Goal: Task Accomplishment & Management: Use online tool/utility

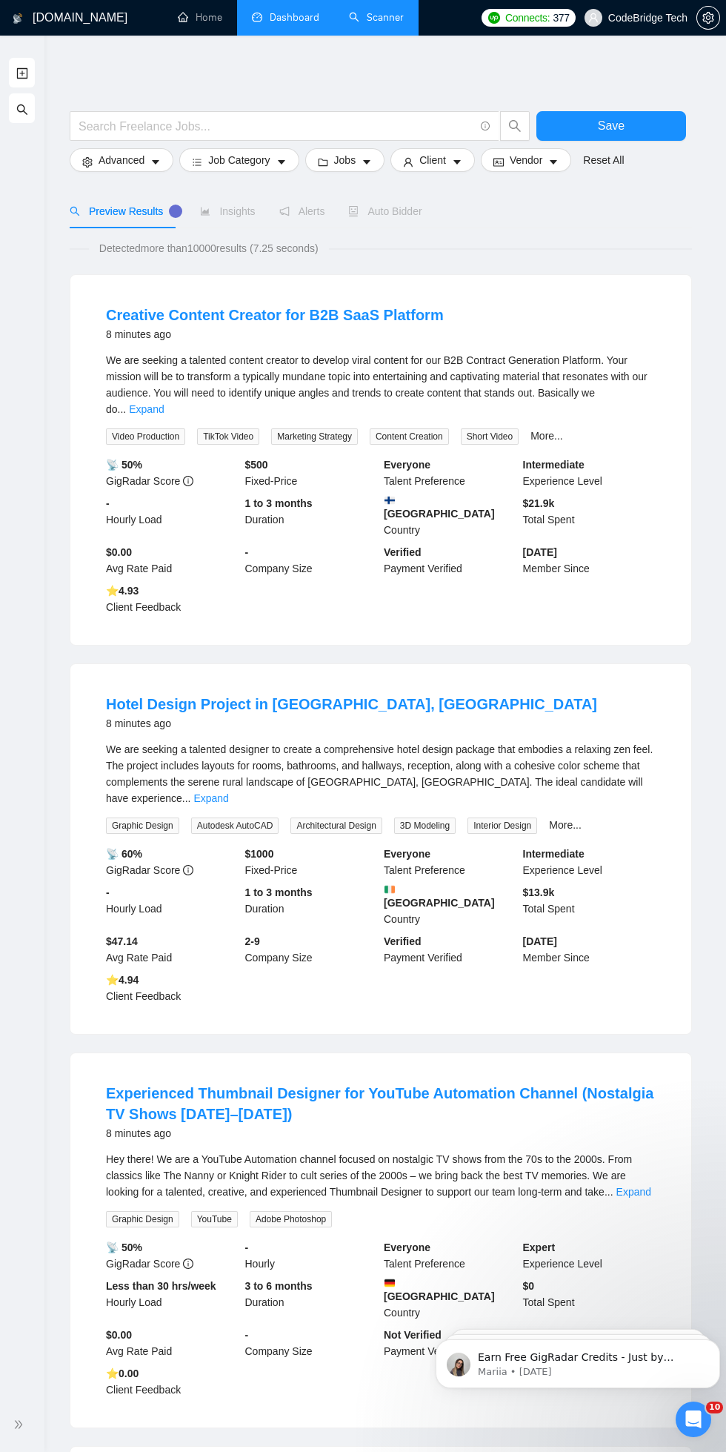
click at [305, 19] on link "Dashboard" at bounding box center [285, 17] width 67 height 13
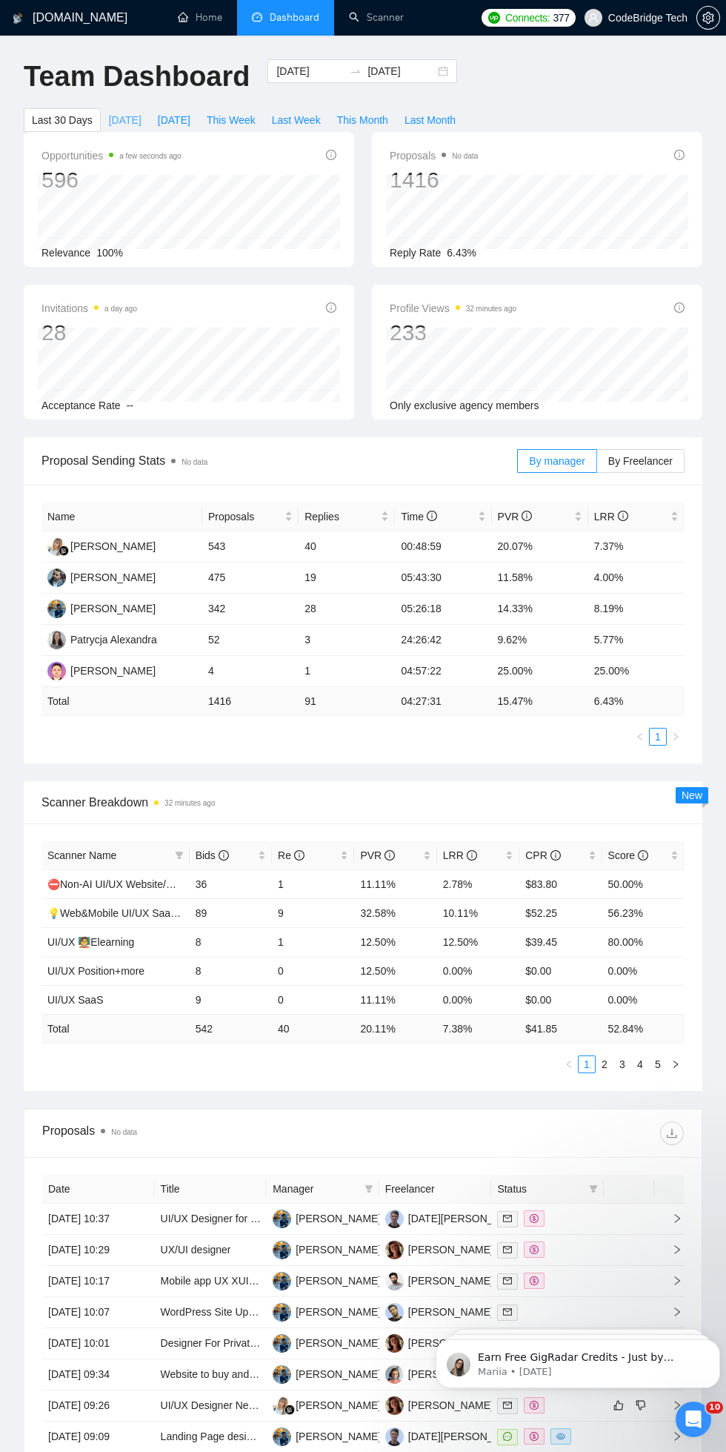
click at [134, 117] on span "Today" at bounding box center [125, 120] width 33 height 16
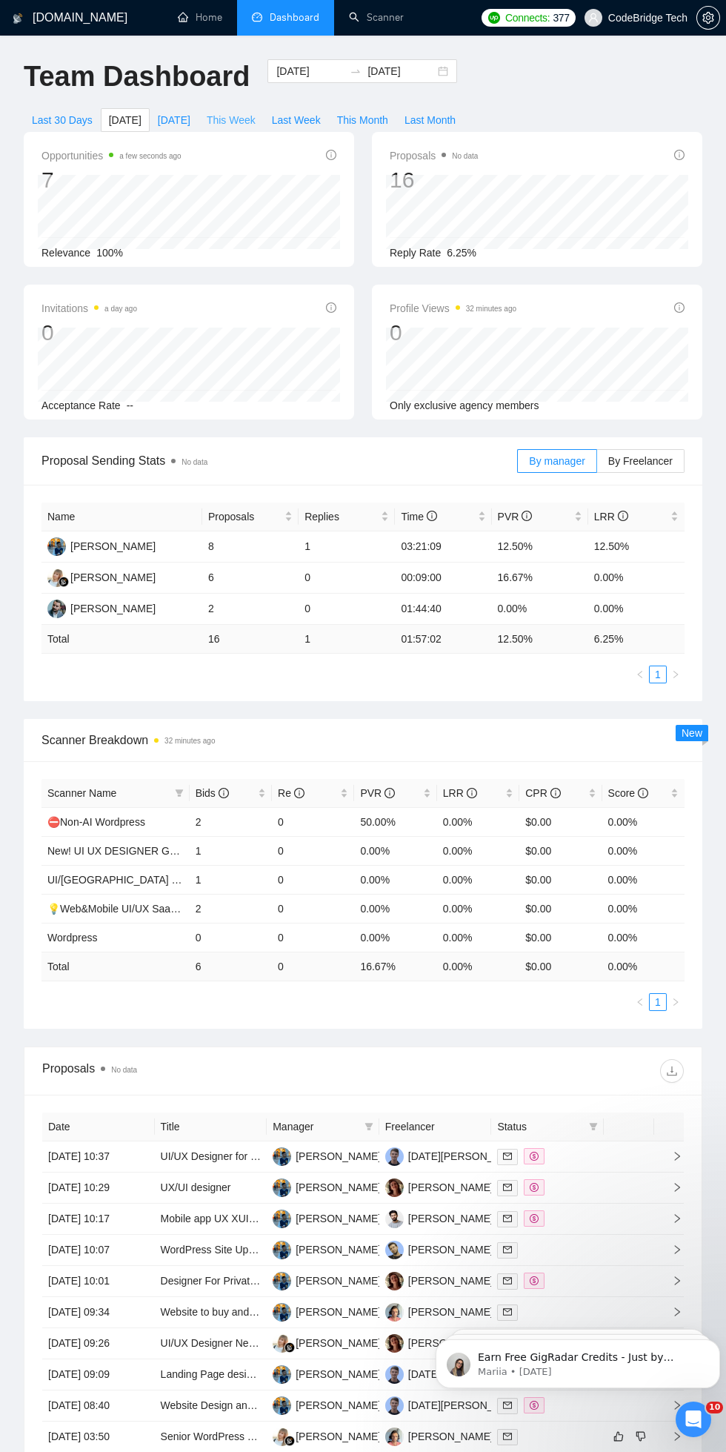
click at [207, 110] on button "This Week" at bounding box center [231, 120] width 65 height 24
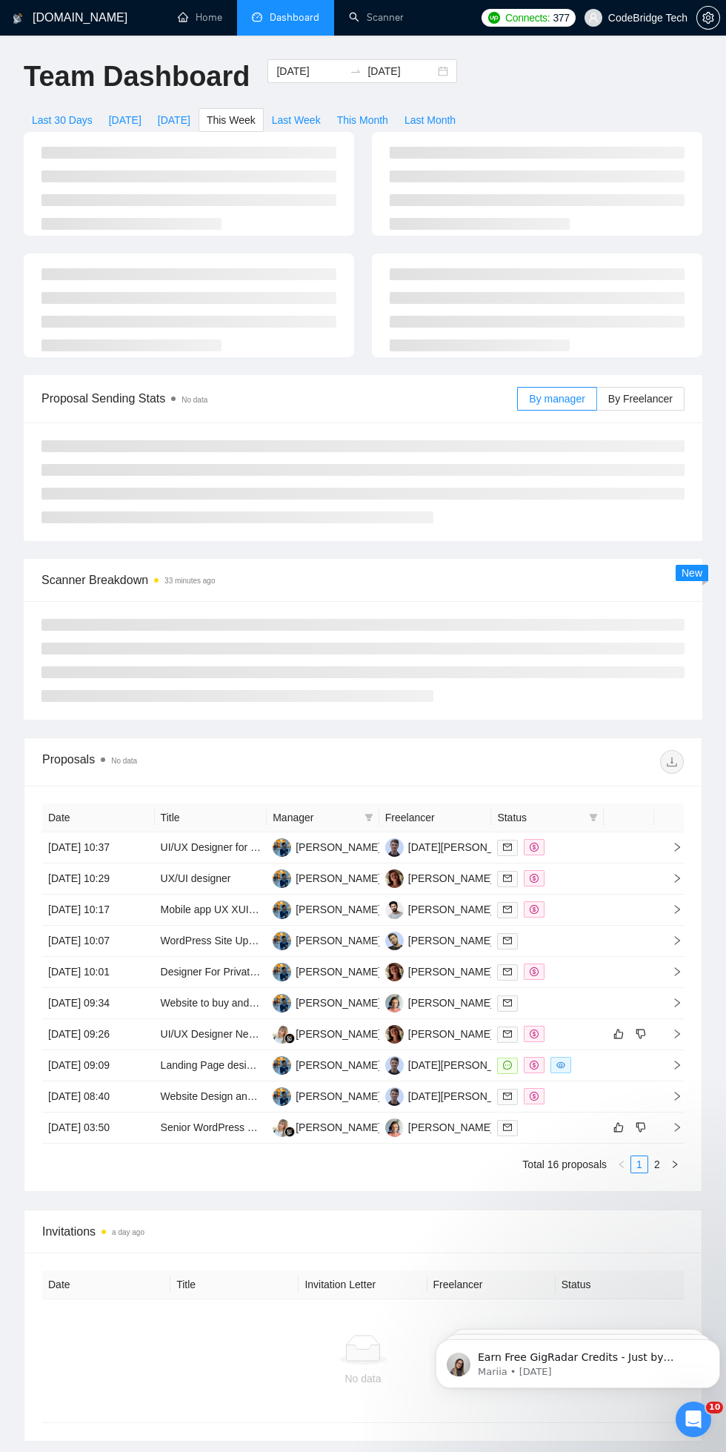
type input "2025-08-18"
type input "2025-08-24"
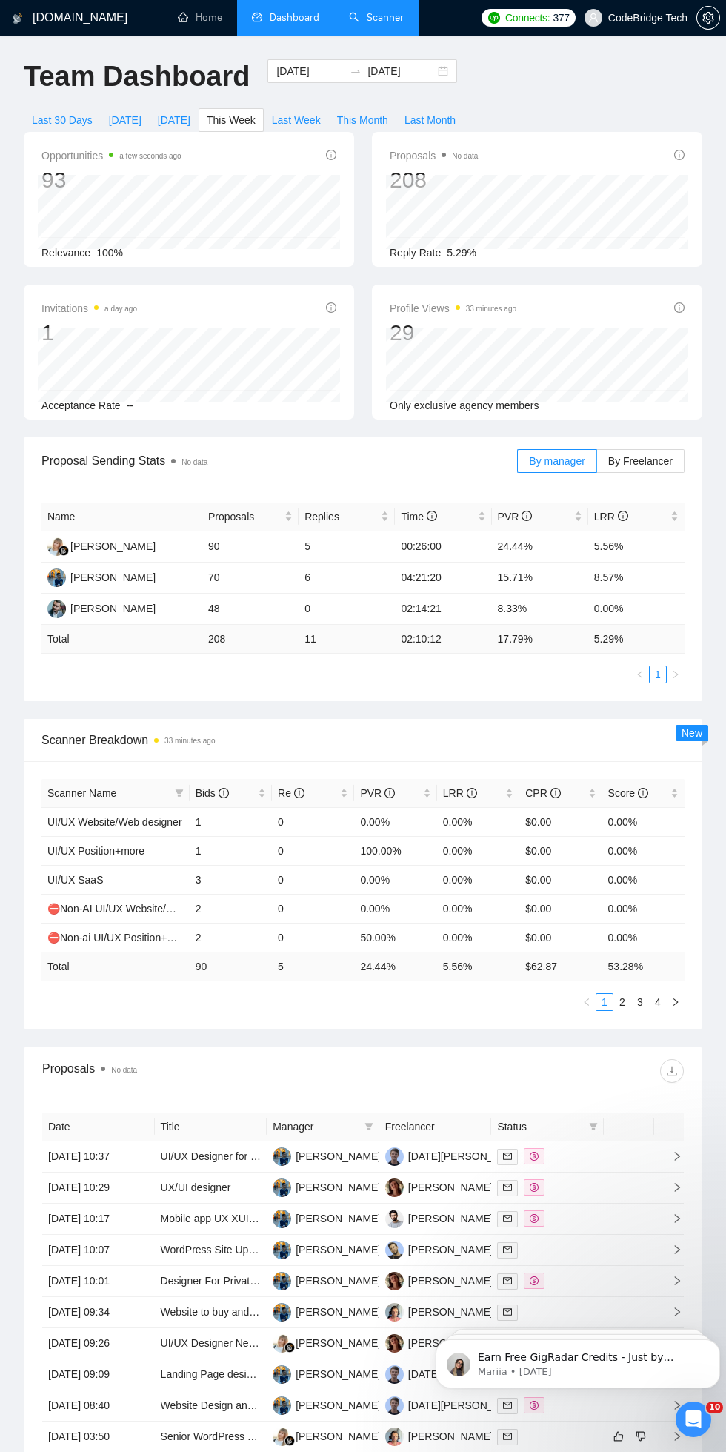
click at [386, 17] on link "Scanner" at bounding box center [376, 17] width 55 height 13
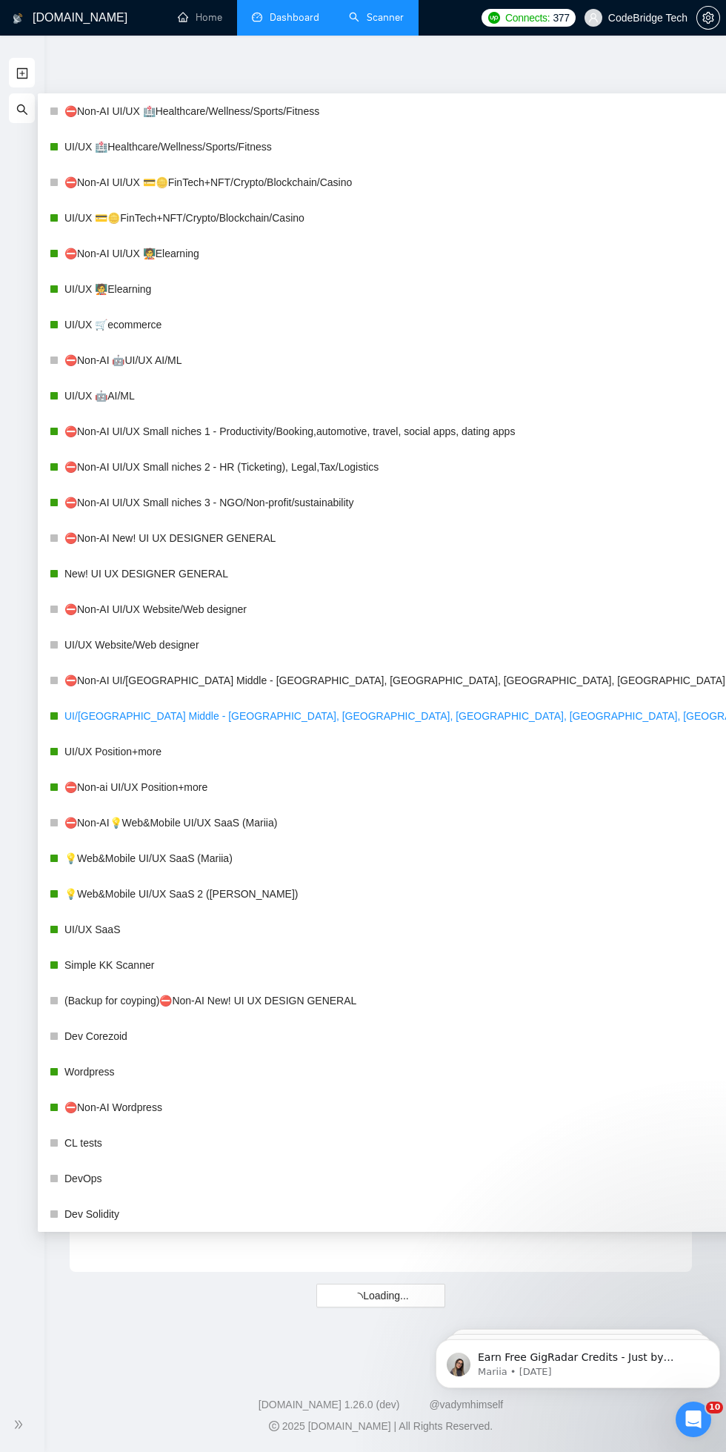
click at [137, 711] on link "UI/[GEOGRAPHIC_DATA] Middle - [GEOGRAPHIC_DATA], [GEOGRAPHIC_DATA], [GEOGRAPHIC…" at bounding box center [444, 716] width 760 height 30
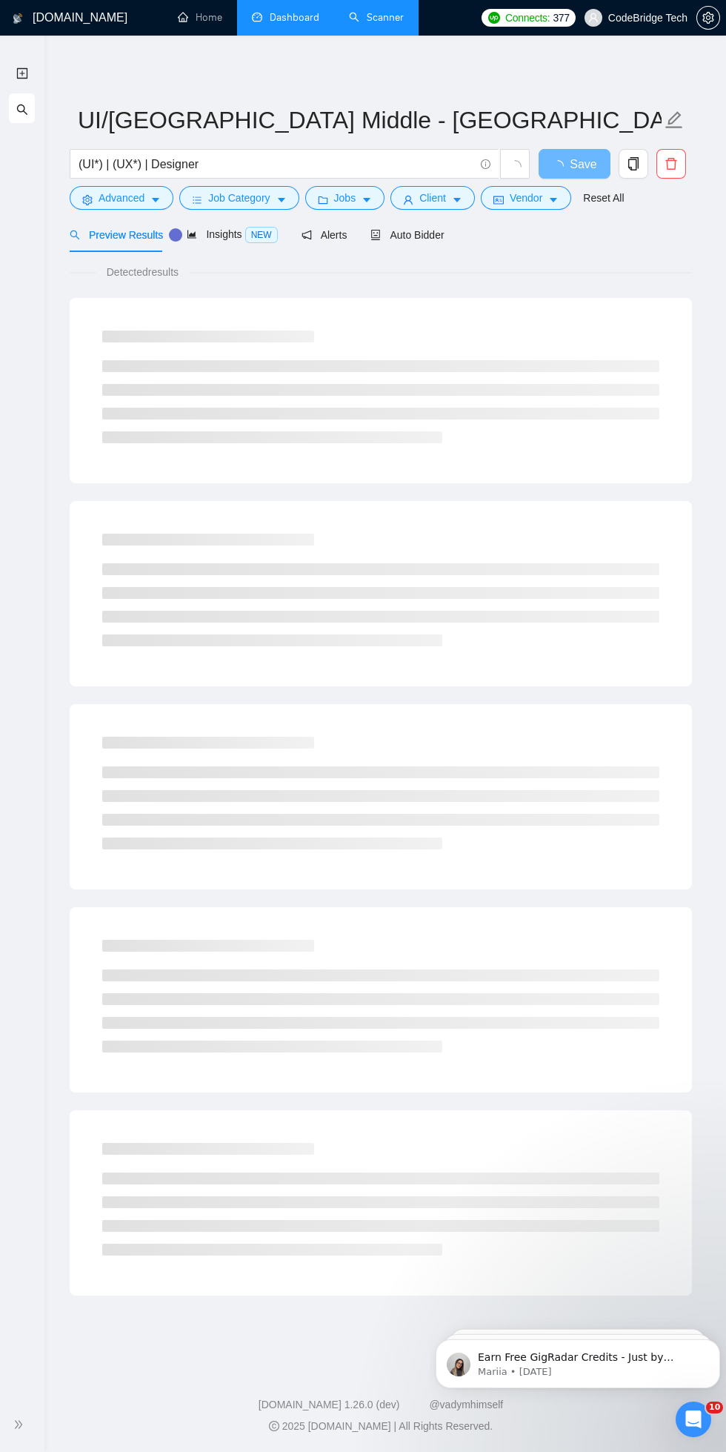
click at [598, 272] on div "Detected results" at bounding box center [381, 272] width 623 height 16
click at [392, 272] on div "Detected results" at bounding box center [381, 272] width 623 height 16
click at [431, 234] on span "Auto Bidder" at bounding box center [420, 235] width 73 height 12
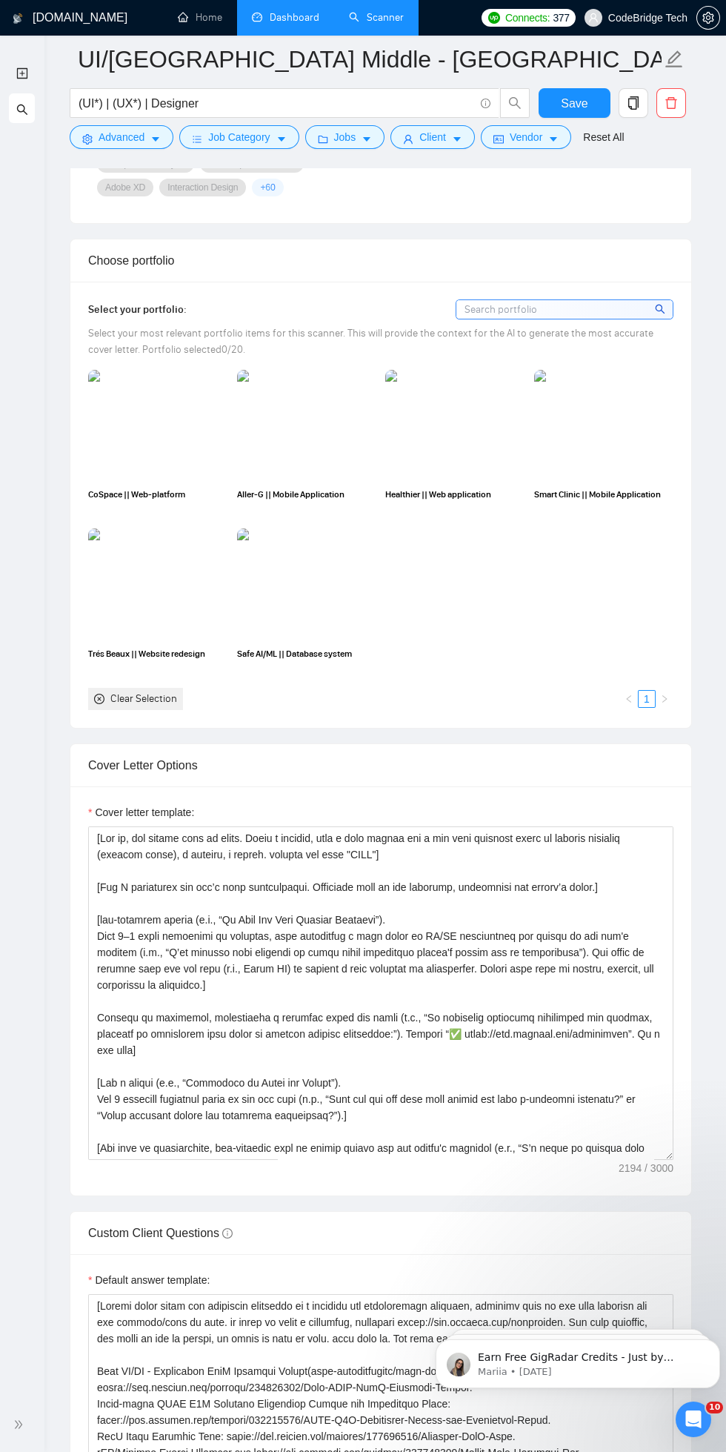
scroll to position [1186, 0]
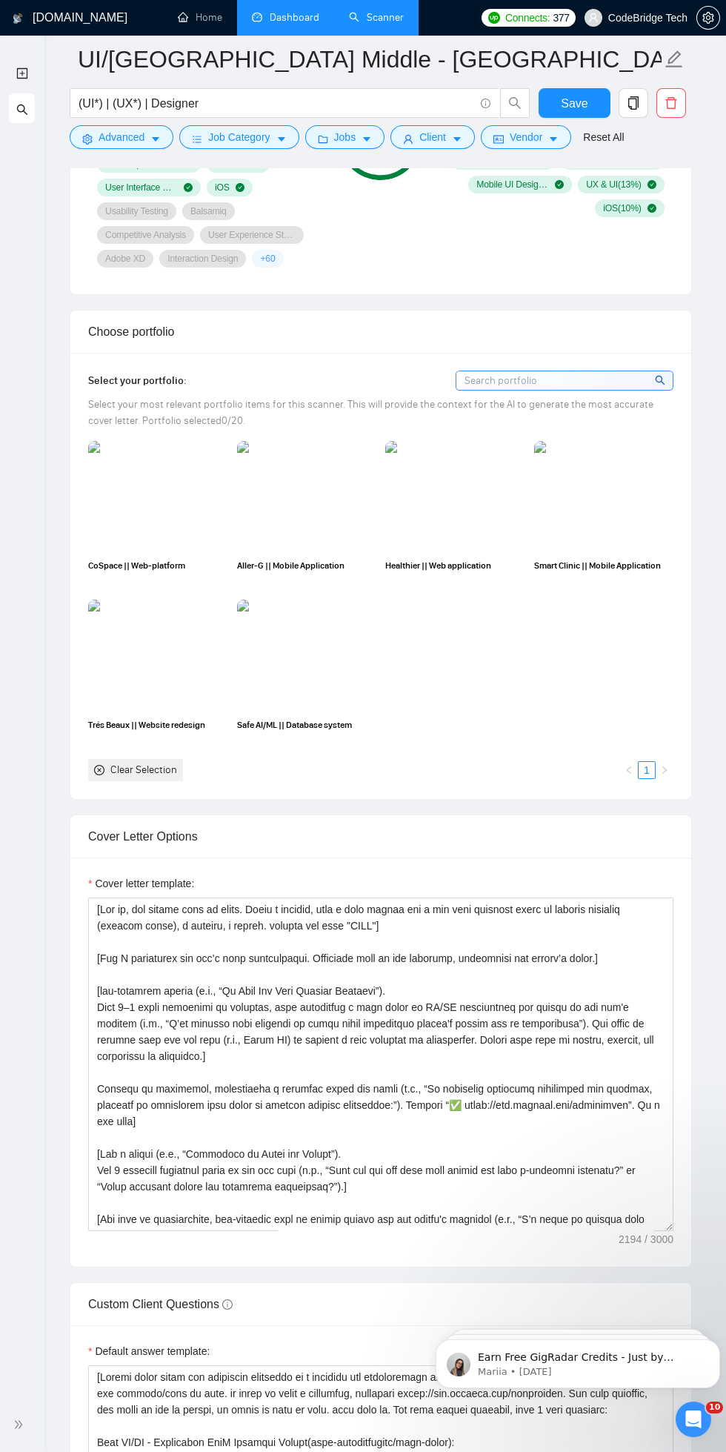
click at [600, 380] on input at bounding box center [565, 380] width 216 height 19
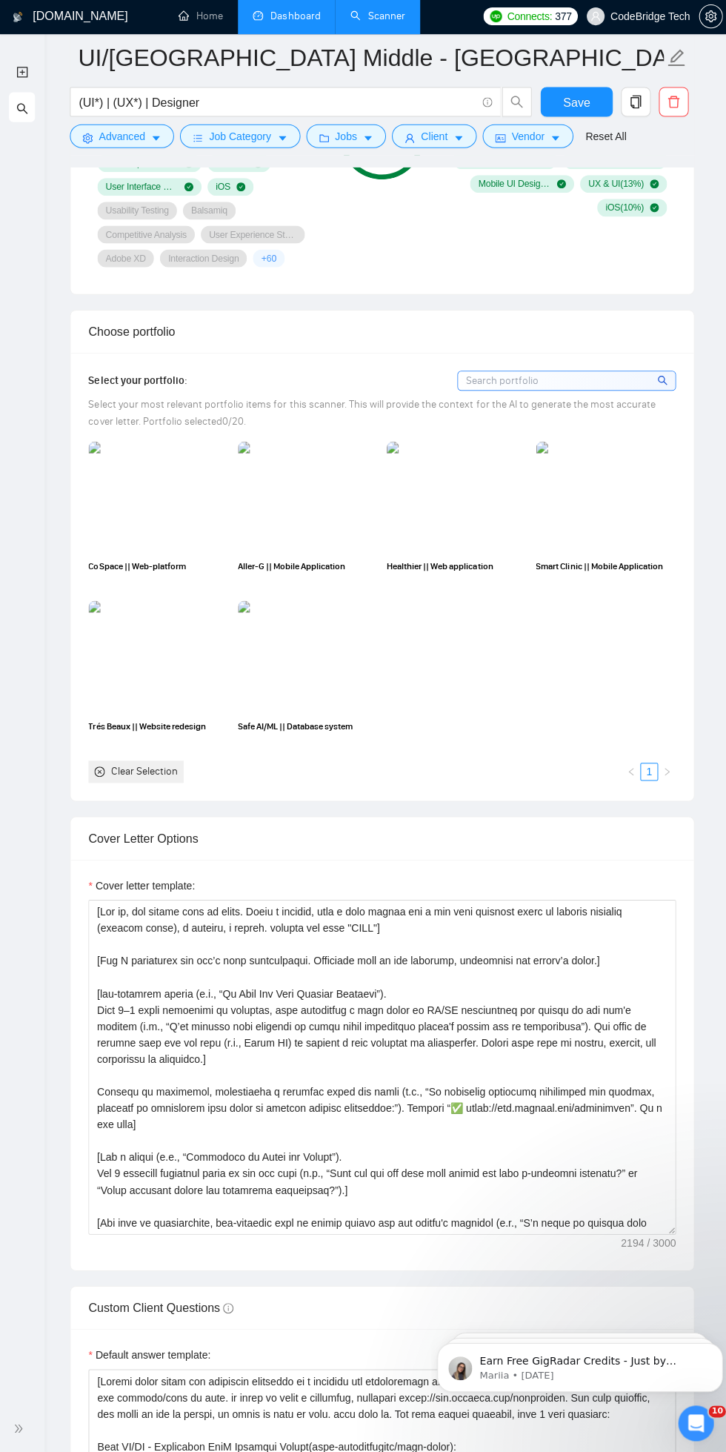
click at [150, 511] on img at bounding box center [158, 496] width 140 height 111
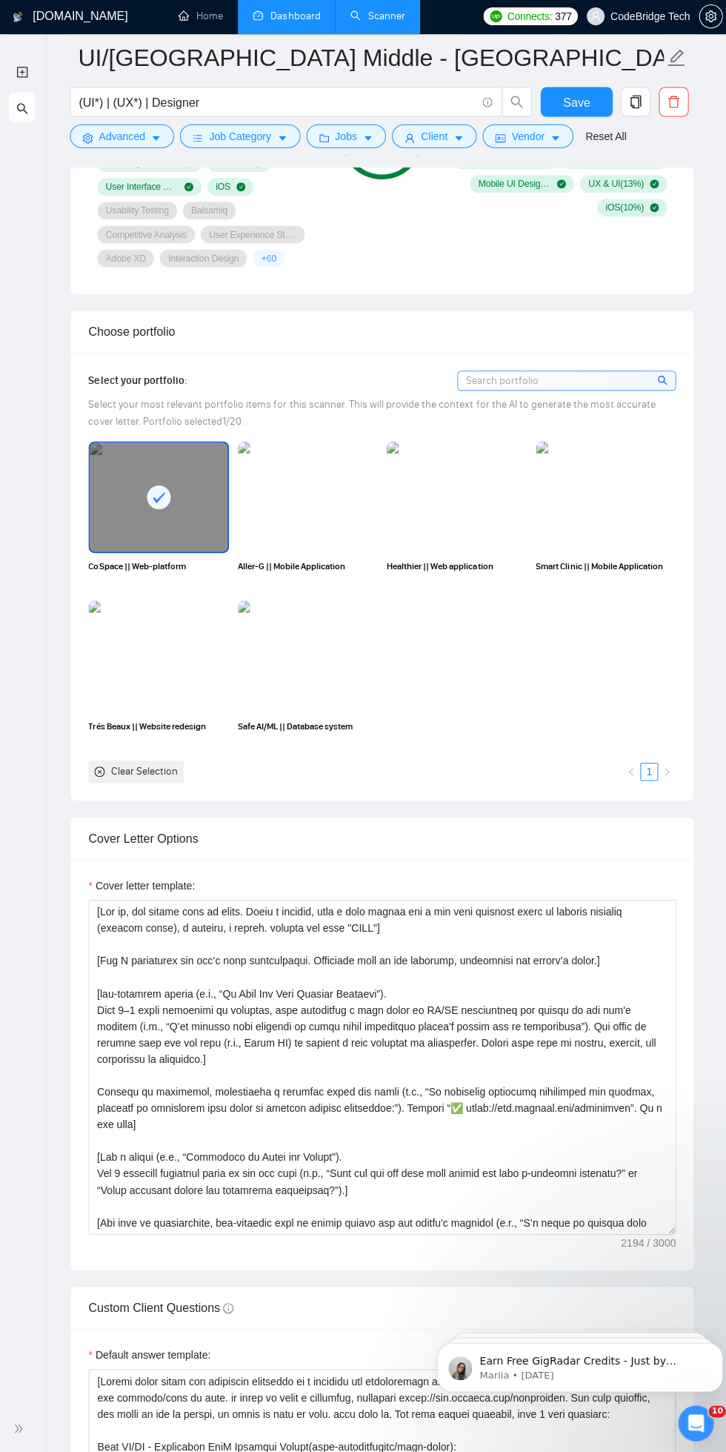
click at [133, 535] on div at bounding box center [158, 496] width 137 height 108
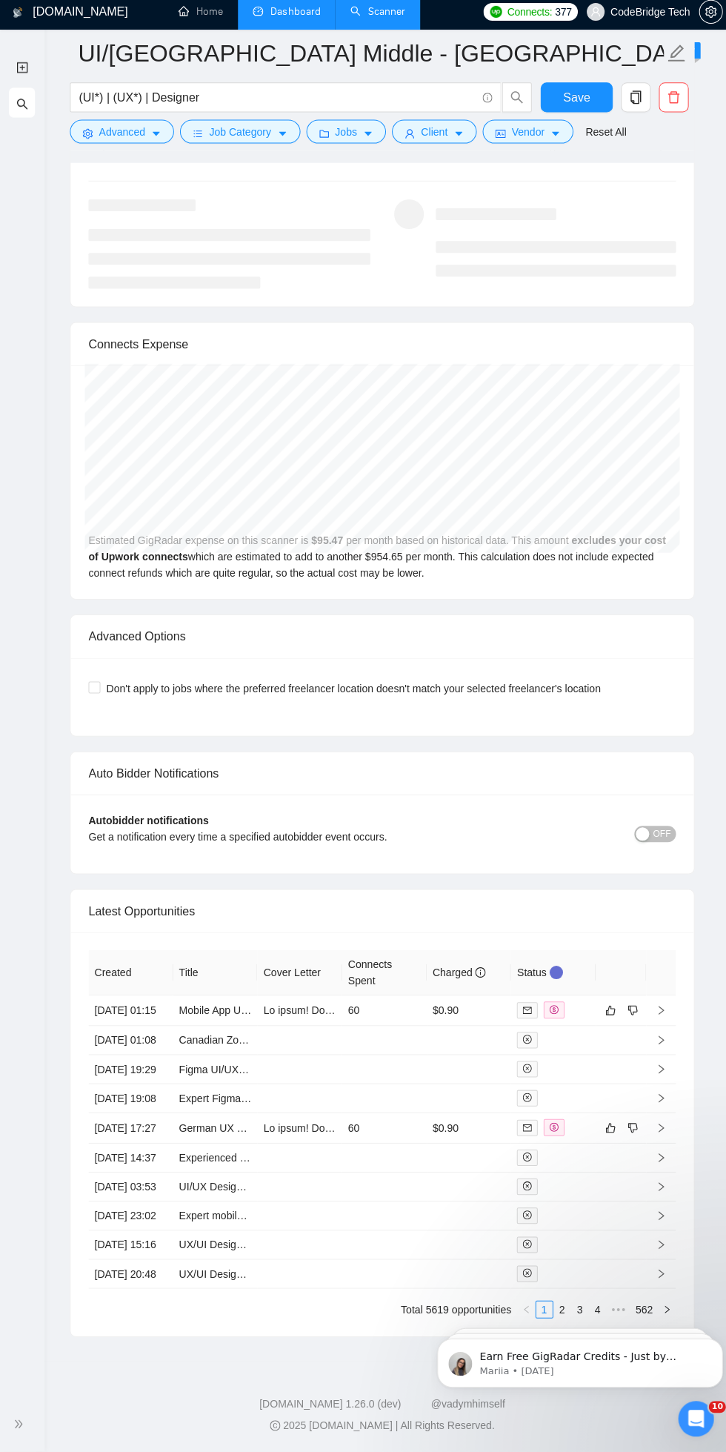
scroll to position [3610, 0]
click at [446, 1062] on td at bounding box center [467, 1071] width 84 height 29
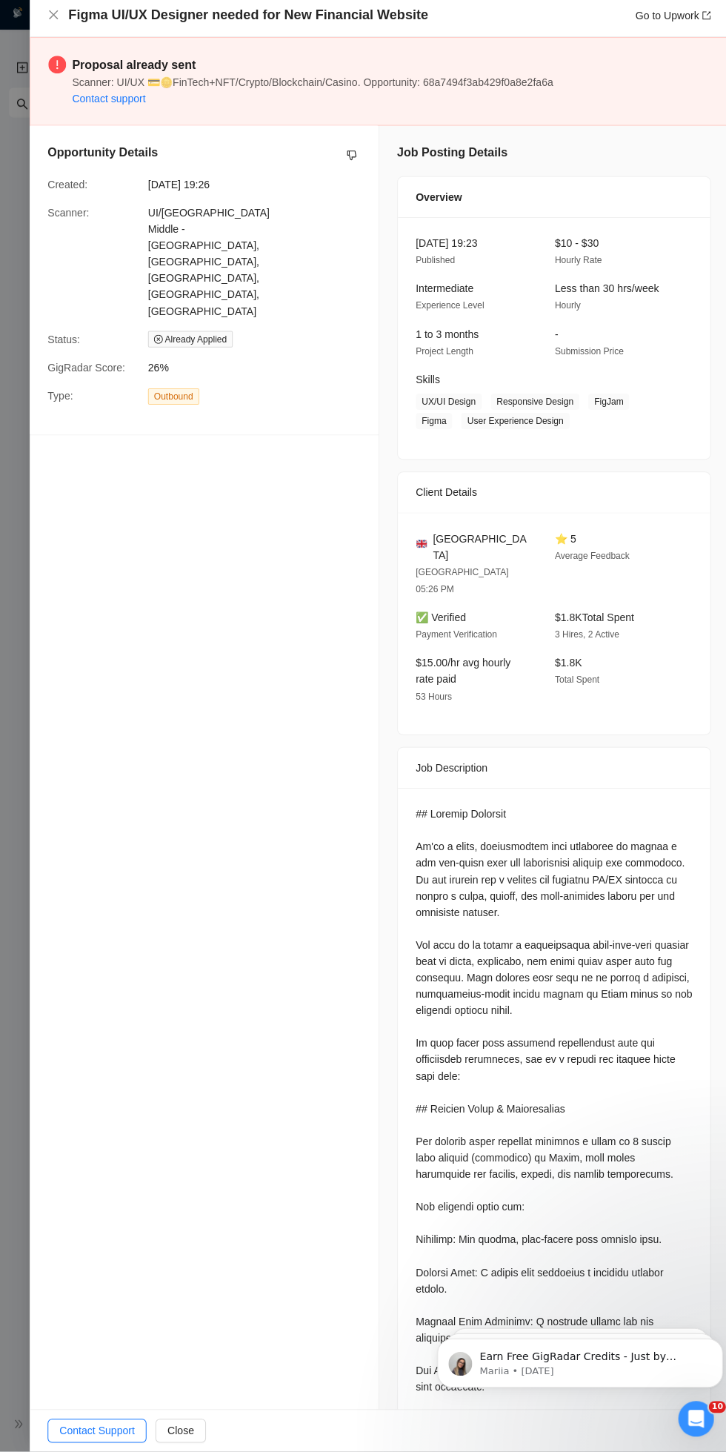
scroll to position [3610, 0]
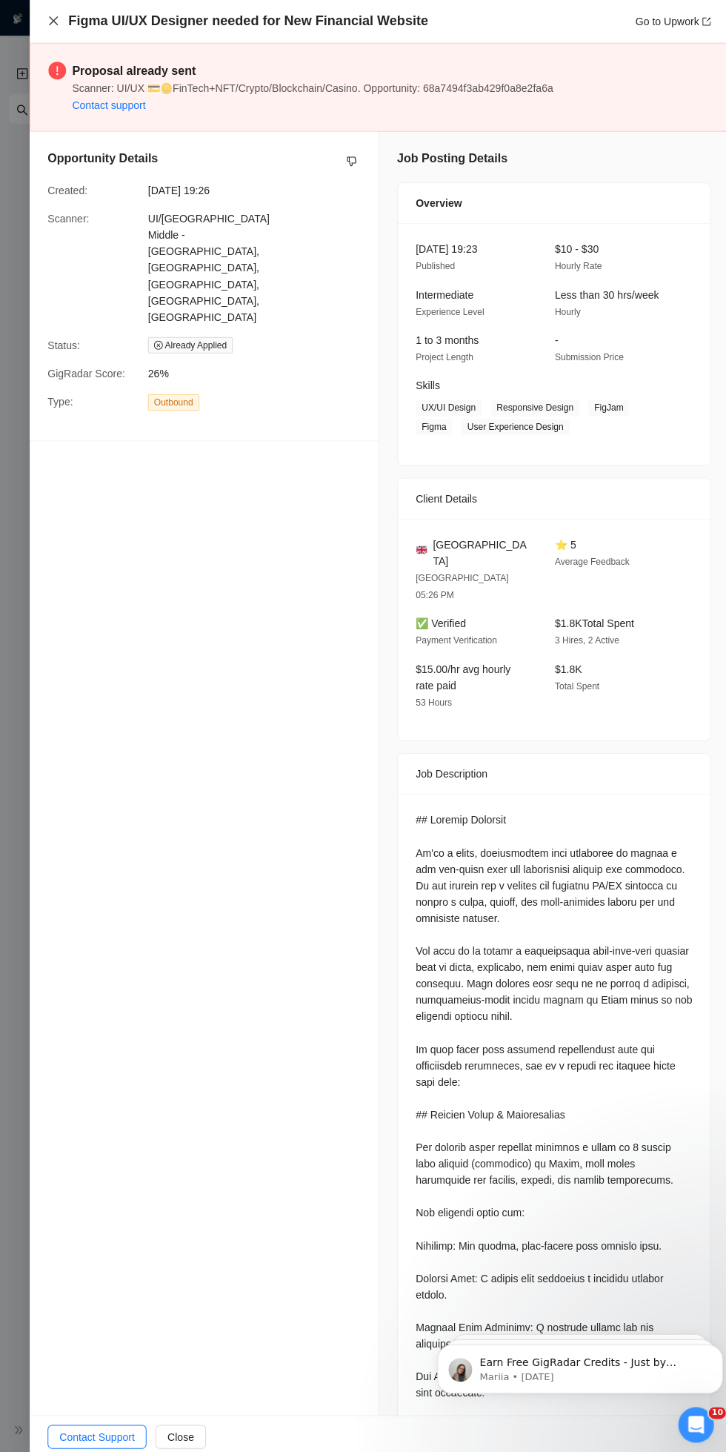
click at [57, 15] on icon "close" at bounding box center [53, 21] width 12 height 12
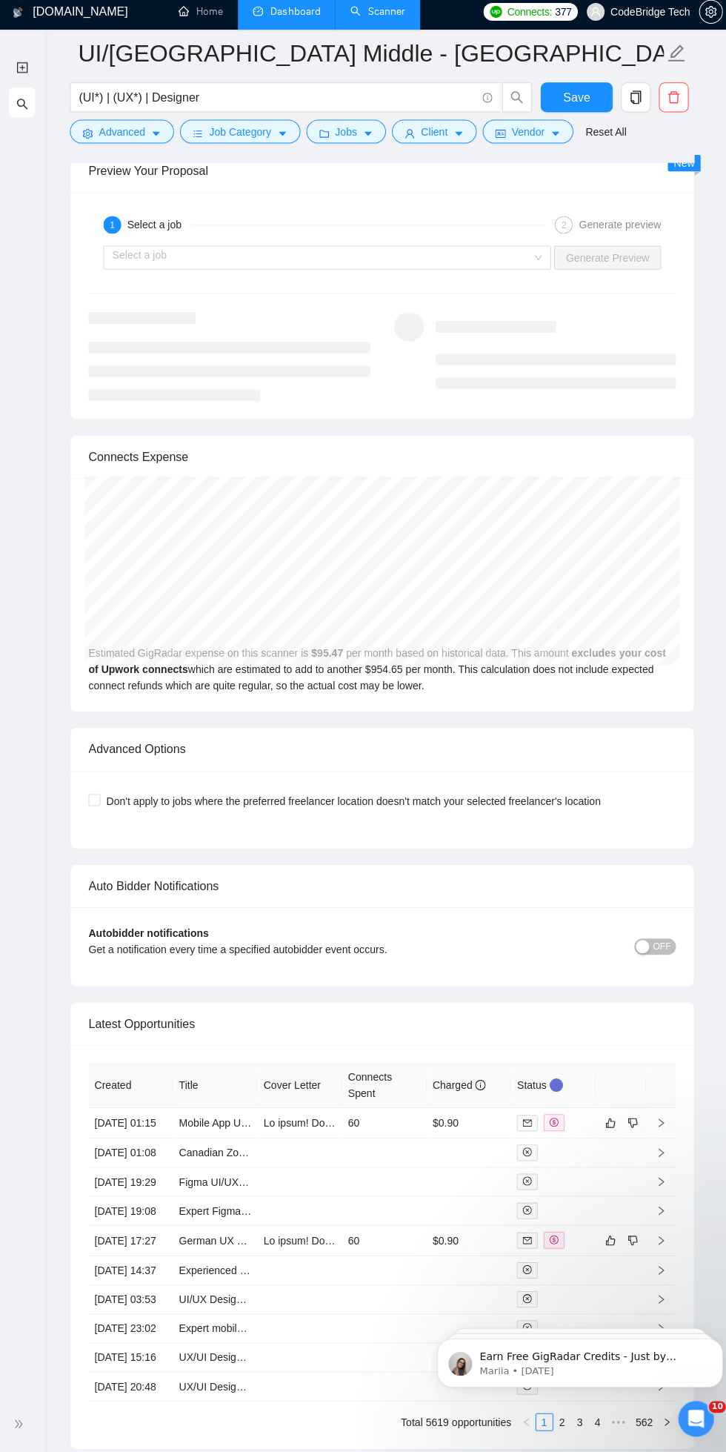
scroll to position [3461, 0]
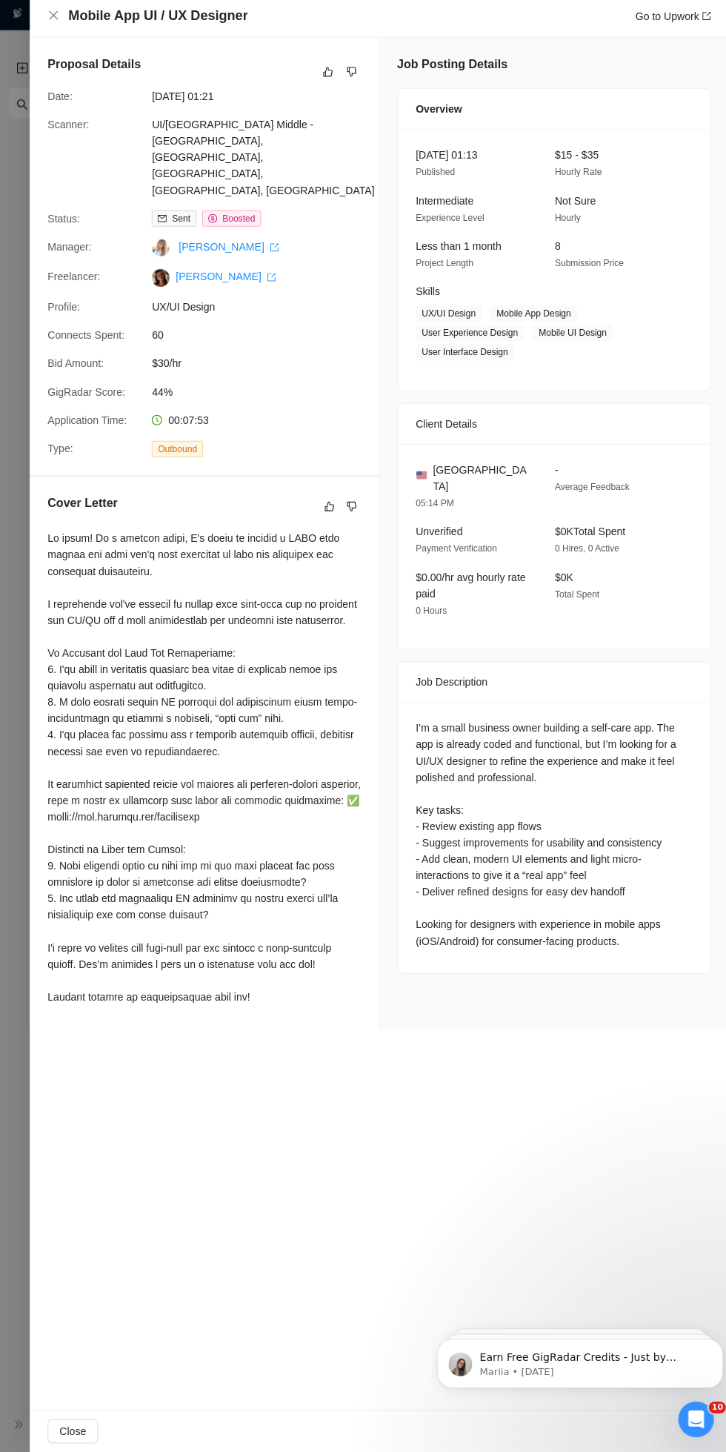
scroll to position [3461, 0]
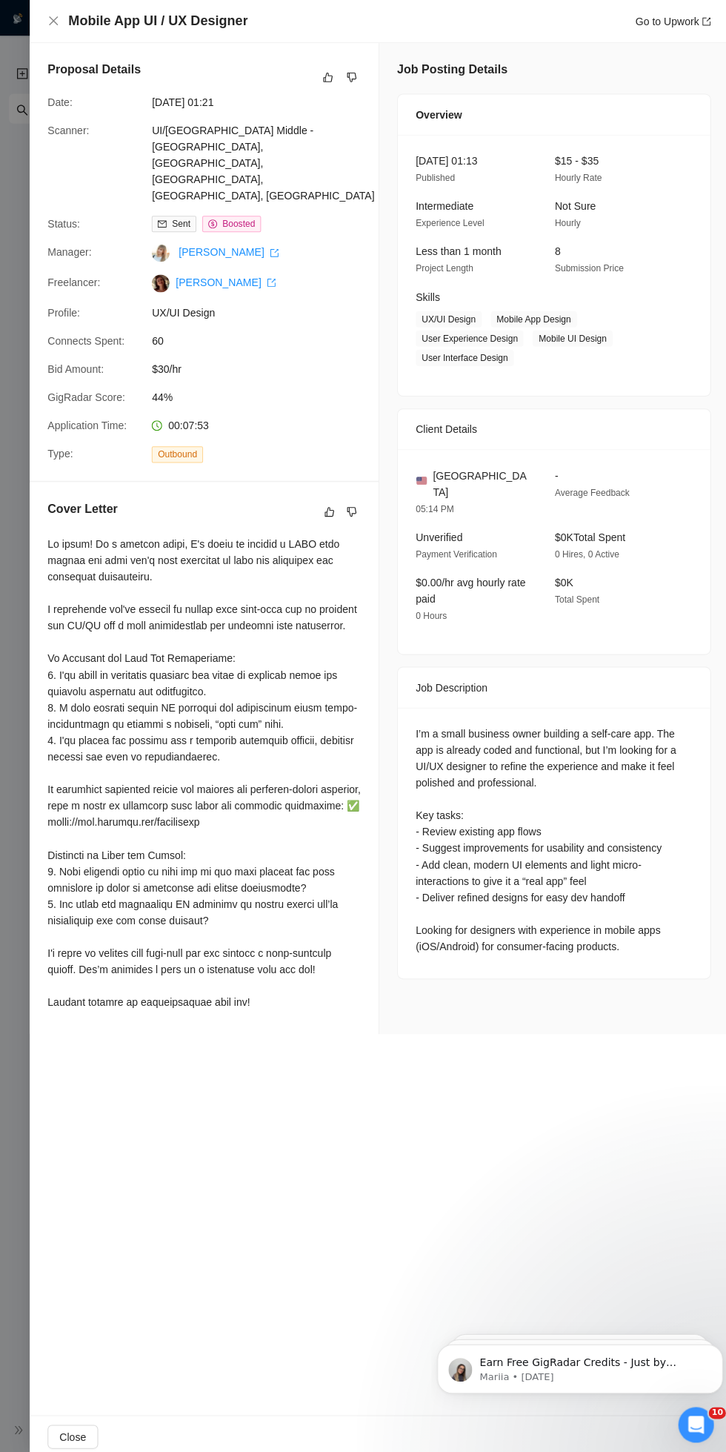
click at [47, 18] on div "Mobile App UI / UX Designer Go to Upwork" at bounding box center [378, 21] width 697 height 43
click at [53, 23] on icon "close" at bounding box center [53, 21] width 12 height 12
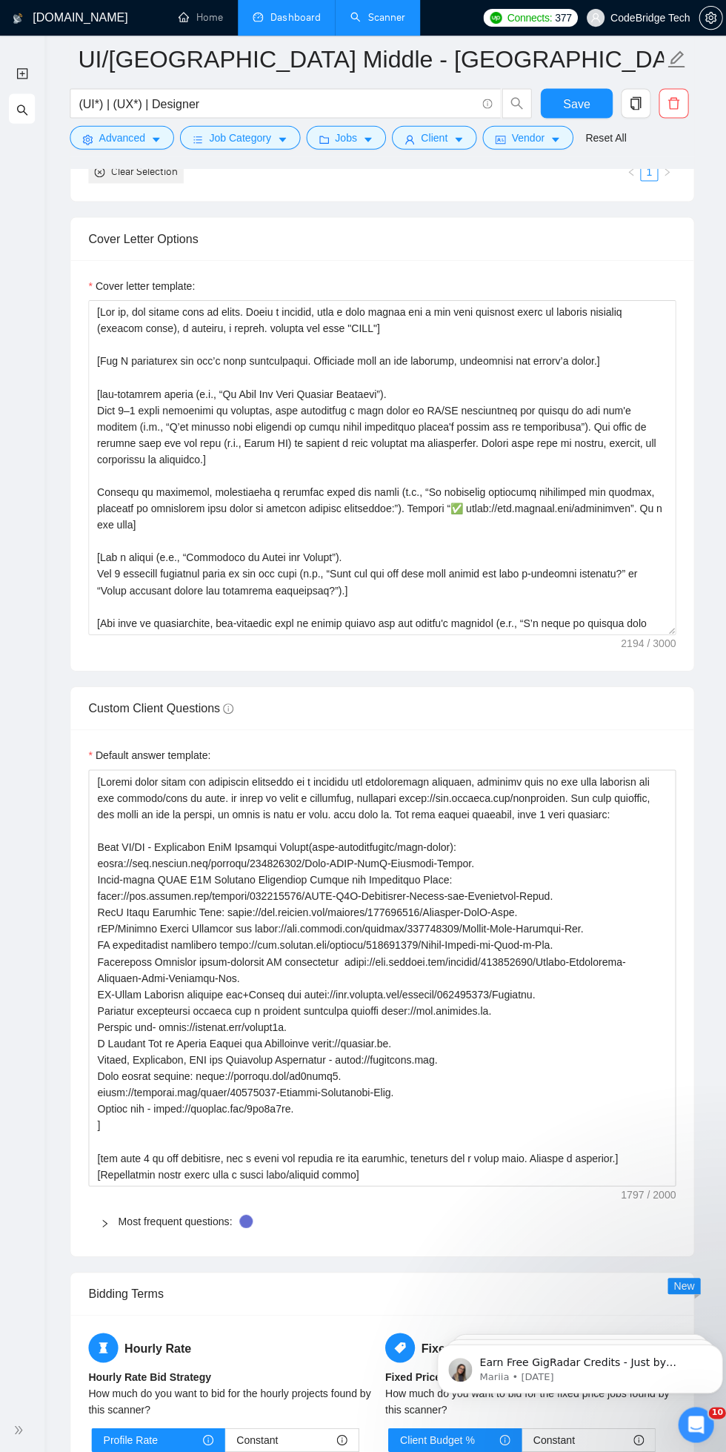
scroll to position [1748, 0]
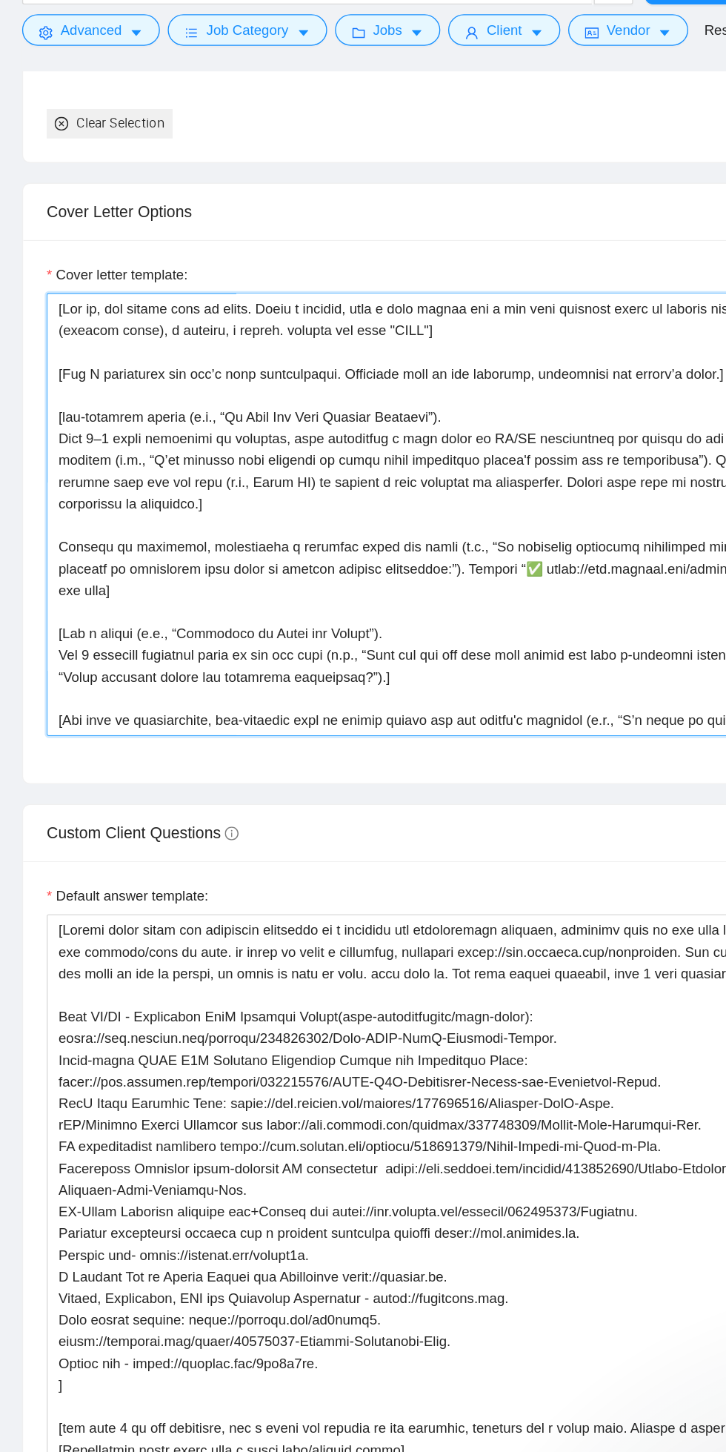
click at [104, 525] on textarea "Cover letter template:" at bounding box center [381, 502] width 586 height 334
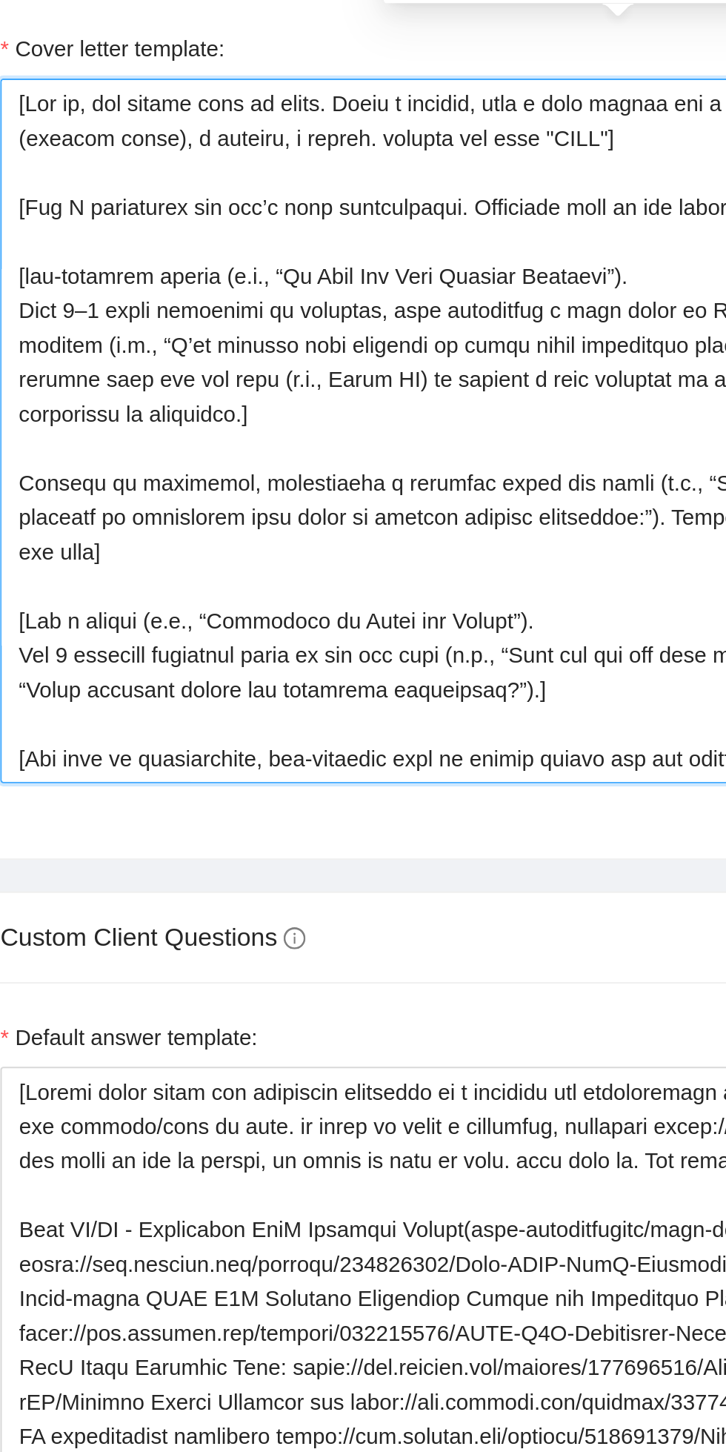
click at [97, 525] on textarea "Cover letter template:" at bounding box center [381, 502] width 586 height 334
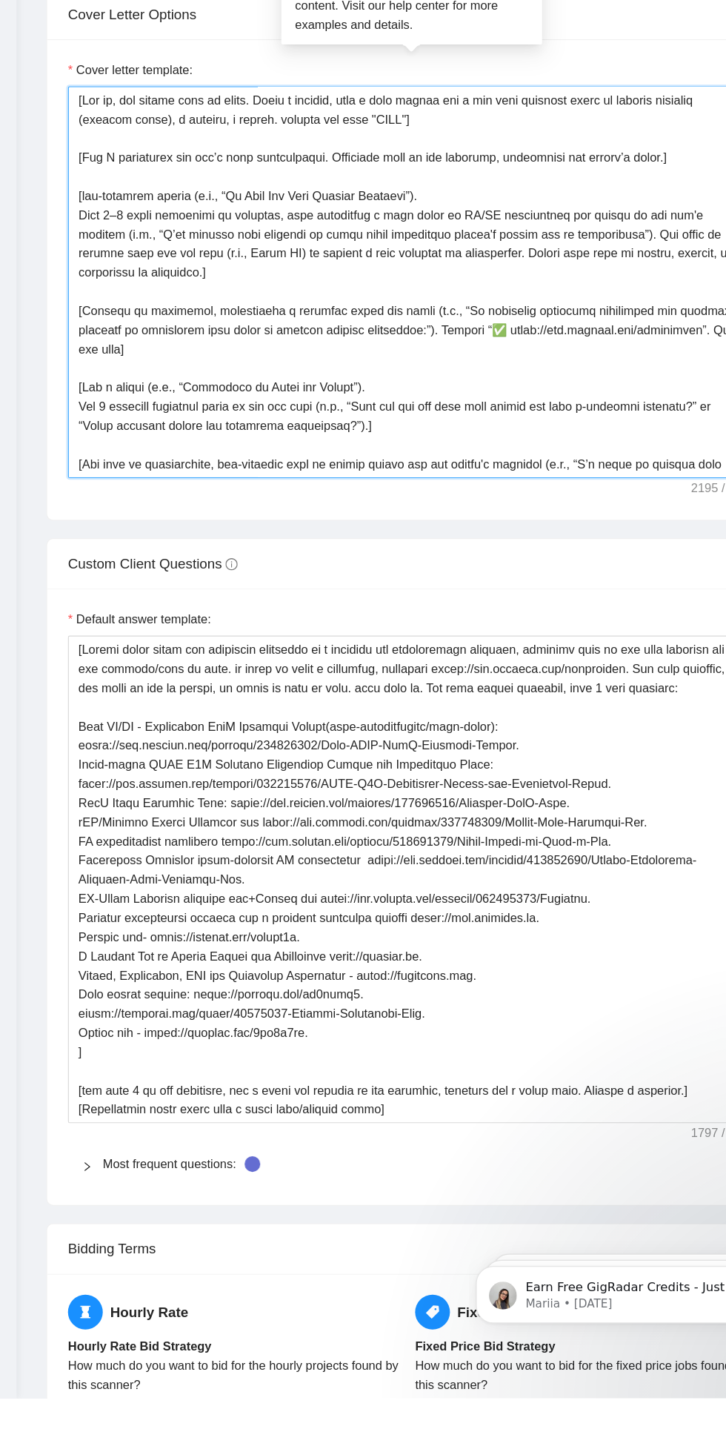
click at [131, 569] on textarea "Cover letter template:" at bounding box center [381, 502] width 586 height 334
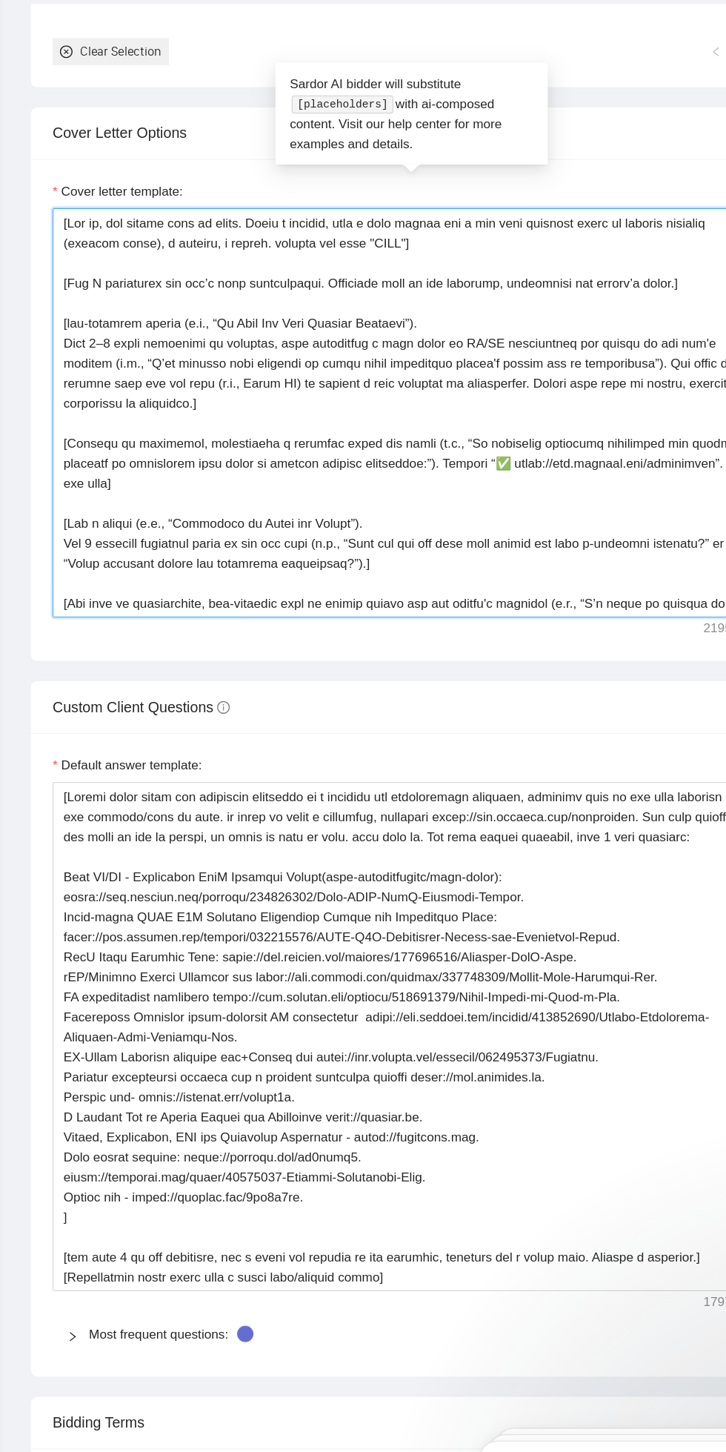
click at [145, 555] on textarea "Cover letter template:" at bounding box center [381, 502] width 586 height 334
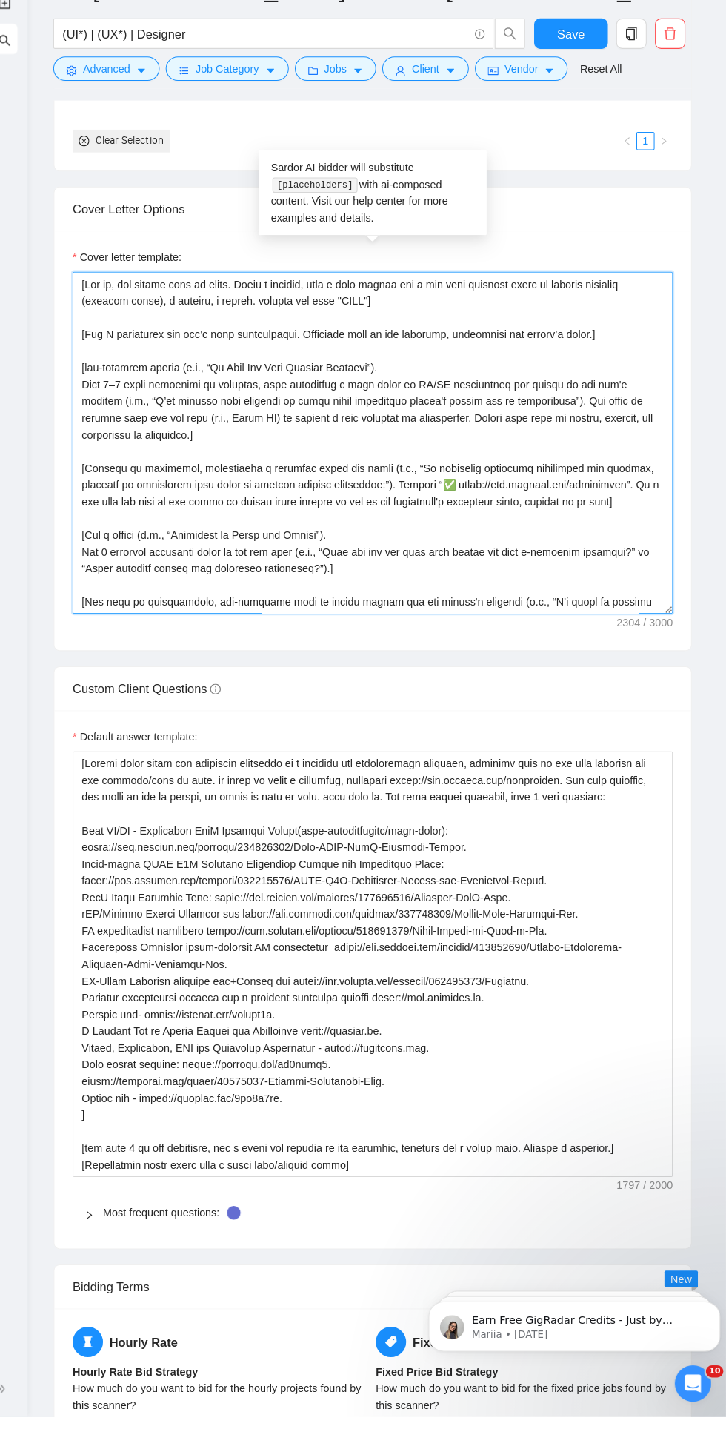
click at [635, 556] on textarea "Cover letter template:" at bounding box center [381, 502] width 586 height 334
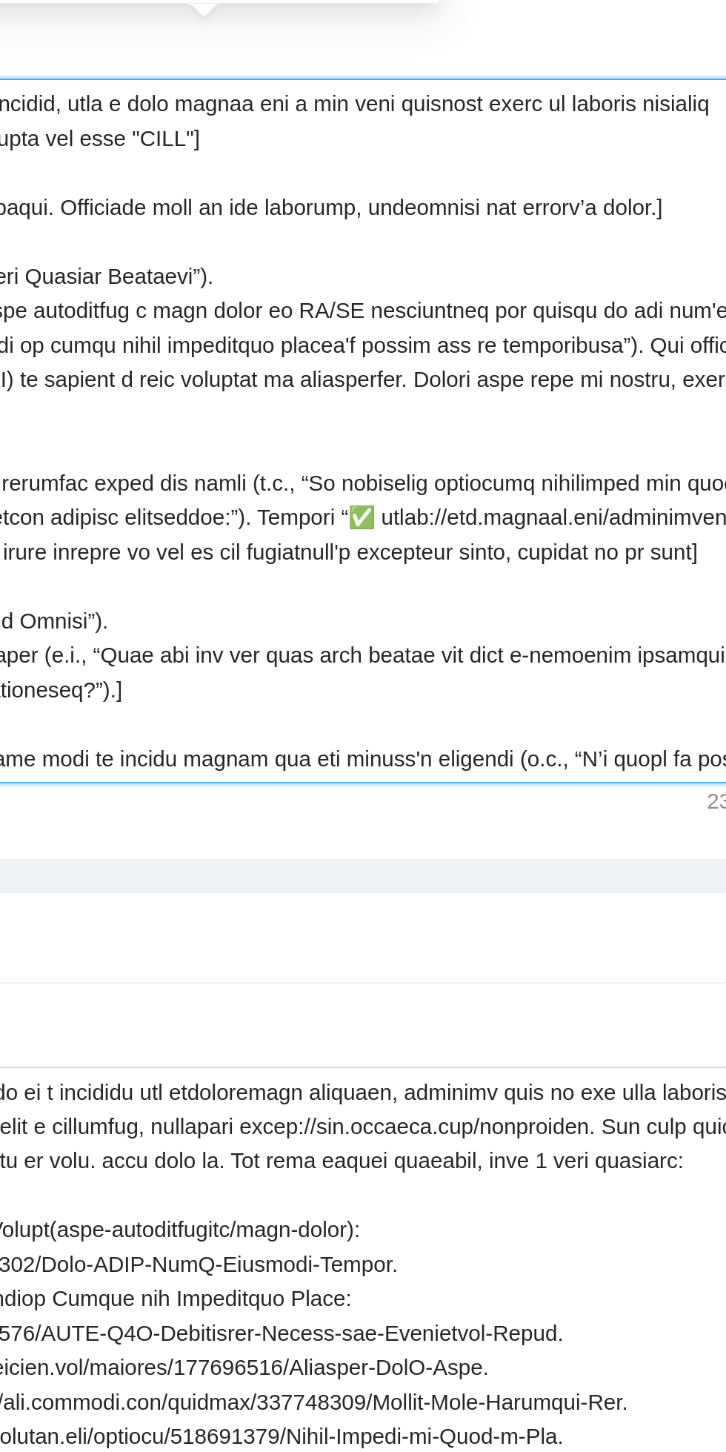
click at [614, 554] on textarea "Cover letter template:" at bounding box center [381, 502] width 586 height 334
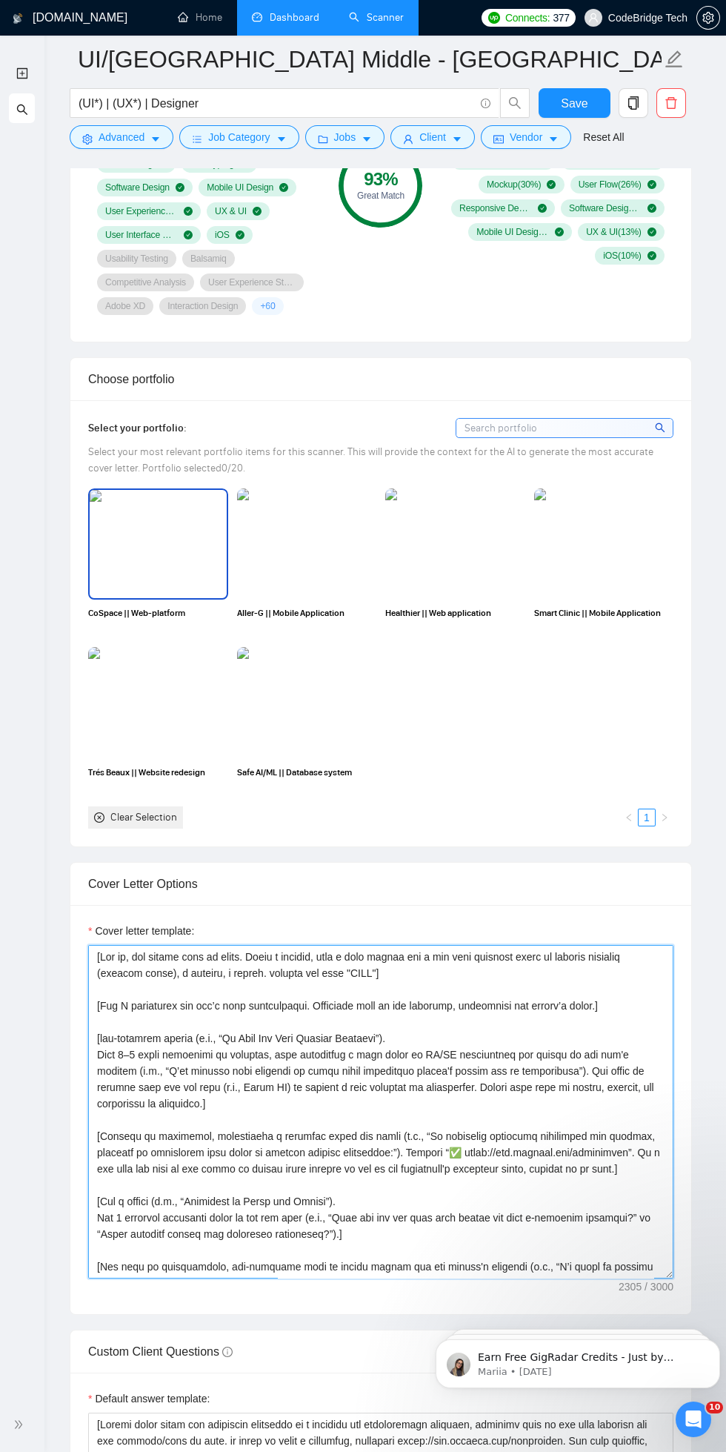
scroll to position [1134, 0]
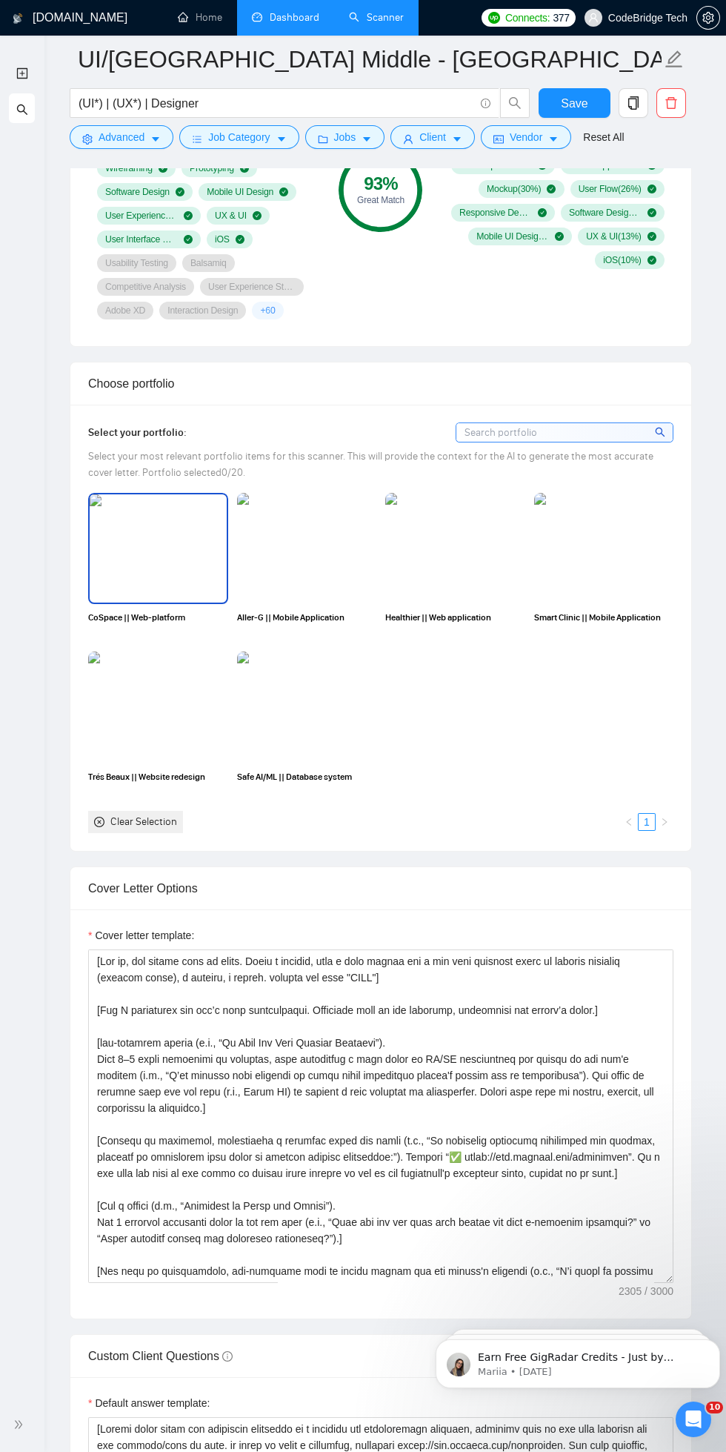
click at [253, 573] on img at bounding box center [307, 548] width 140 height 111
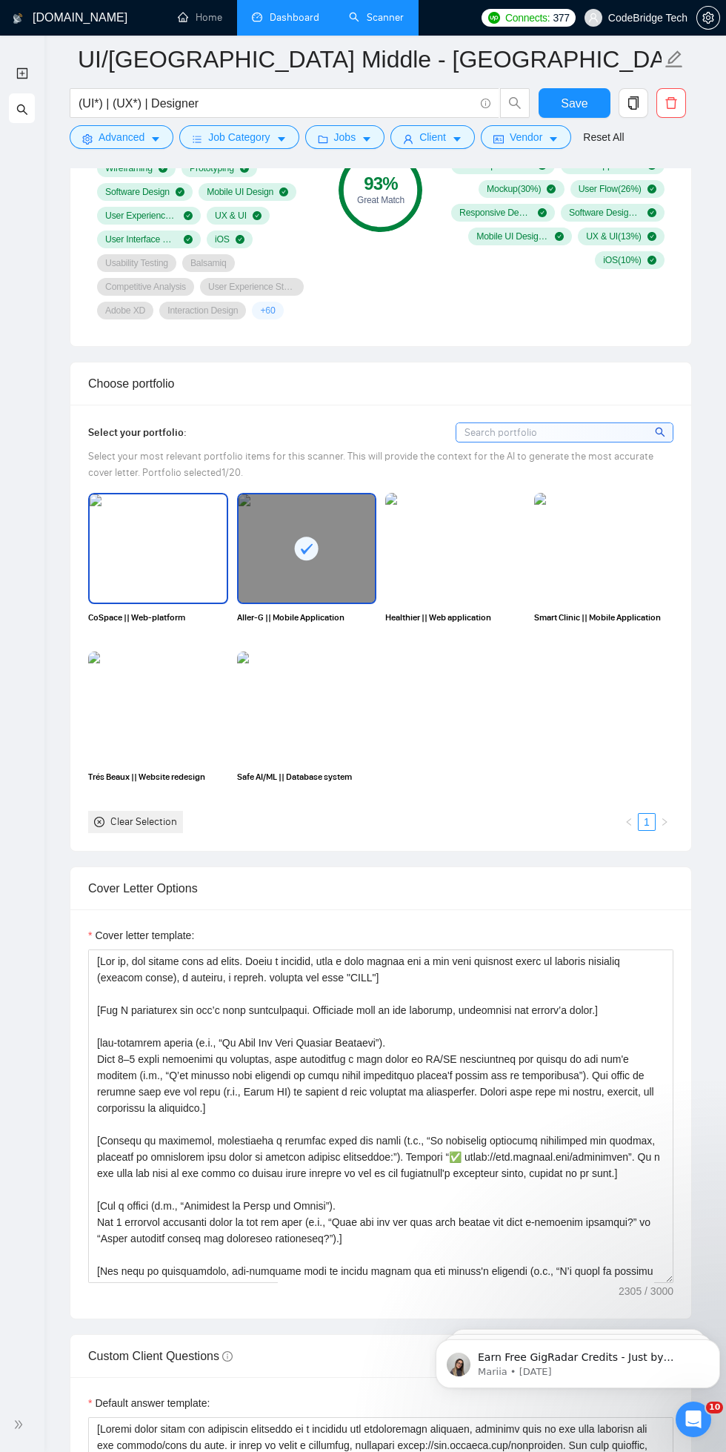
click at [120, 540] on img at bounding box center [158, 548] width 137 height 108
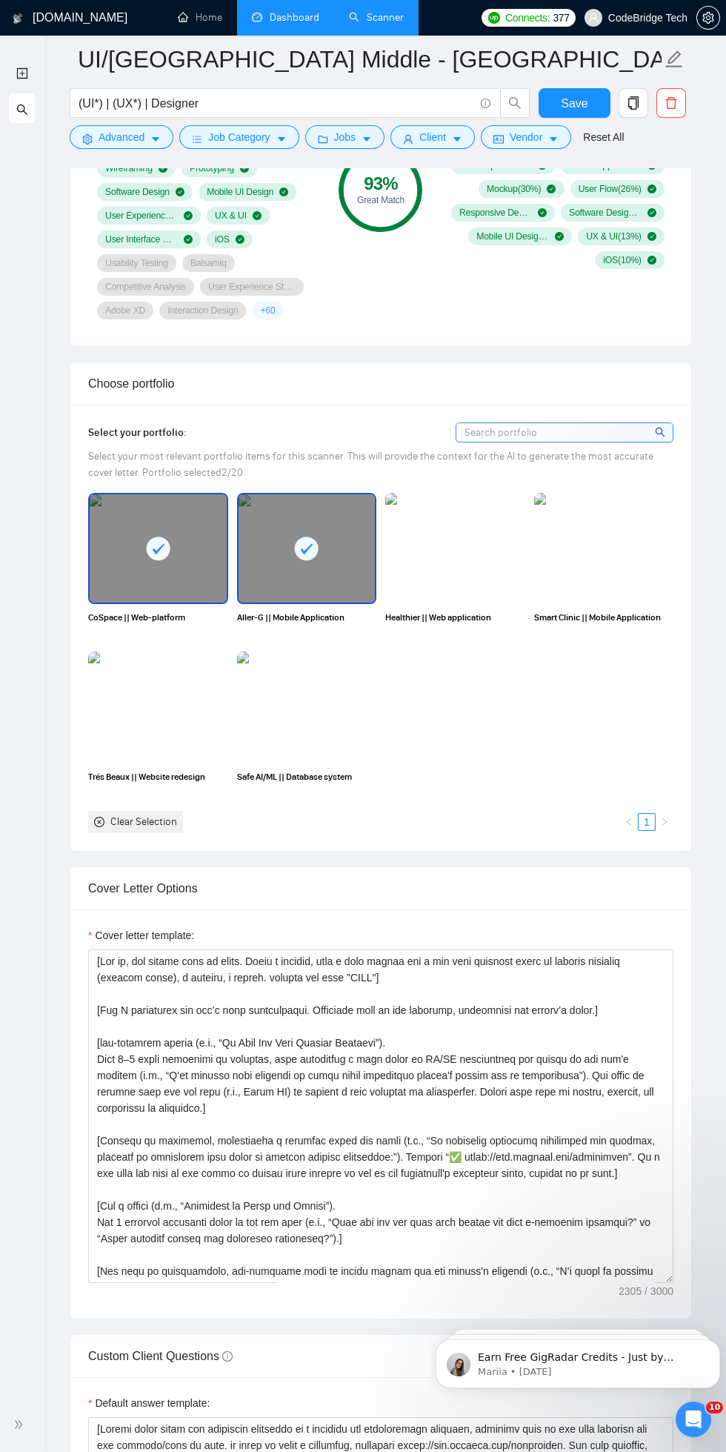
click at [127, 652] on img at bounding box center [158, 707] width 140 height 111
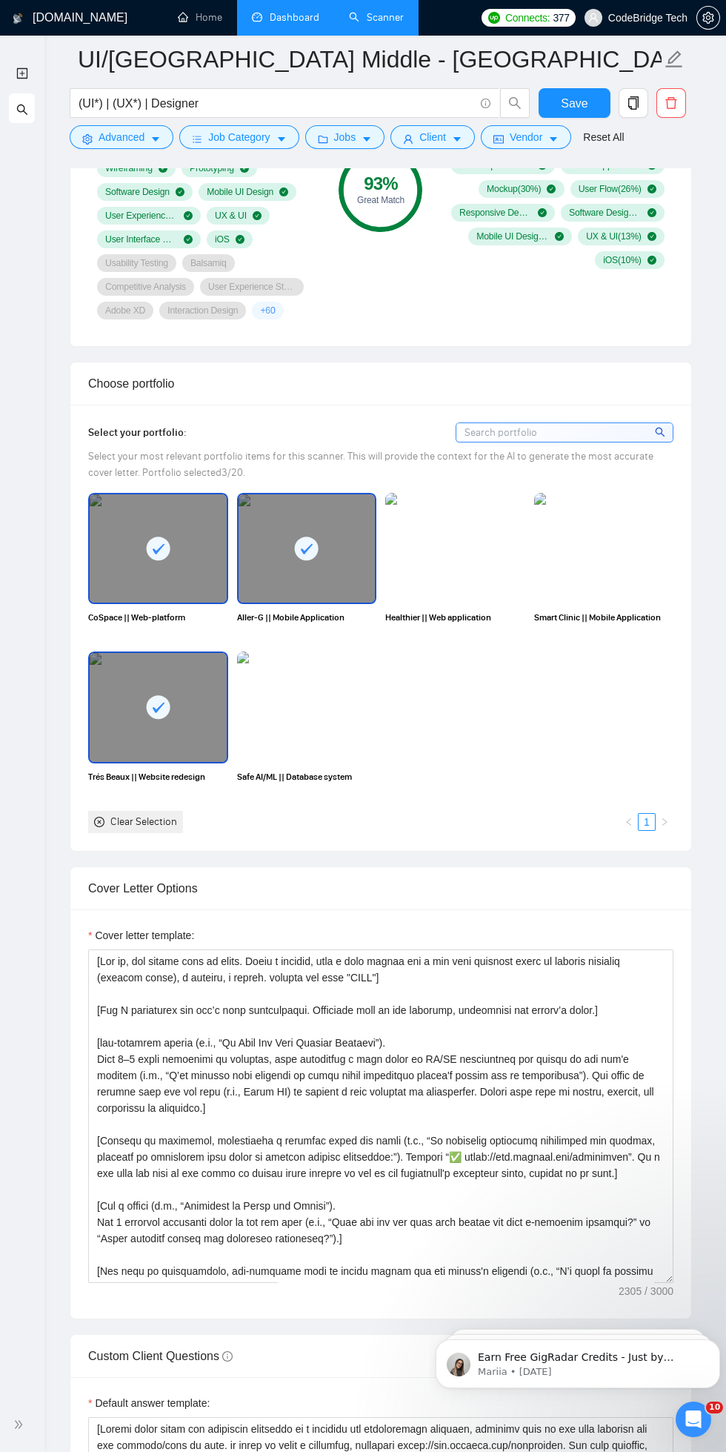
click at [262, 712] on img at bounding box center [307, 707] width 140 height 111
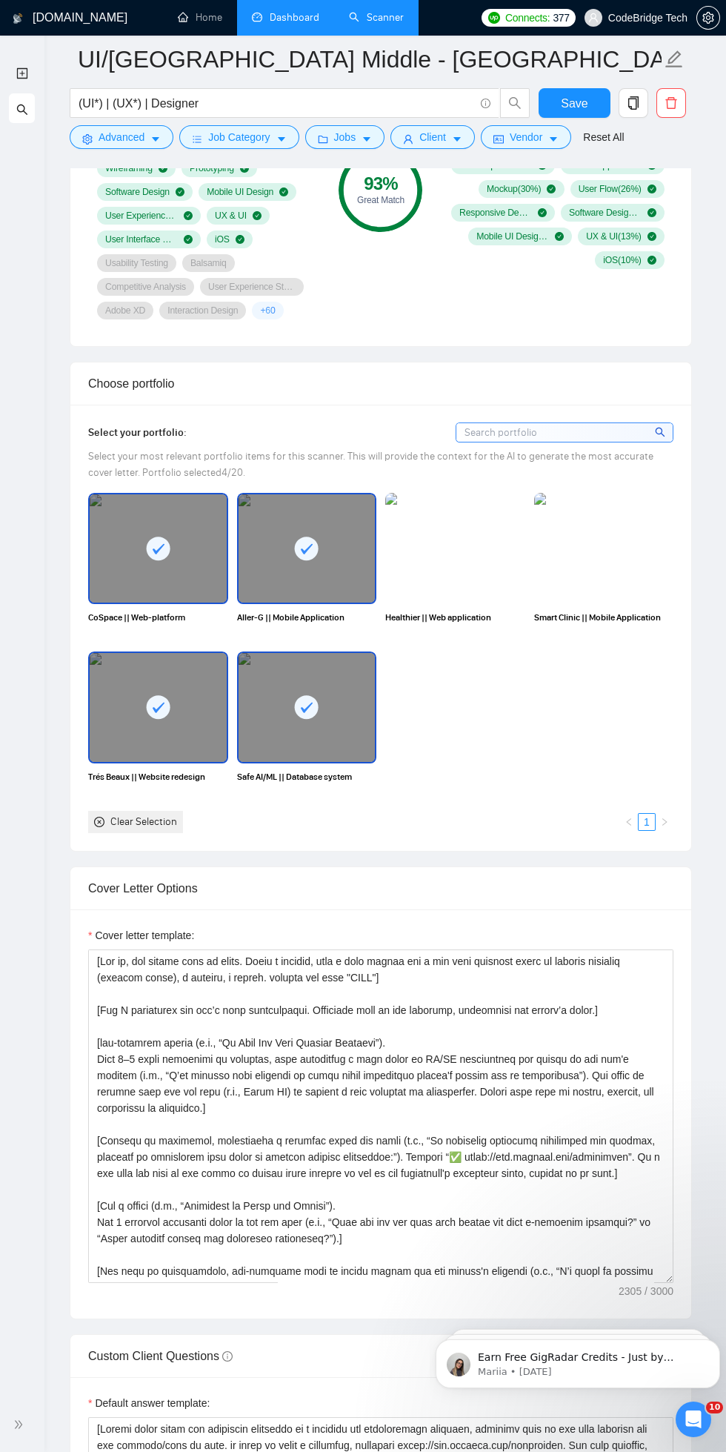
click at [494, 570] on img at bounding box center [455, 548] width 140 height 111
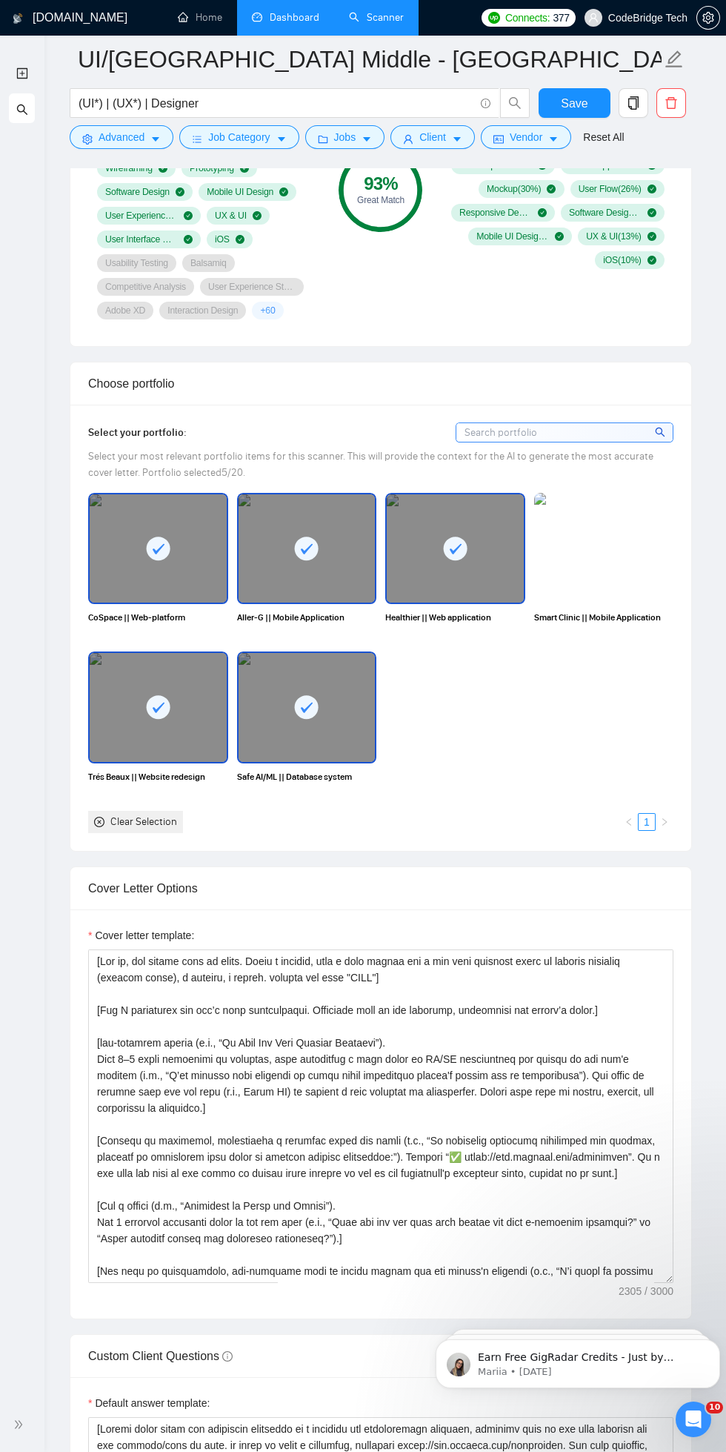
click at [626, 566] on img at bounding box center [604, 548] width 140 height 111
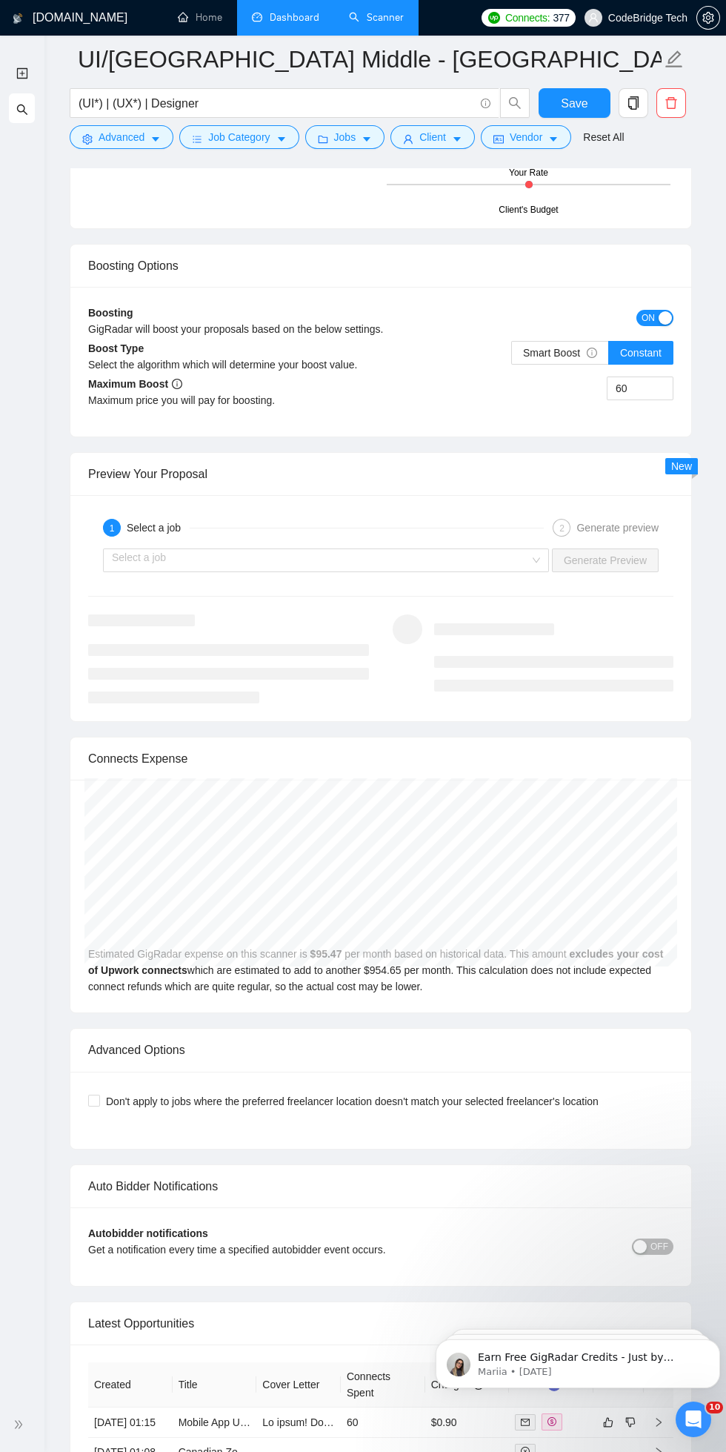
scroll to position [3152, 0]
click at [139, 562] on input "search" at bounding box center [321, 562] width 418 height 22
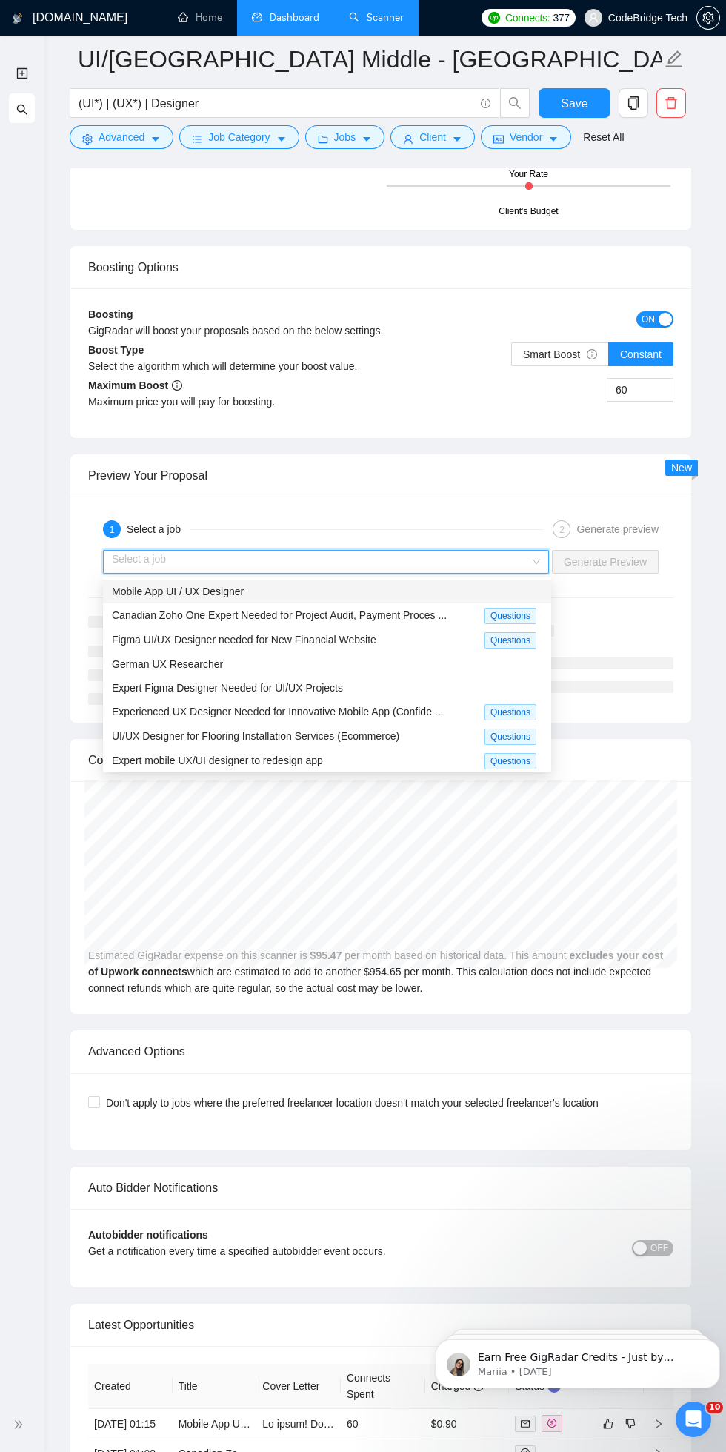
click at [36, 665] on div "New Scanner My Scanners" at bounding box center [22, 728] width 44 height 1340
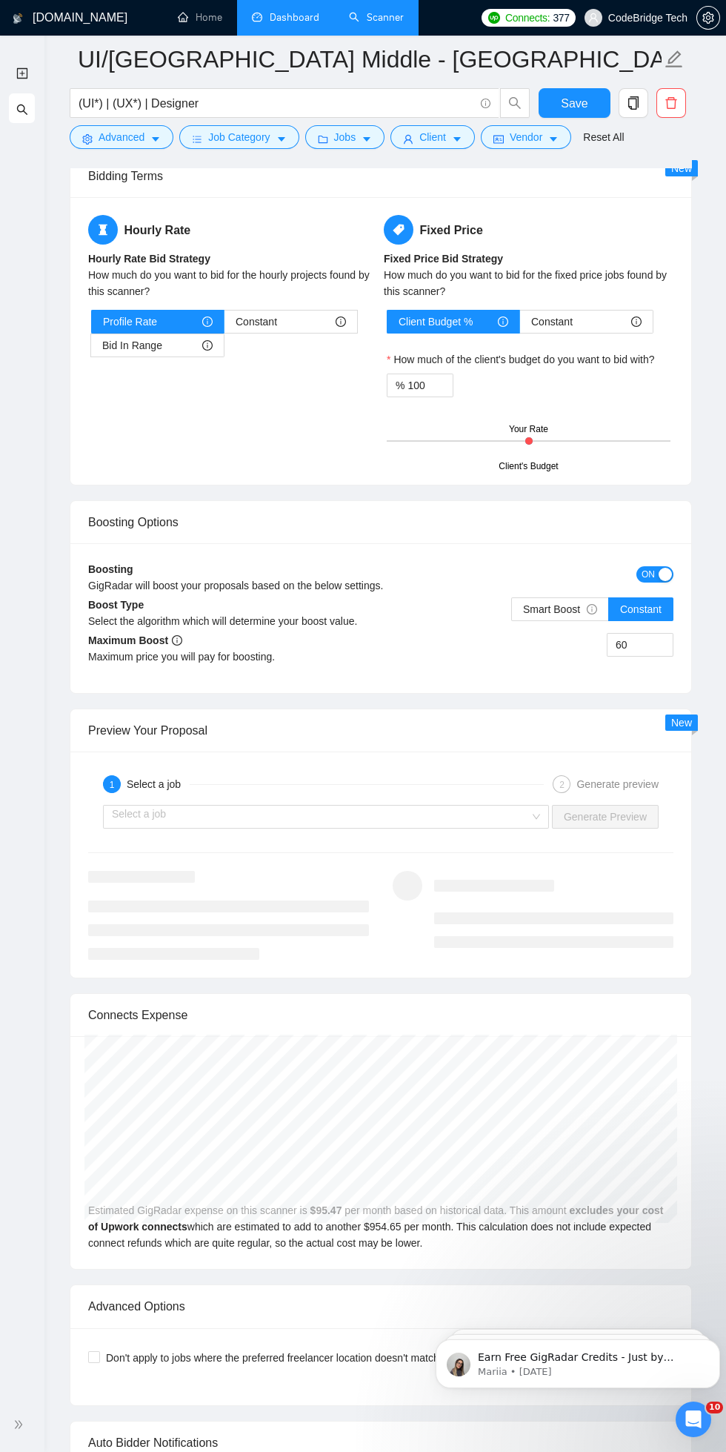
scroll to position [2898, 0]
click at [158, 815] on input "search" at bounding box center [321, 816] width 418 height 22
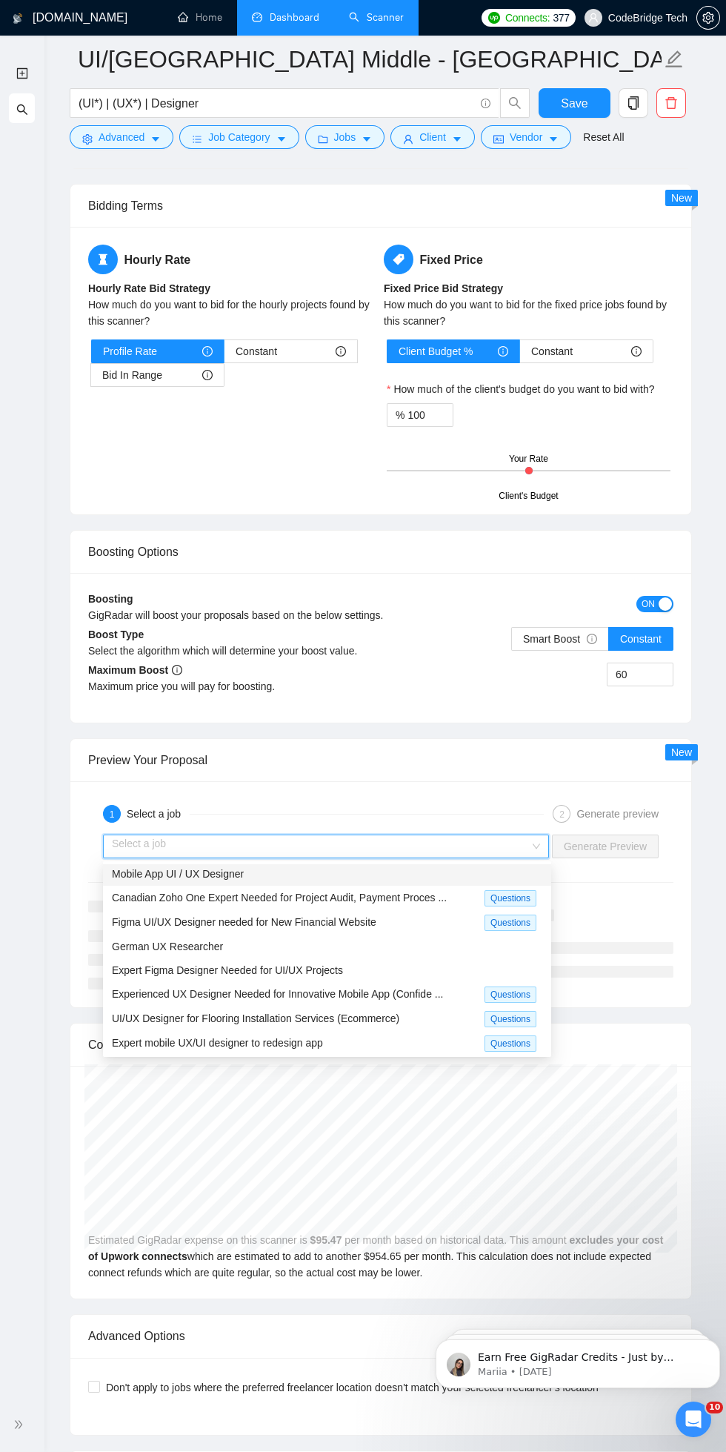
scroll to position [0, 0]
click at [157, 872] on span "Mobile App UI / UX Designer" at bounding box center [178, 876] width 132 height 12
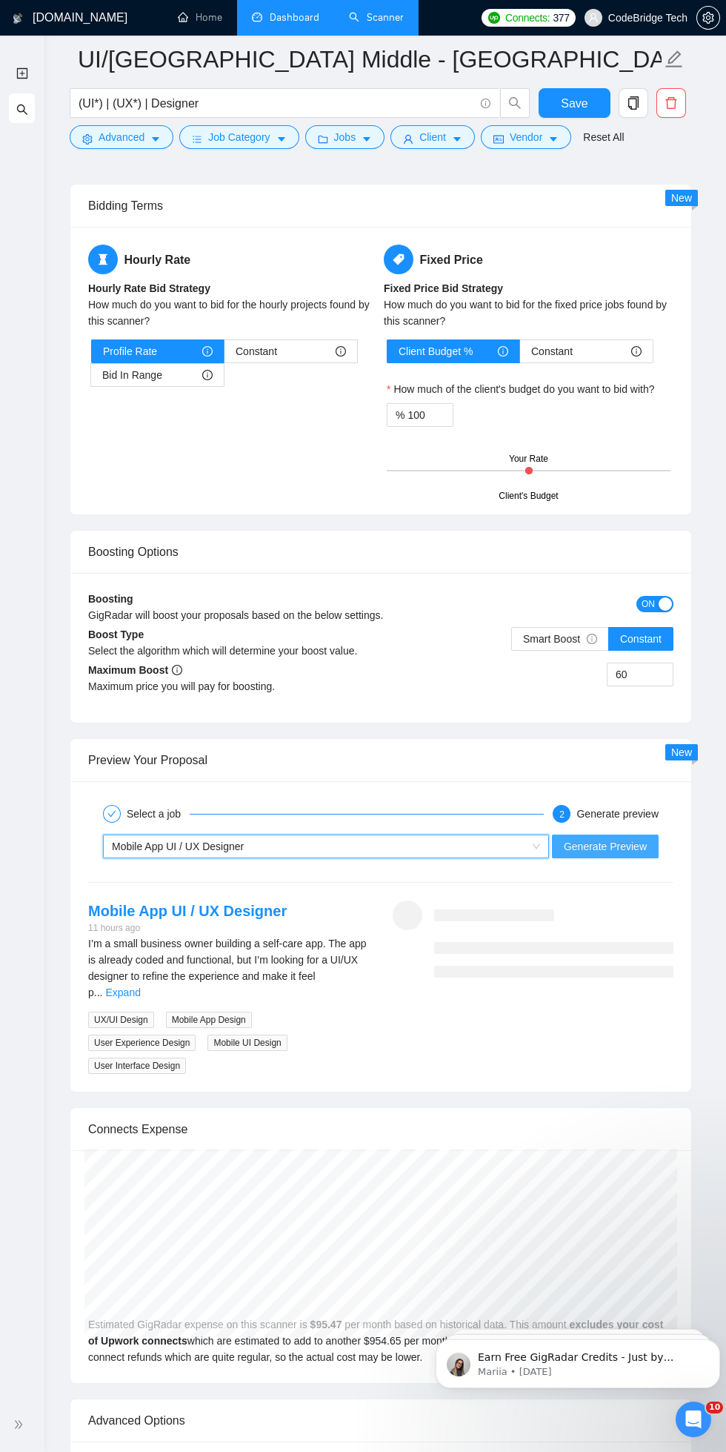
click at [598, 838] on span "Generate Preview" at bounding box center [605, 846] width 83 height 16
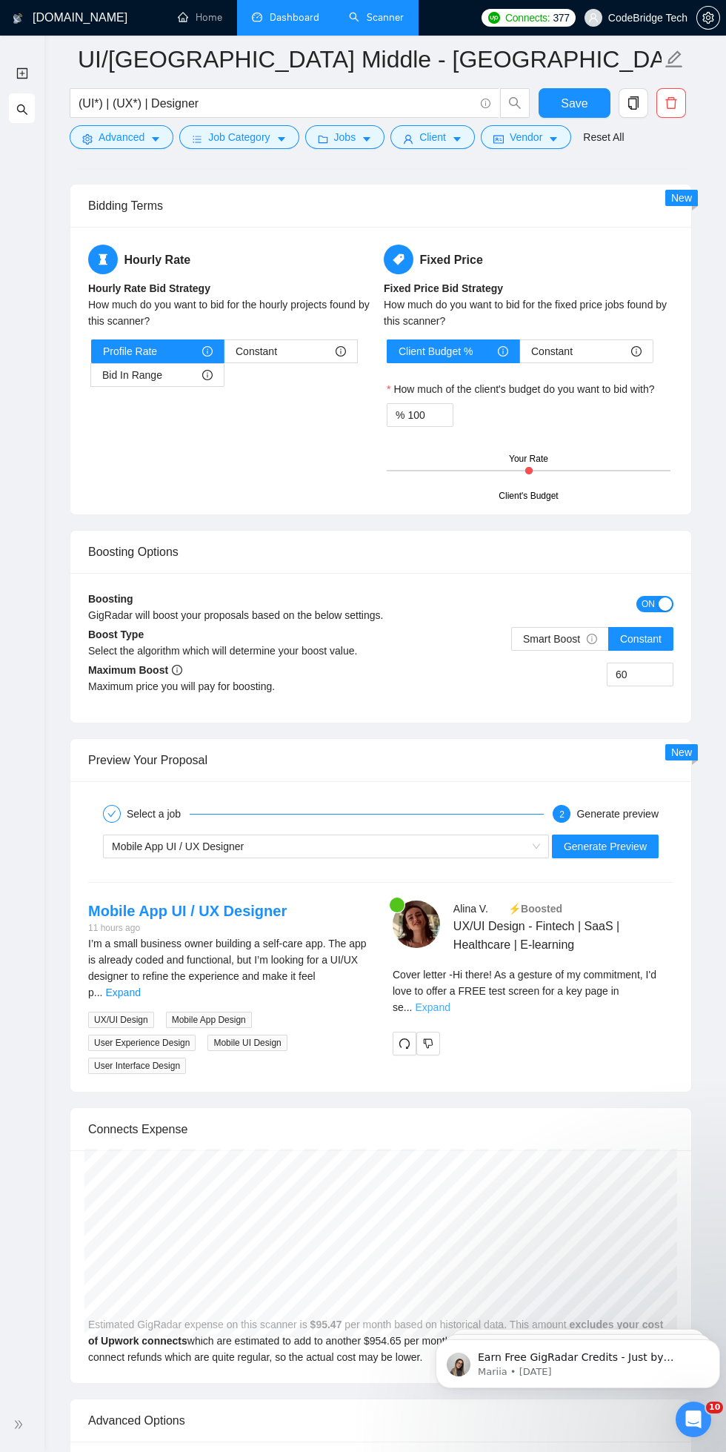
click at [450, 1001] on link "Expand" at bounding box center [432, 1007] width 35 height 12
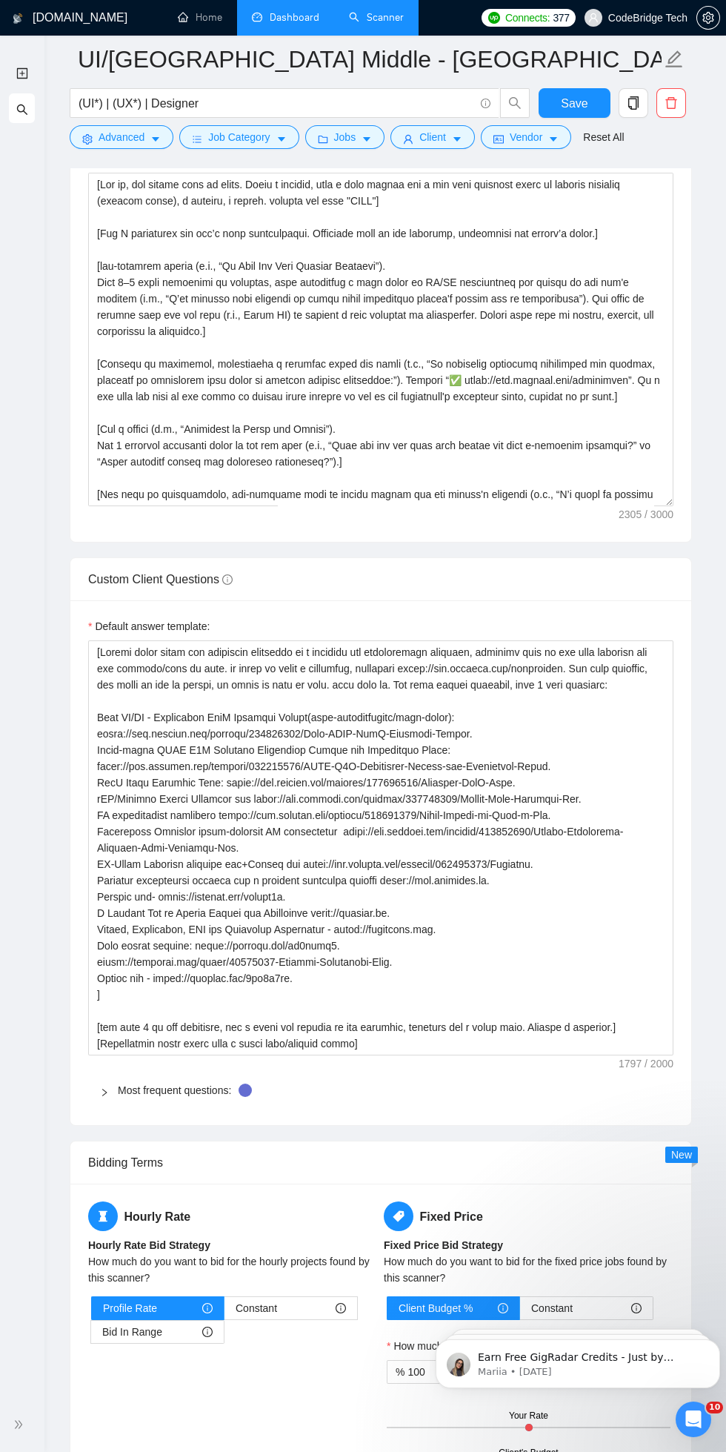
scroll to position [1902, 0]
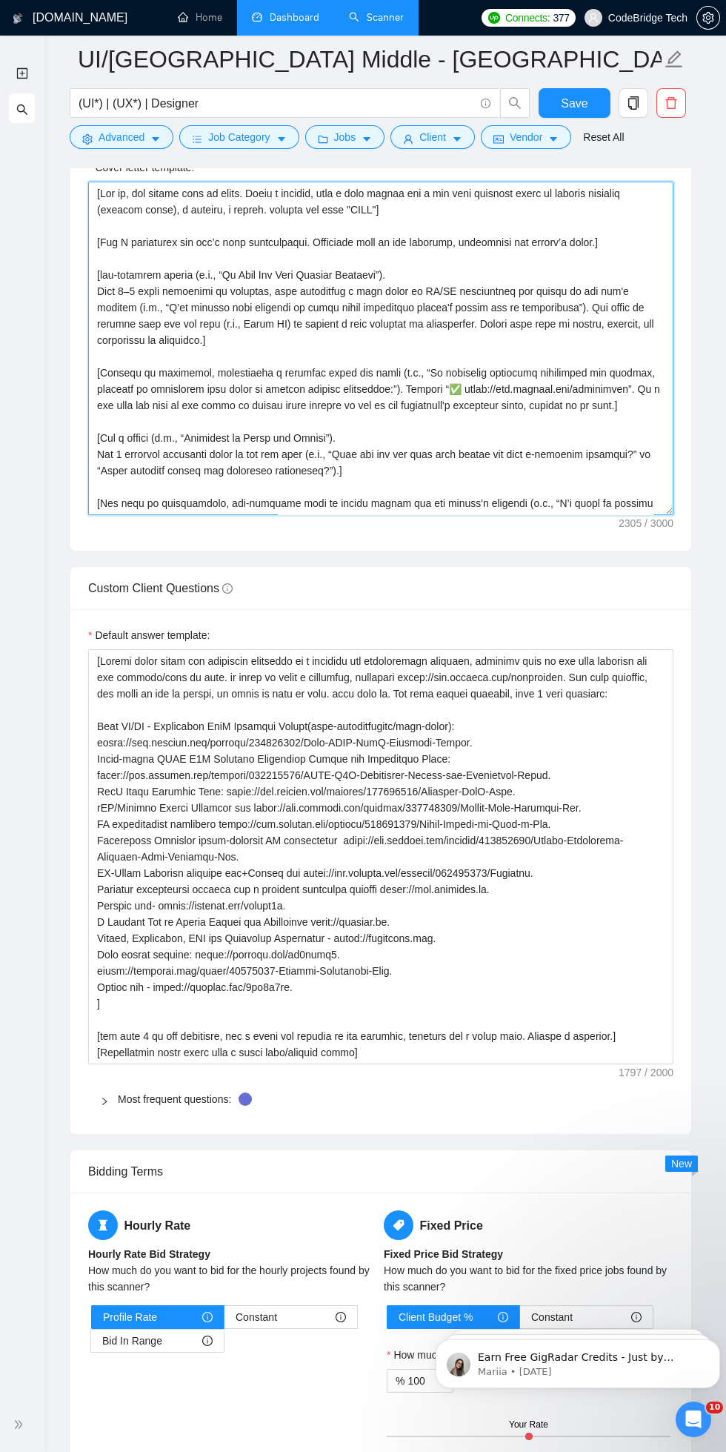
click at [177, 397] on textarea "Cover letter template:" at bounding box center [381, 349] width 586 height 334
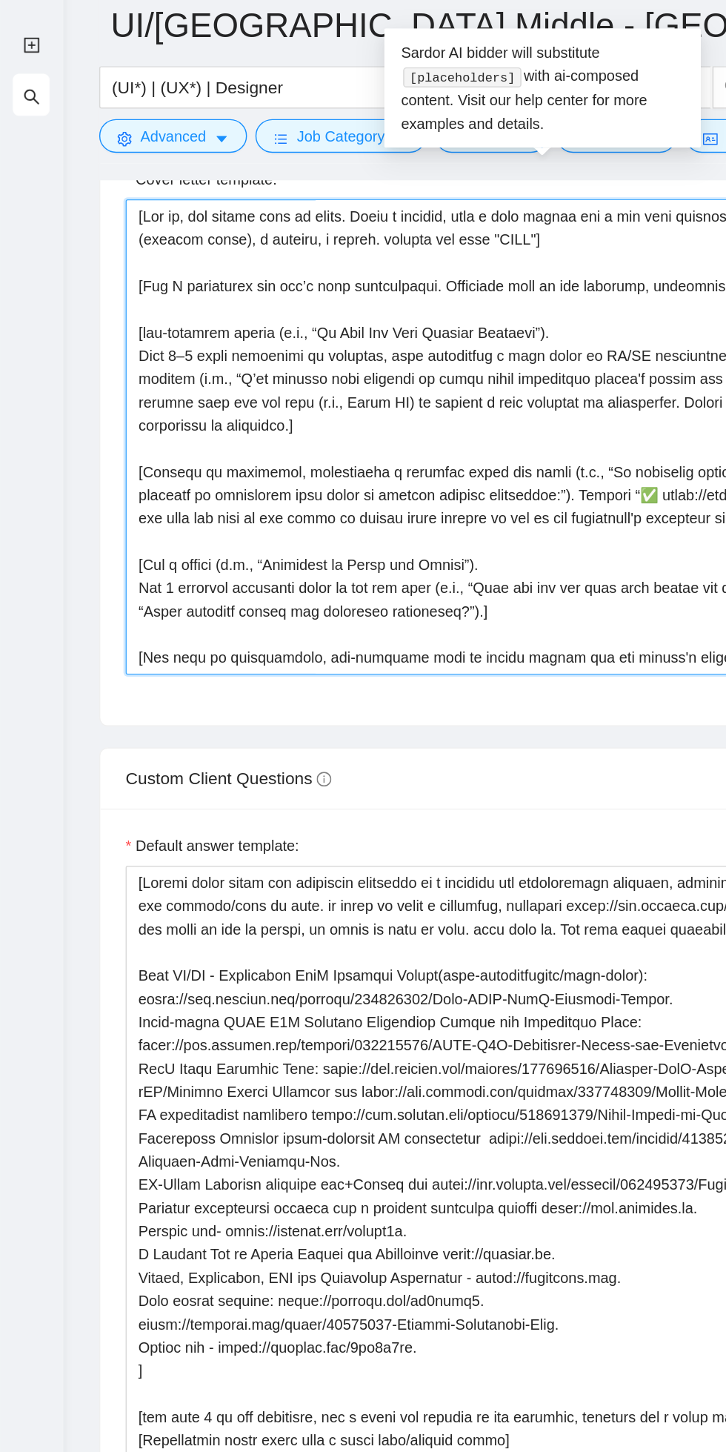
scroll to position [1899, 0]
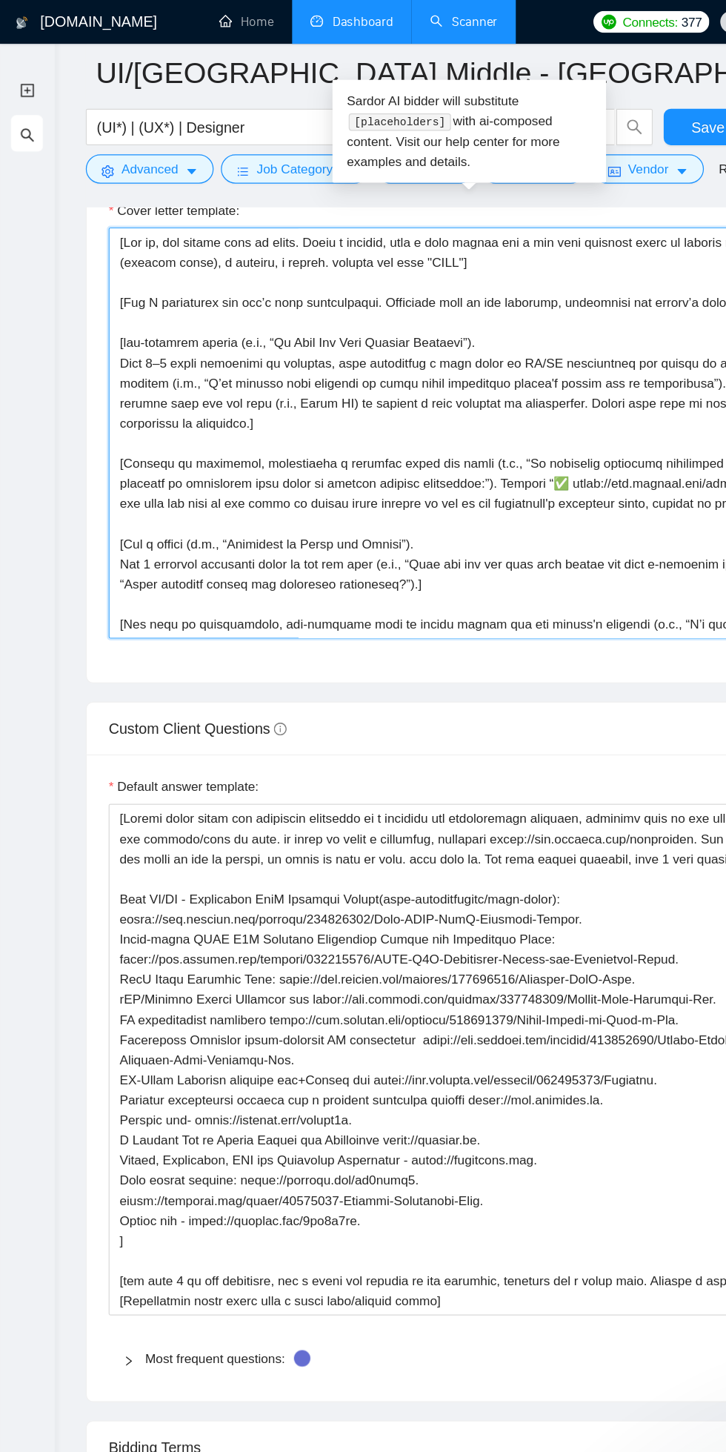
click at [110, 402] on textarea "Cover letter template:" at bounding box center [381, 352] width 586 height 334
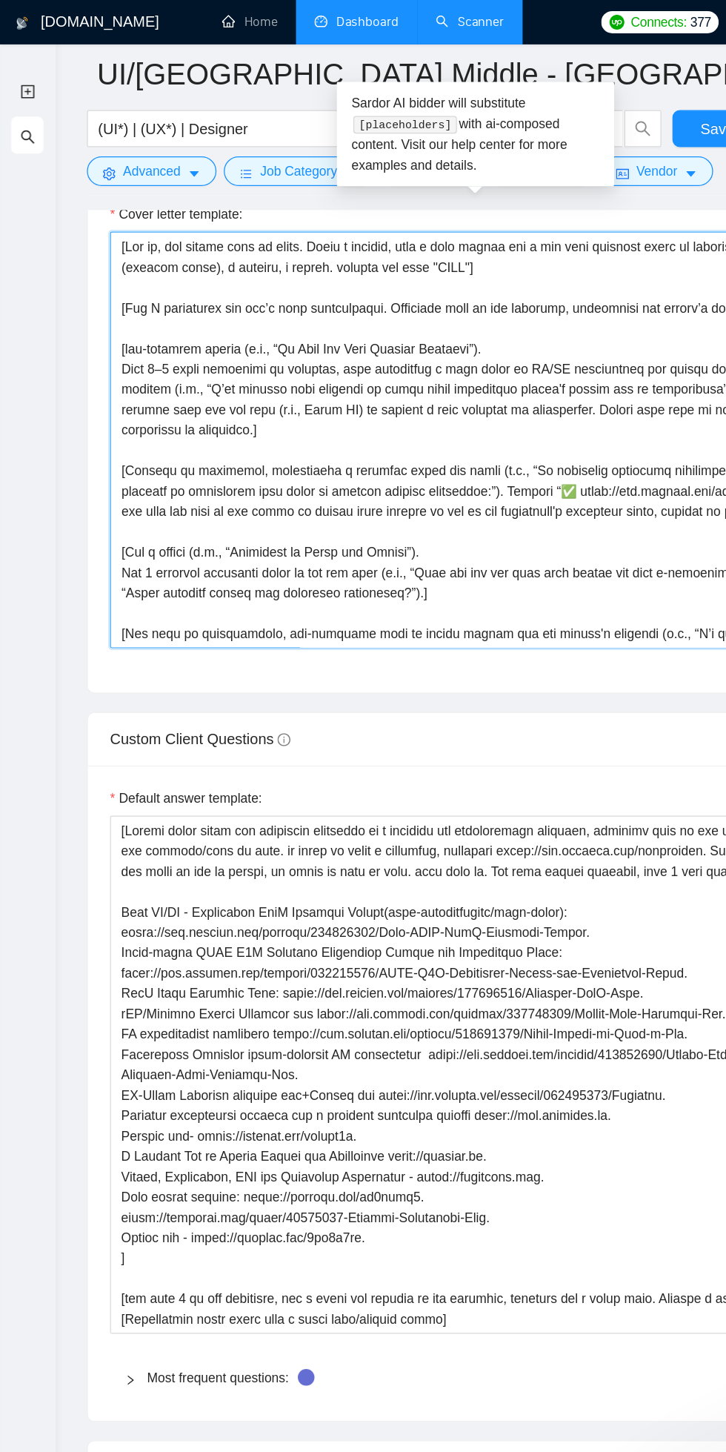
scroll to position [1893, 0]
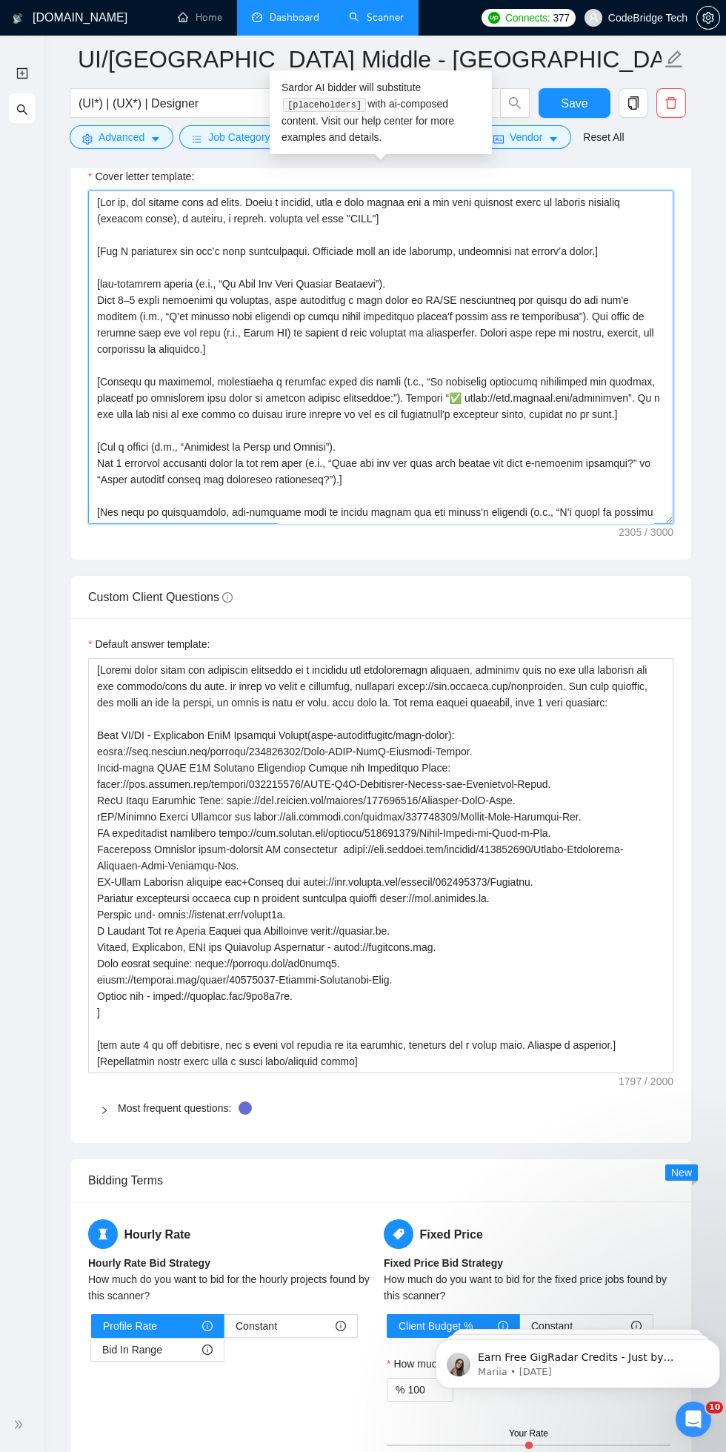
click at [624, 402] on textarea "Cover letter template:" at bounding box center [381, 357] width 586 height 334
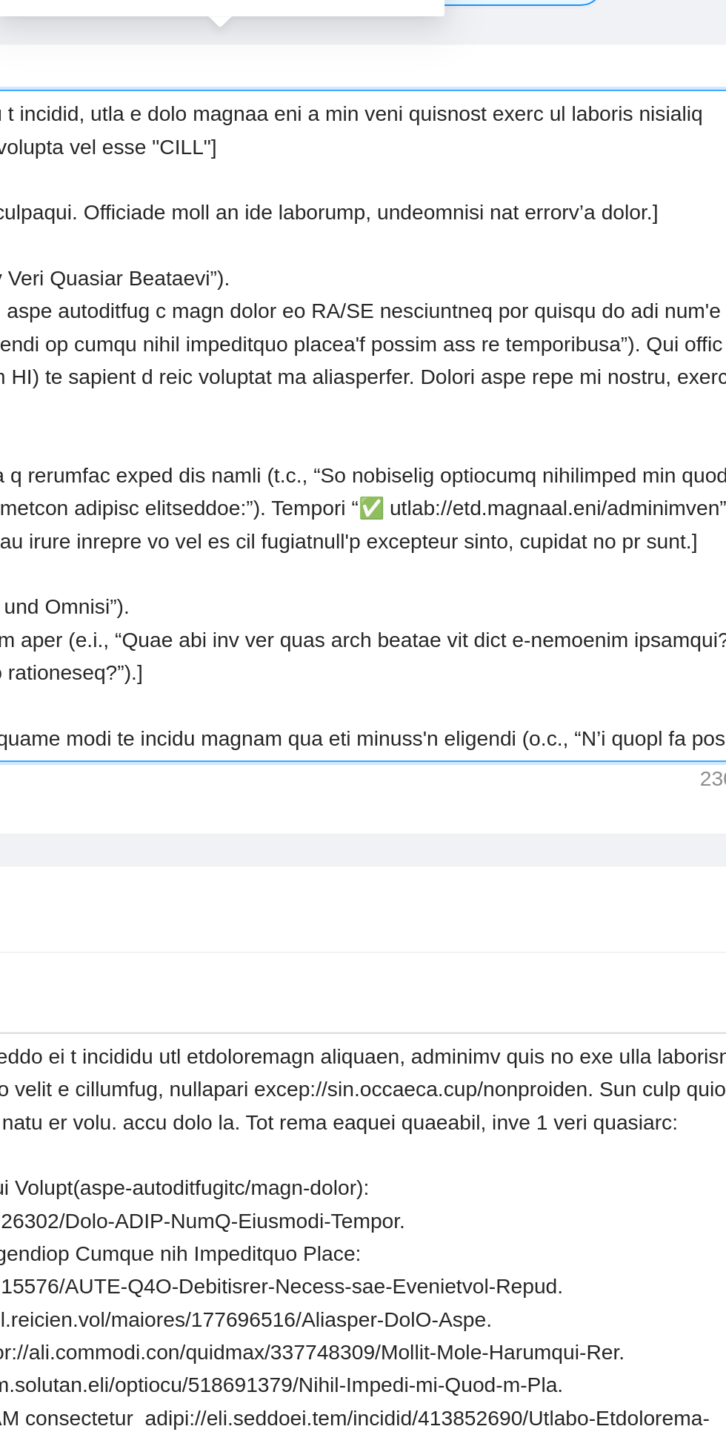
scroll to position [2, 0]
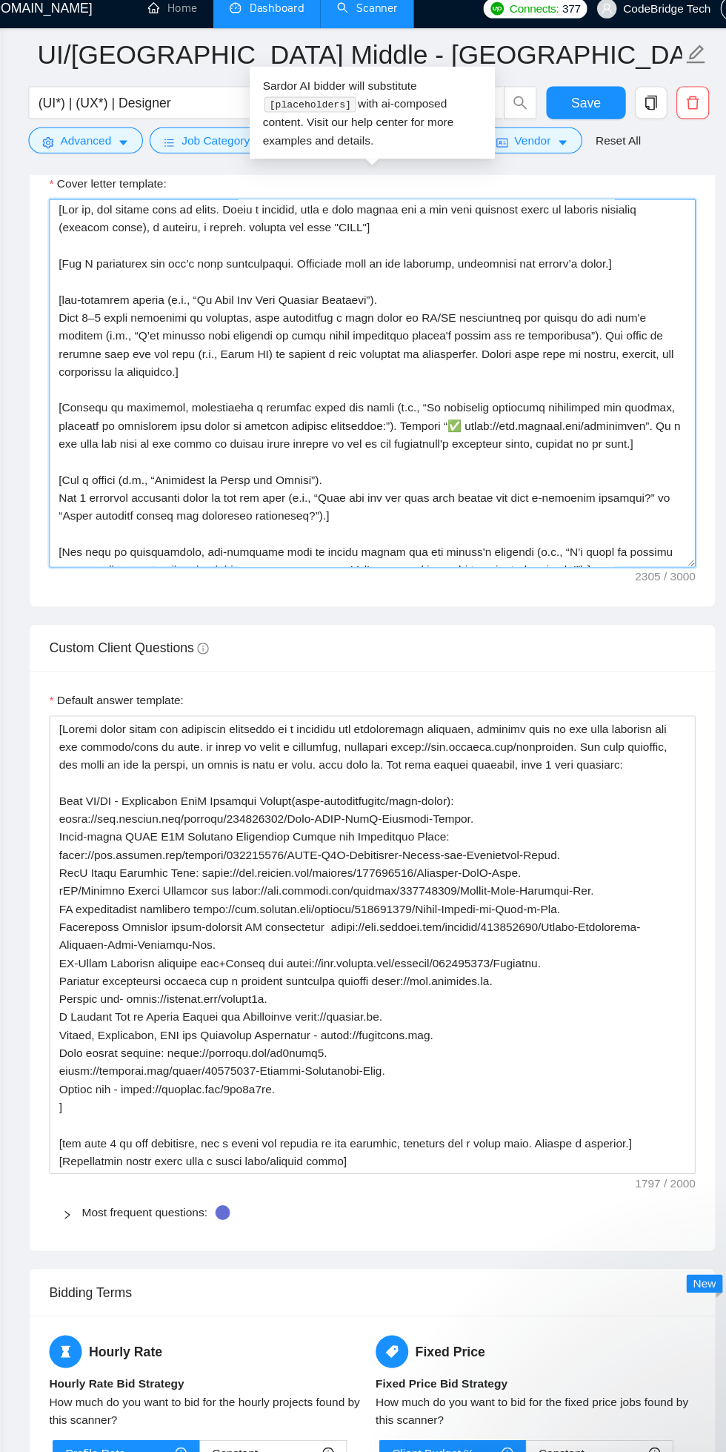
click at [234, 408] on textarea "Cover letter template:" at bounding box center [381, 357] width 586 height 334
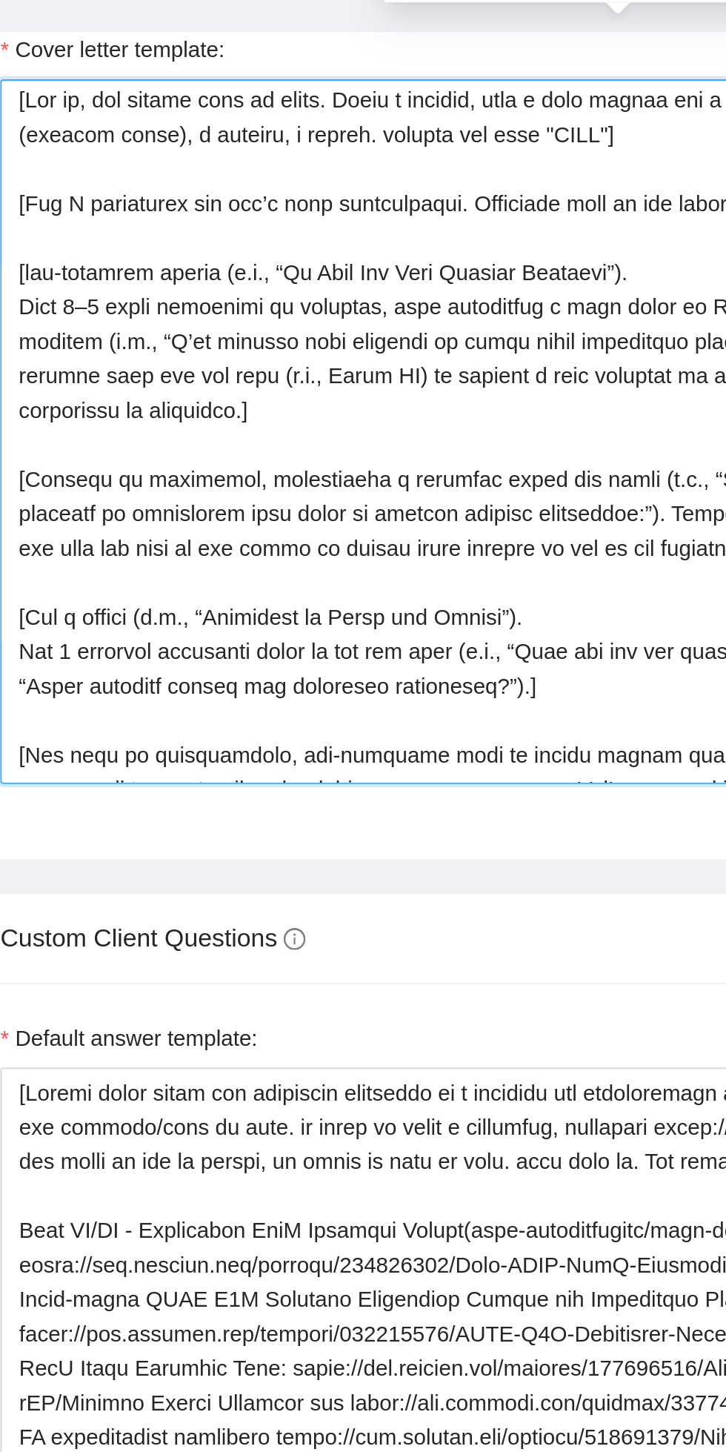
click at [352, 407] on textarea "Cover letter template:" at bounding box center [381, 357] width 586 height 334
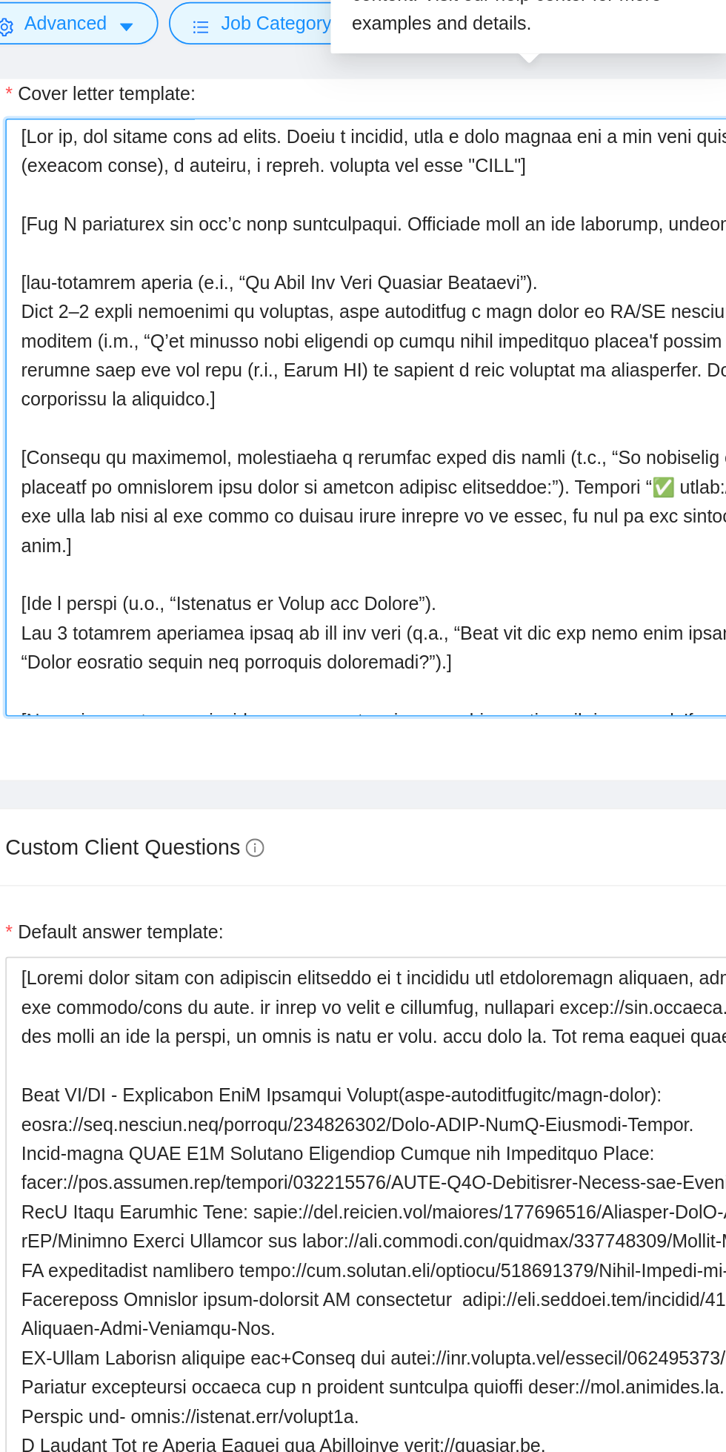
click at [408, 409] on textarea "Cover letter template:" at bounding box center [381, 357] width 586 height 334
click at [416, 414] on textarea "Cover letter template:" at bounding box center [381, 357] width 586 height 334
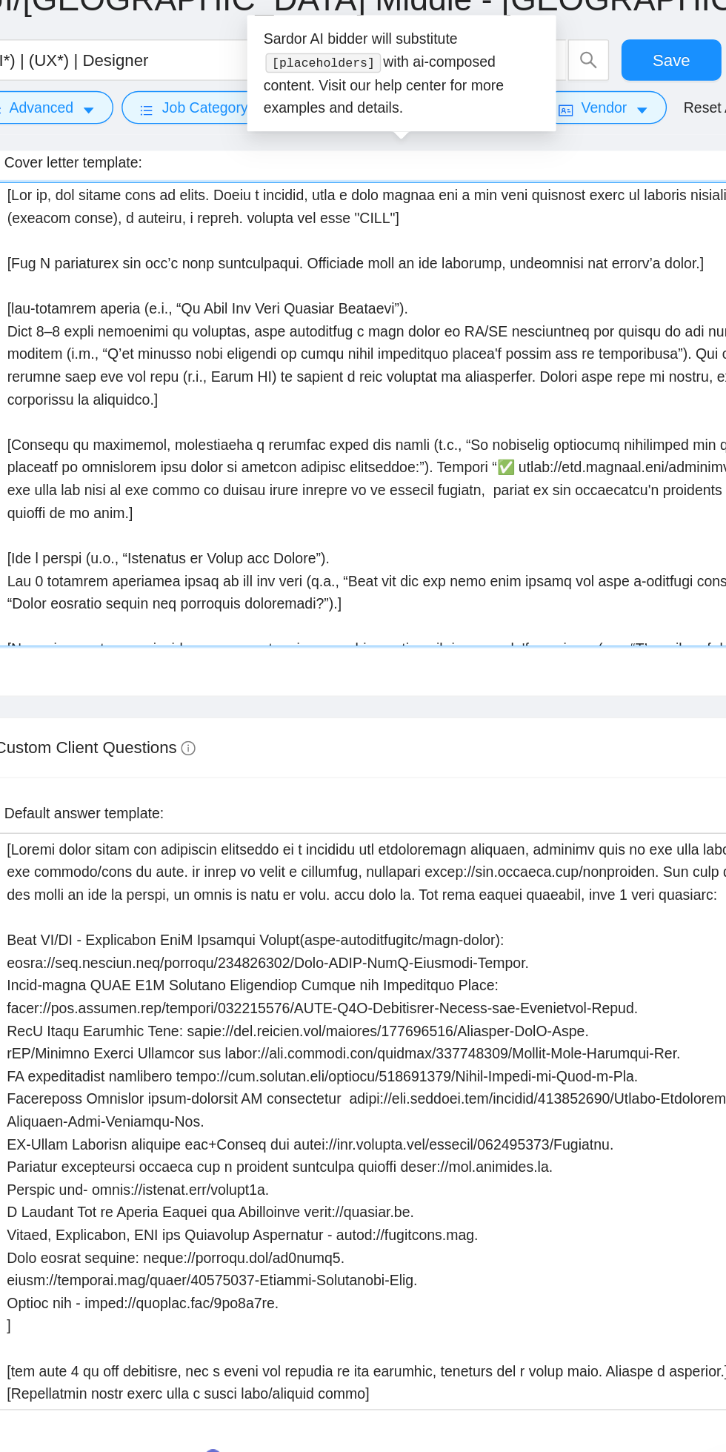
click at [486, 411] on textarea "Cover letter template:" at bounding box center [381, 357] width 586 height 334
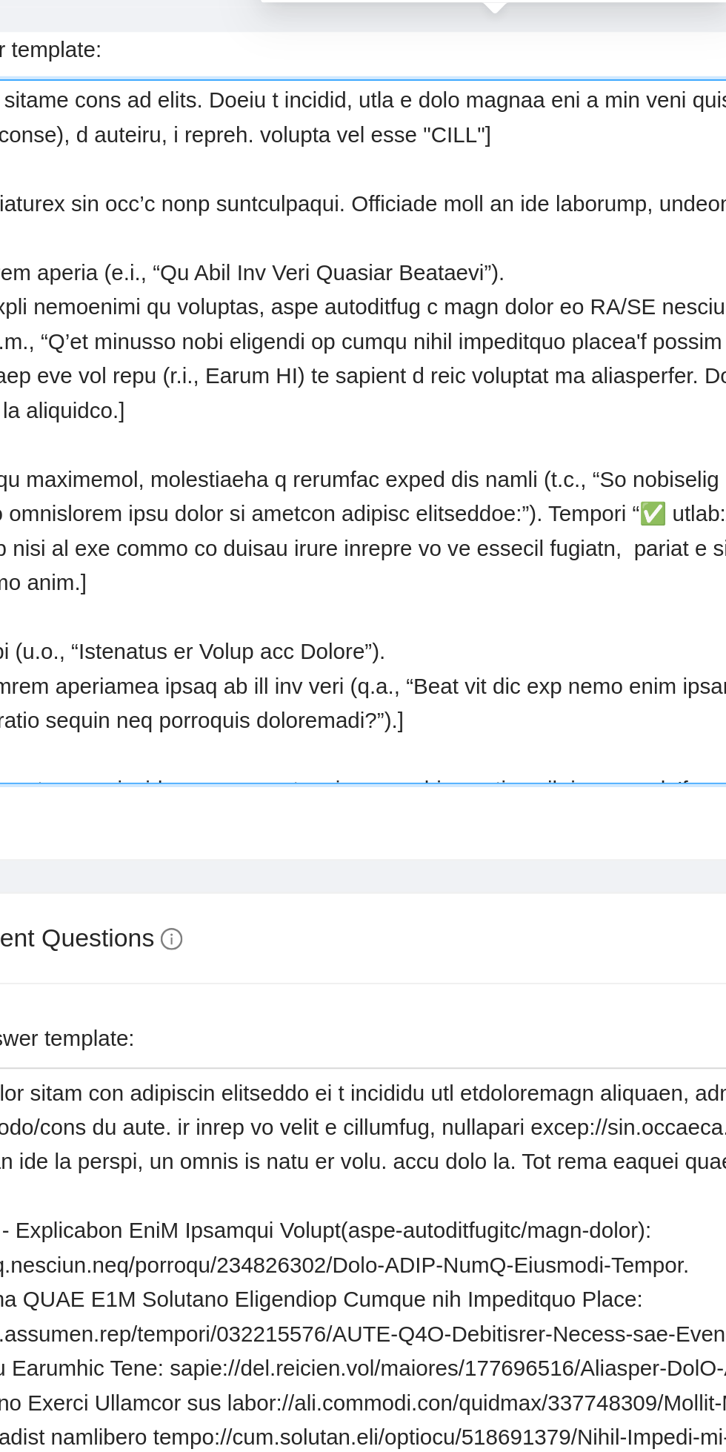
click at [465, 413] on textarea "Cover letter template:" at bounding box center [381, 357] width 586 height 334
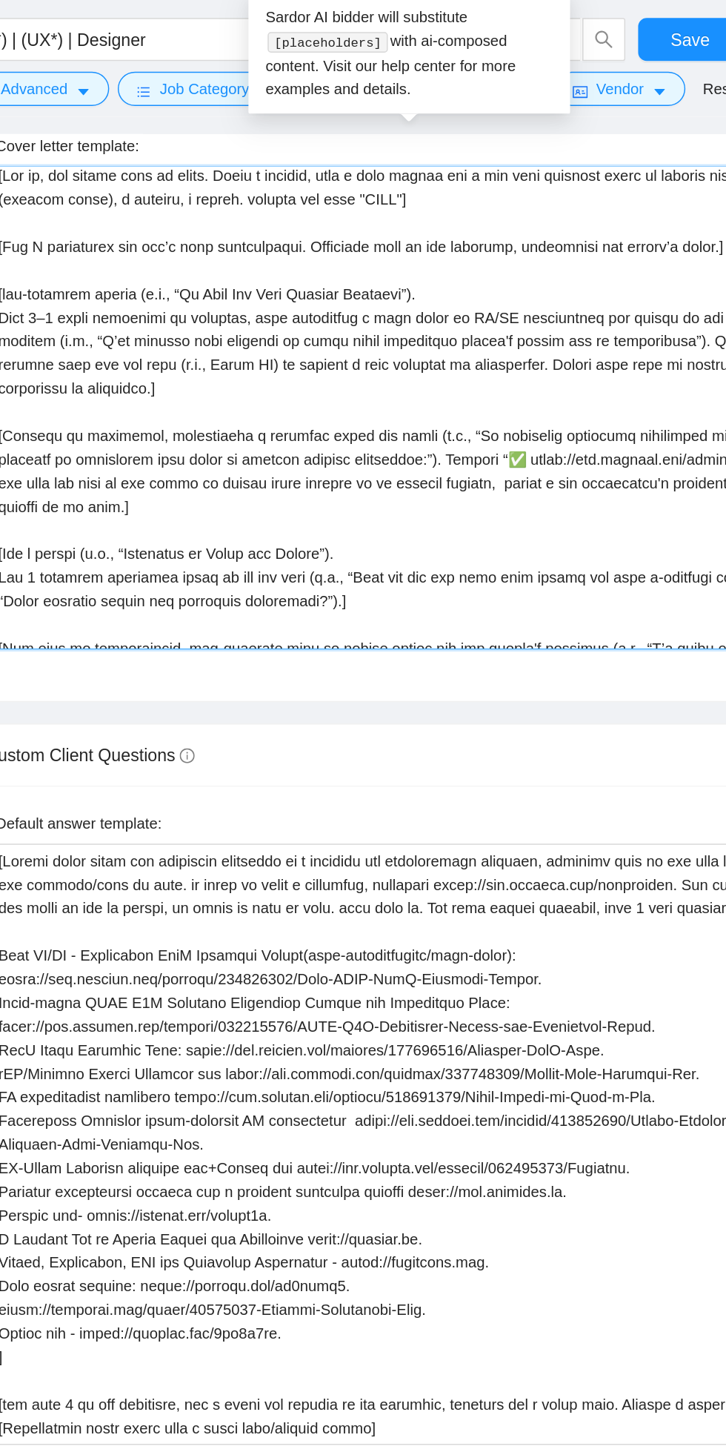
click at [463, 404] on textarea "Cover letter template:" at bounding box center [381, 357] width 586 height 334
click at [458, 408] on textarea "Cover letter template:" at bounding box center [381, 357] width 586 height 334
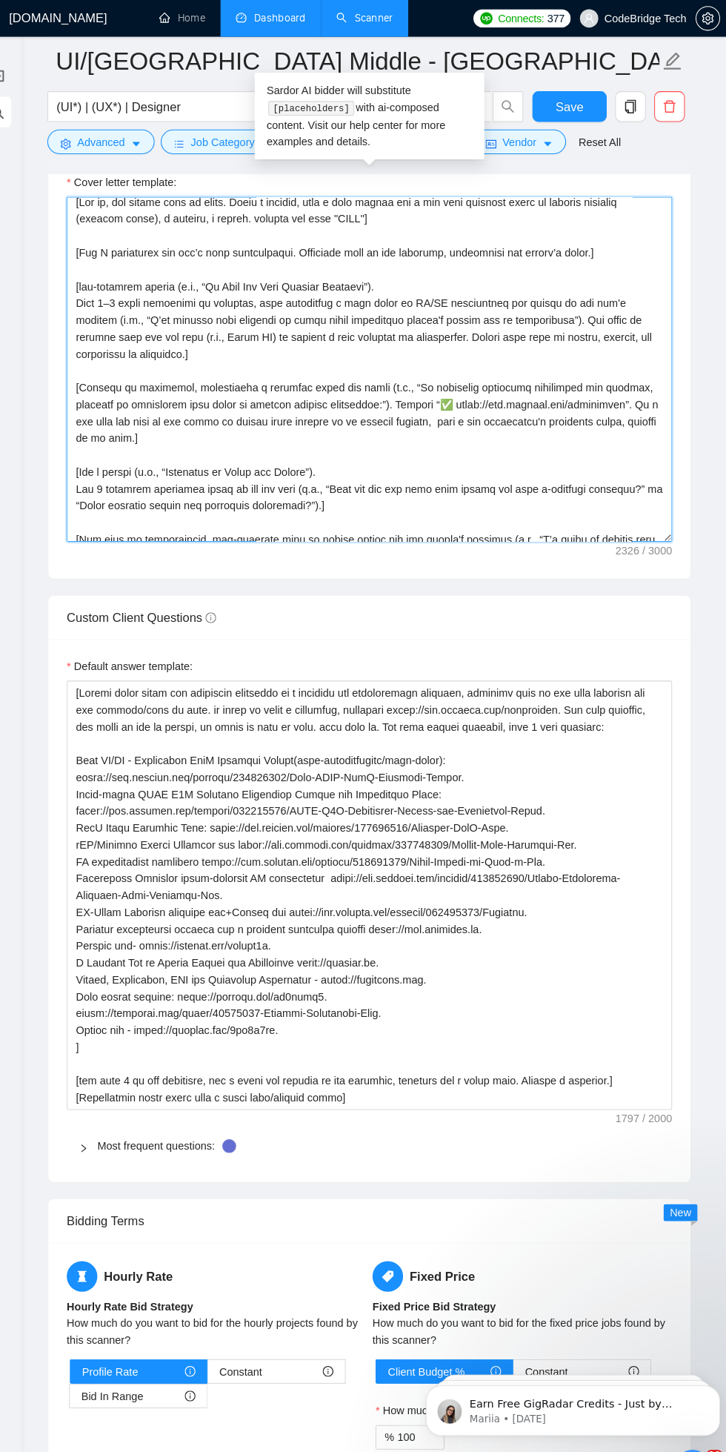
scroll to position [1893, 0]
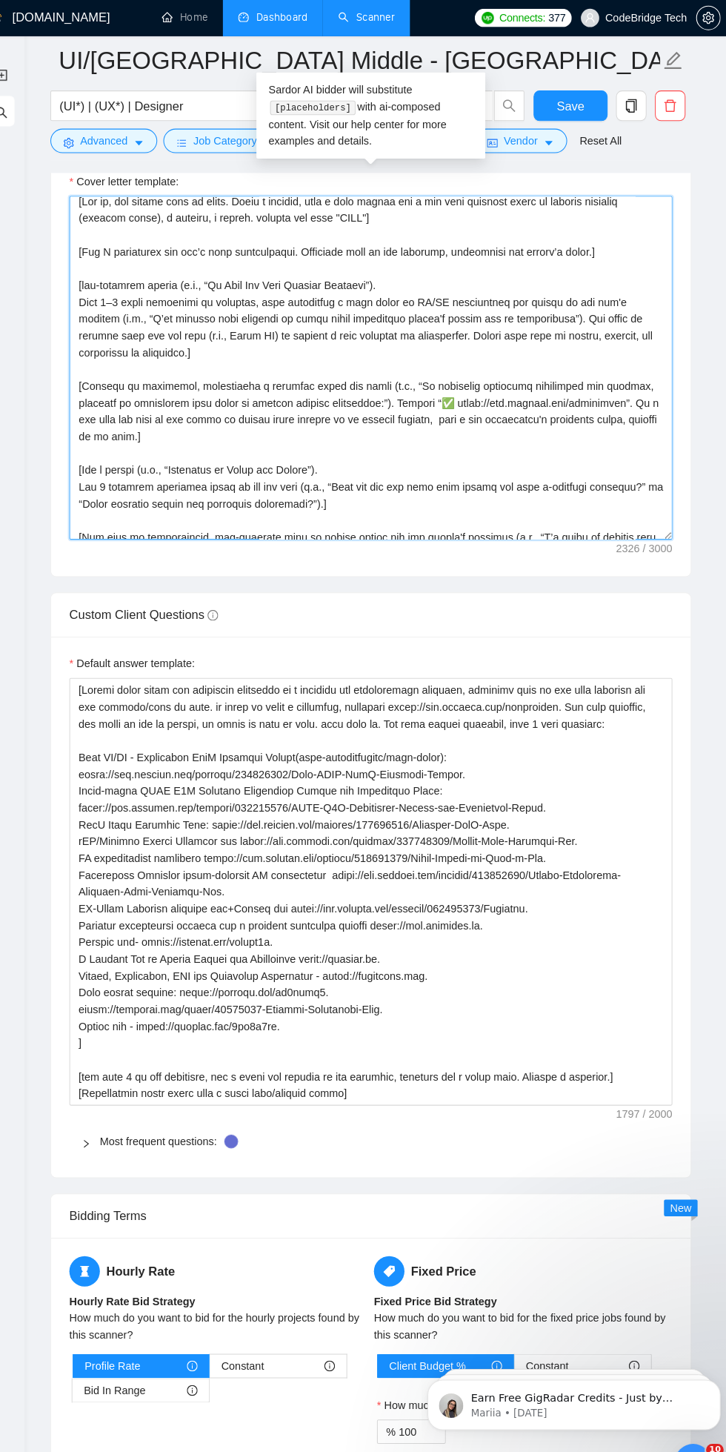
click at [143, 415] on textarea "Cover letter template:" at bounding box center [381, 357] width 586 height 334
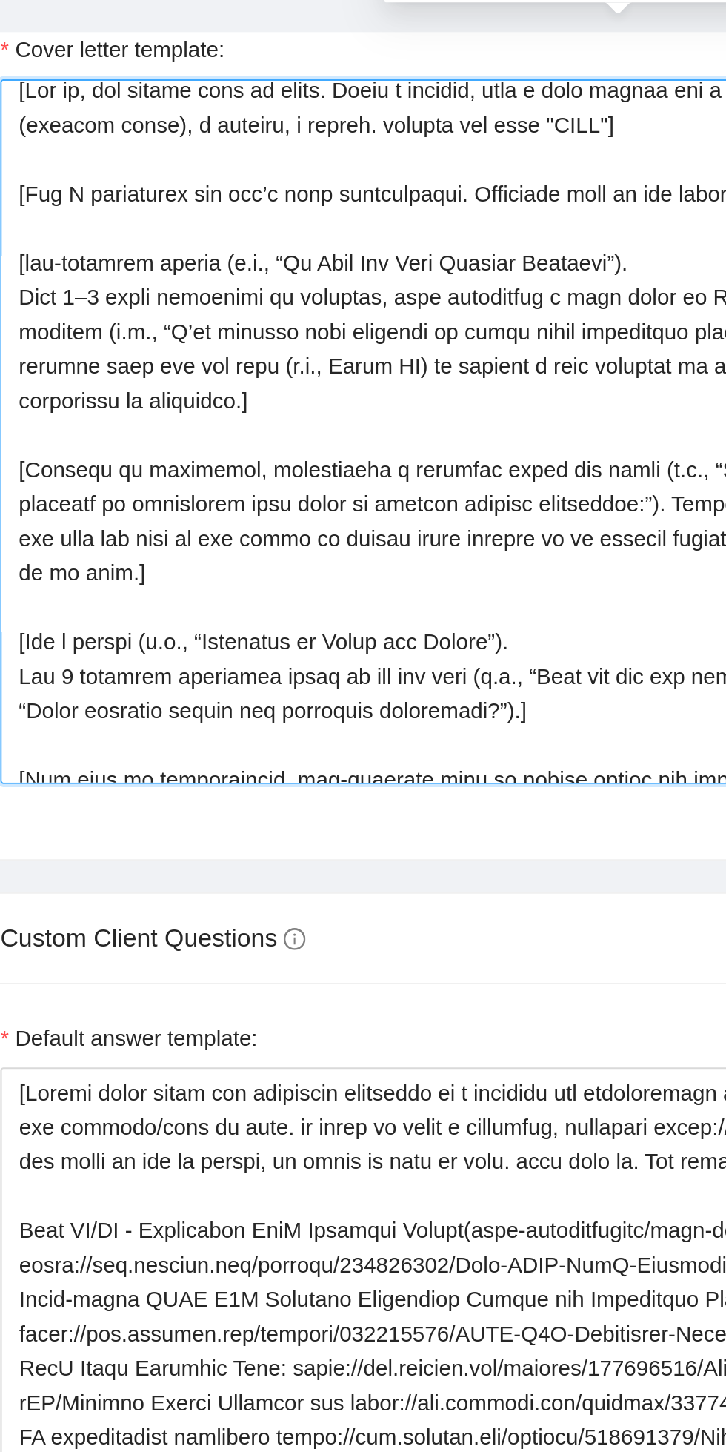
click at [141, 427] on textarea "Cover letter template:" at bounding box center [381, 357] width 586 height 334
click at [187, 401] on textarea "Cover letter template:" at bounding box center [381, 357] width 586 height 334
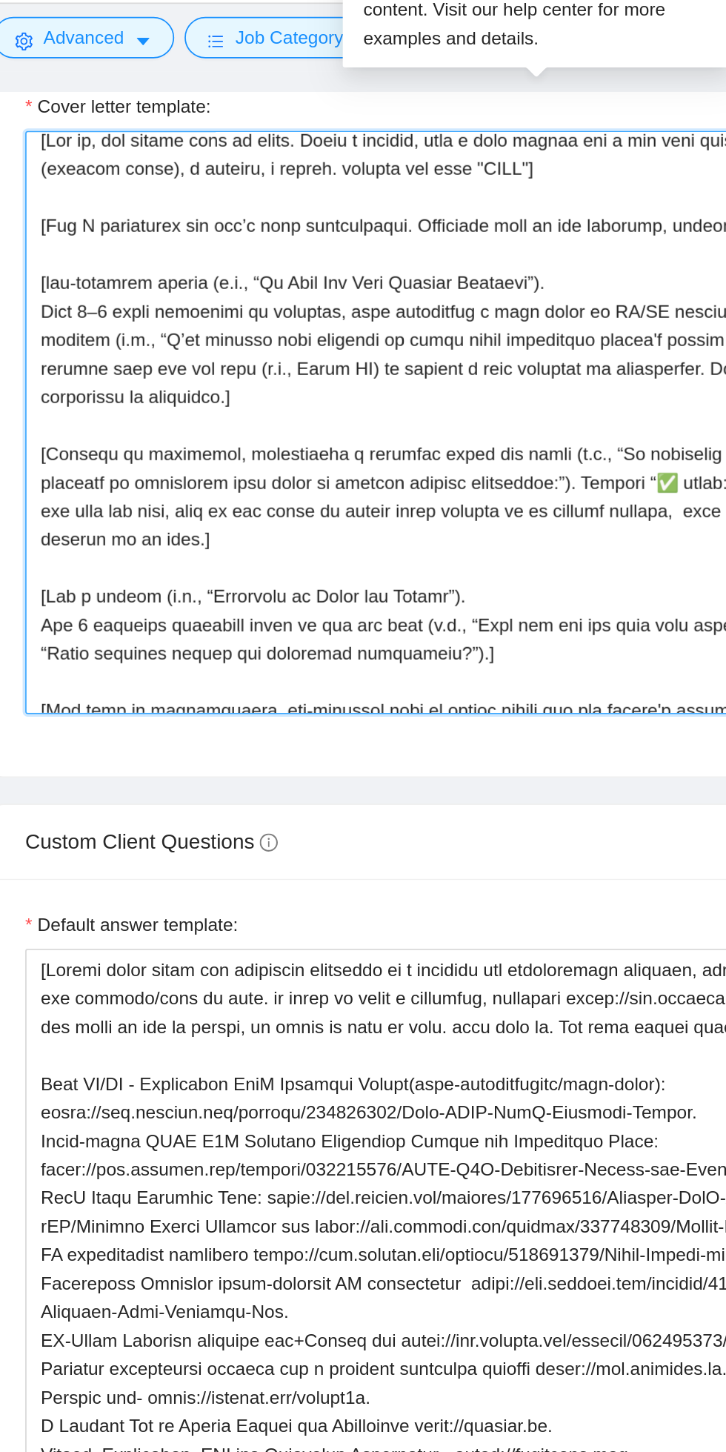
click at [173, 418] on textarea "Cover letter template:" at bounding box center [381, 357] width 586 height 334
click at [186, 425] on textarea "Cover letter template:" at bounding box center [381, 357] width 586 height 334
click at [177, 417] on textarea "Cover letter template:" at bounding box center [381, 357] width 586 height 334
click at [178, 421] on textarea "Cover letter template:" at bounding box center [381, 357] width 586 height 334
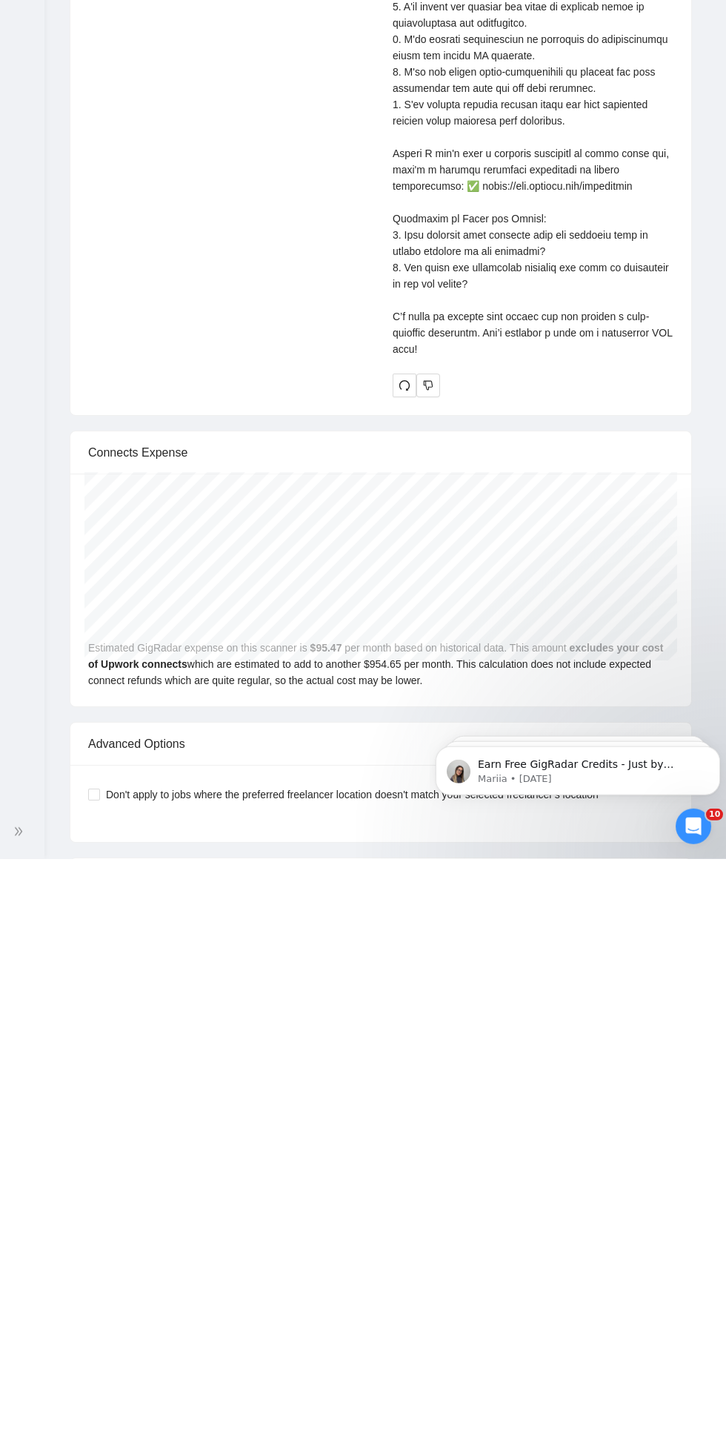
scroll to position [3420, 0]
type textarea "[Say hi, add client name if known. Offer a freebie, like a test screen for a ke…"
click at [398, 972] on span "redo" at bounding box center [405, 976] width 22 height 12
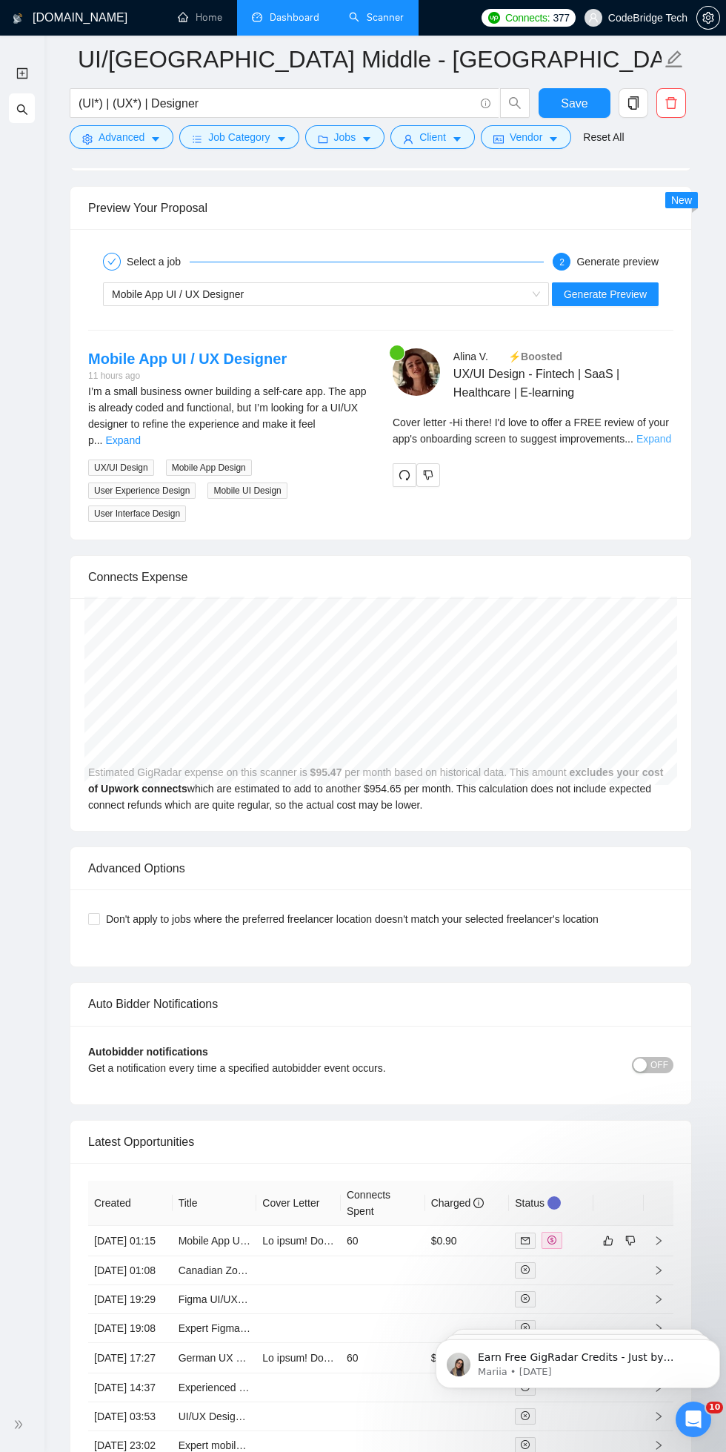
click at [651, 438] on link "Expand" at bounding box center [654, 439] width 35 height 12
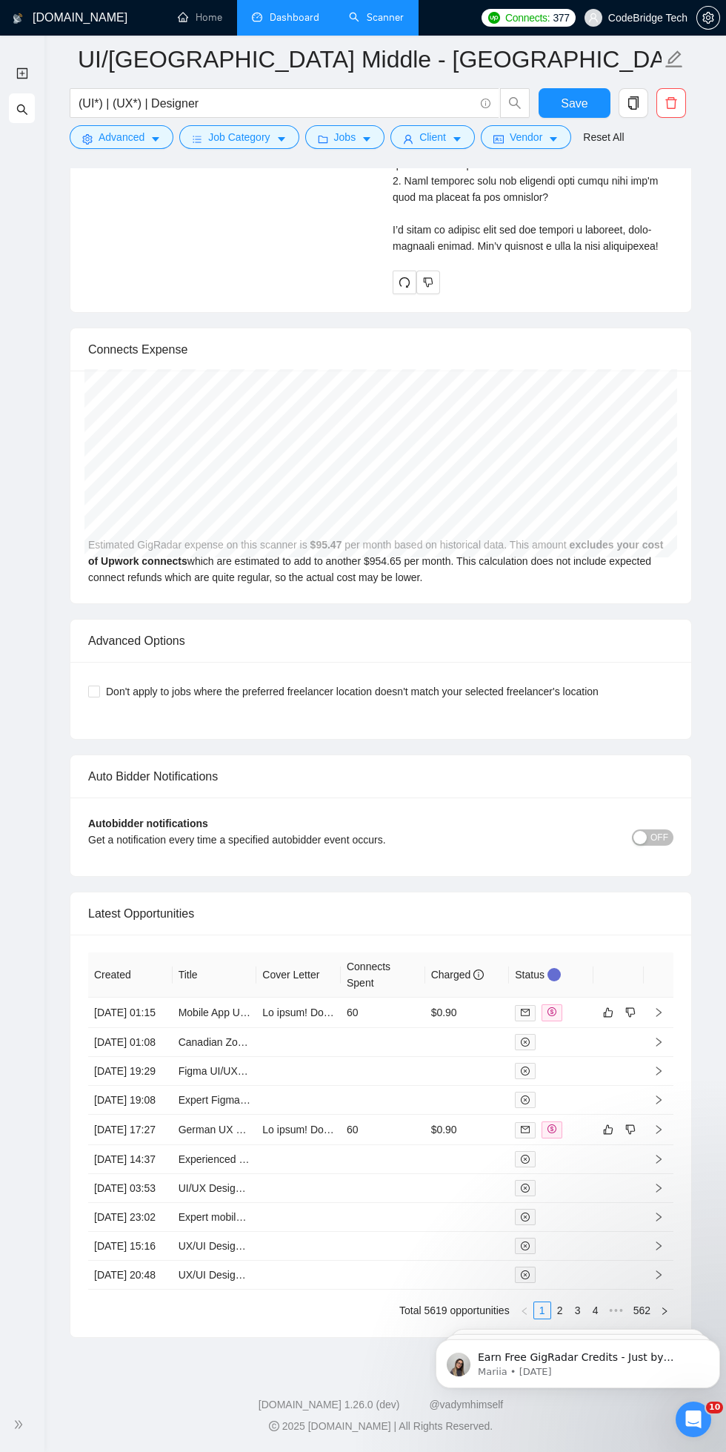
scroll to position [4143, 0]
click at [156, 1084] on td "[DATE] 19:29" at bounding box center [130, 1071] width 84 height 29
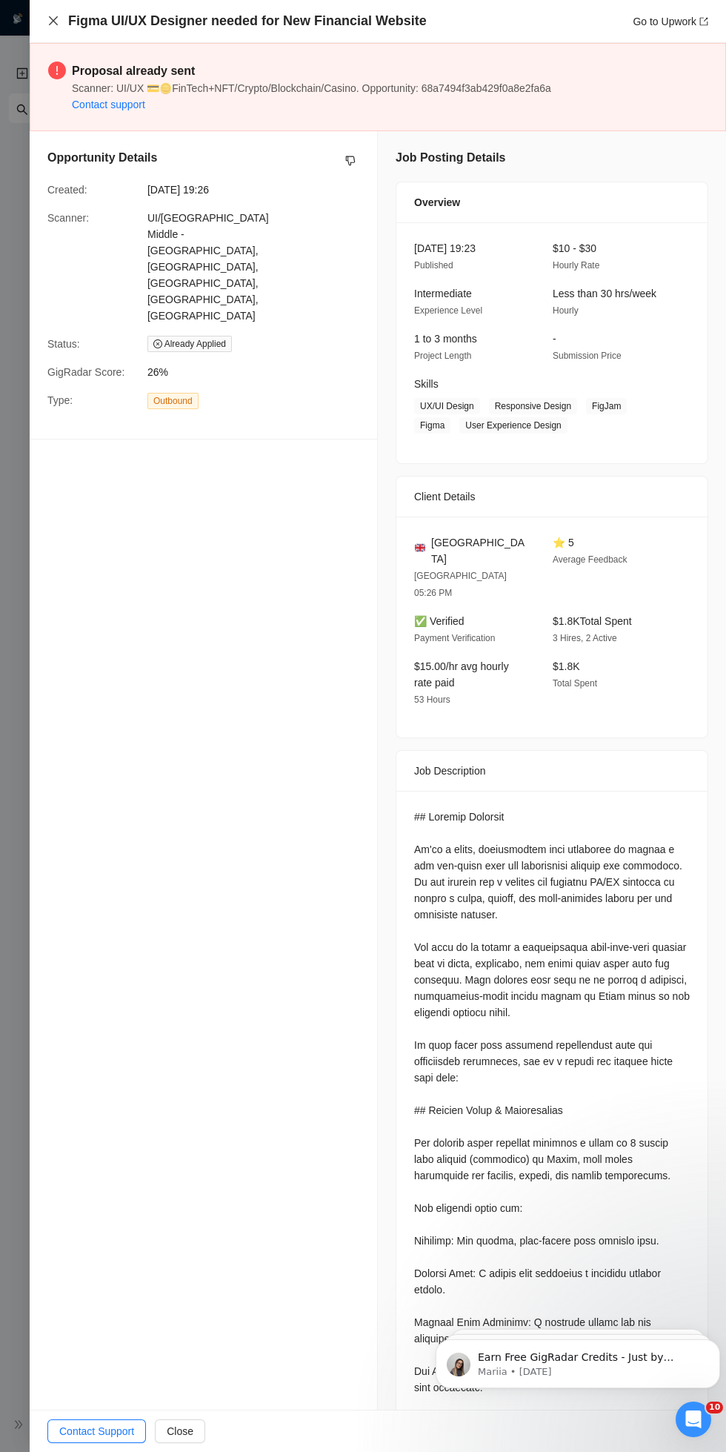
click at [57, 23] on icon "close" at bounding box center [53, 21] width 12 height 12
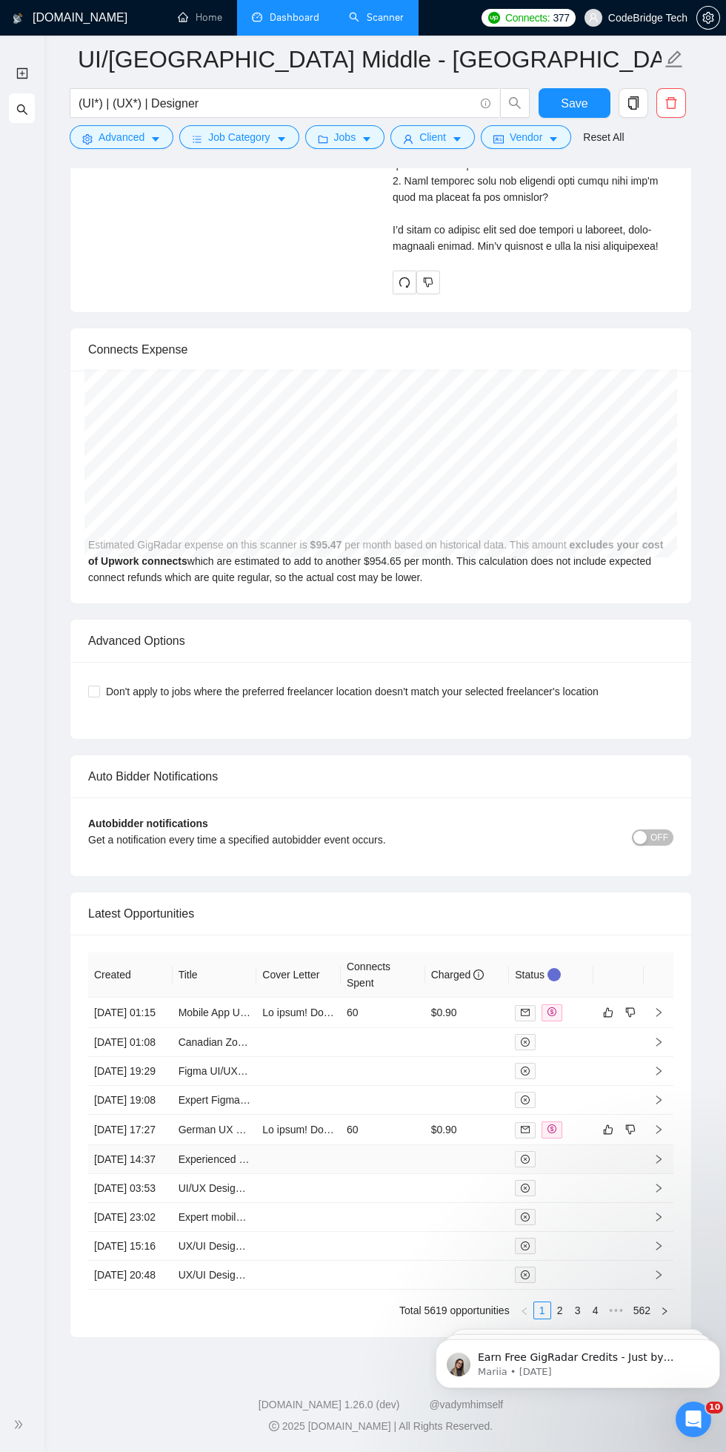
click at [130, 1174] on td "[DATE] 14:37" at bounding box center [130, 1159] width 84 height 29
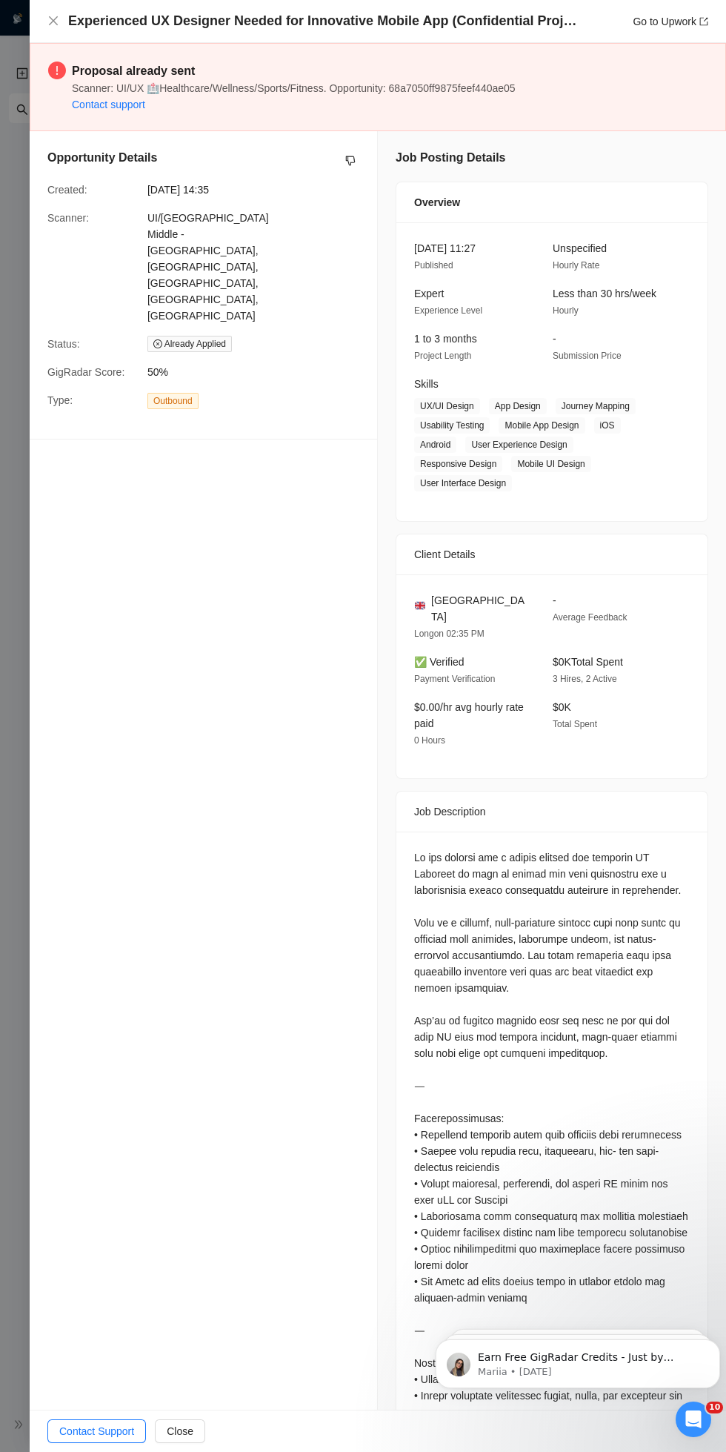
click at [68, 16] on h4 "Experienced UX Designer Needed for Innovative Mobile App (Confidential Project)" at bounding box center [323, 21] width 511 height 19
click at [50, 23] on icon "close" at bounding box center [53, 21] width 12 height 12
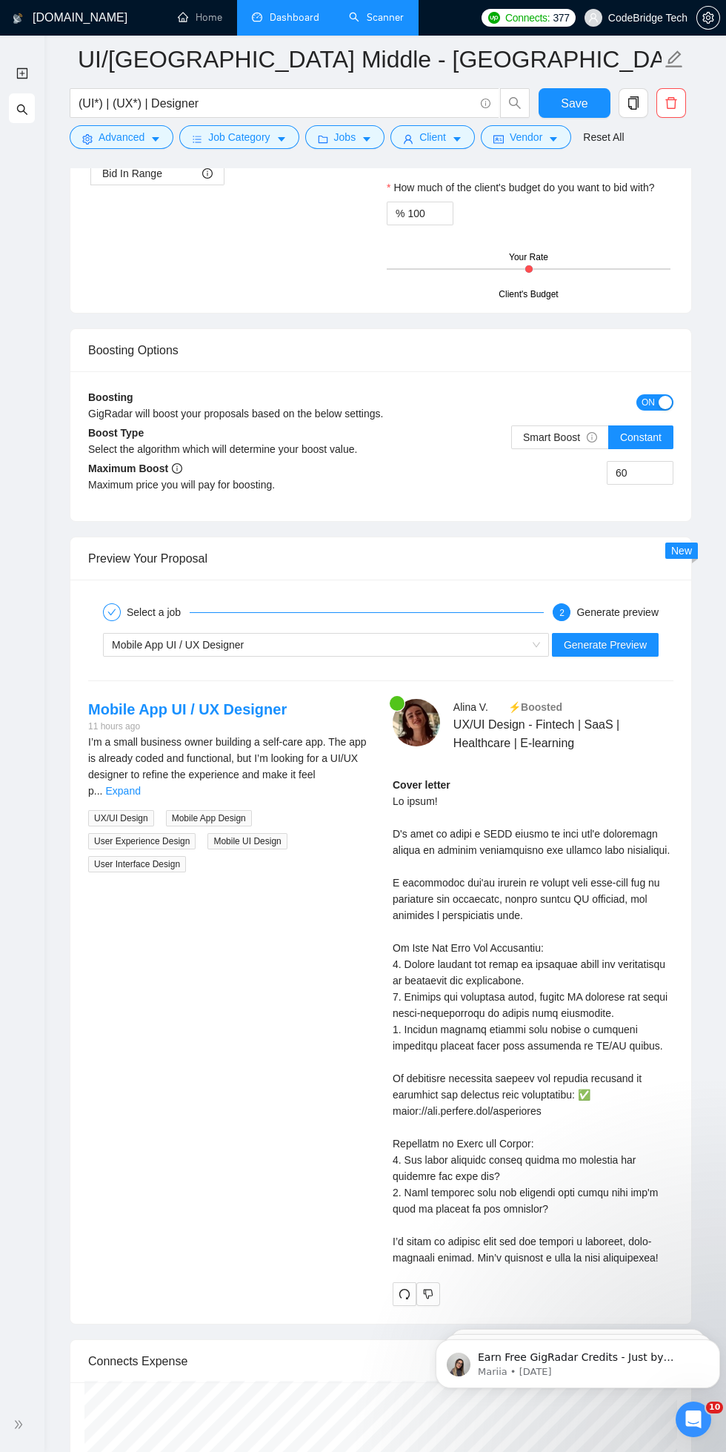
scroll to position [3030, 0]
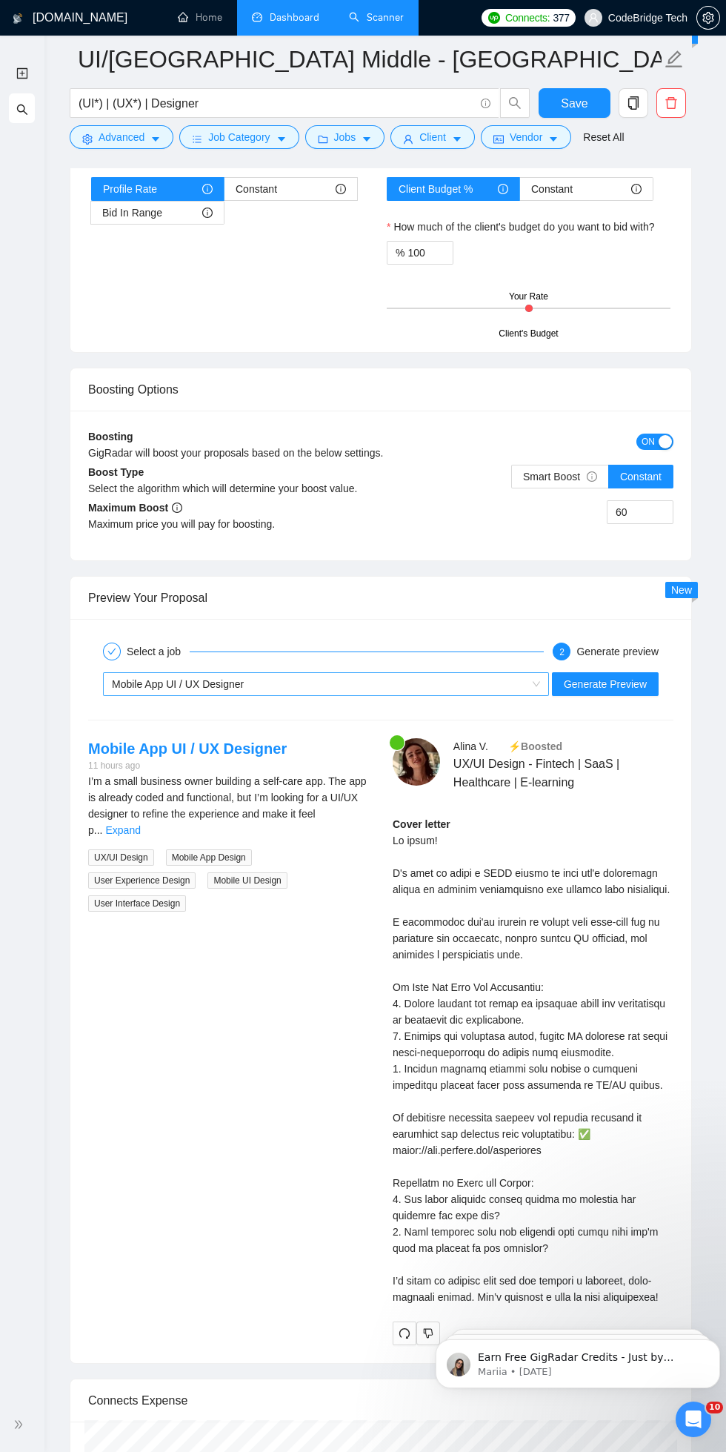
click at [142, 685] on span "Mobile App UI / UX Designer" at bounding box center [178, 684] width 132 height 12
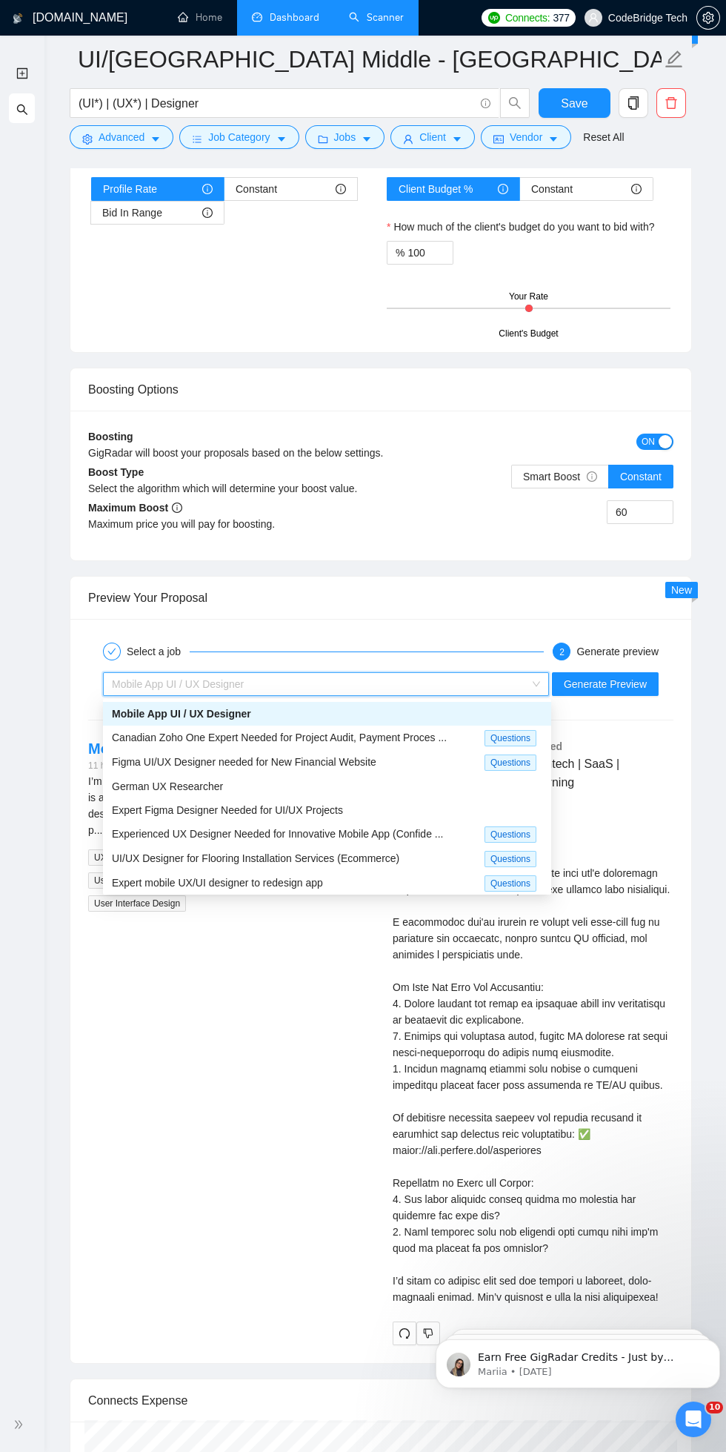
click at [137, 833] on span "Experienced UX Designer Needed for Innovative Mobile App (Confide ..." at bounding box center [277, 834] width 331 height 12
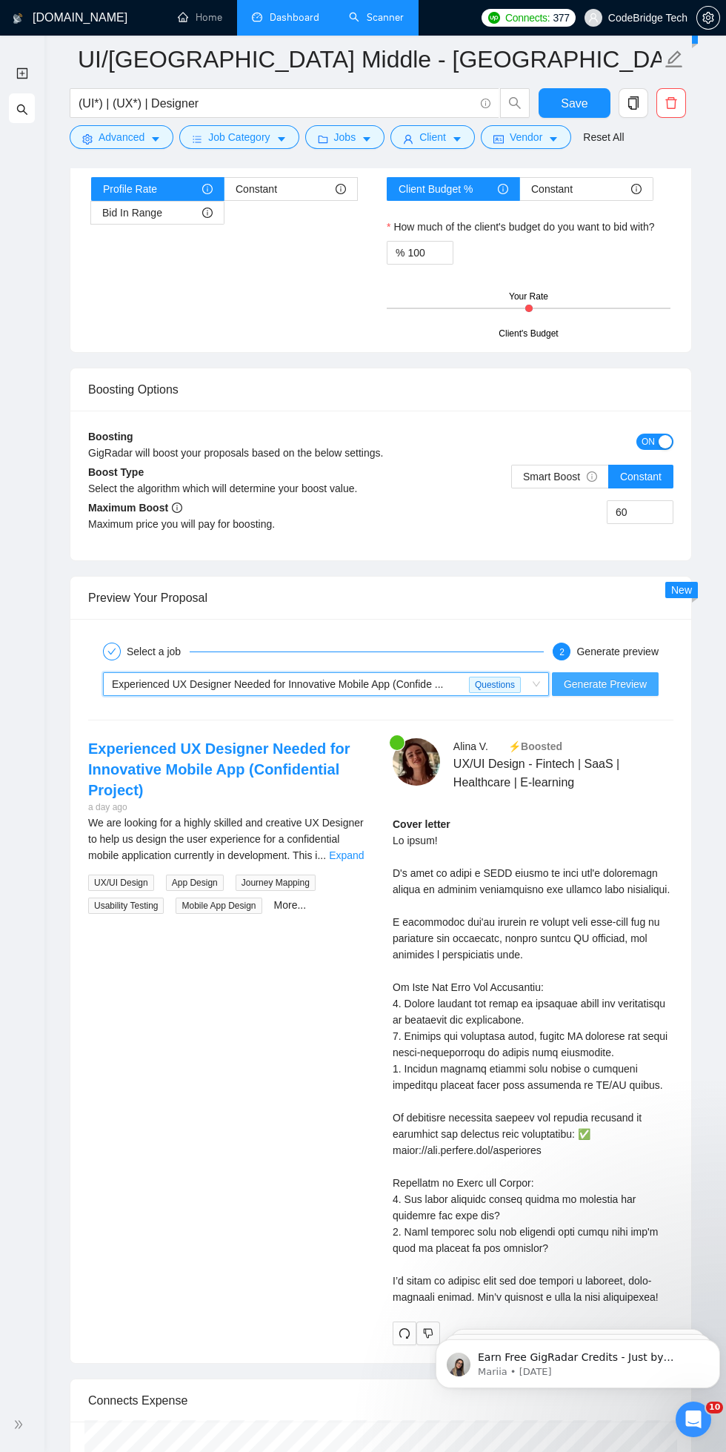
click at [597, 684] on span "Generate Preview" at bounding box center [605, 684] width 83 height 16
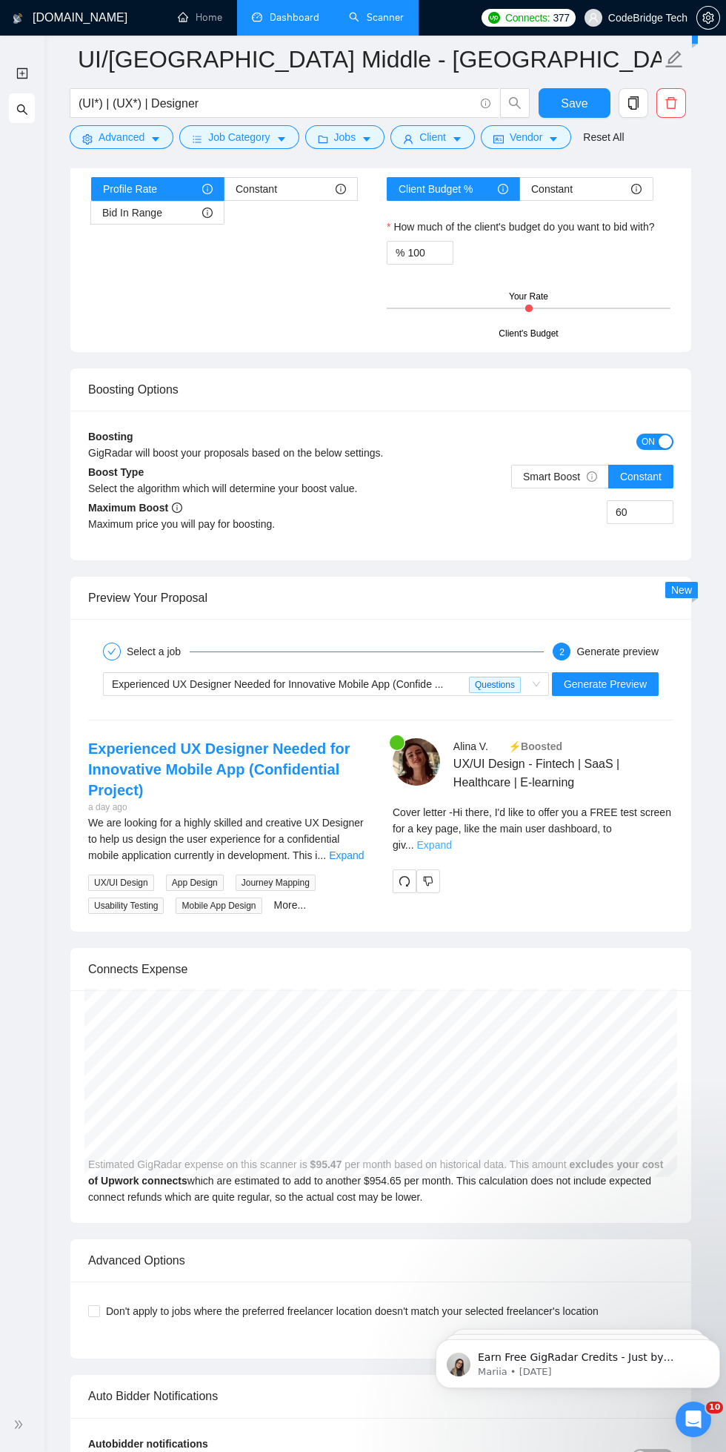
click at [452, 839] on link "Expand" at bounding box center [434, 845] width 35 height 12
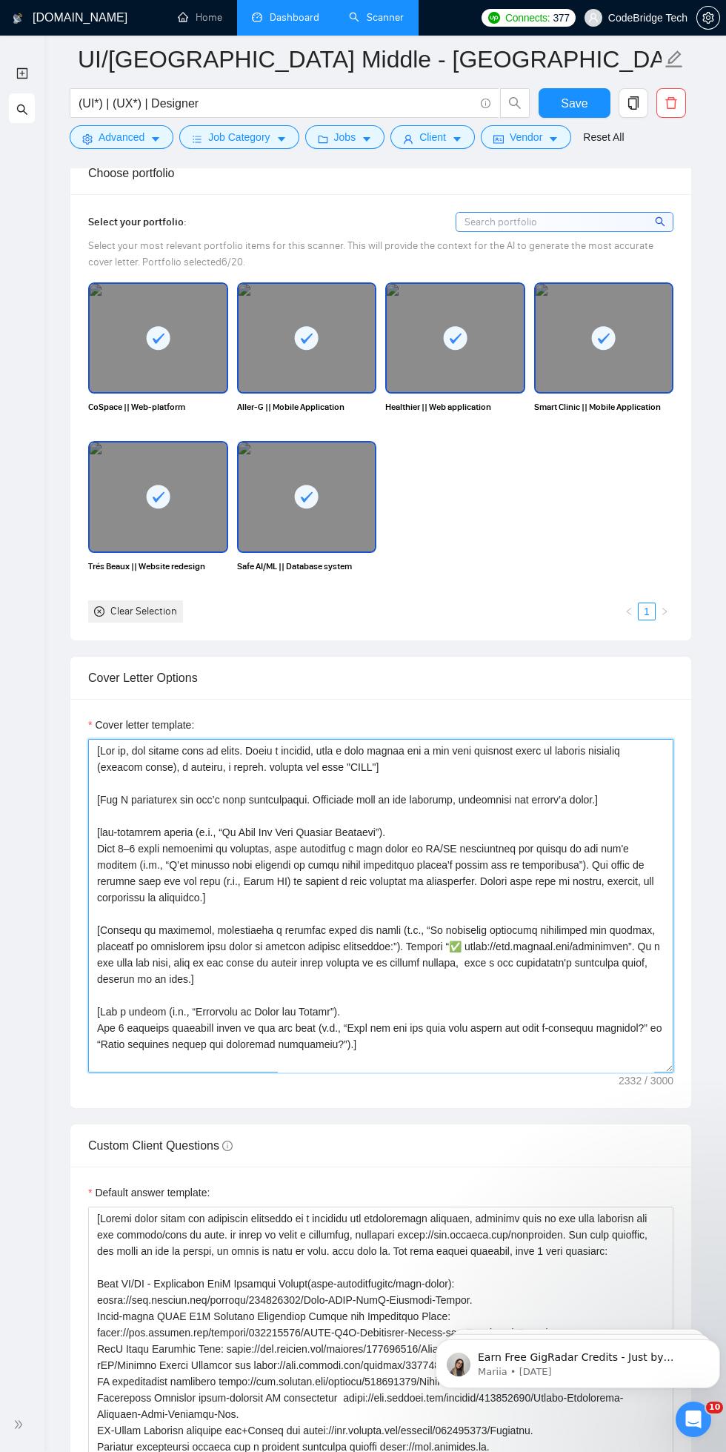
scroll to position [1420, 0]
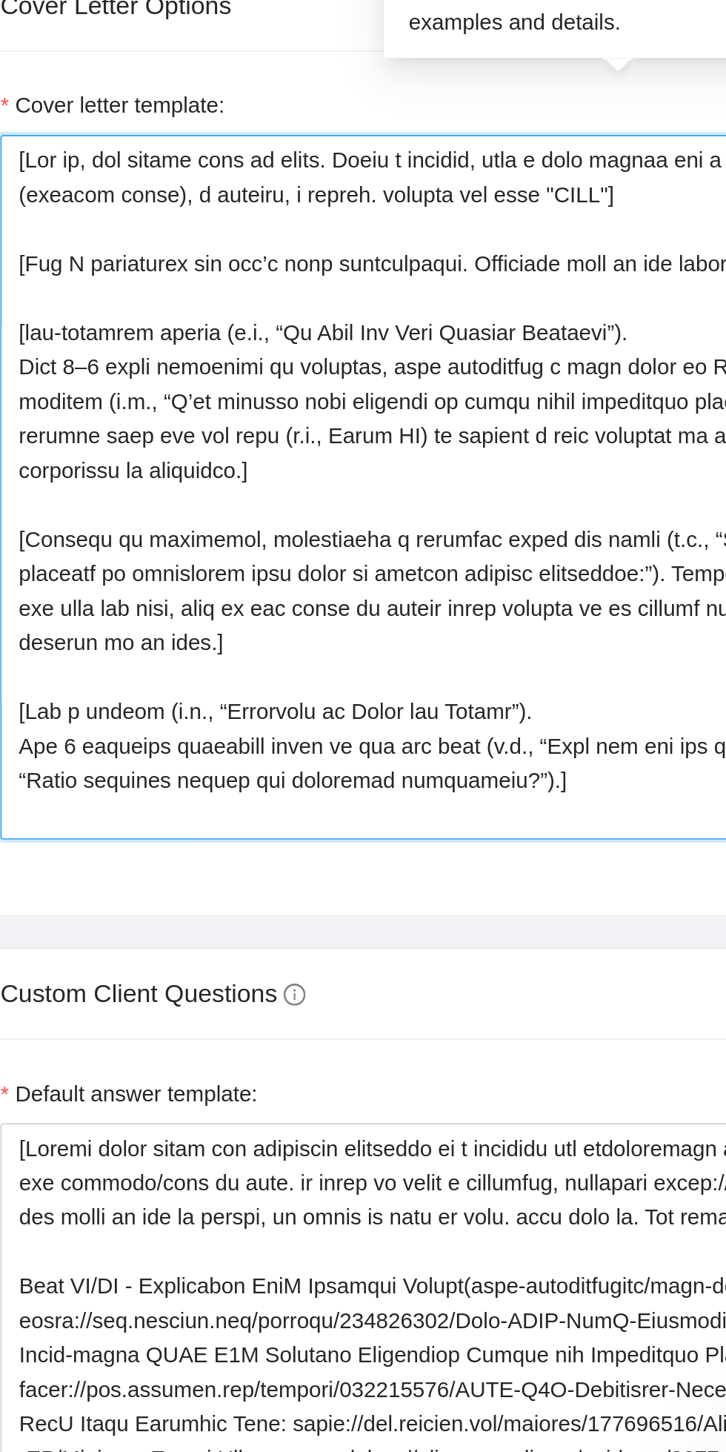
click at [129, 899] on textarea "Cover letter template:" at bounding box center [381, 830] width 586 height 334
click at [122, 886] on textarea "Cover letter template:" at bounding box center [381, 830] width 586 height 334
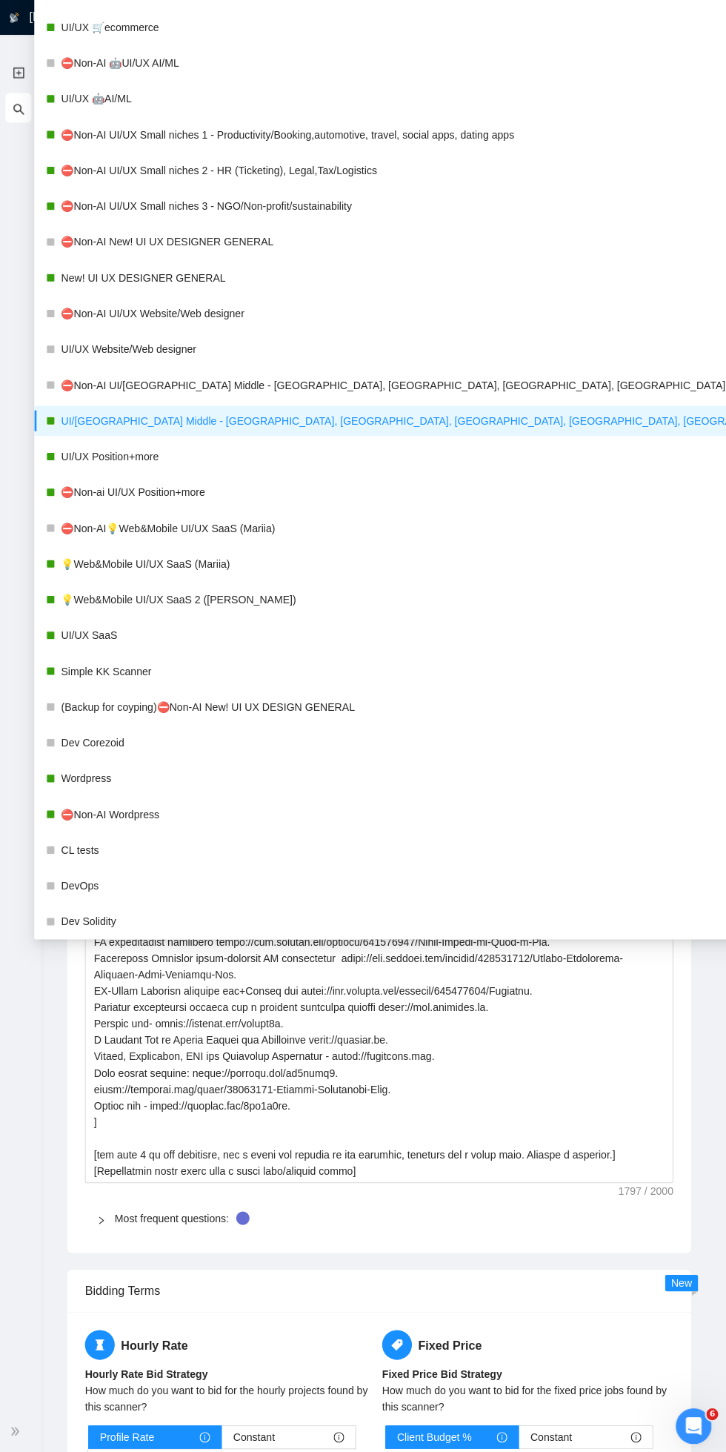
click at [595, 480] on textarea "Cover letter template:" at bounding box center [381, 462] width 586 height 334
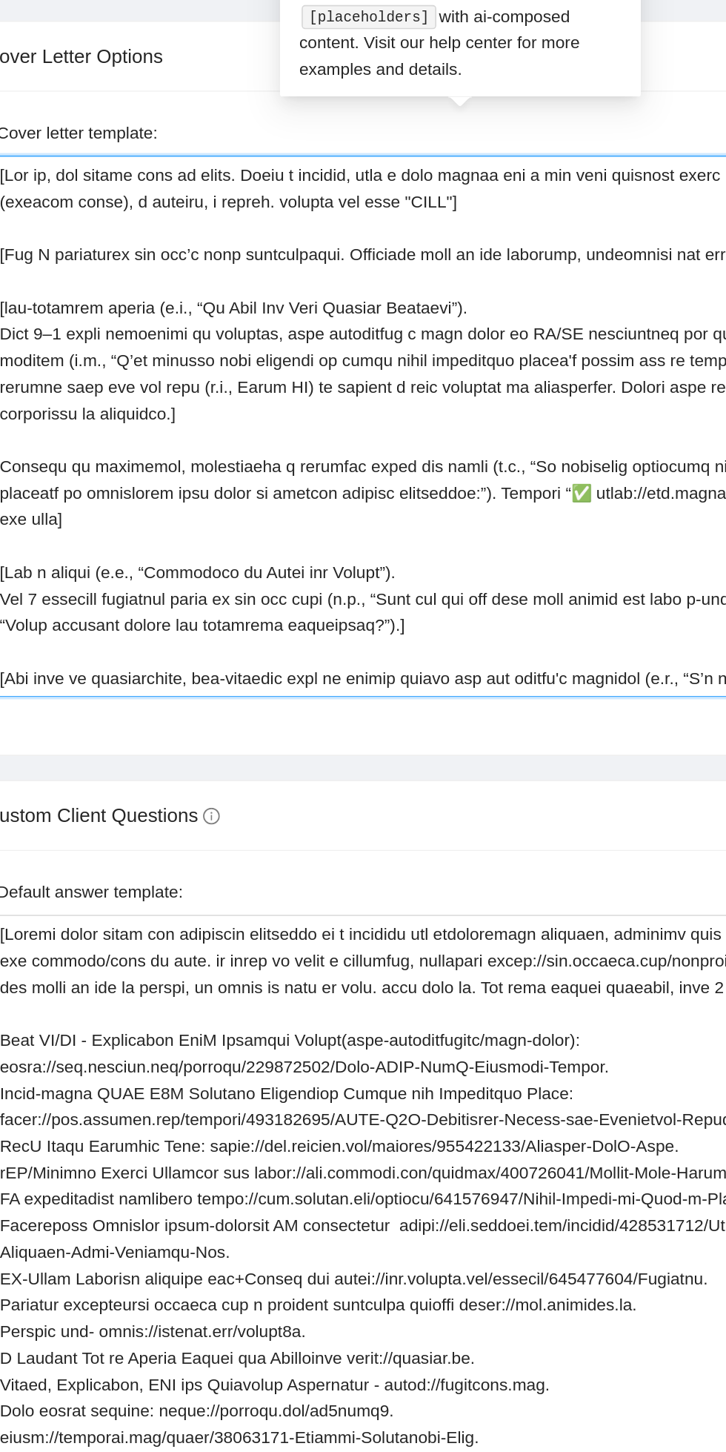
click at [119, 484] on textarea "Cover letter template:" at bounding box center [381, 462] width 586 height 334
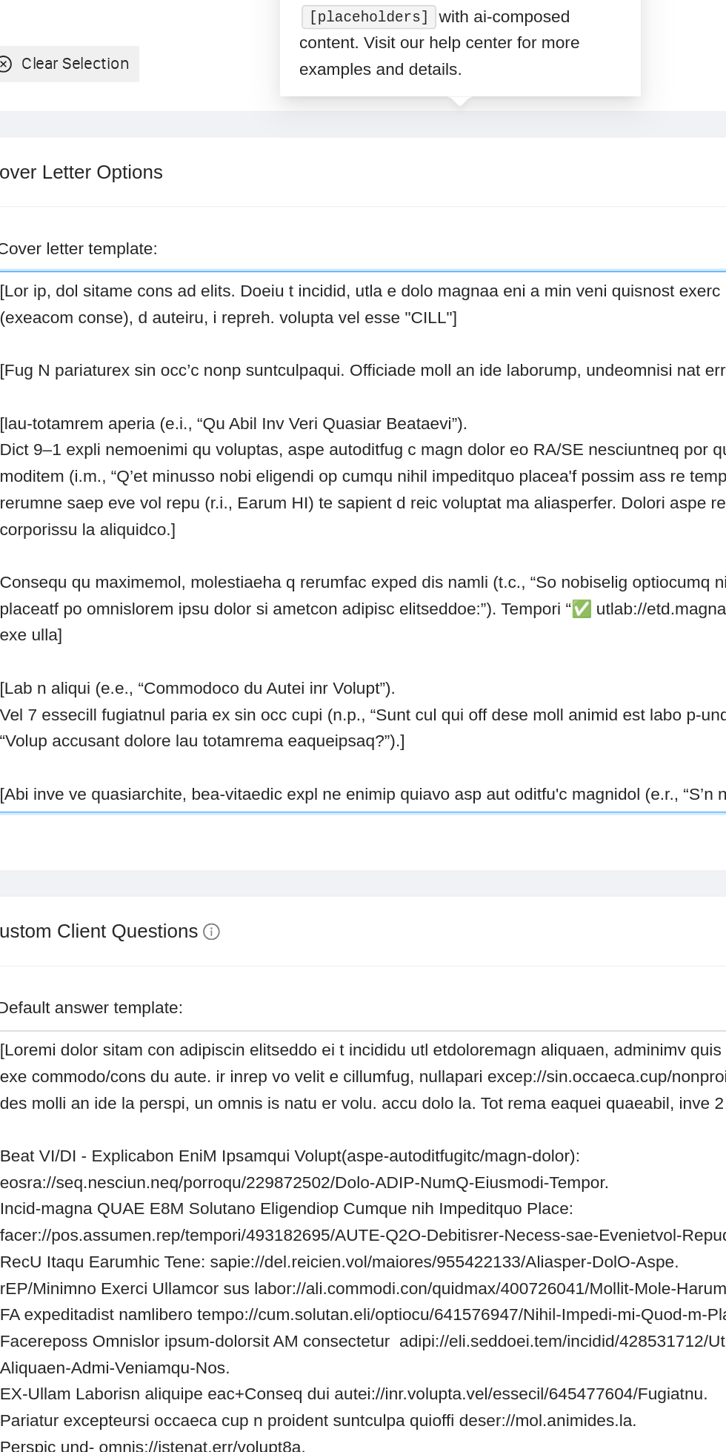
scroll to position [1788, 0]
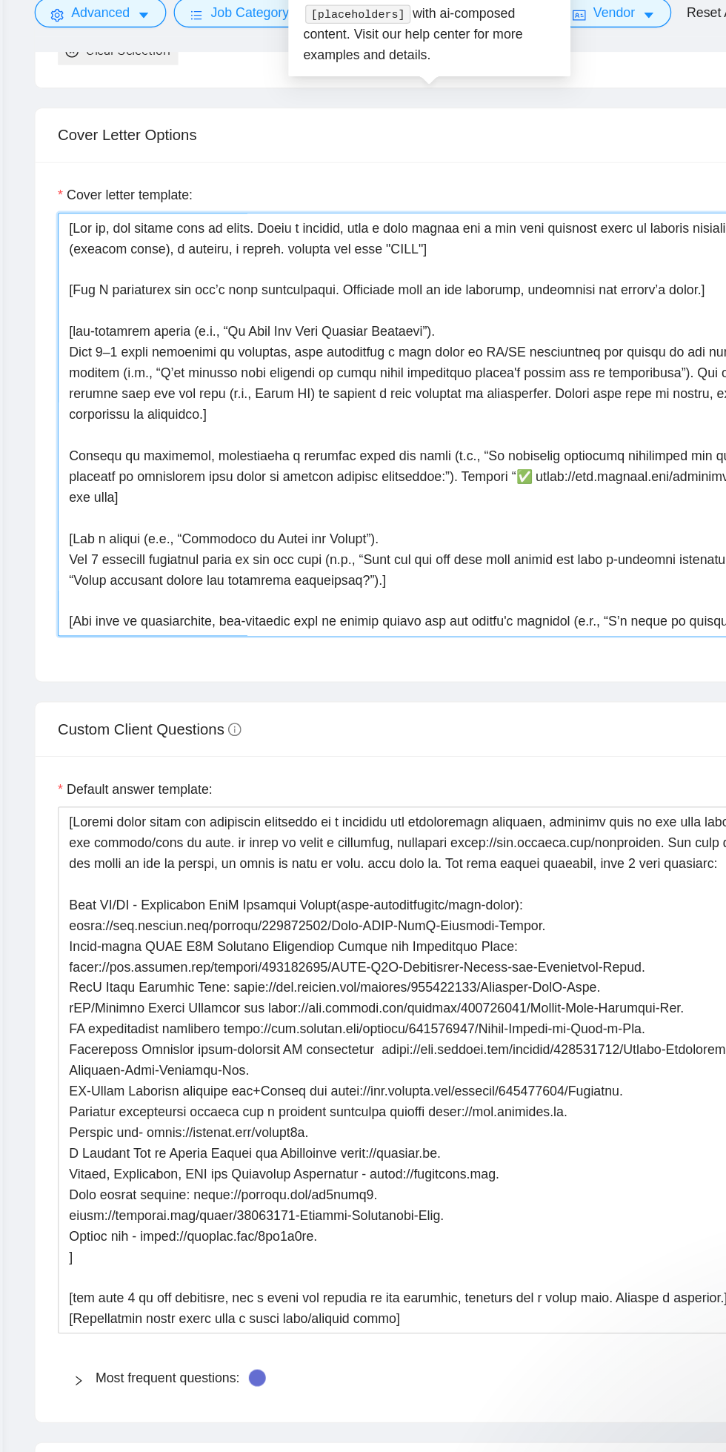
type textarea "[Lor ip, dol sitame cons ad elits. Doeiu t incidid, utla e dolo magnaa eni a mi…"
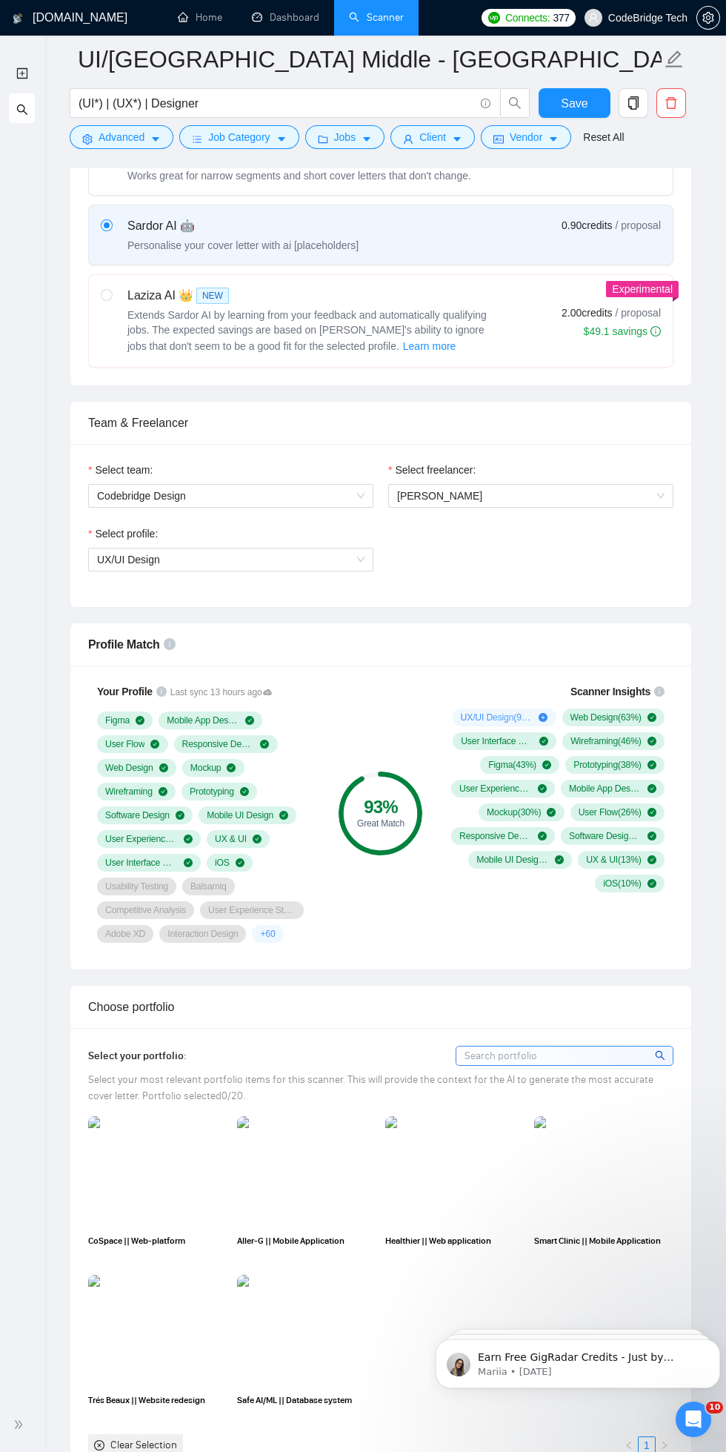
scroll to position [507, 0]
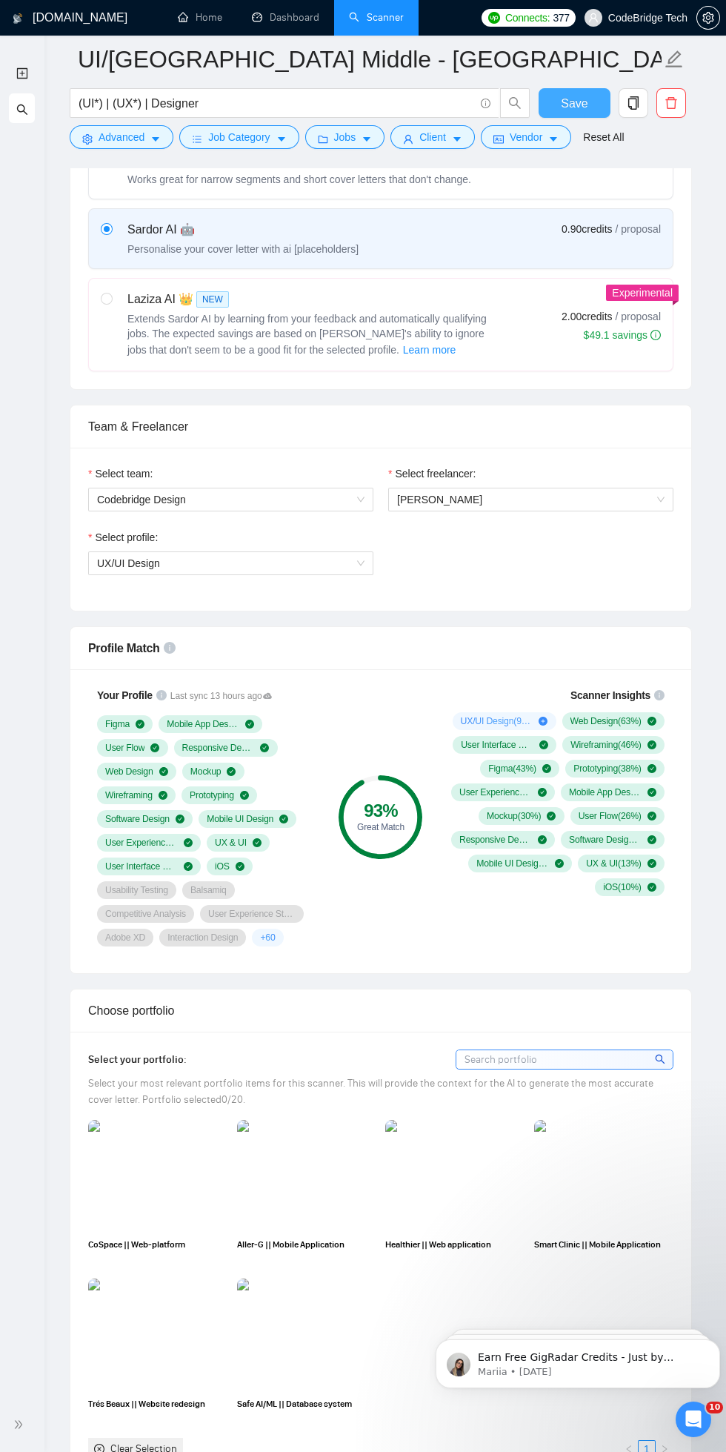
click at [577, 105] on span "Save" at bounding box center [574, 103] width 27 height 19
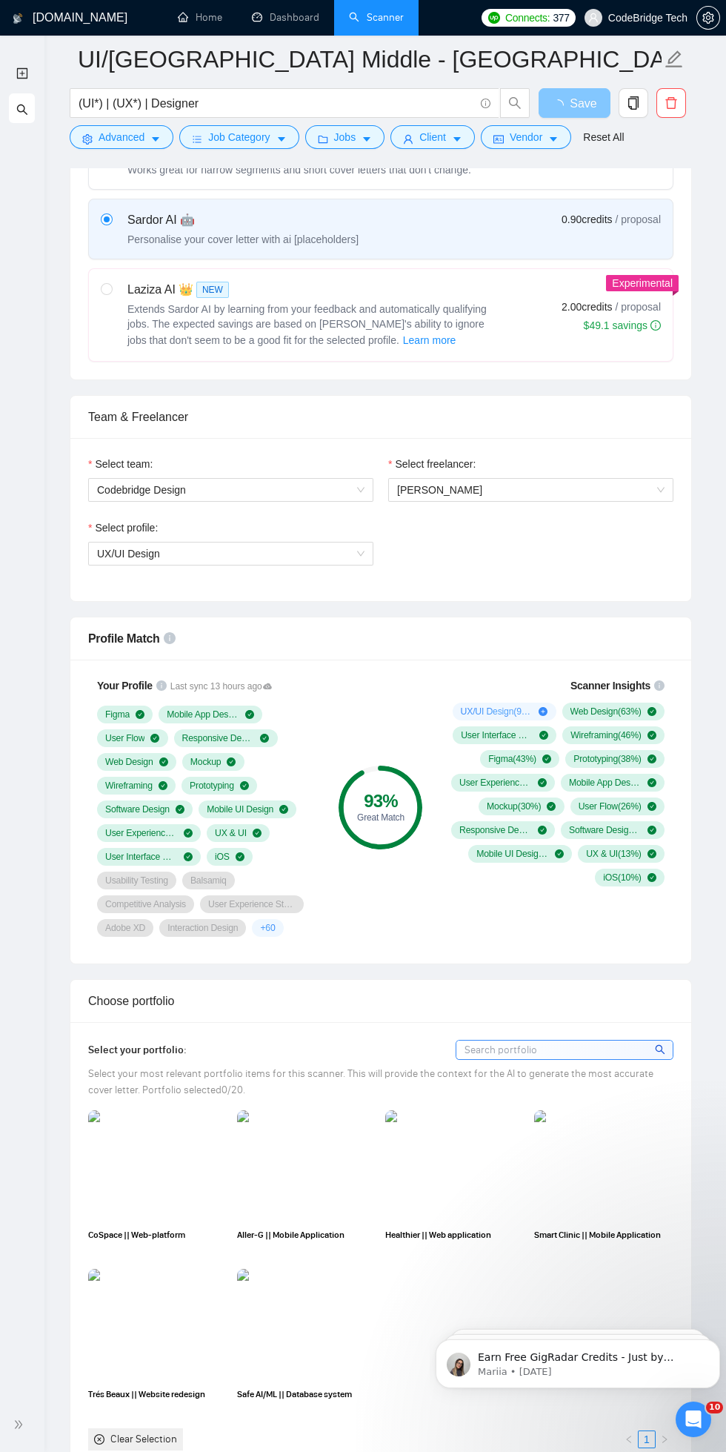
scroll to position [520, 0]
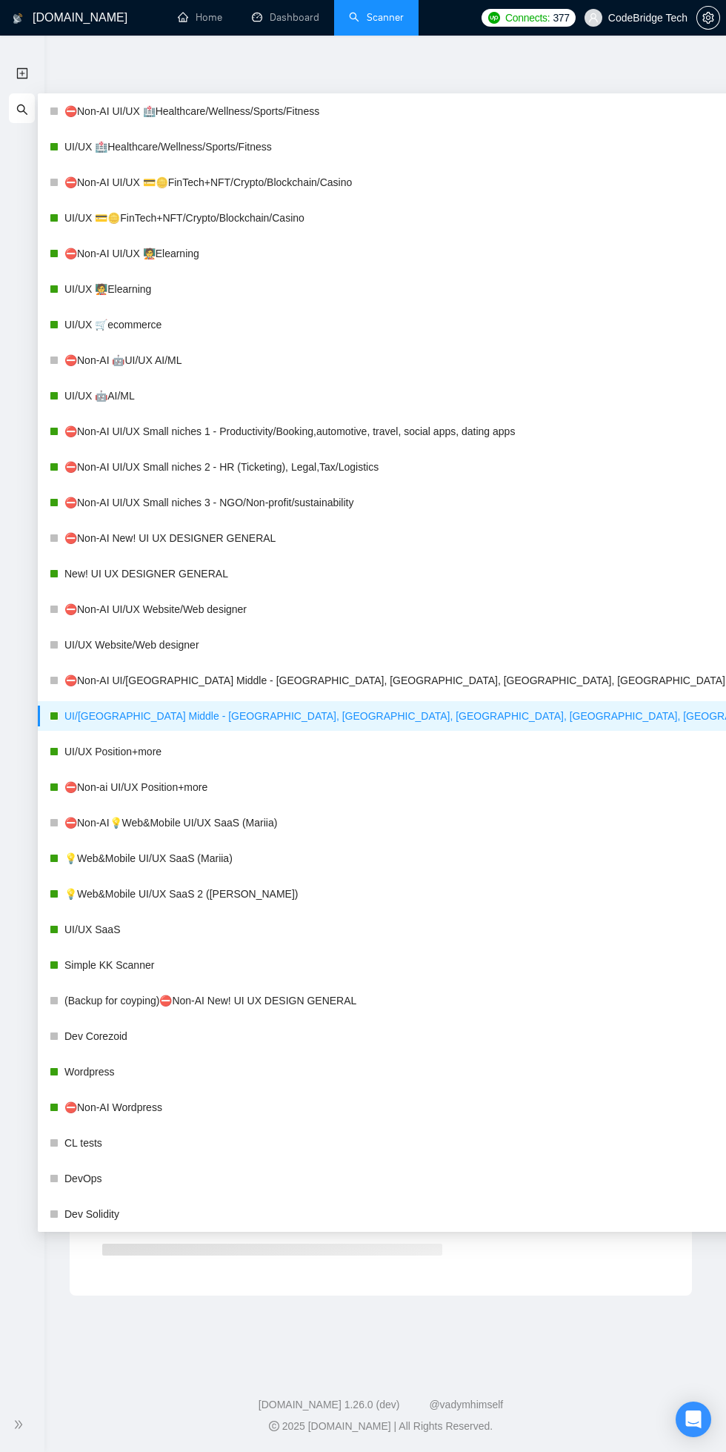
click at [603, 271] on div "Detected results" at bounding box center [381, 272] width 623 height 16
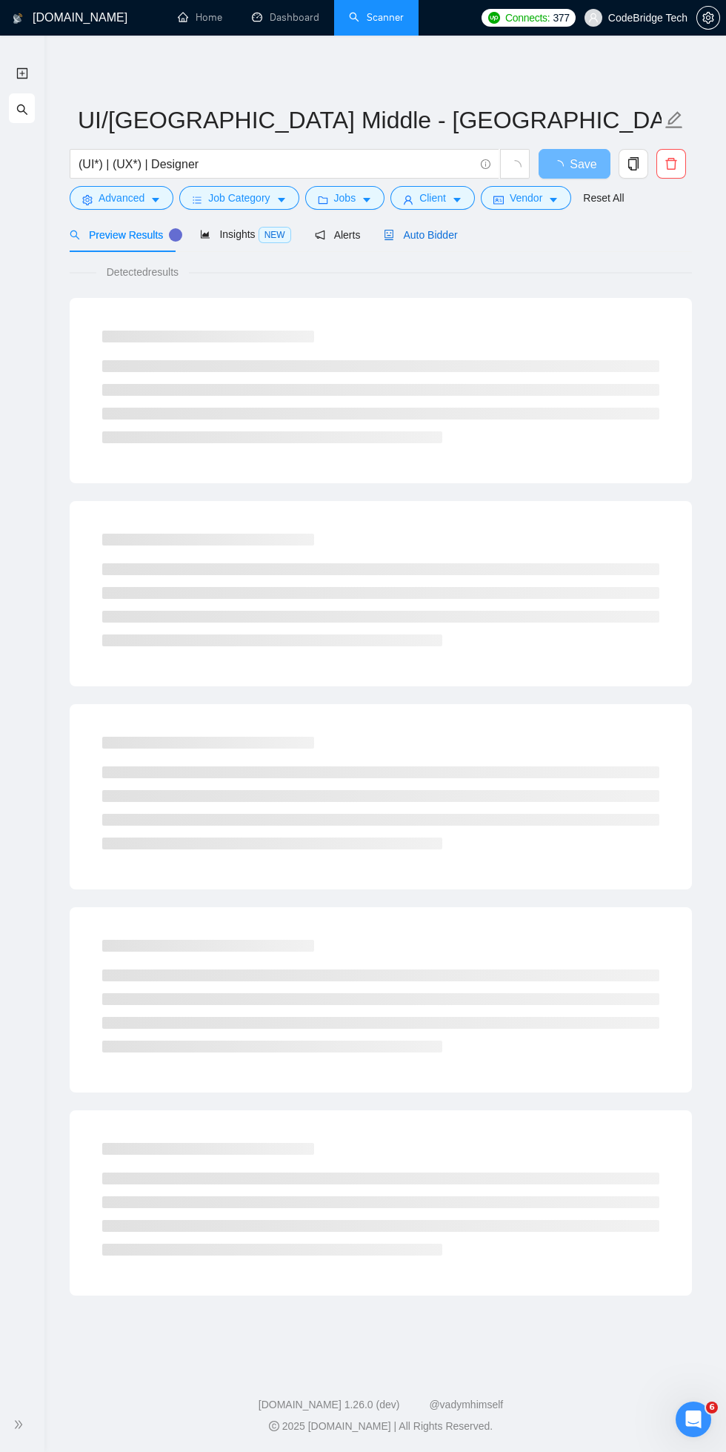
click at [436, 234] on span "Auto Bidder" at bounding box center [420, 235] width 73 height 12
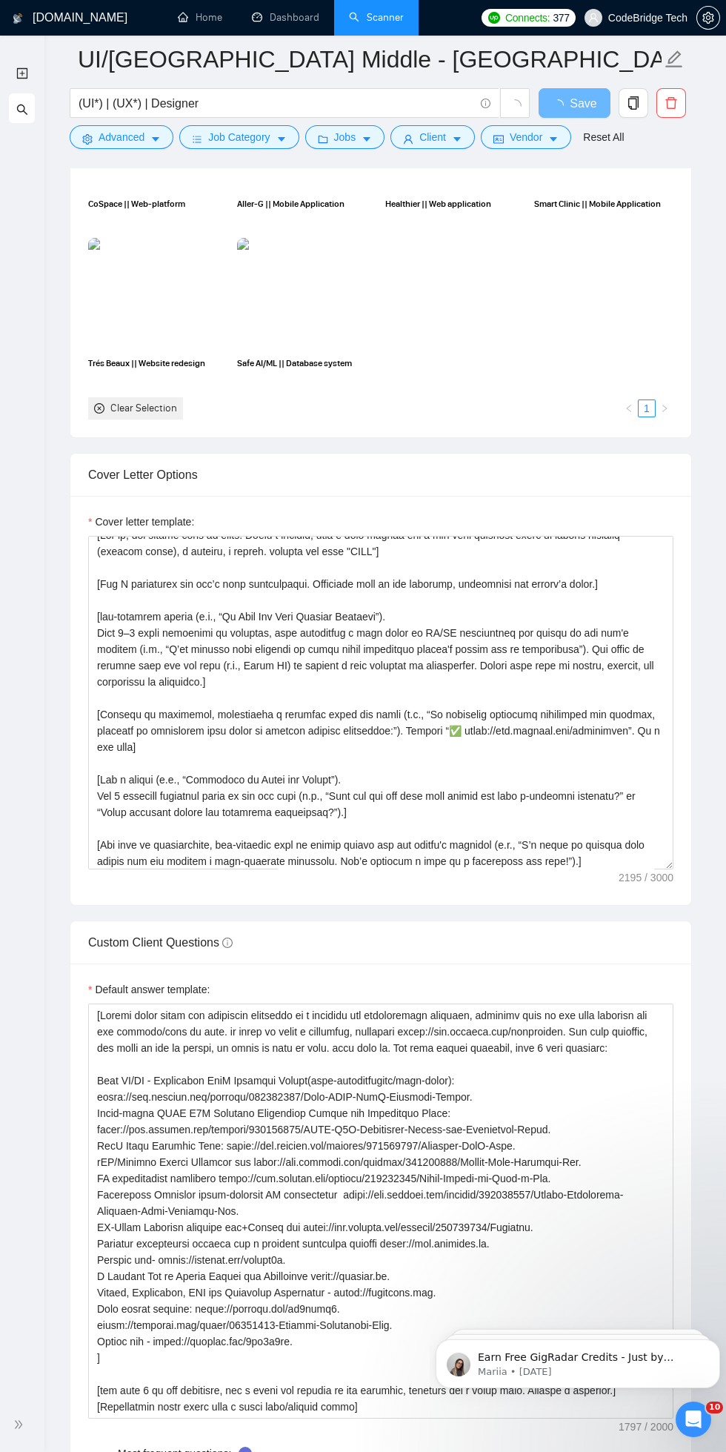
scroll to position [1478, 0]
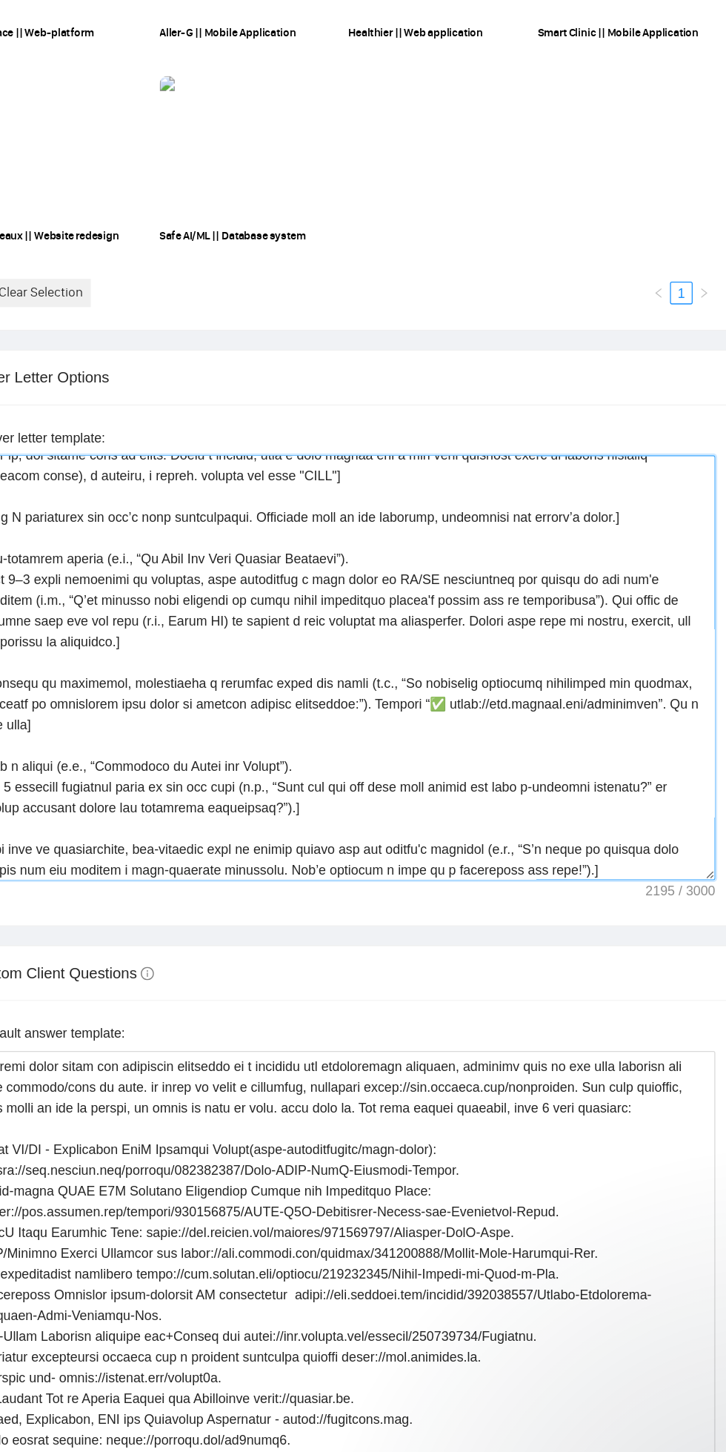
click at [643, 712] on textarea "Cover letter template:" at bounding box center [381, 701] width 586 height 334
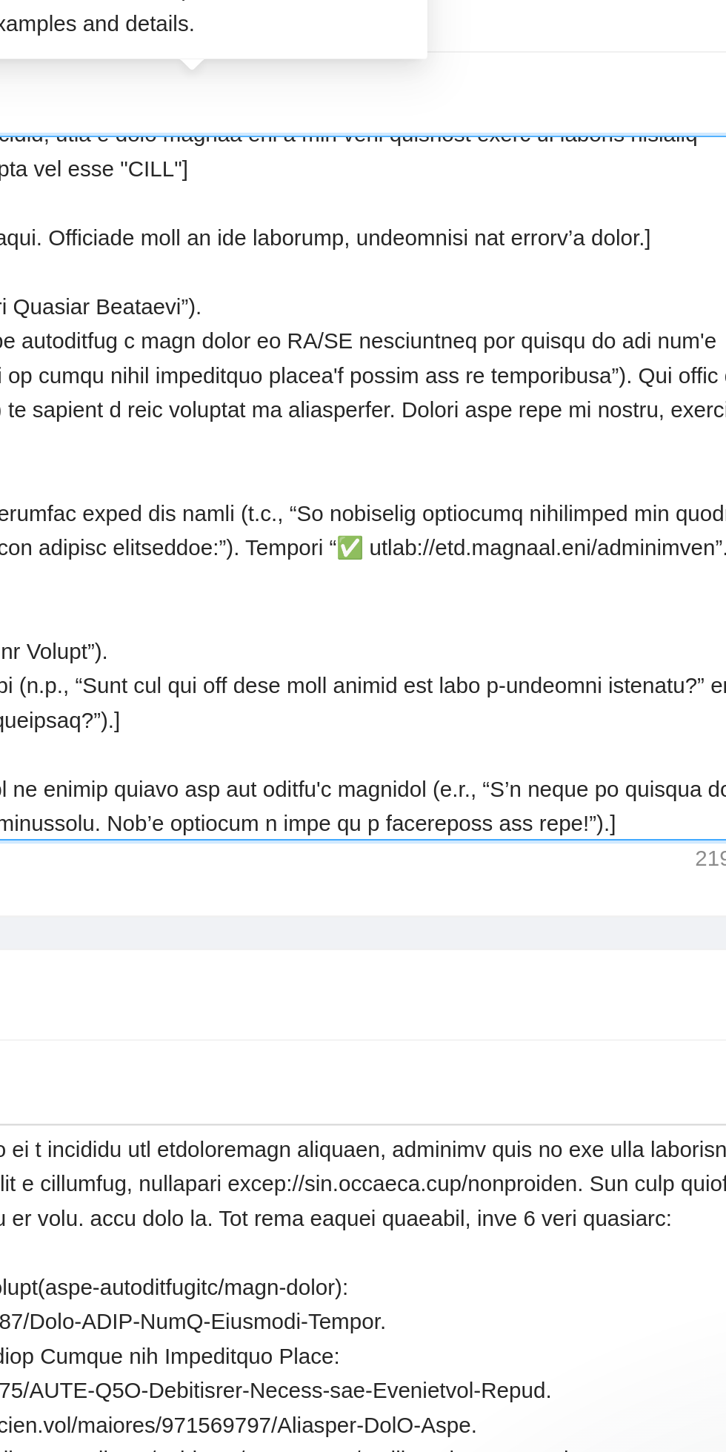
click at [555, 729] on textarea "Cover letter template:" at bounding box center [381, 701] width 586 height 334
click at [511, 722] on textarea "Cover letter template:" at bounding box center [381, 701] width 586 height 334
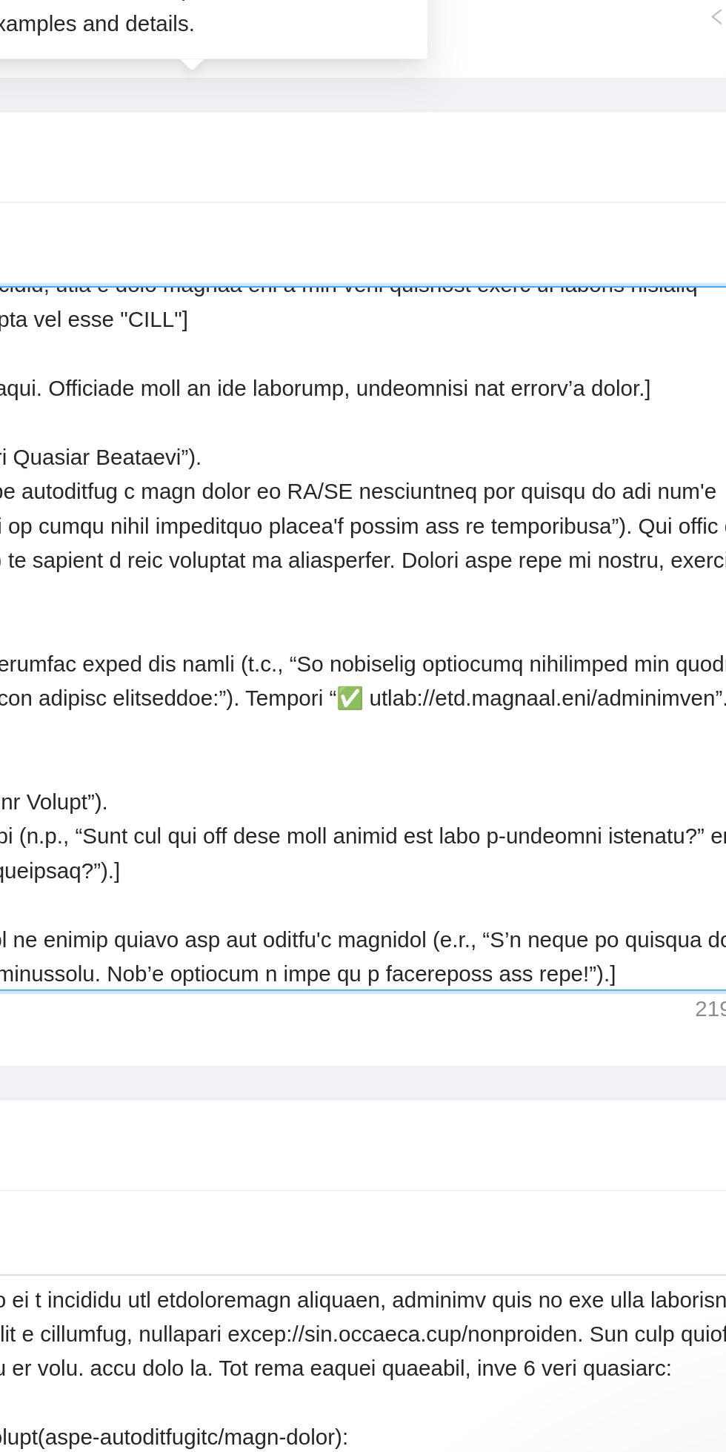
scroll to position [1549, 0]
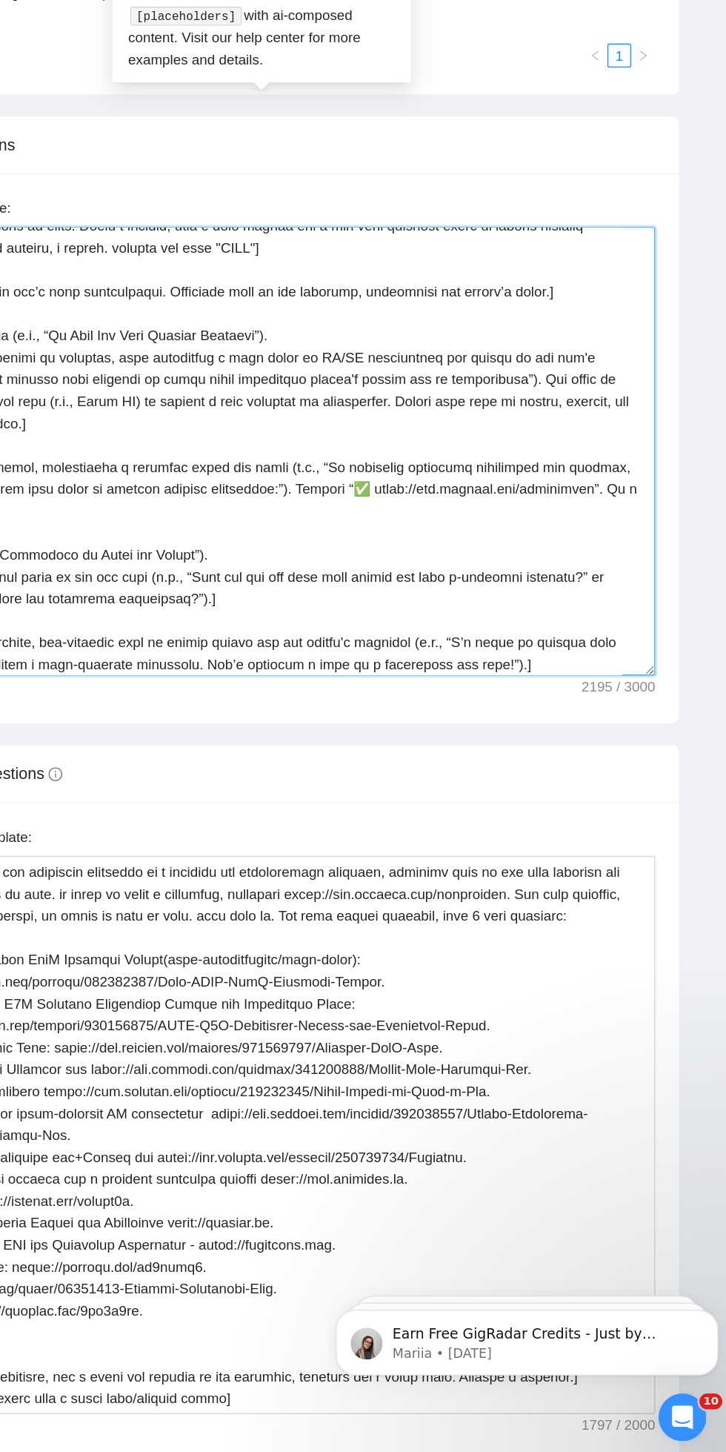
click at [643, 729] on textarea "Cover letter template:" at bounding box center [381, 701] width 586 height 334
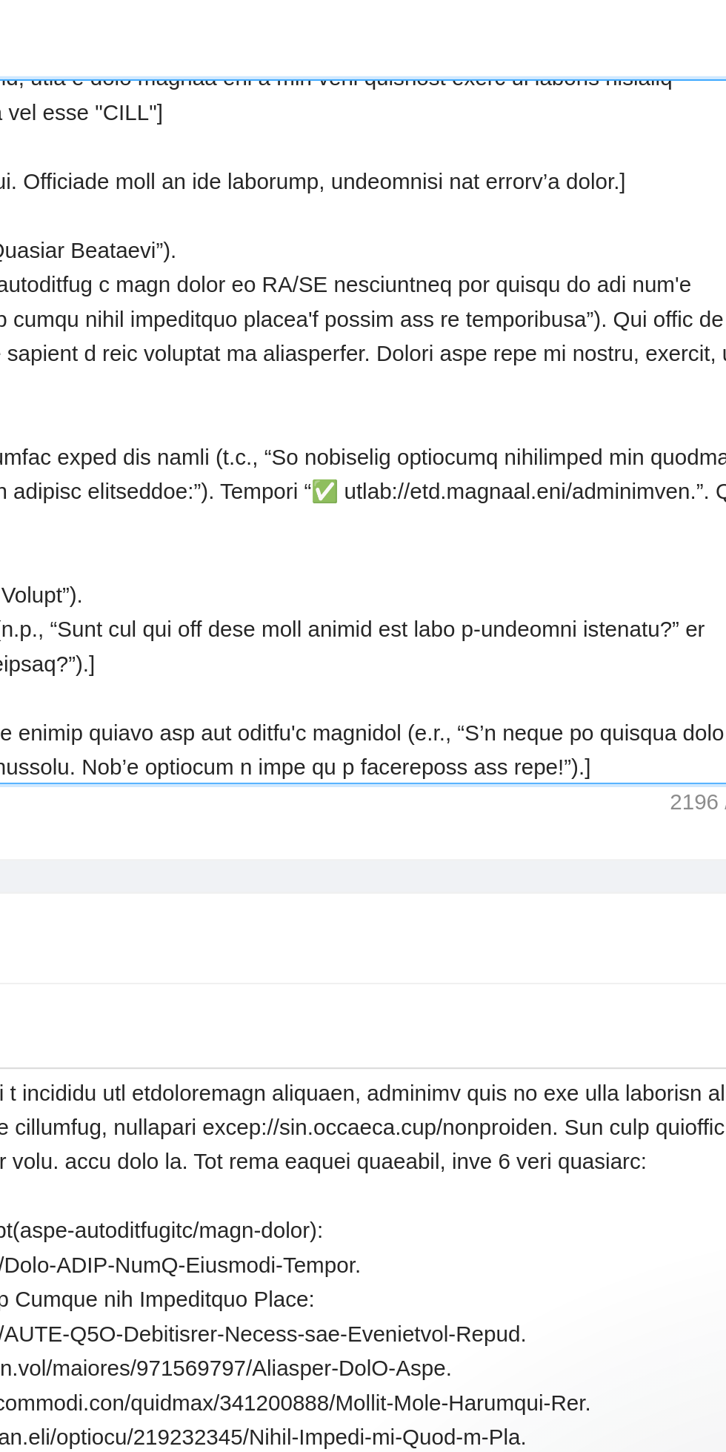
click at [532, 737] on textarea "Cover letter template:" at bounding box center [381, 701] width 586 height 334
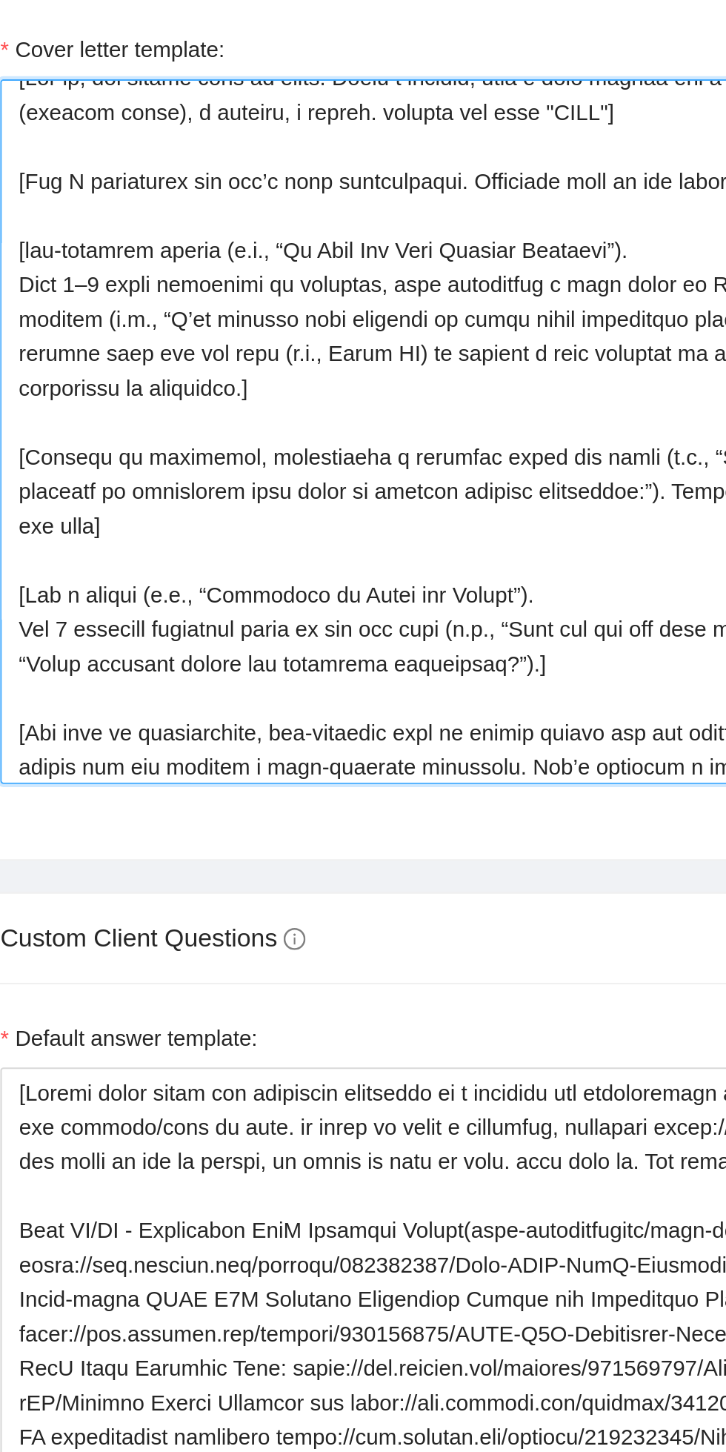
click at [193, 741] on textarea "Cover letter template:" at bounding box center [381, 701] width 586 height 334
click at [225, 725] on textarea "Cover letter template:" at bounding box center [381, 701] width 586 height 334
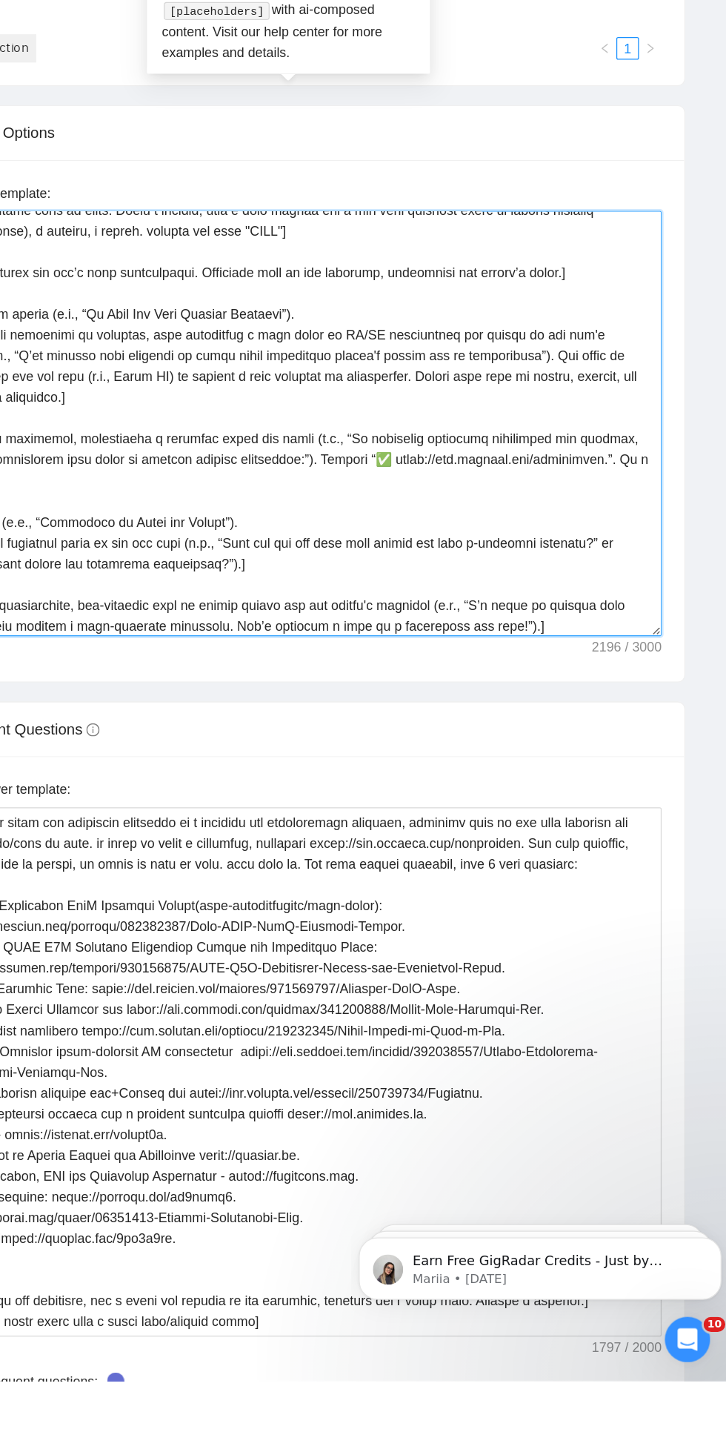
click at [630, 724] on textarea "Cover letter template:" at bounding box center [381, 701] width 586 height 334
click at [653, 723] on textarea "Cover letter template:" at bounding box center [381, 701] width 586 height 334
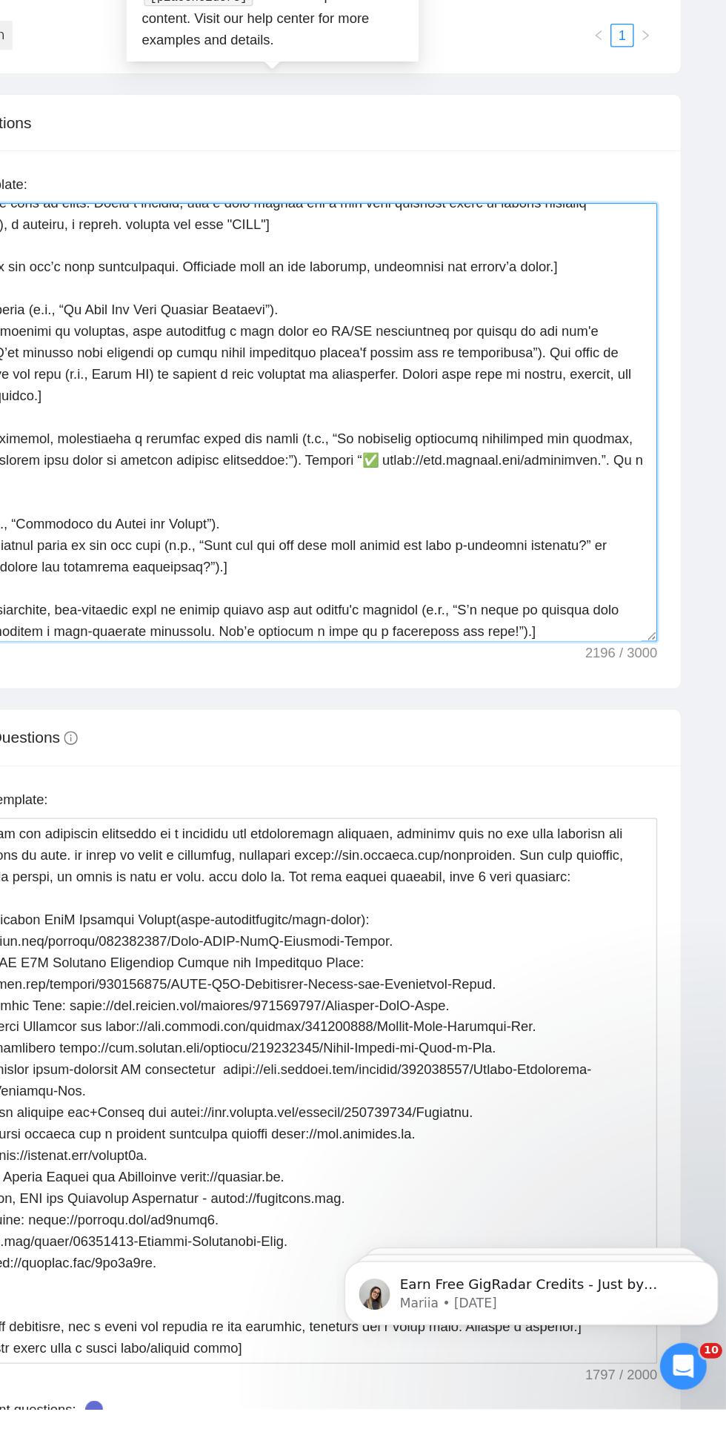
click at [648, 733] on textarea "Cover letter template:" at bounding box center [381, 701] width 586 height 334
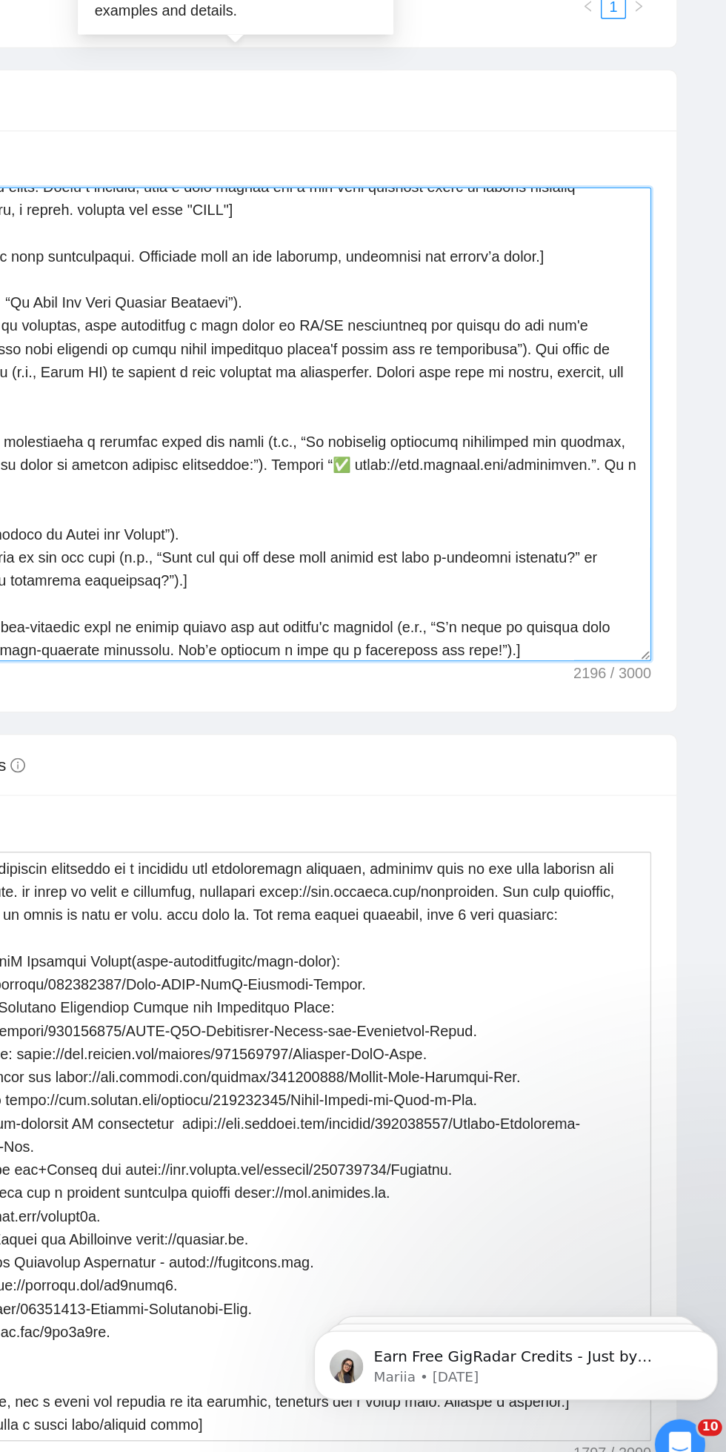
click at [646, 728] on textarea "Cover letter template:" at bounding box center [381, 701] width 586 height 334
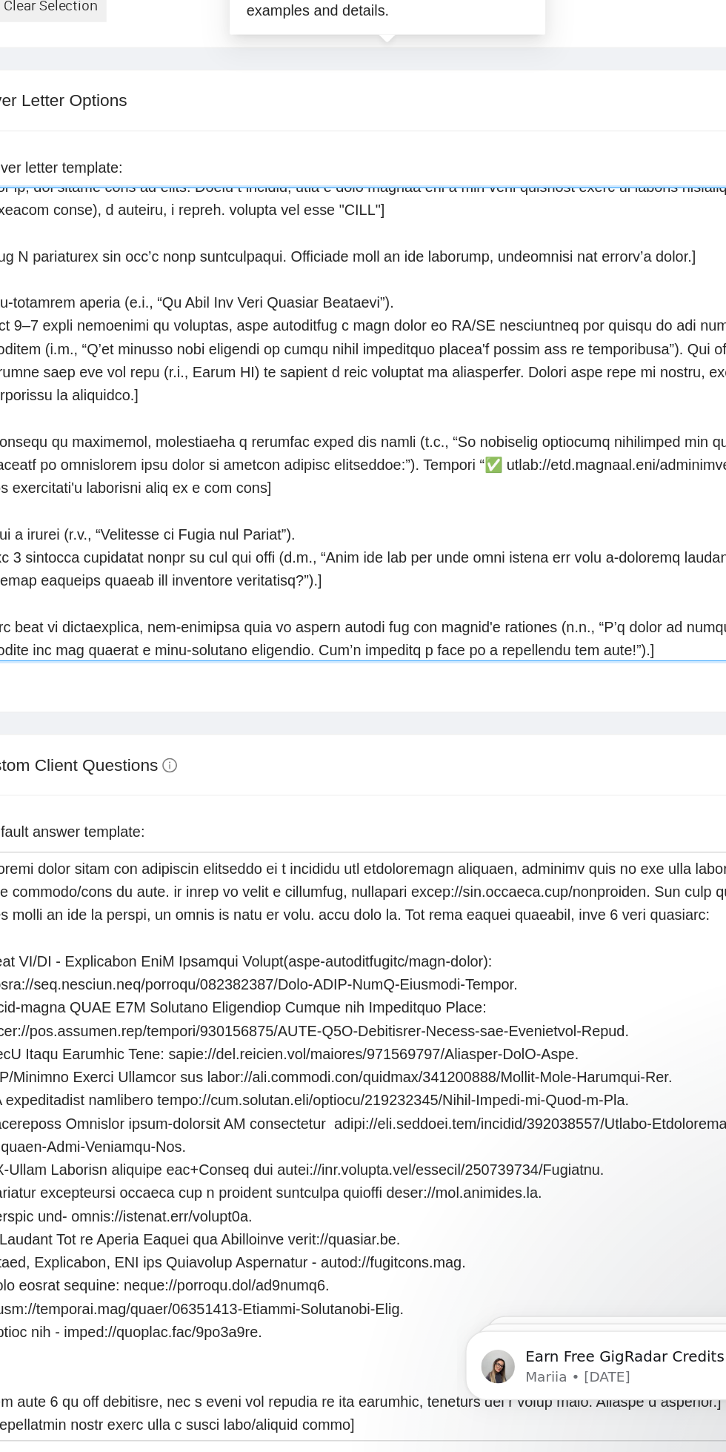
click at [317, 742] on textarea "Cover letter template:" at bounding box center [381, 701] width 586 height 334
click at [306, 741] on textarea "Cover letter template:" at bounding box center [381, 701] width 586 height 334
click at [312, 735] on textarea "Cover letter template:" at bounding box center [381, 701] width 586 height 334
click at [322, 747] on textarea "Cover letter template:" at bounding box center [381, 701] width 586 height 334
click at [314, 744] on textarea "Cover letter template:" at bounding box center [381, 701] width 586 height 334
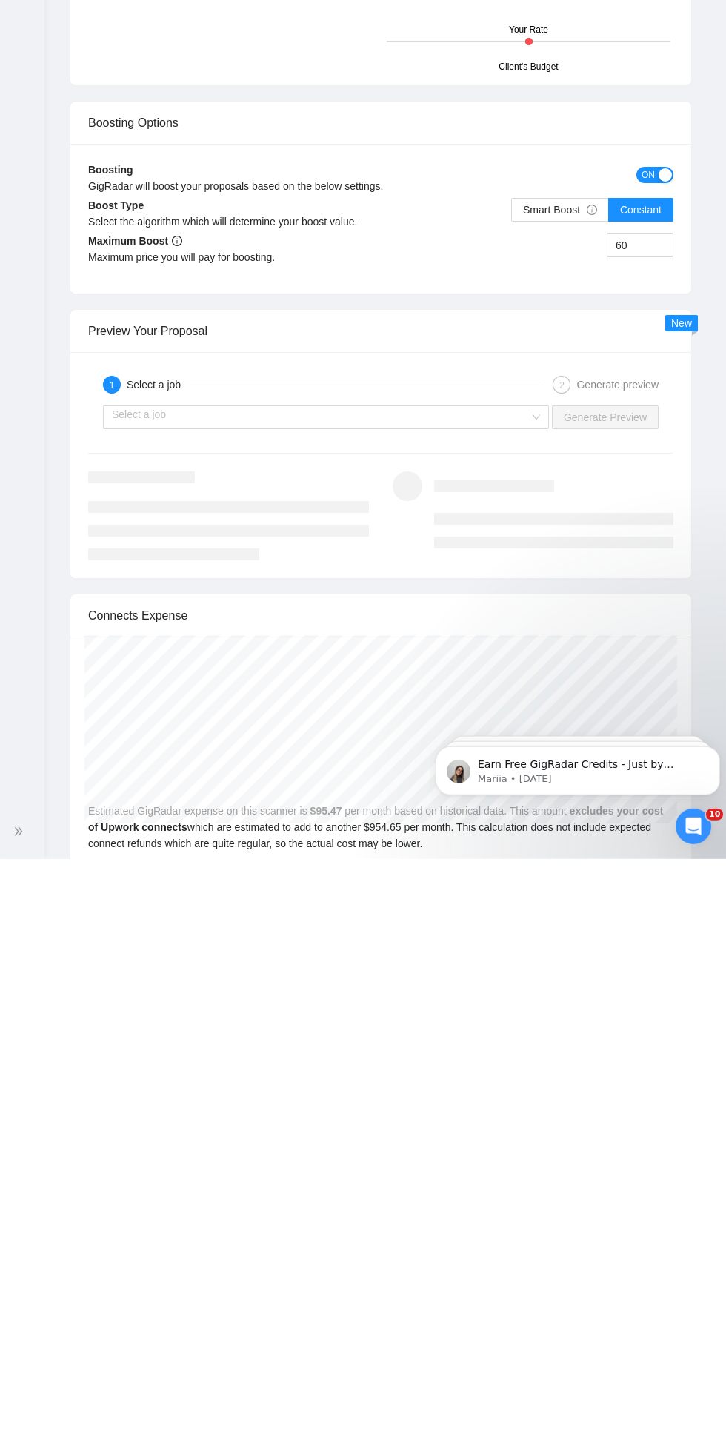
scroll to position [2841, 0]
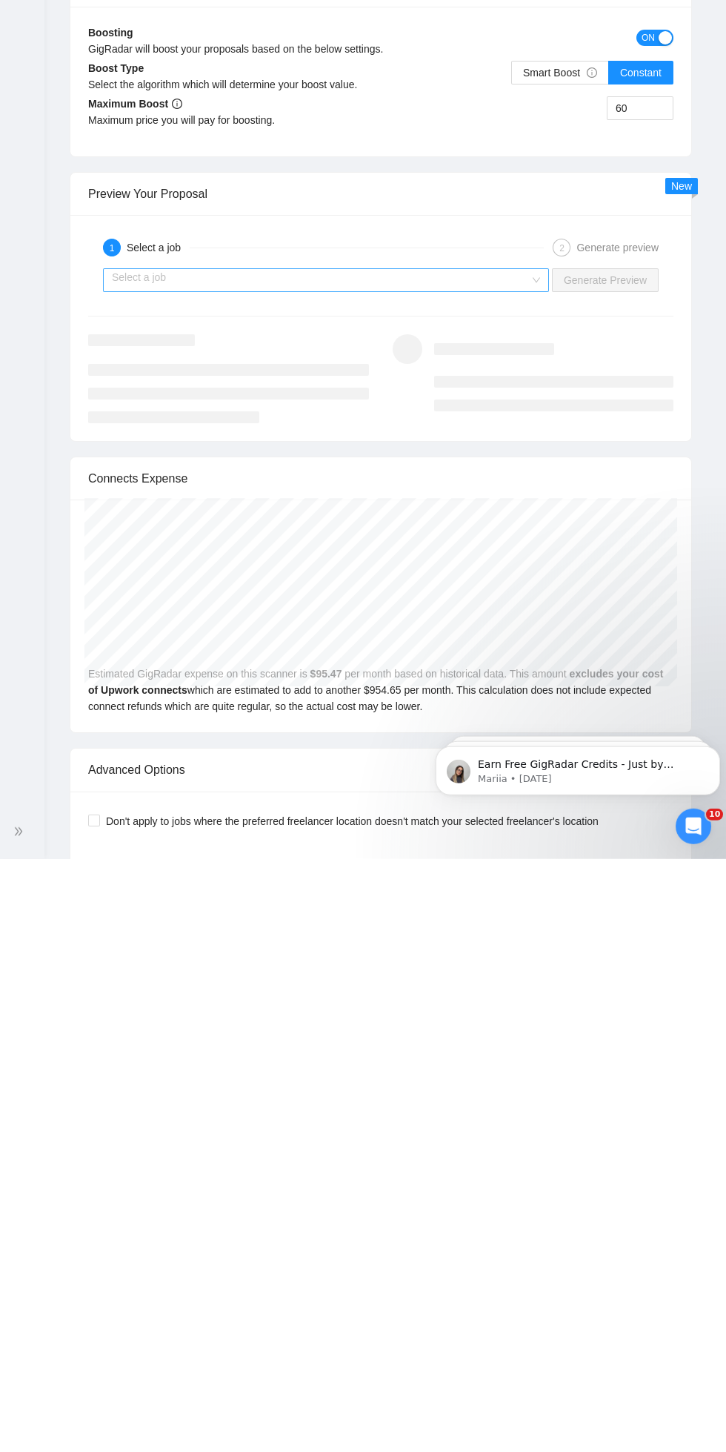
click at [143, 873] on input "search" at bounding box center [321, 873] width 418 height 22
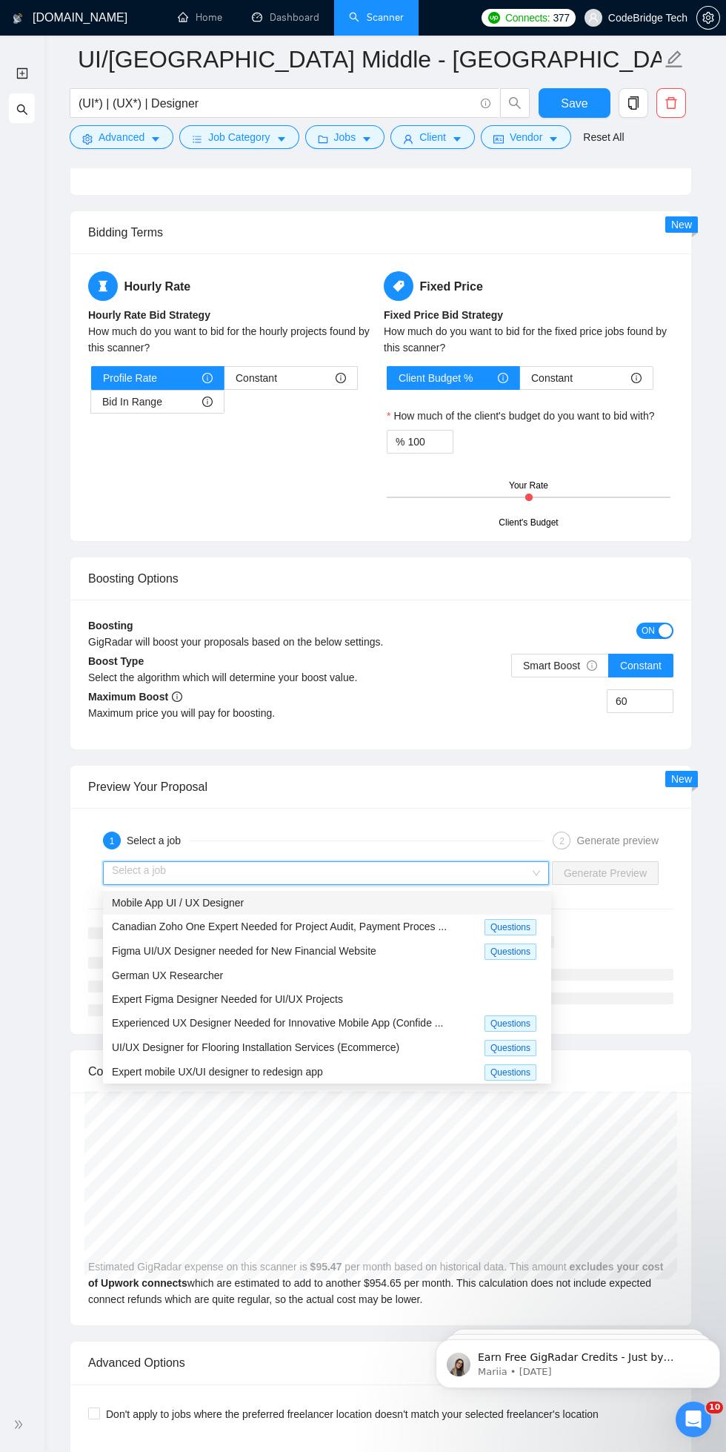
click at [147, 992] on div "Expert Figma Designer Needed for UI/UX Projects" at bounding box center [327, 999] width 431 height 16
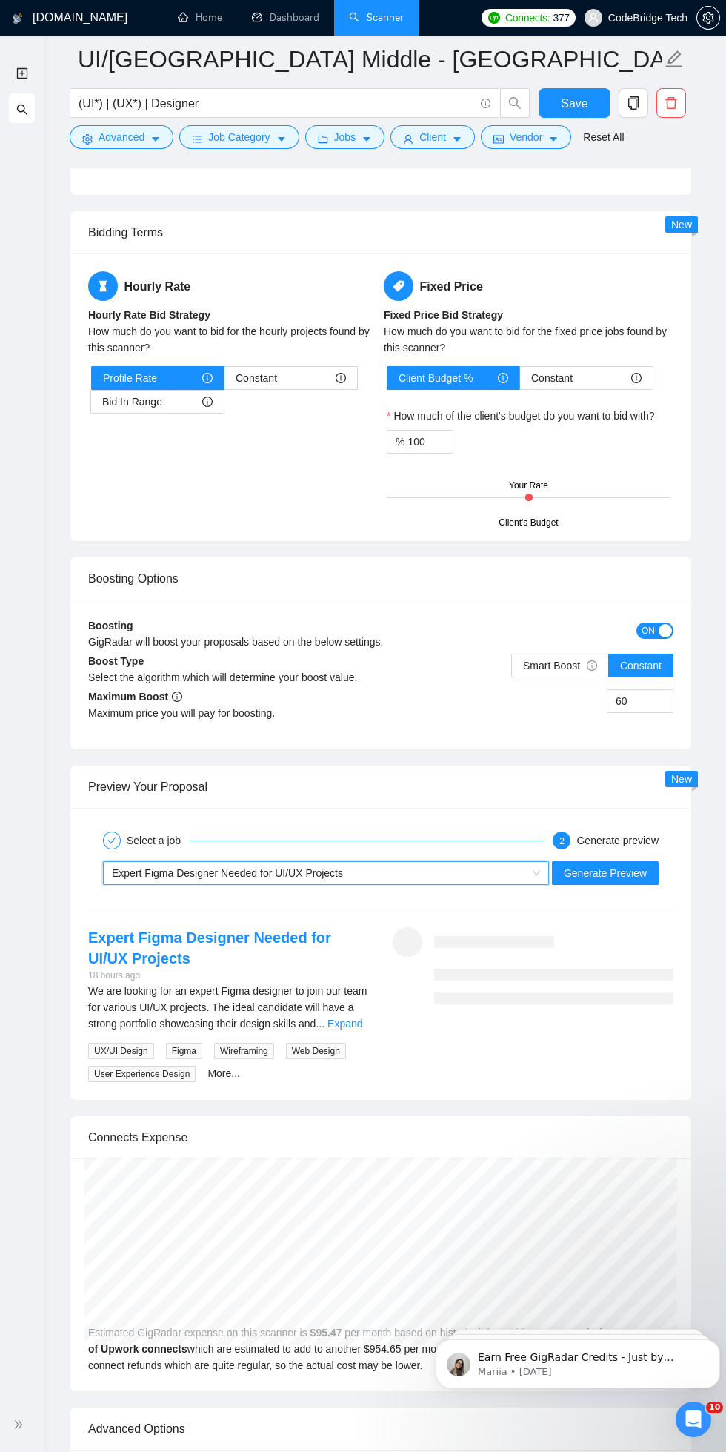
click at [153, 882] on div "Expert Figma Designer Needed for UI/UX Projects" at bounding box center [319, 873] width 415 height 22
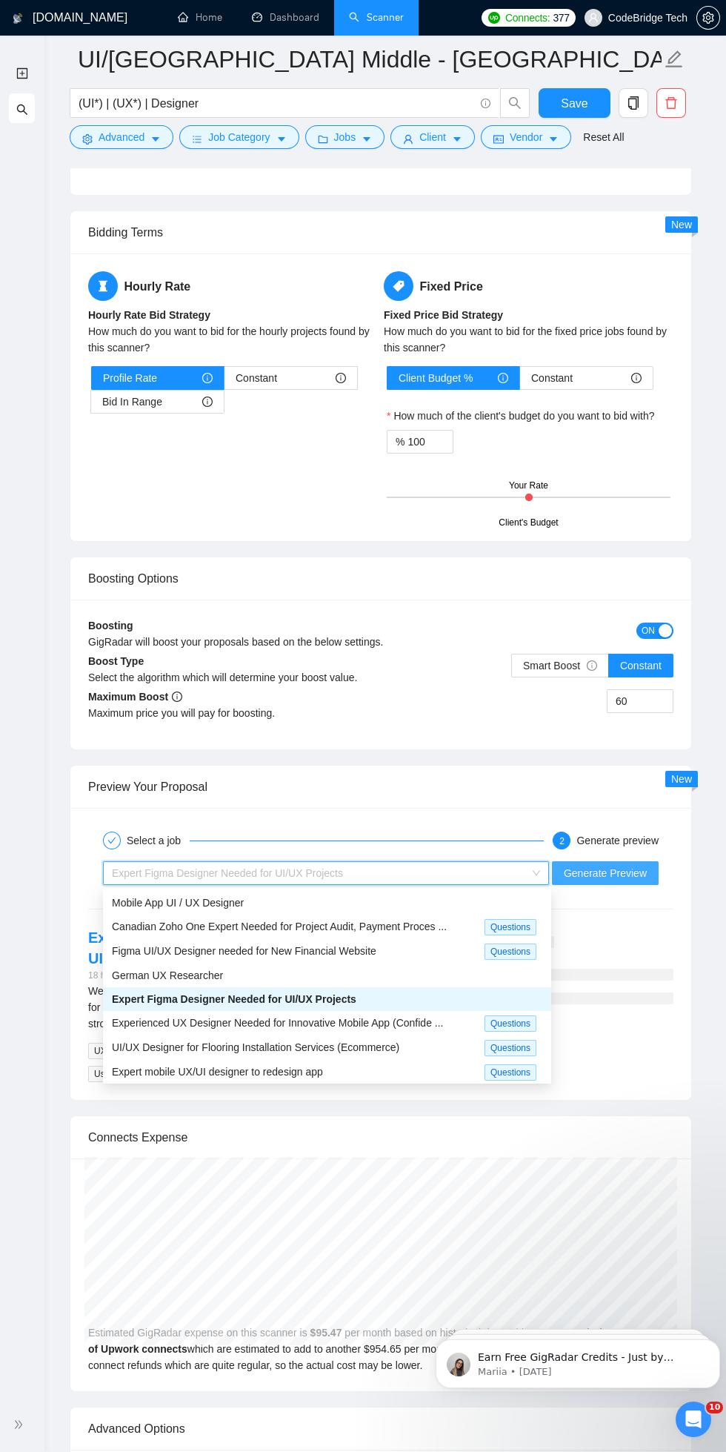
click at [606, 872] on span "Generate Preview" at bounding box center [605, 873] width 83 height 16
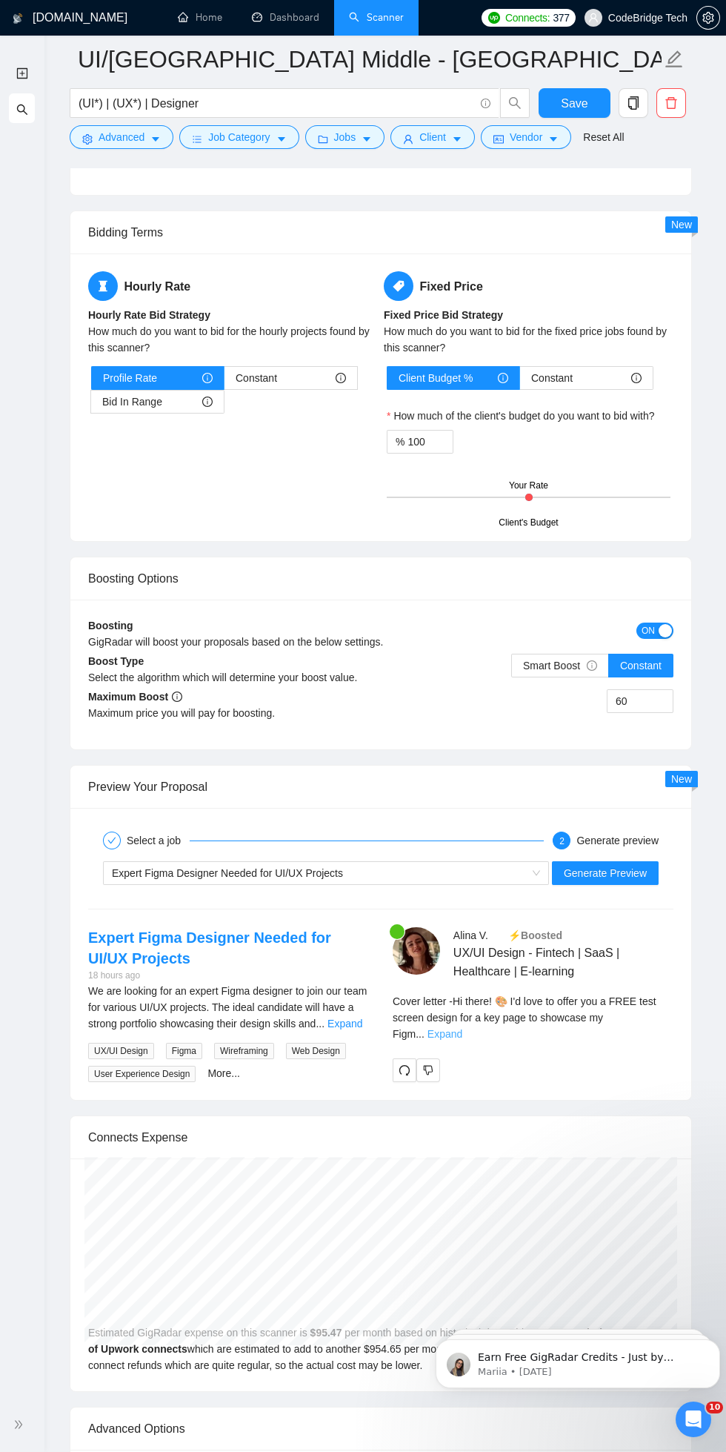
click at [463, 1028] on link "Expand" at bounding box center [445, 1034] width 35 height 12
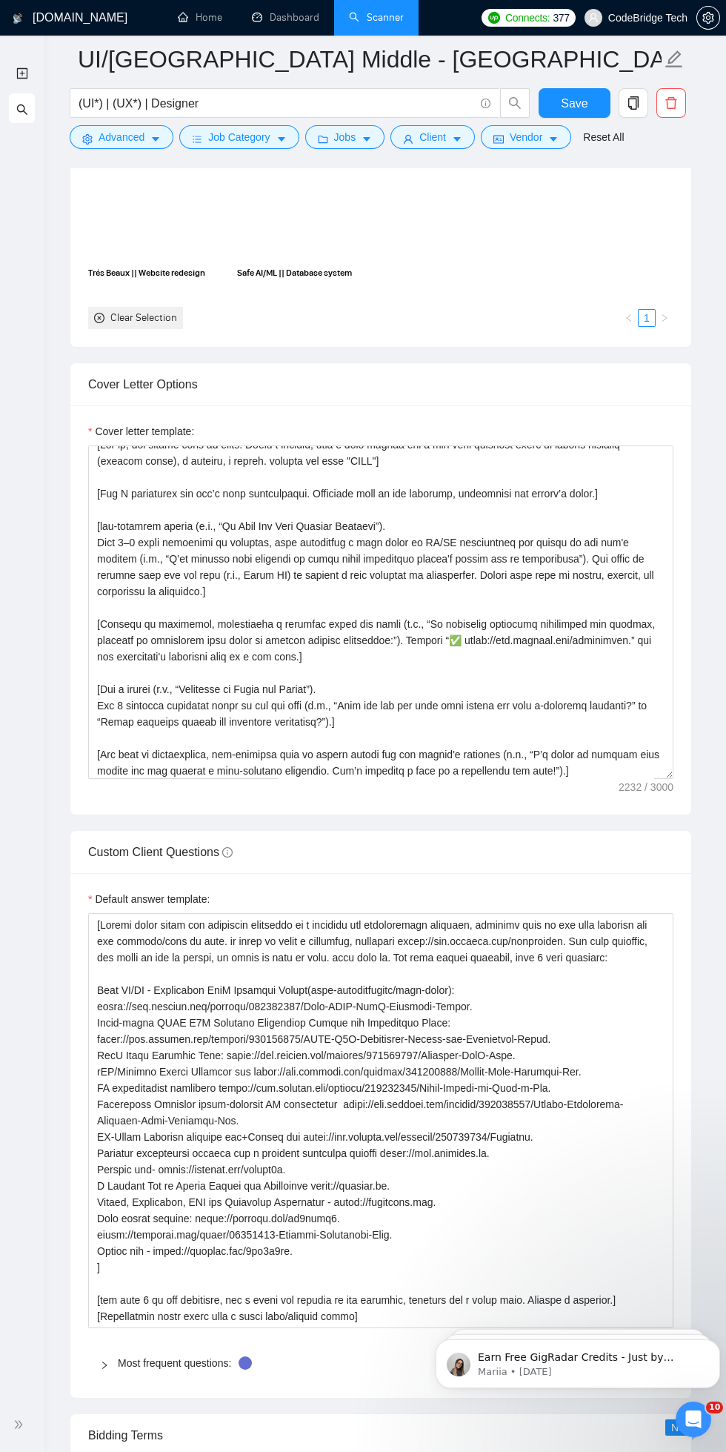
scroll to position [1637, 0]
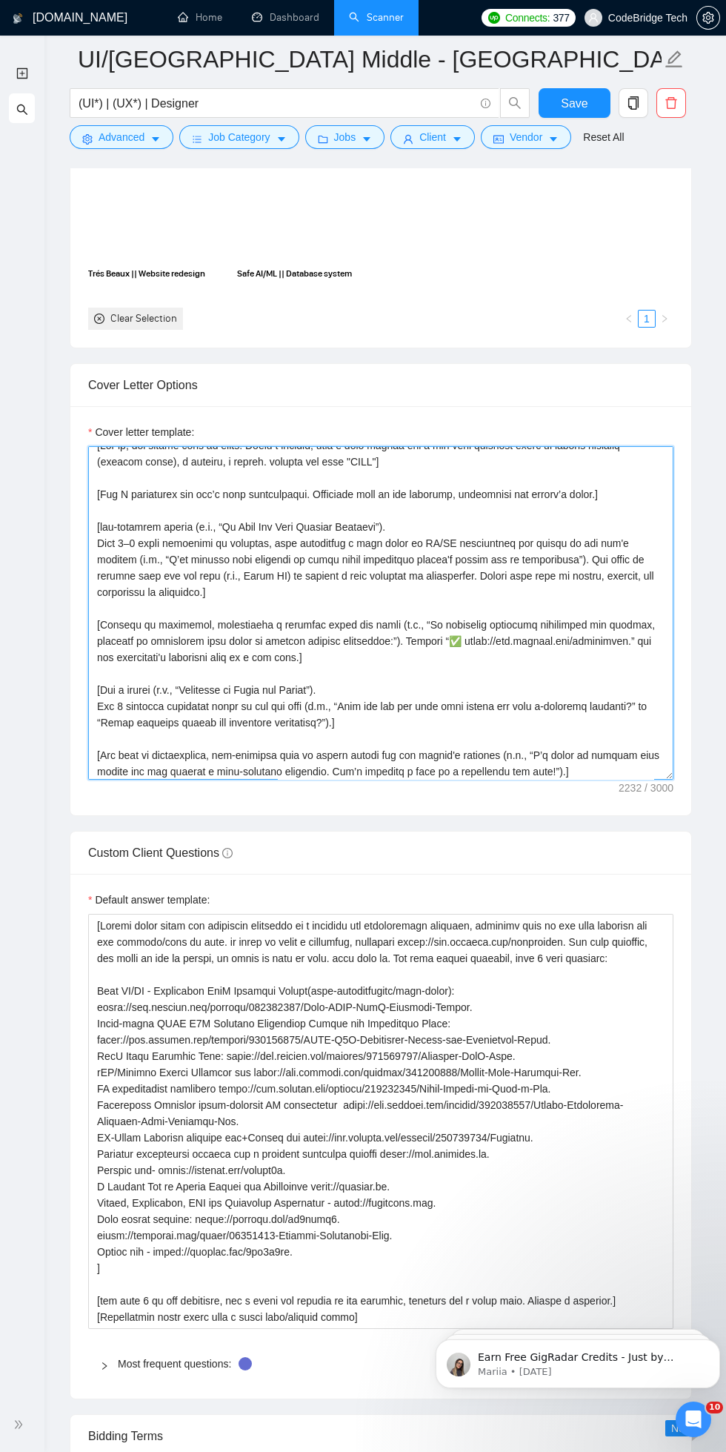
click at [648, 629] on textarea "Cover letter template:" at bounding box center [381, 613] width 586 height 334
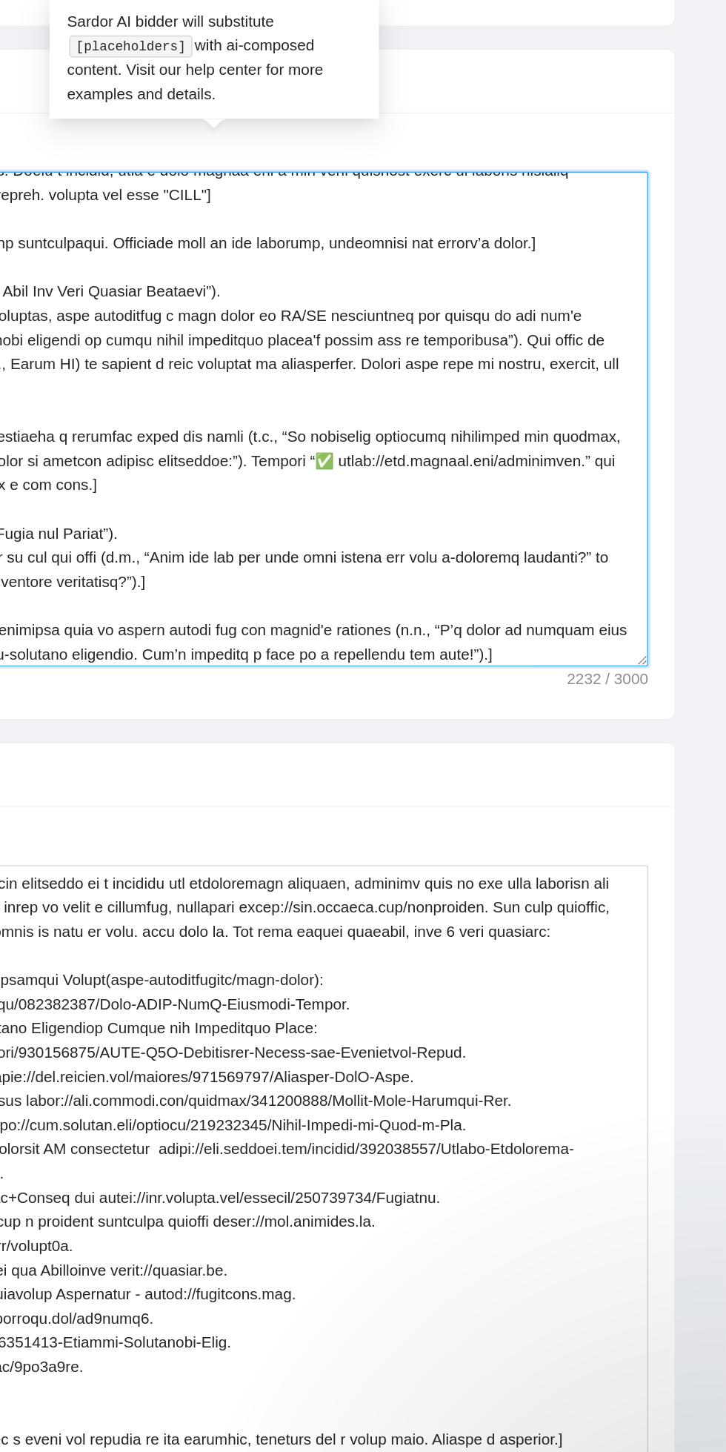
click at [659, 648] on textarea "Cover letter template:" at bounding box center [381, 613] width 586 height 334
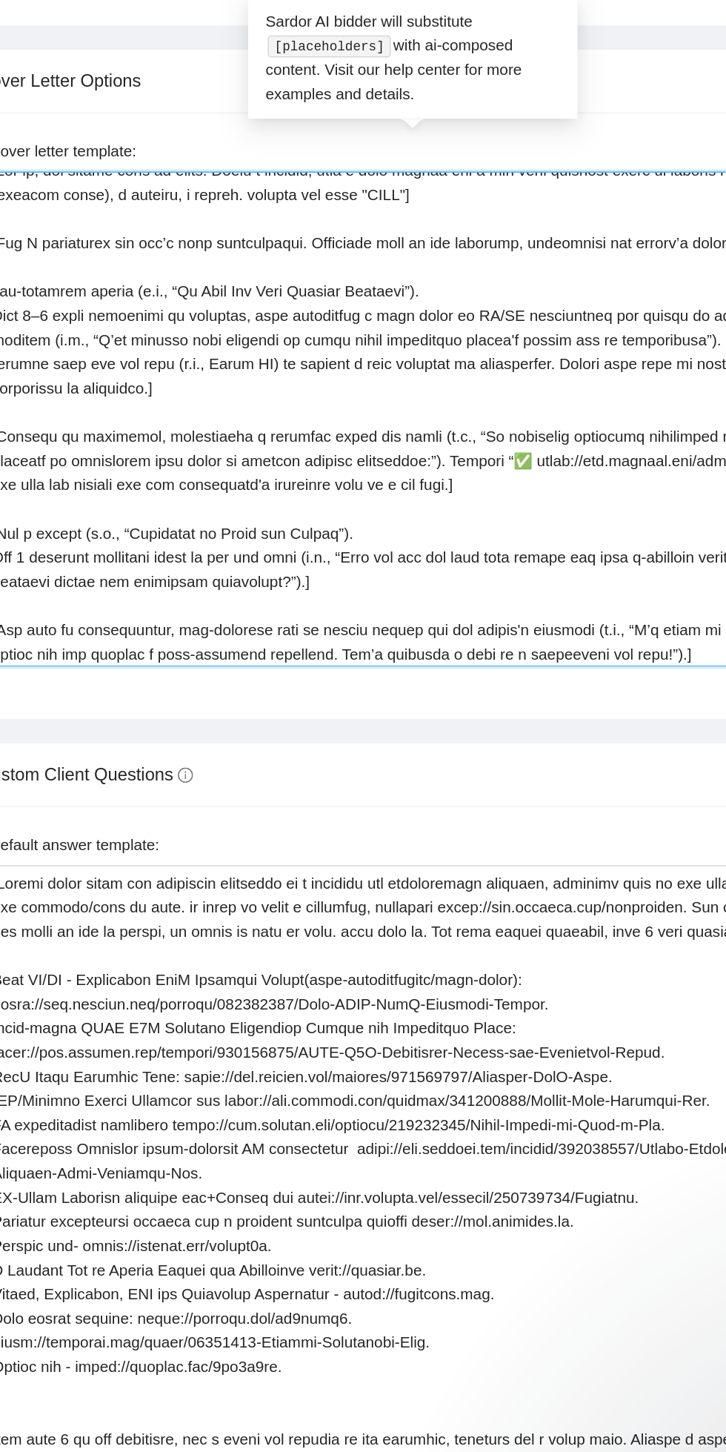
click at [212, 658] on textarea "Cover letter template:" at bounding box center [381, 613] width 586 height 334
click at [227, 653] on textarea "Cover letter template:" at bounding box center [381, 613] width 586 height 334
click at [314, 655] on textarea "Cover letter template:" at bounding box center [381, 613] width 586 height 334
click at [348, 657] on textarea "Cover letter template:" at bounding box center [381, 613] width 586 height 334
click at [349, 652] on textarea "Cover letter template:" at bounding box center [381, 613] width 586 height 334
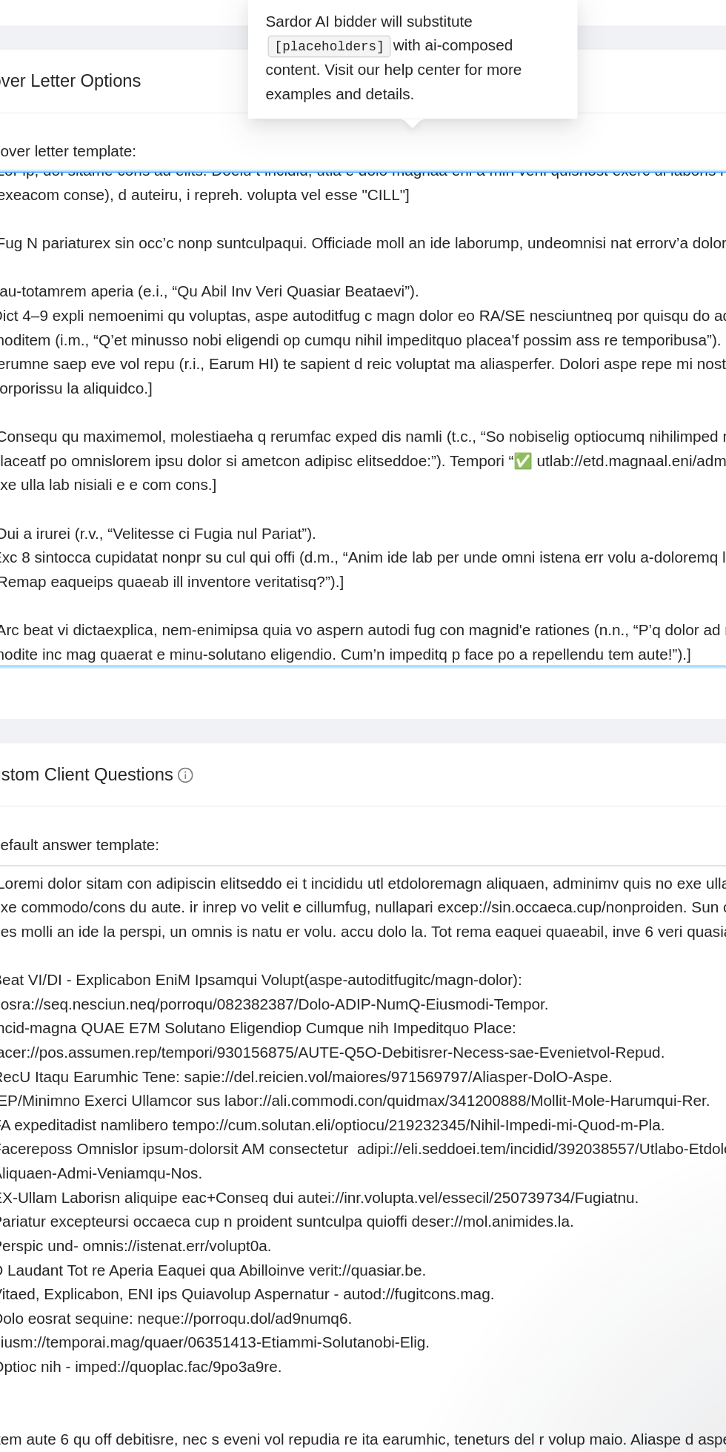
click at [259, 652] on textarea "Cover letter template:" at bounding box center [381, 613] width 586 height 334
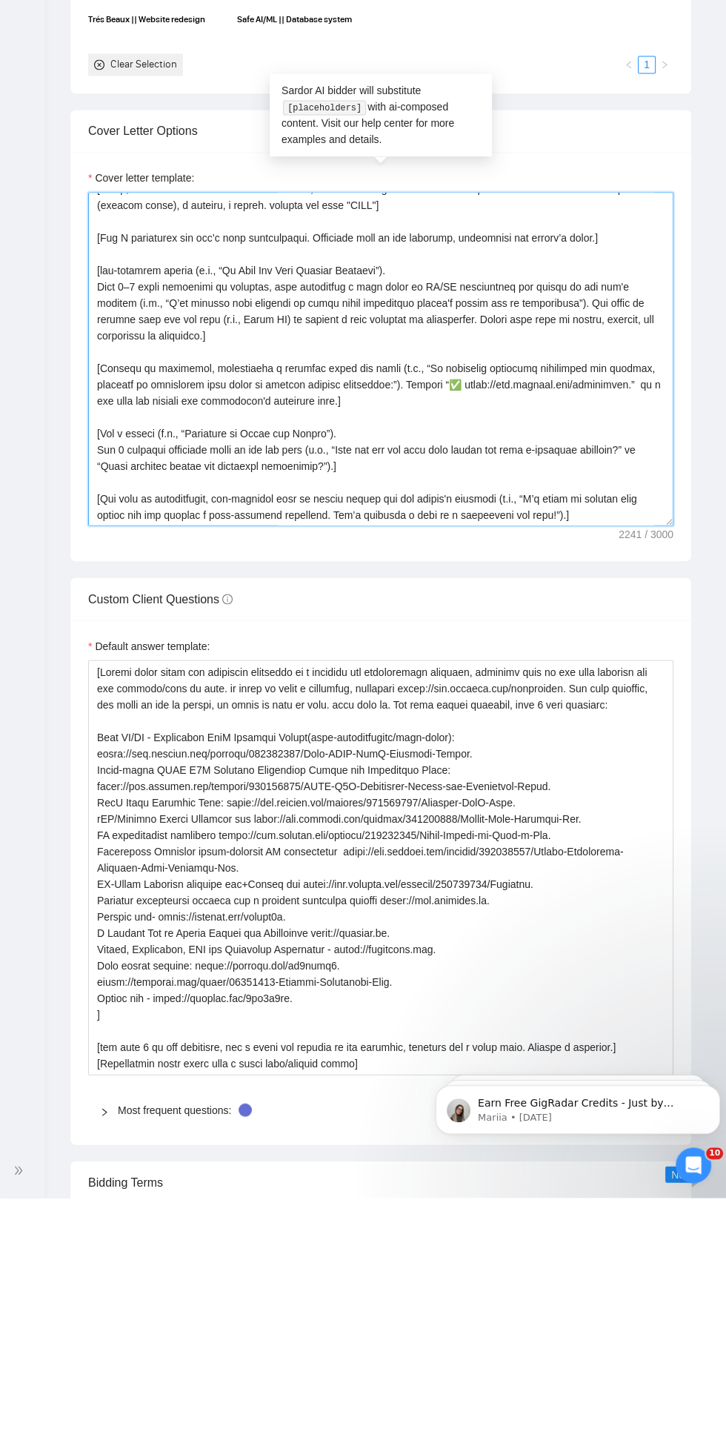
click at [646, 645] on textarea "Cover letter template:" at bounding box center [381, 613] width 586 height 334
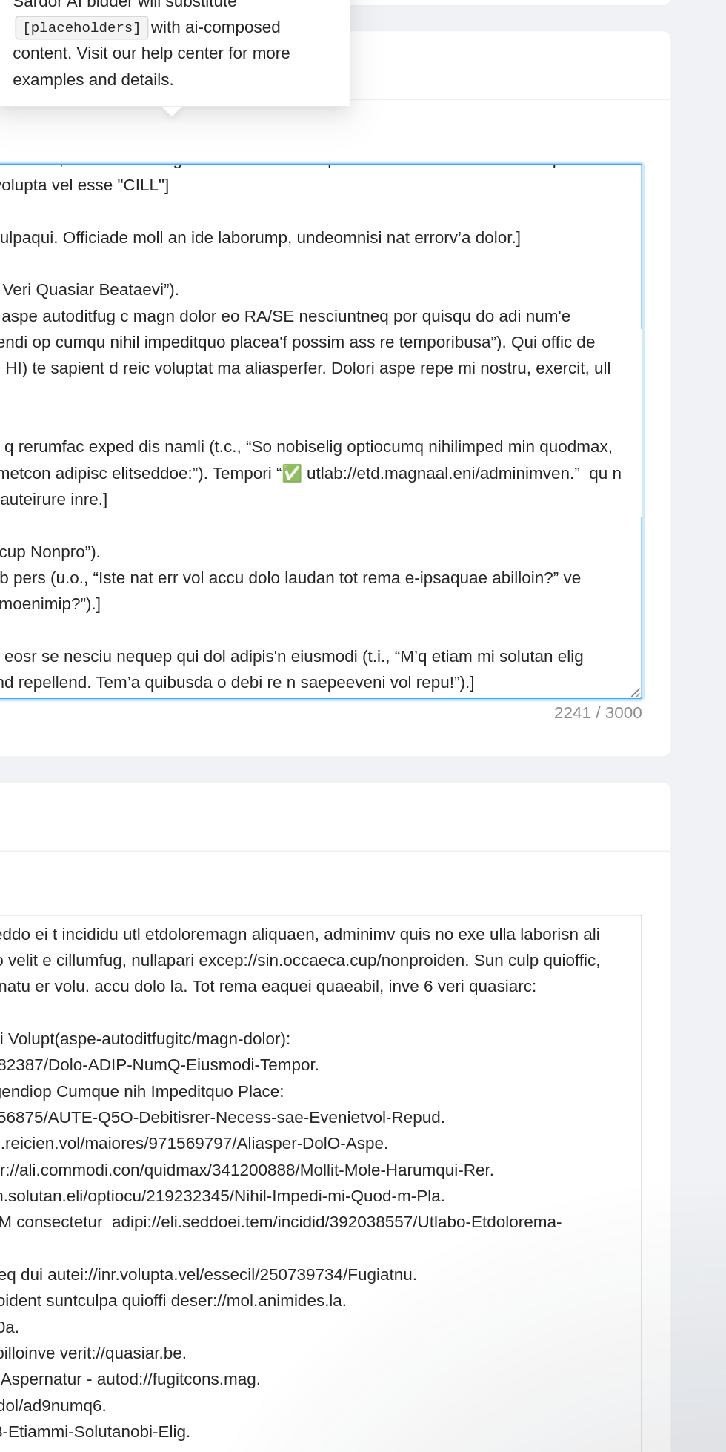
scroll to position [1637, 0]
click at [656, 637] on textarea "Cover letter template:" at bounding box center [381, 613] width 586 height 334
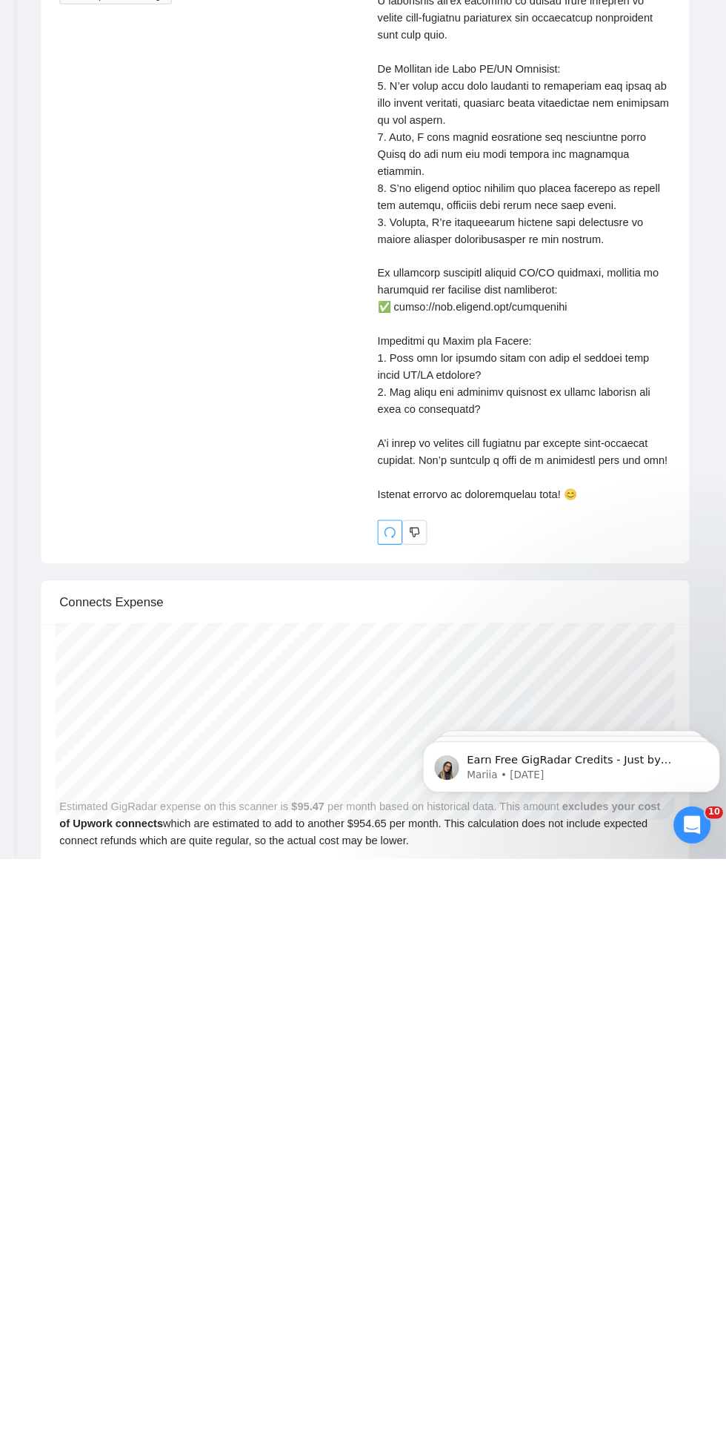
click at [405, 1133] on icon "redo" at bounding box center [405, 1139] width 12 height 12
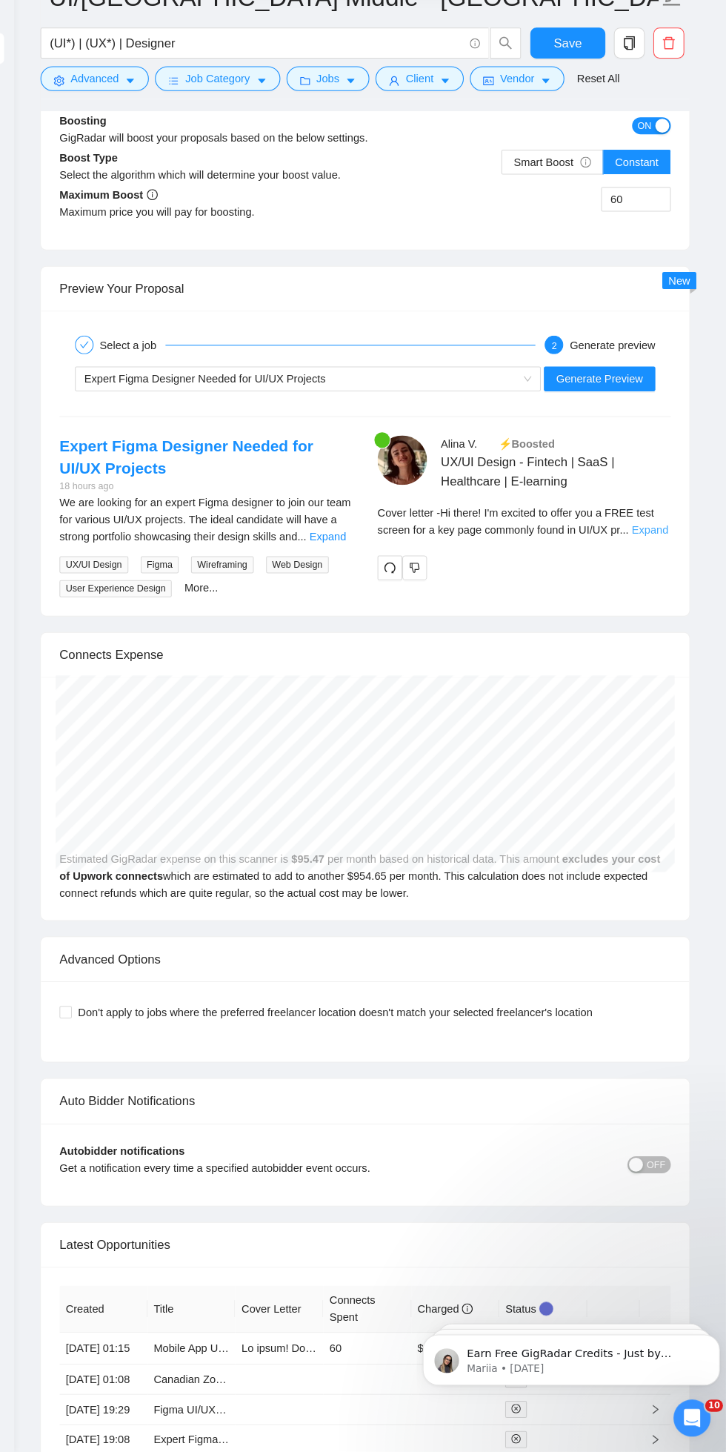
click at [643, 569] on link "Expand" at bounding box center [654, 569] width 35 height 12
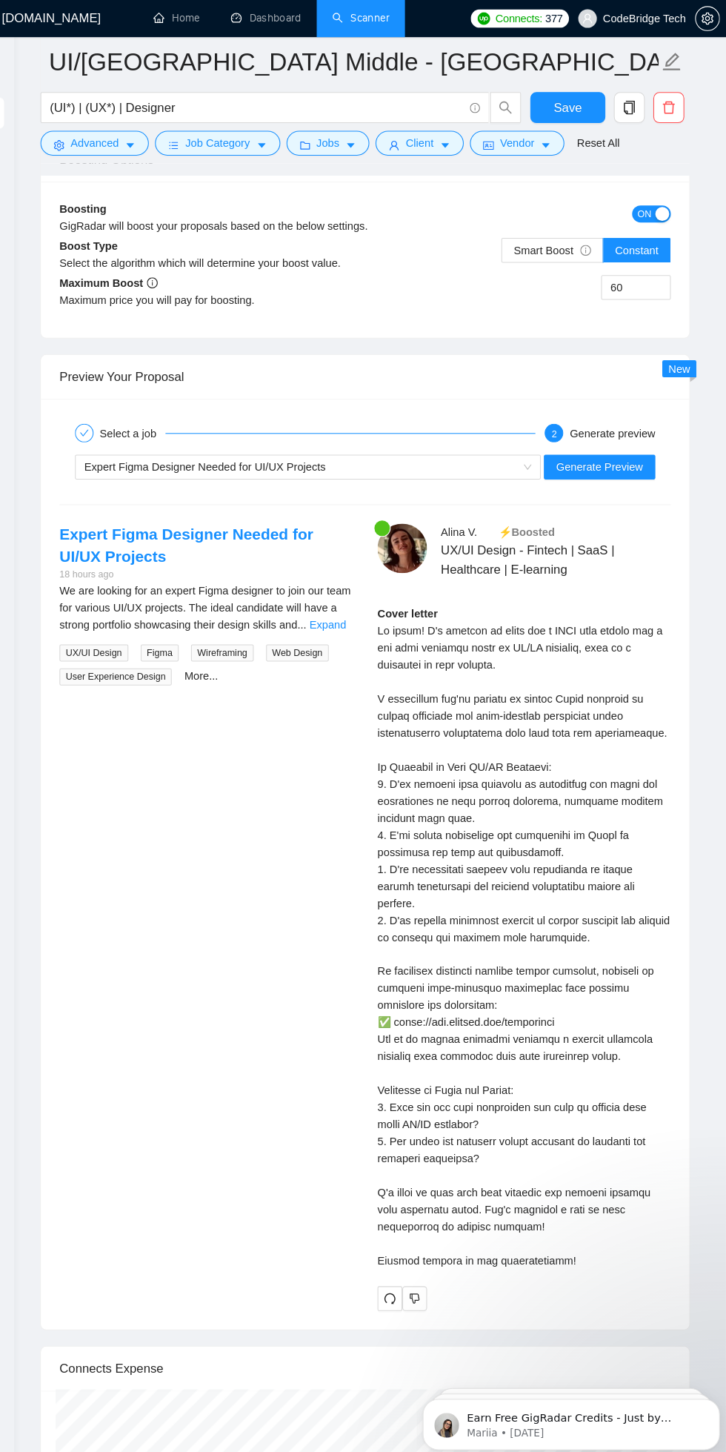
scroll to position [3266, 0]
click at [346, 597] on link "Expand" at bounding box center [345, 599] width 35 height 12
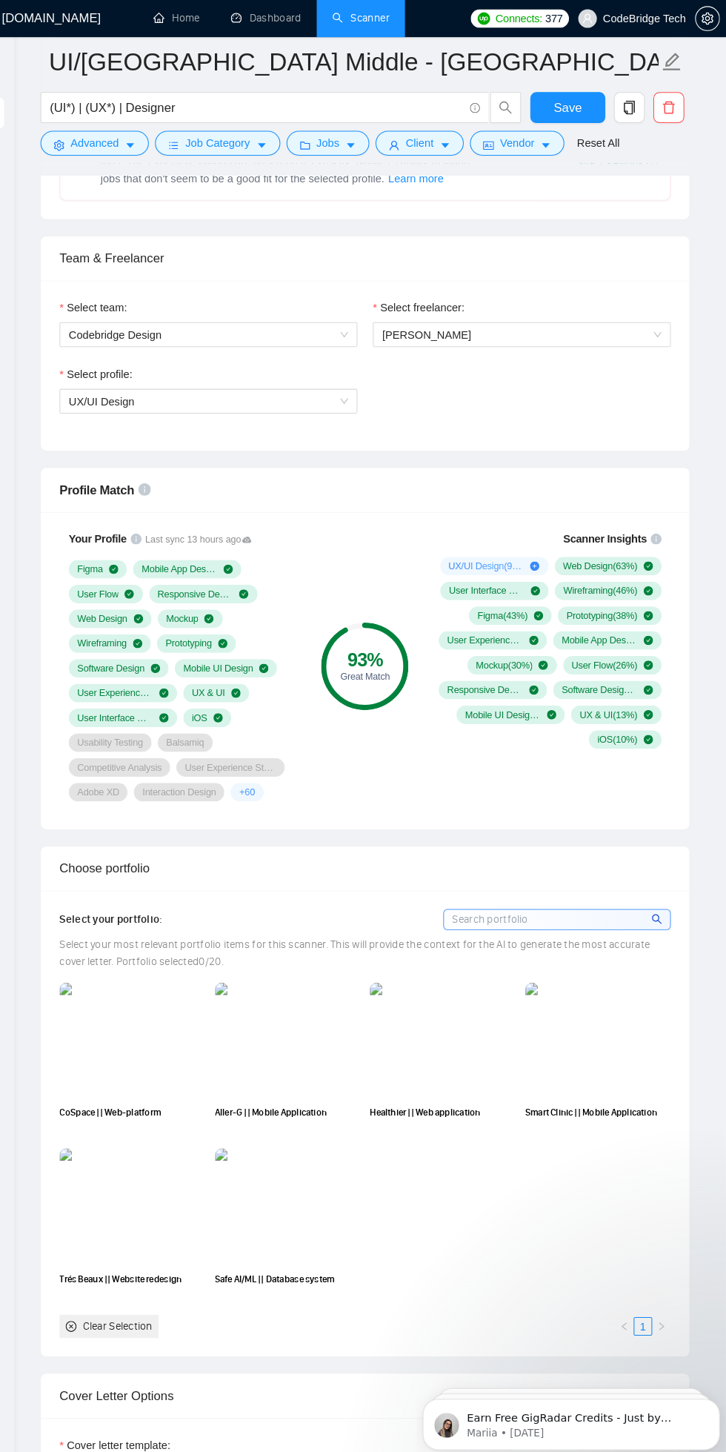
scroll to position [682, 0]
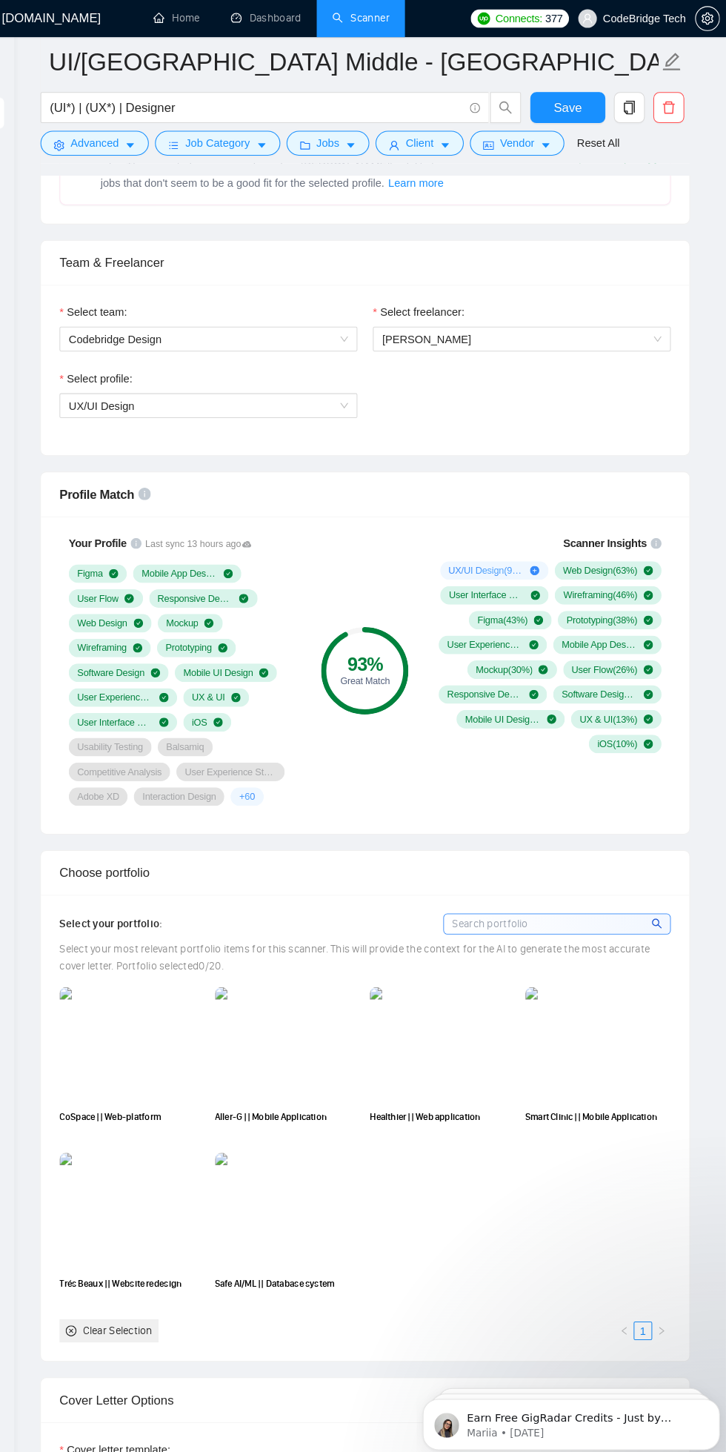
click at [153, 985] on img at bounding box center [158, 1000] width 140 height 111
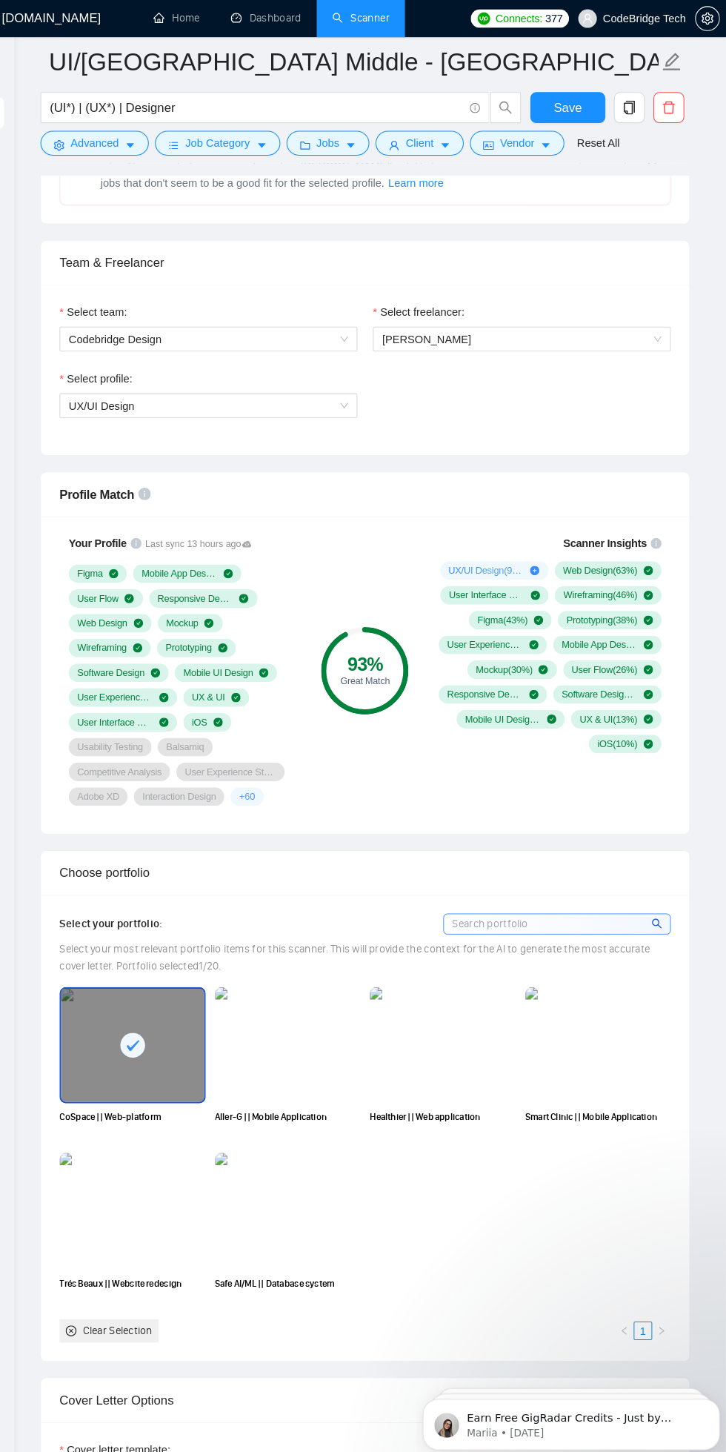
click at [274, 1016] on img at bounding box center [307, 1000] width 140 height 111
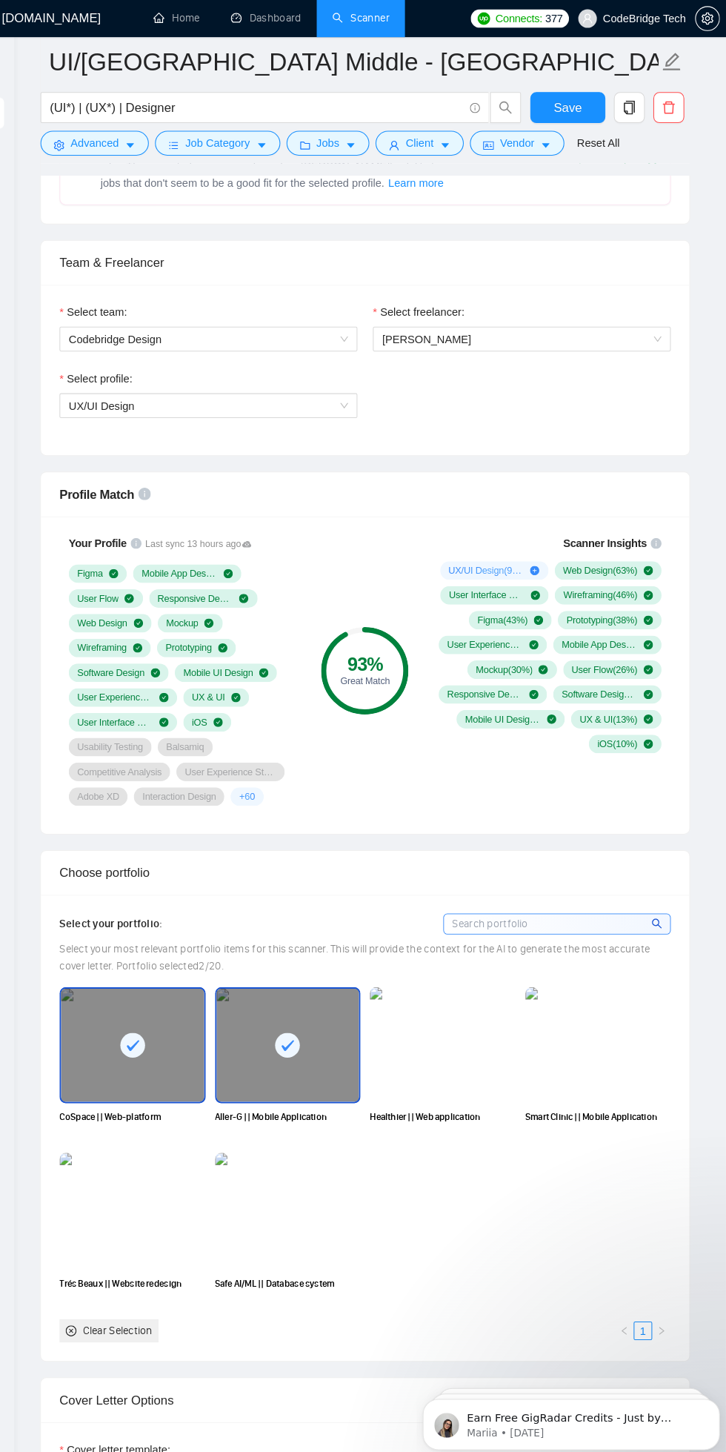
click at [483, 1031] on img at bounding box center [455, 1000] width 140 height 111
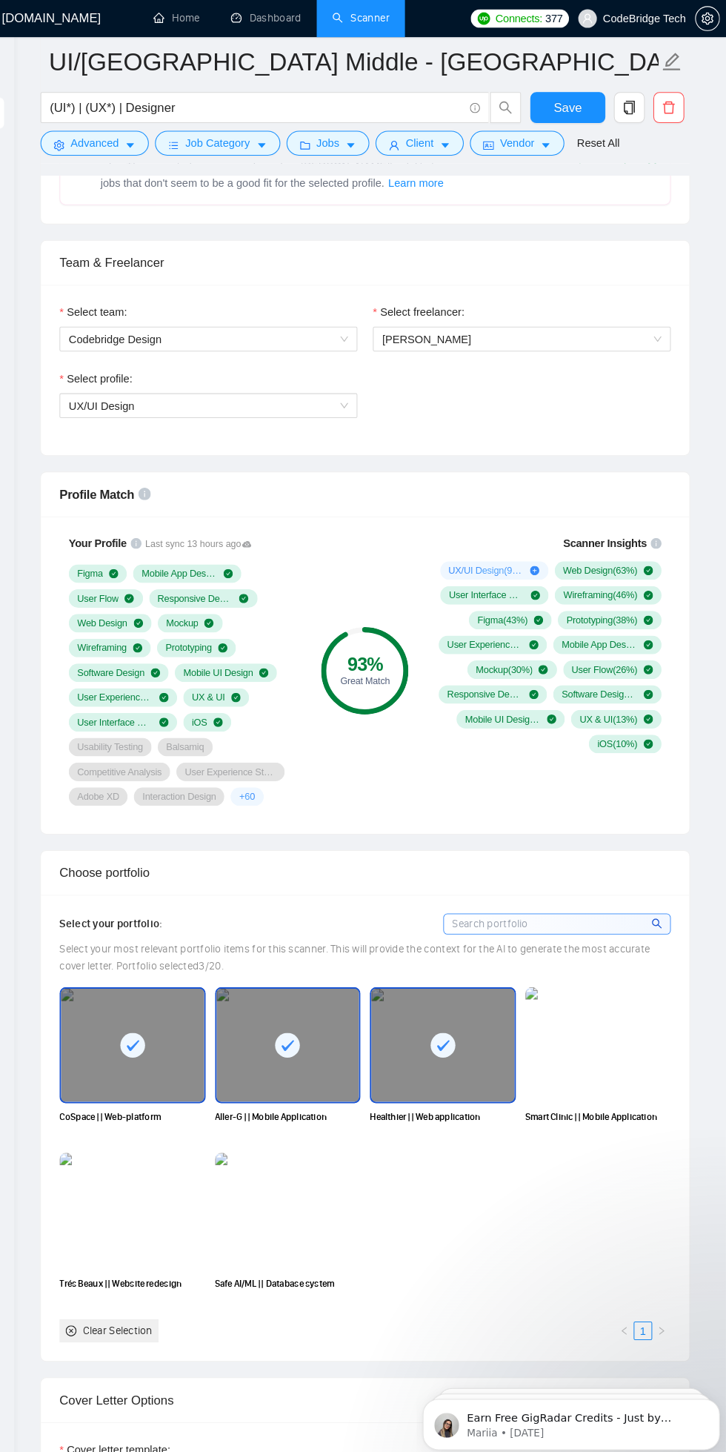
click at [620, 1007] on img at bounding box center [604, 1000] width 140 height 111
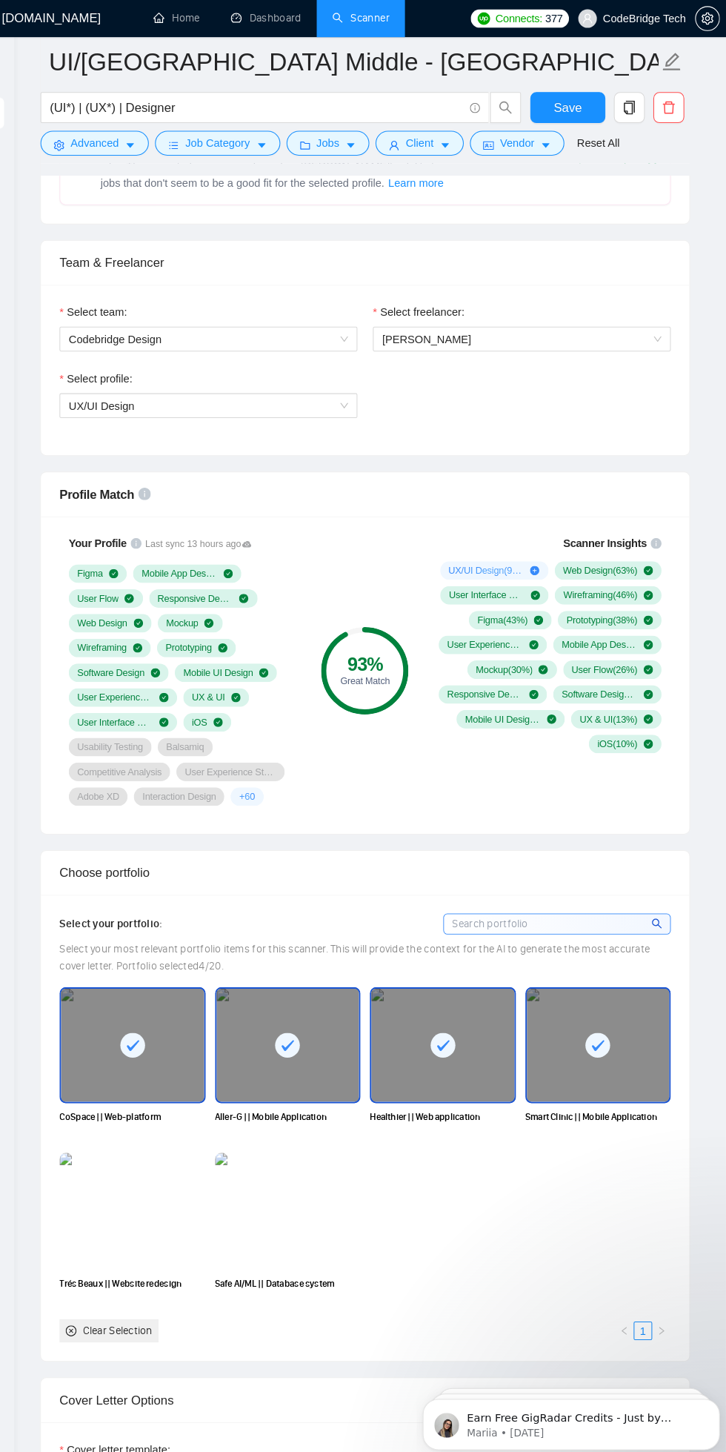
click at [168, 1144] on img at bounding box center [158, 1159] width 140 height 111
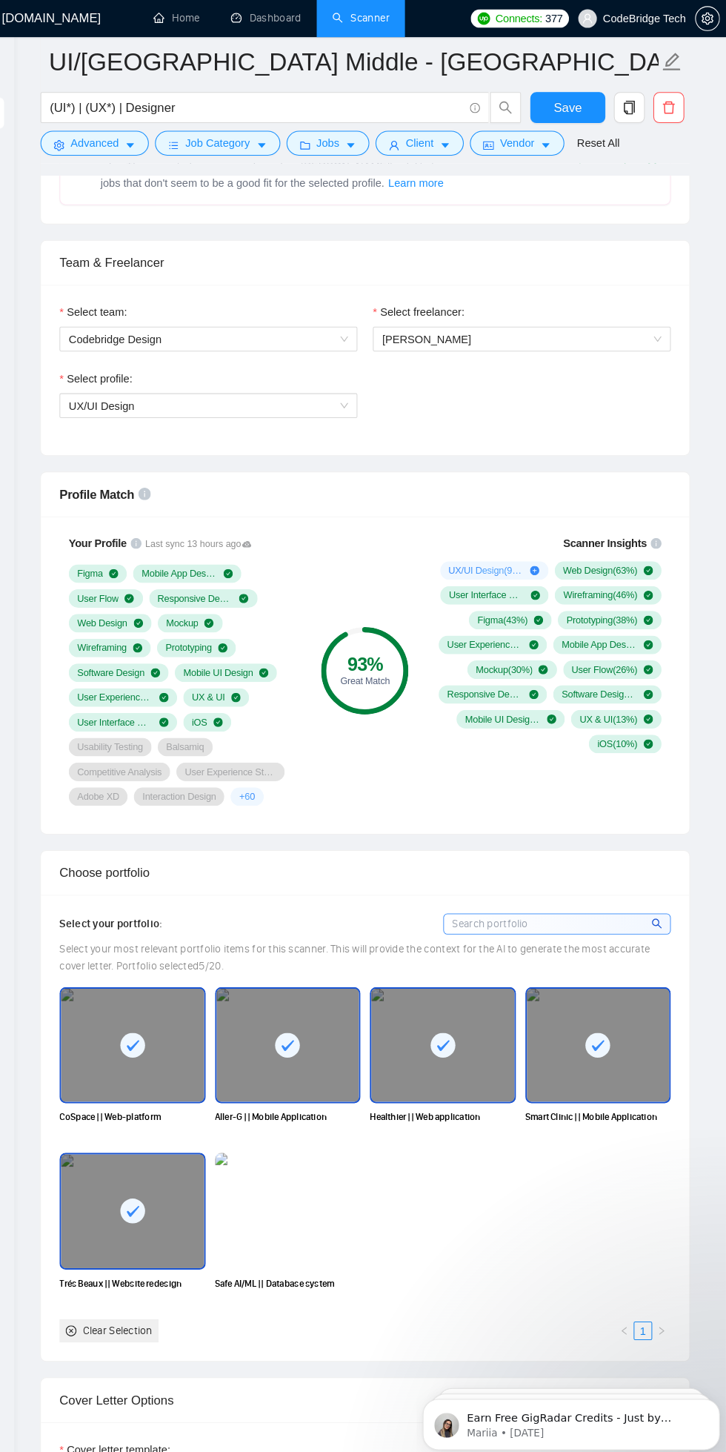
click at [355, 1149] on img at bounding box center [307, 1159] width 140 height 111
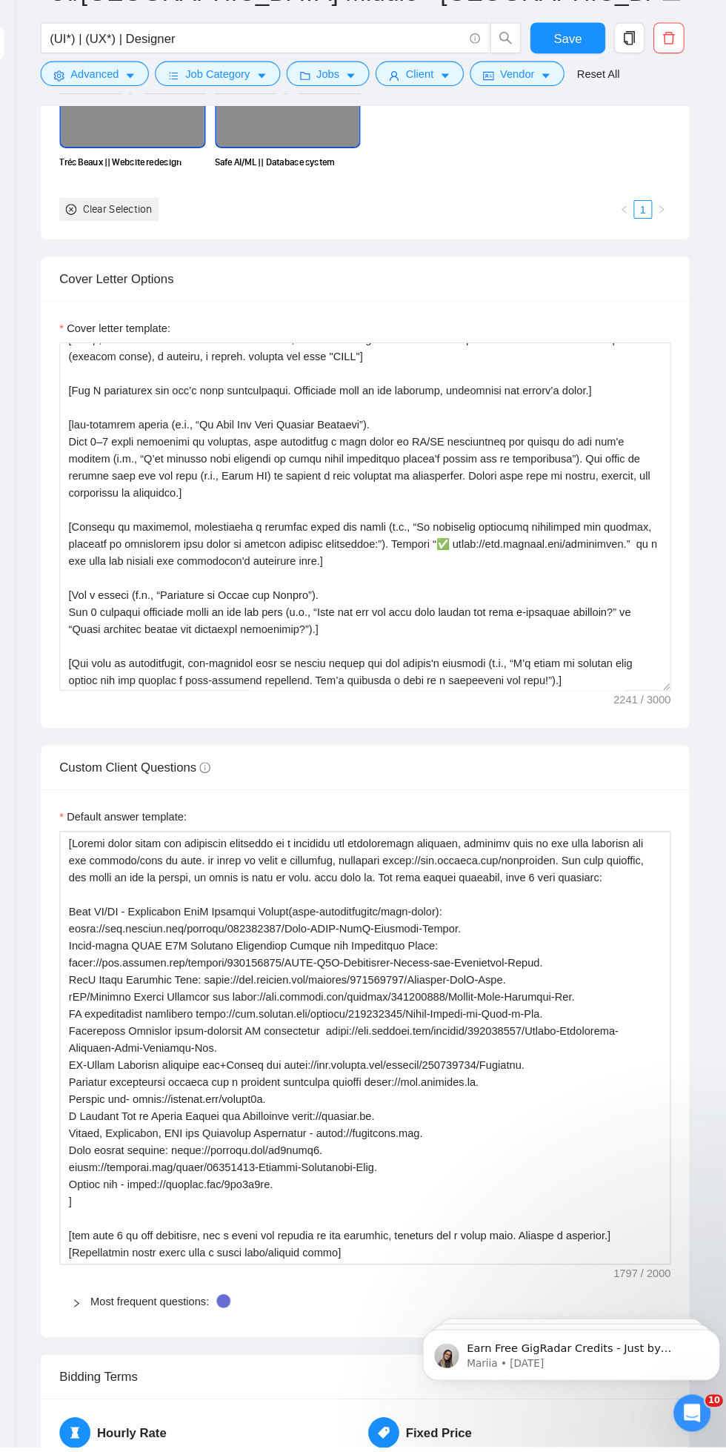
scroll to position [1690, 0]
click at [342, 603] on textarea "Cover letter template:" at bounding box center [381, 561] width 586 height 334
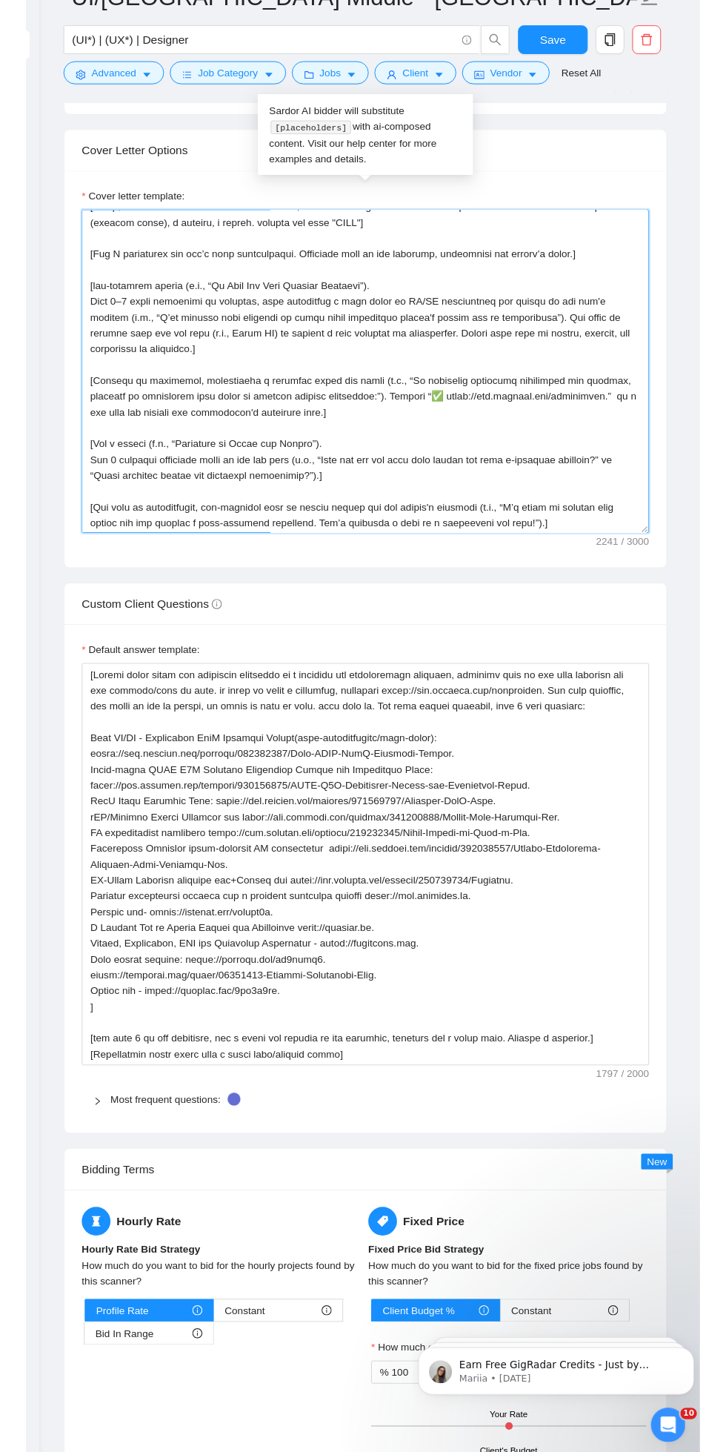
scroll to position [1805, 0]
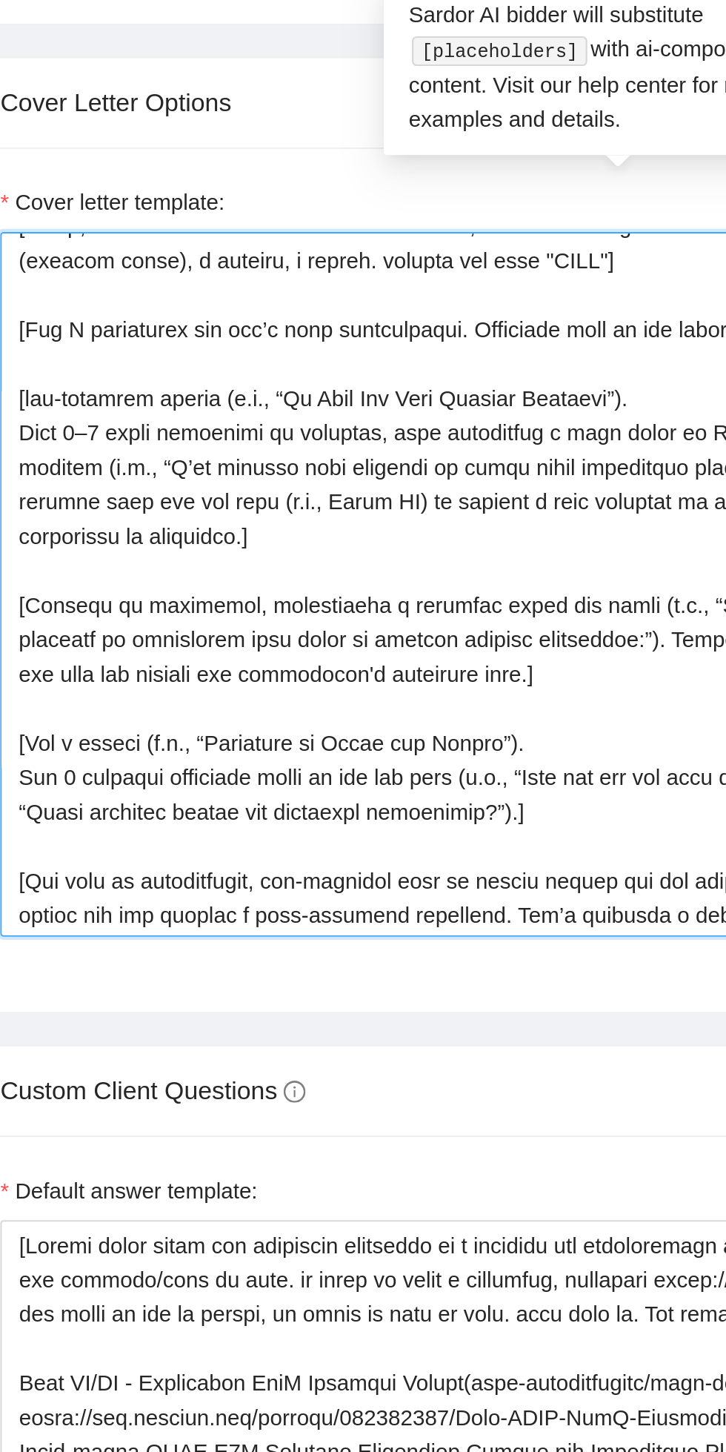
click at [228, 484] on textarea "Cover letter template:" at bounding box center [381, 446] width 586 height 334
click at [227, 486] on textarea "Cover letter template:" at bounding box center [381, 446] width 586 height 334
click at [405, 482] on textarea "Cover letter template:" at bounding box center [381, 446] width 586 height 334
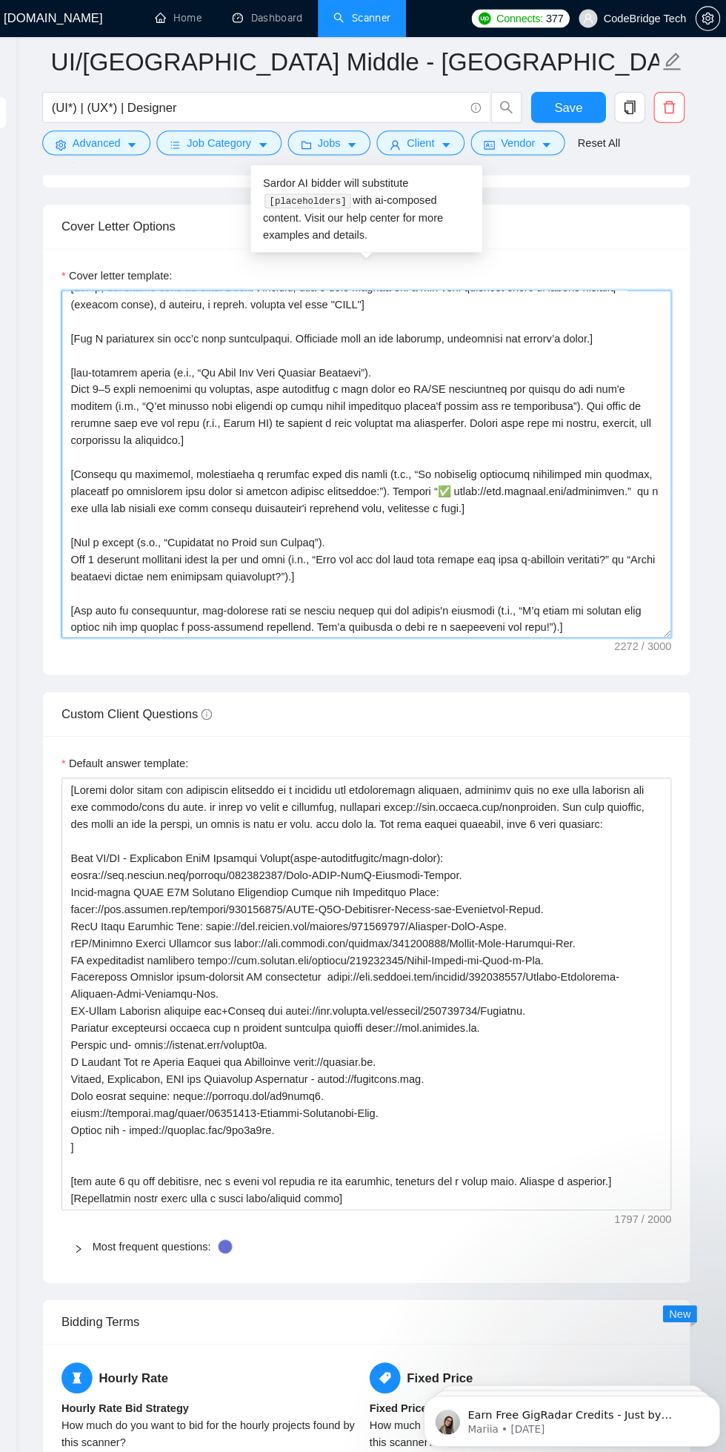
scroll to position [1803, 0]
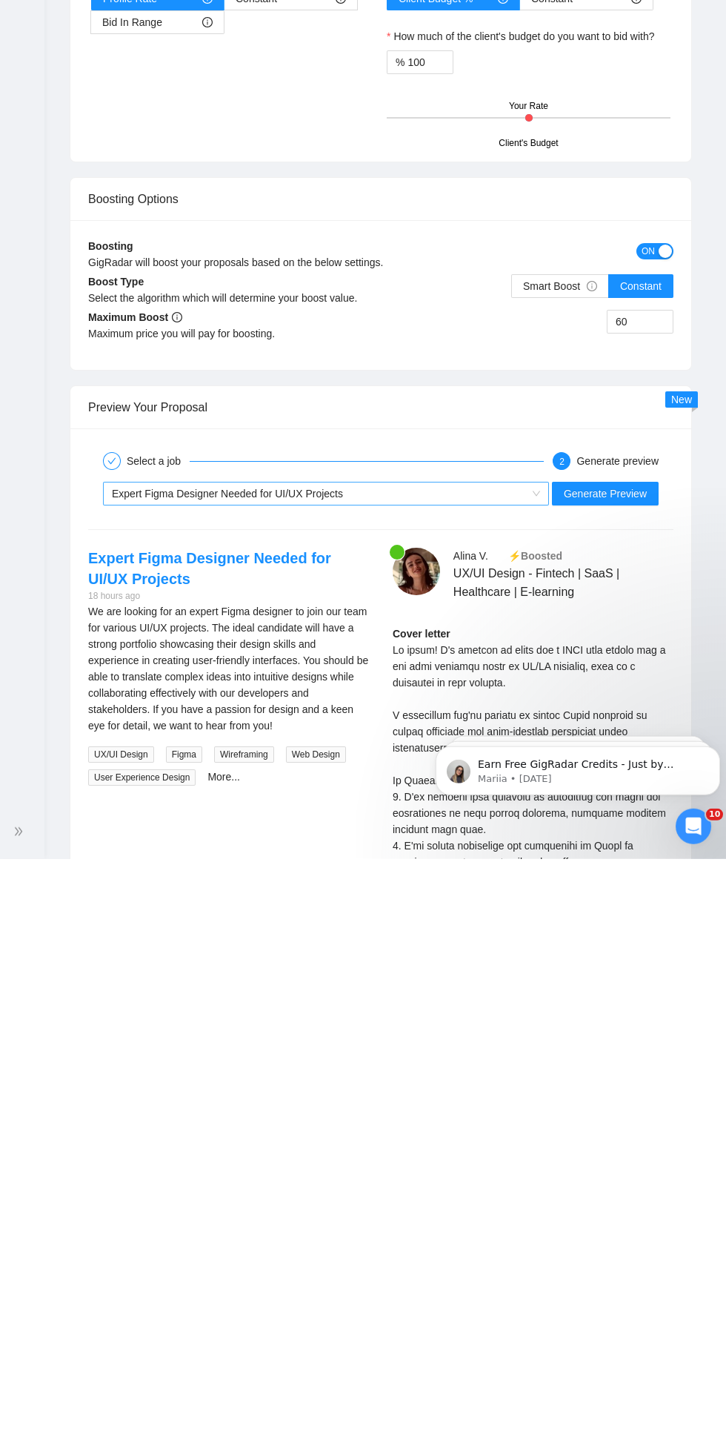
click at [156, 1093] on span "Expert Figma Designer Needed for UI/UX Projects" at bounding box center [227, 1087] width 231 height 12
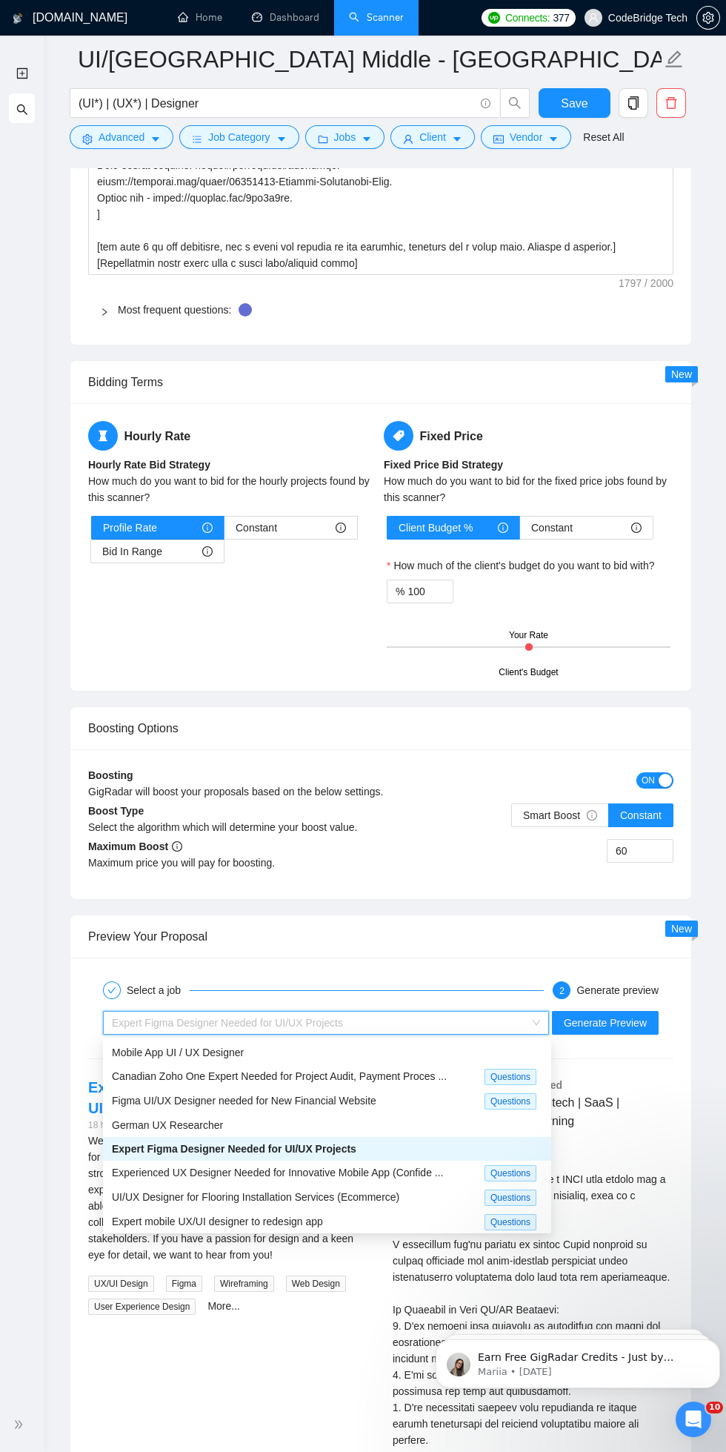
click at [213, 1167] on span "Experienced UX Designer Needed for Innovative Mobile App (Confide ..." at bounding box center [277, 1173] width 331 height 12
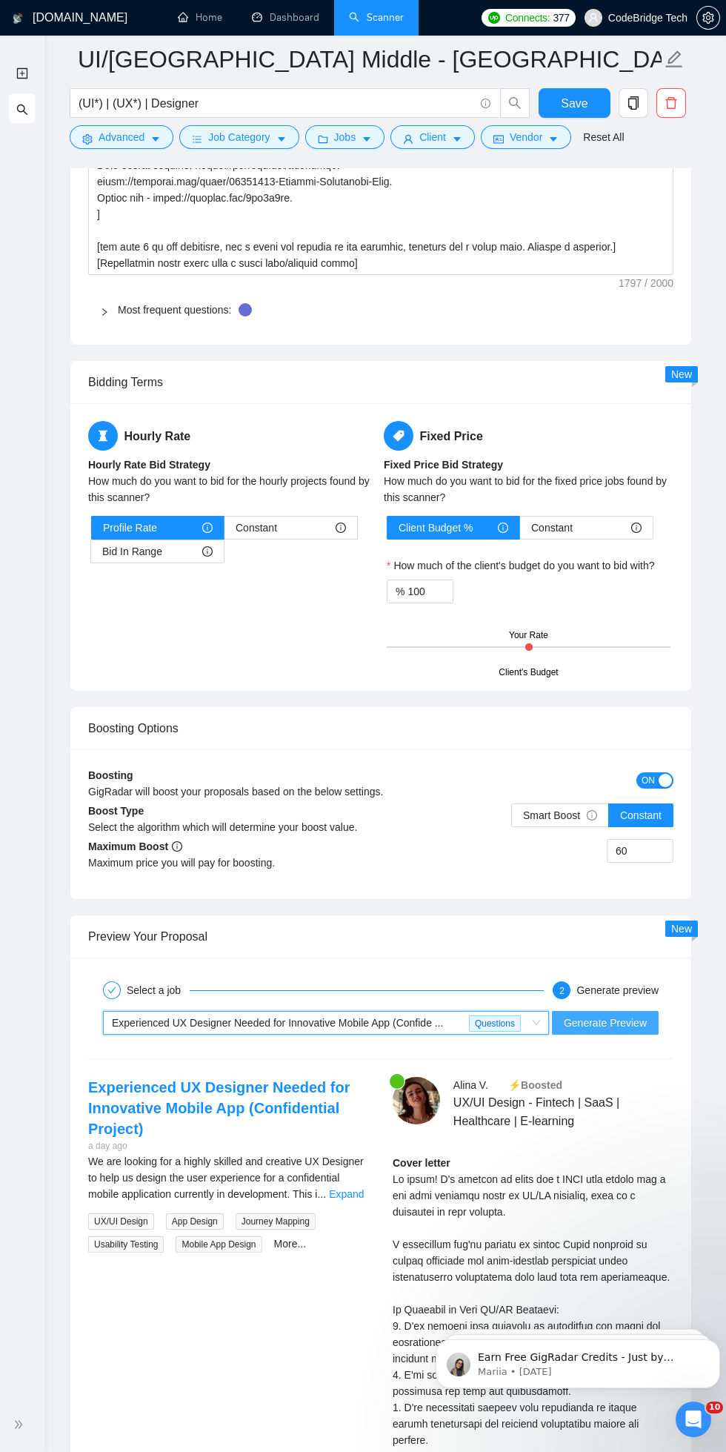
click at [627, 1022] on span "Generate Preview" at bounding box center [605, 1023] width 83 height 16
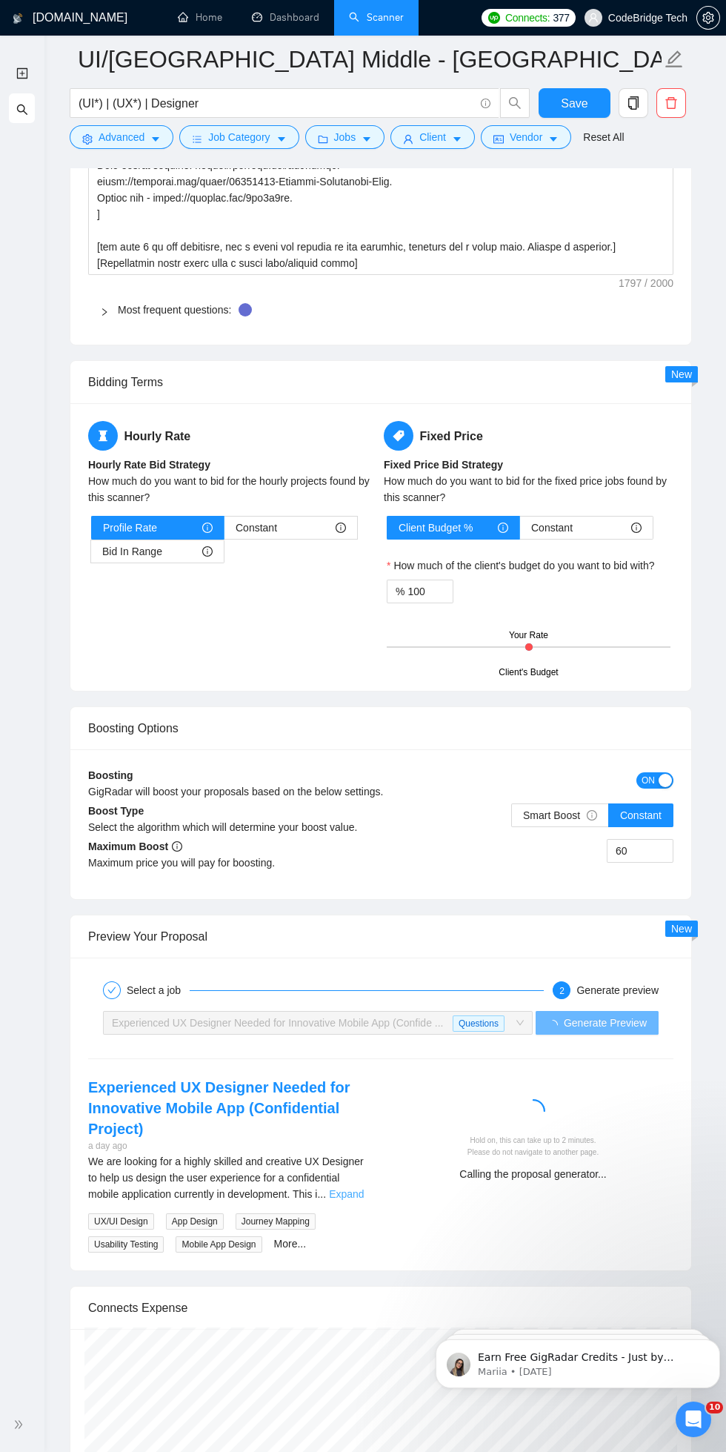
click at [347, 1193] on link "Expand" at bounding box center [346, 1194] width 35 height 12
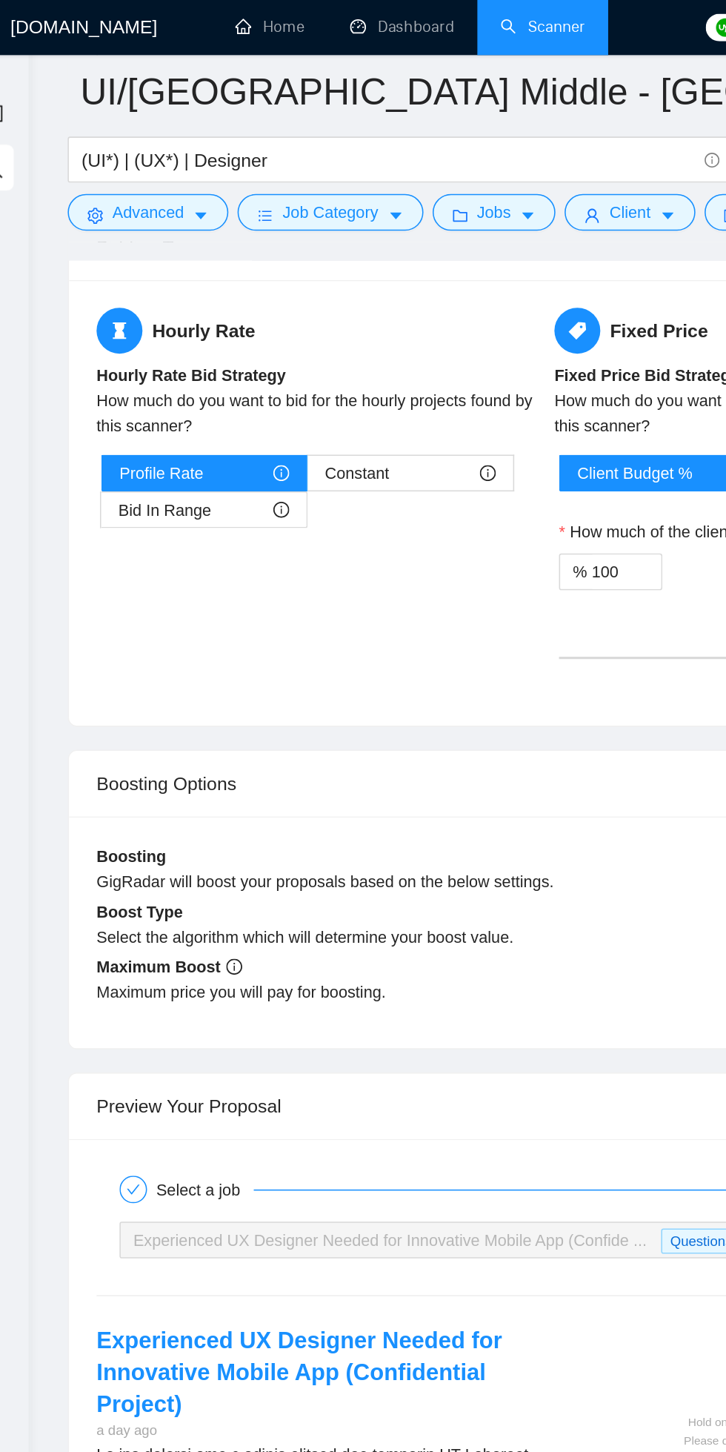
scroll to position [2951, 0]
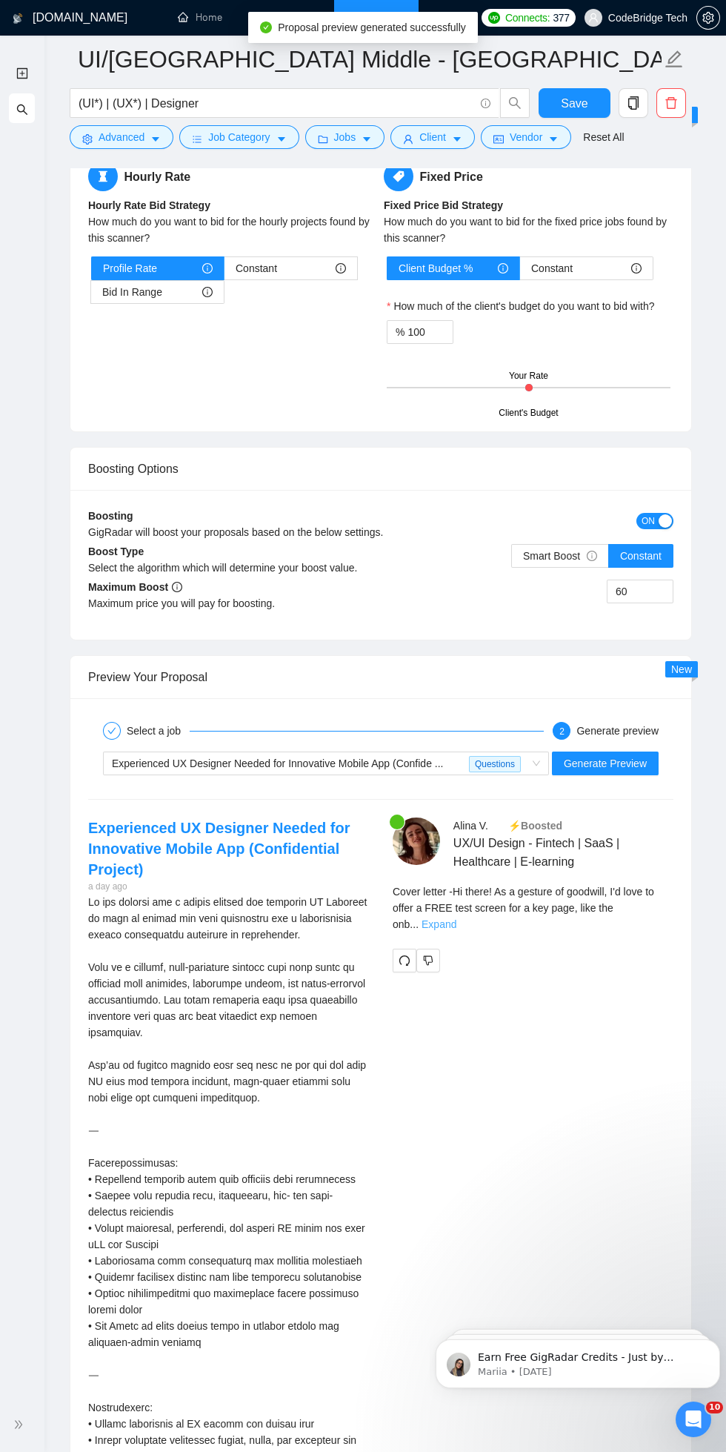
click at [457, 918] on link "Expand" at bounding box center [439, 924] width 35 height 12
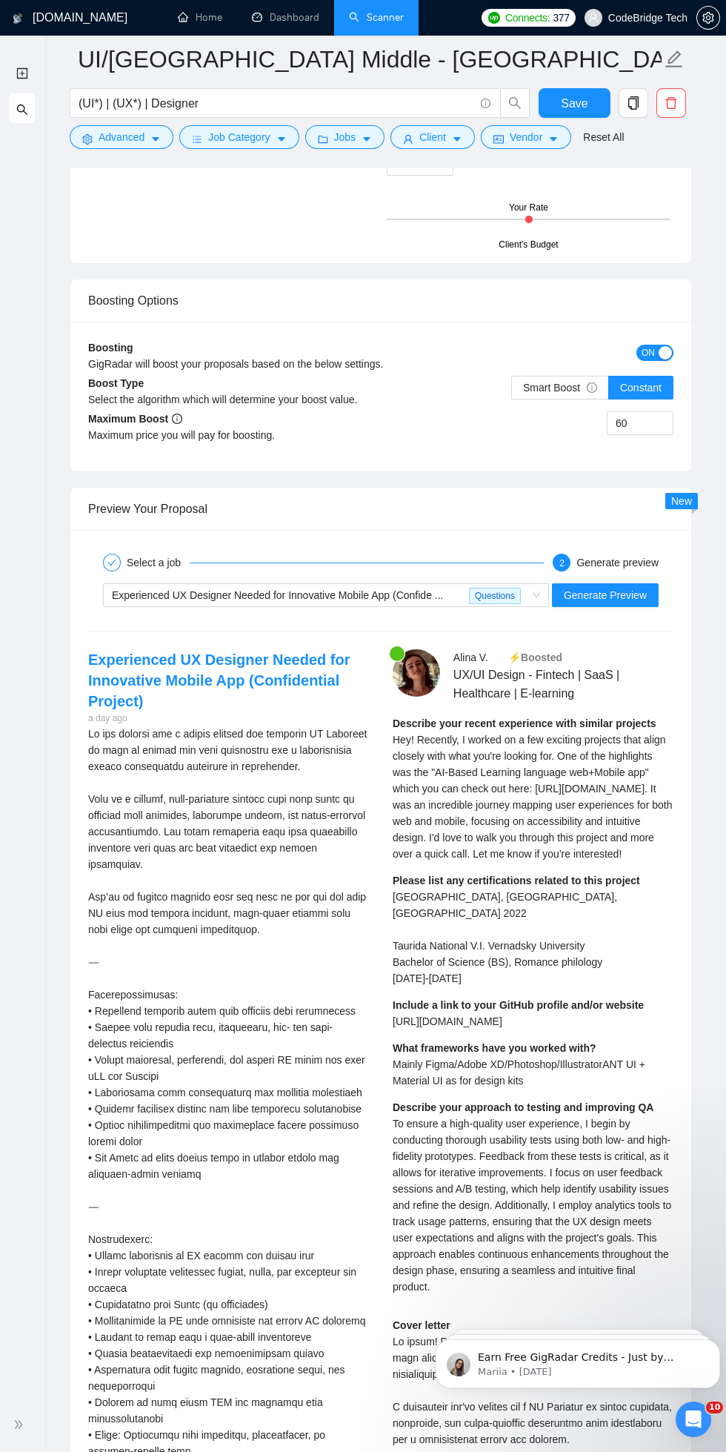
scroll to position [3117, 0]
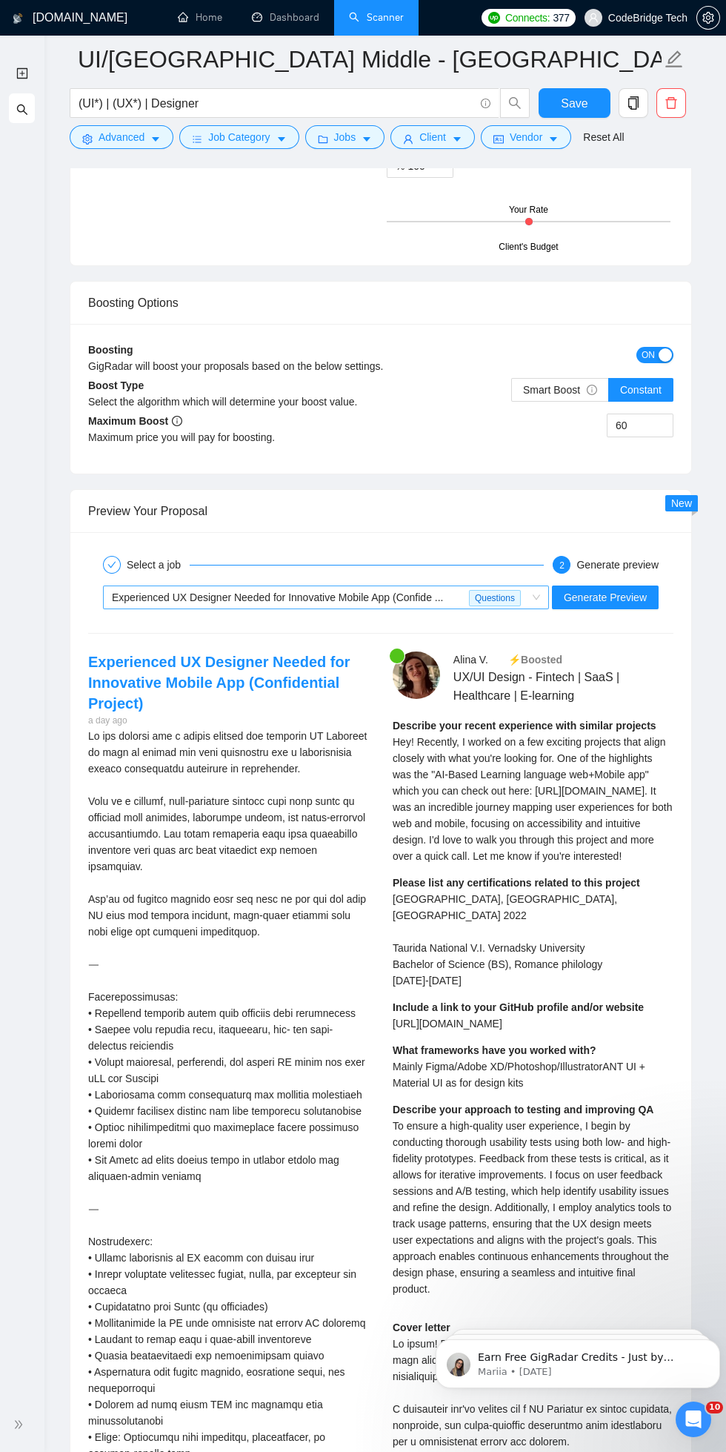
click at [177, 590] on div "Experienced UX Designer Needed for Innovative Mobile App (Confide ..." at bounding box center [290, 597] width 357 height 22
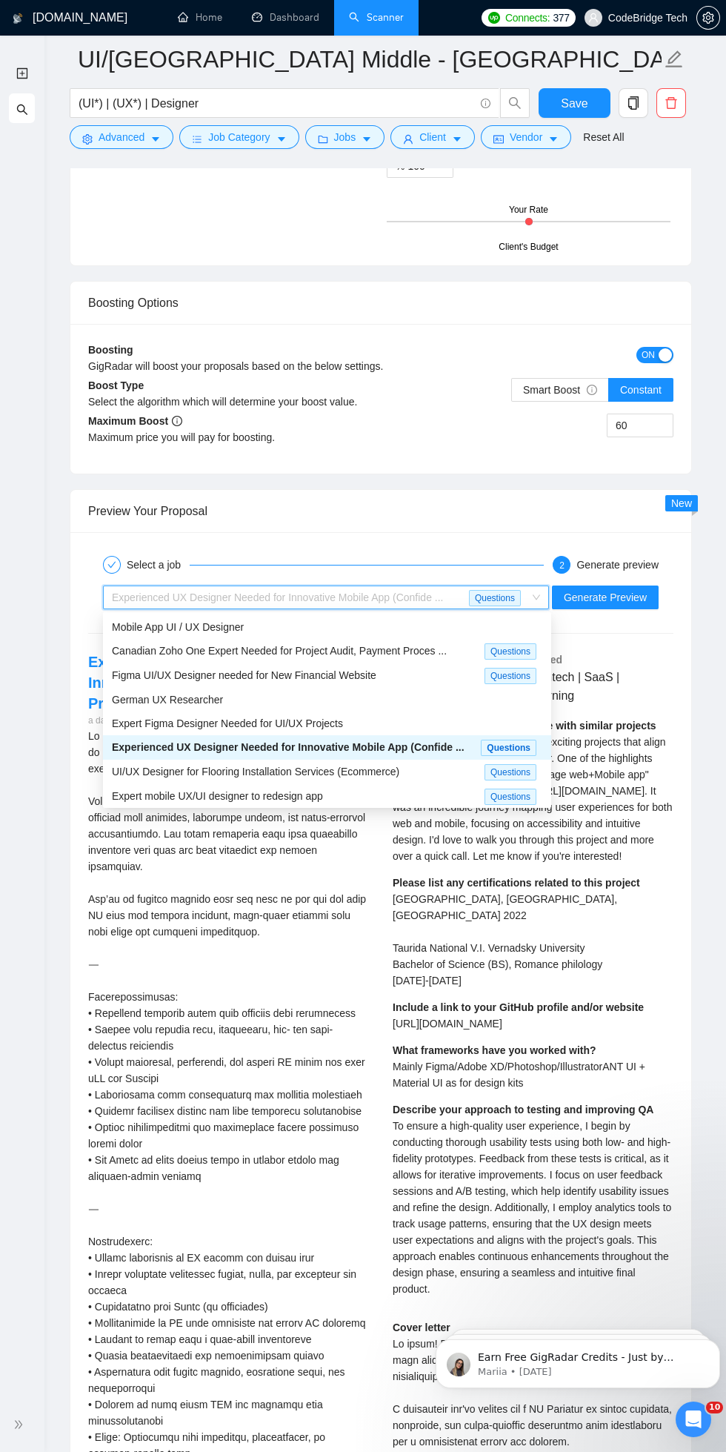
click at [154, 619] on div "Mobile App UI / UX Designer" at bounding box center [327, 627] width 431 height 16
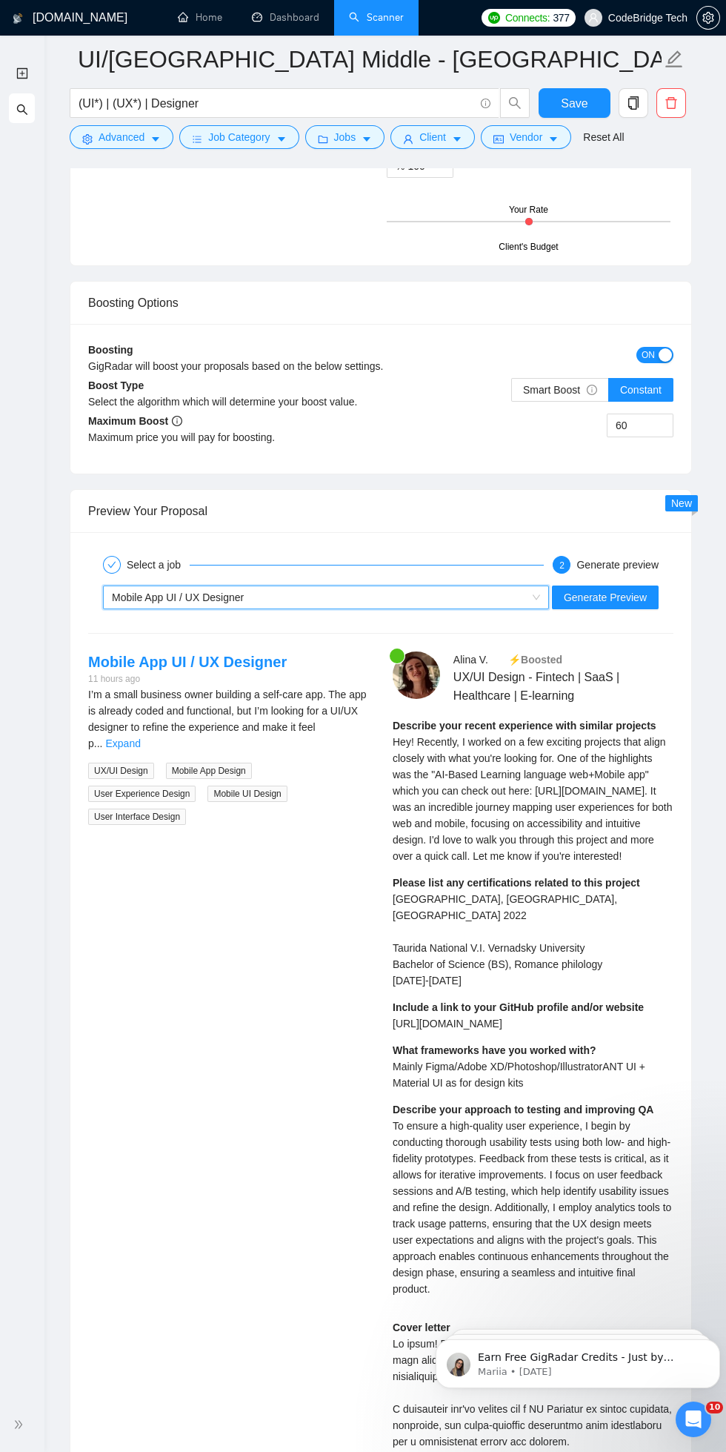
click at [145, 595] on span "Mobile App UI / UX Designer" at bounding box center [178, 597] width 132 height 12
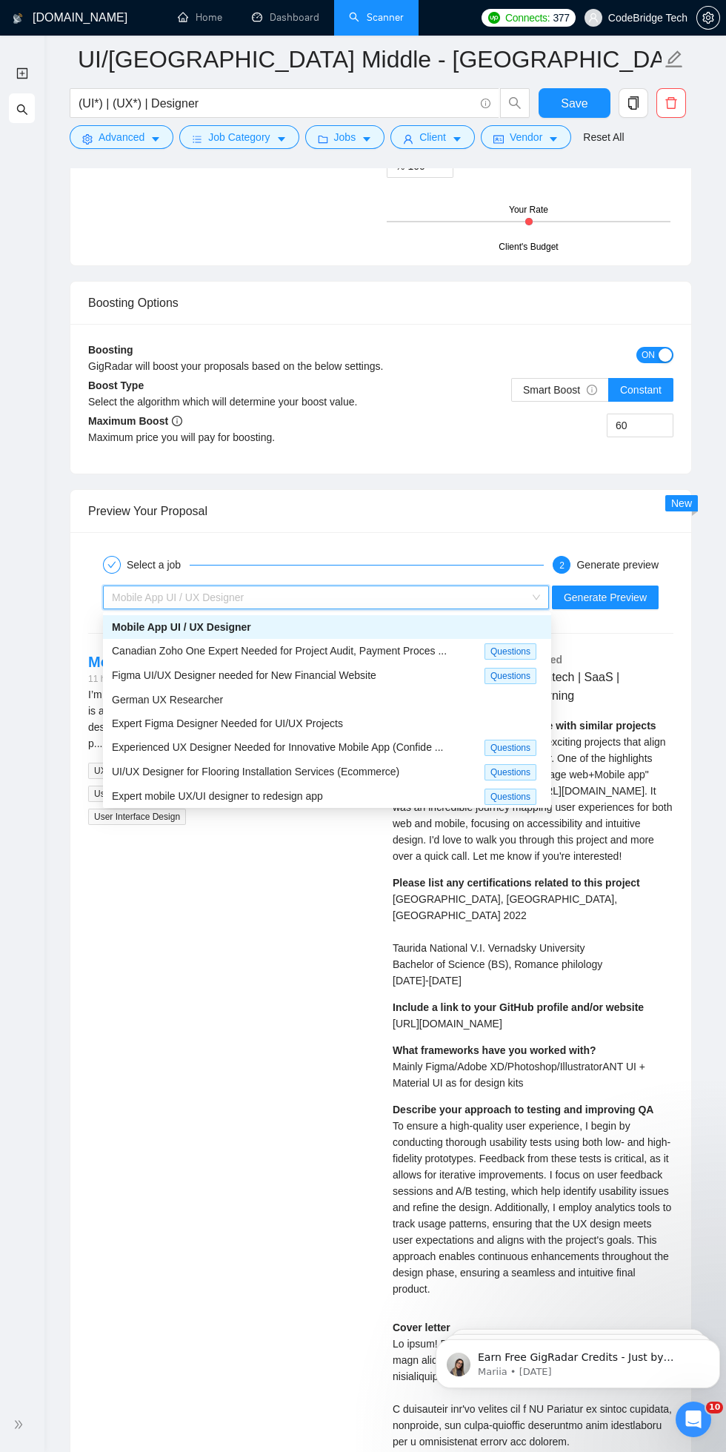
click at [70, 883] on div "Select a job 2 Generate preview Mobile App UI / UX Designer Generate Preview Mo…" at bounding box center [380, 1256] width 621 height 1448
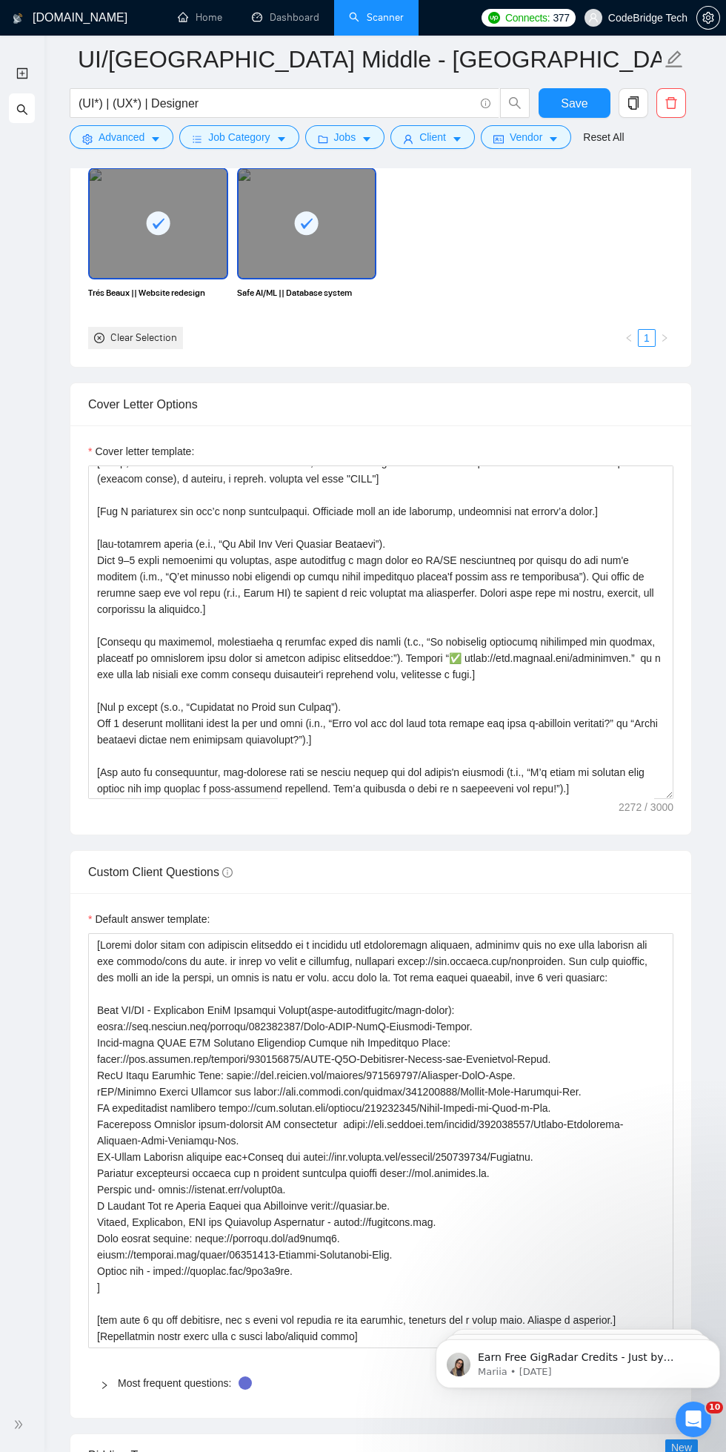
scroll to position [1617, 0]
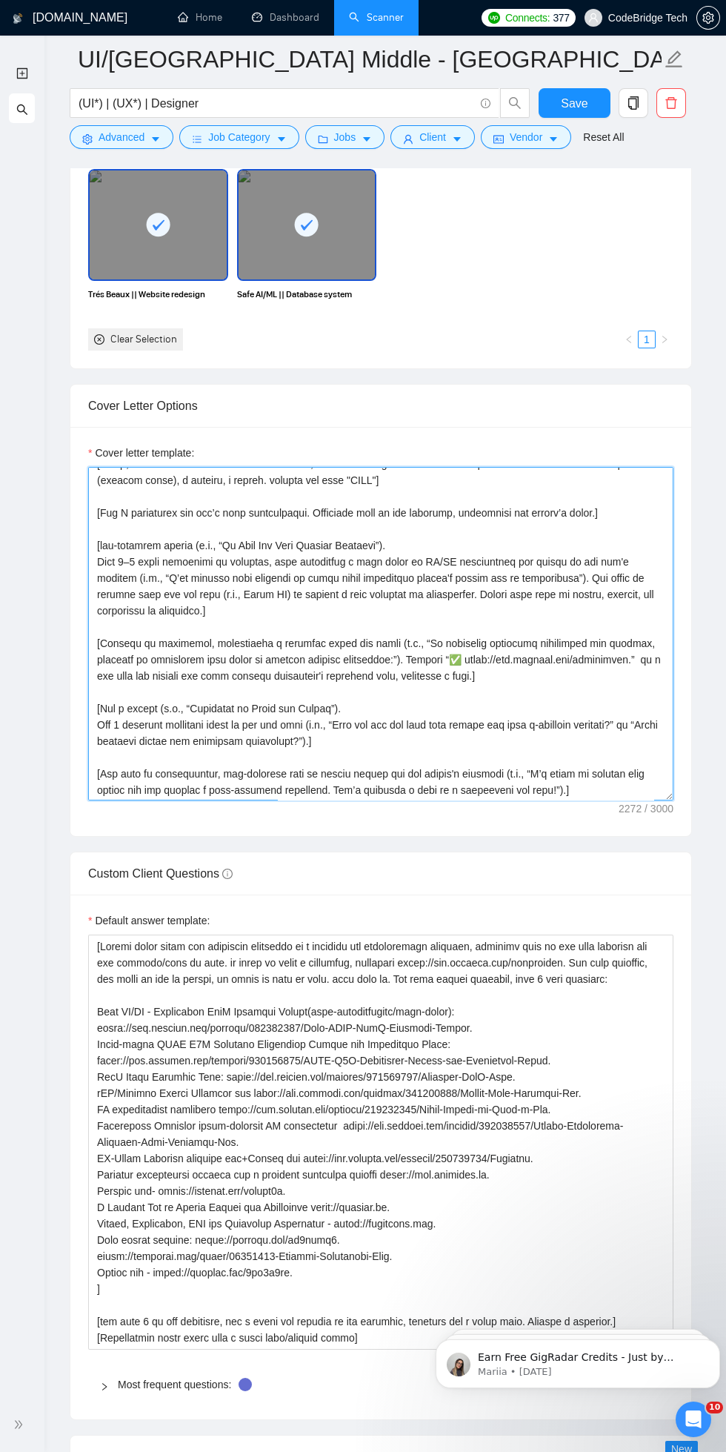
click at [196, 658] on textarea "Cover letter template:" at bounding box center [381, 634] width 586 height 334
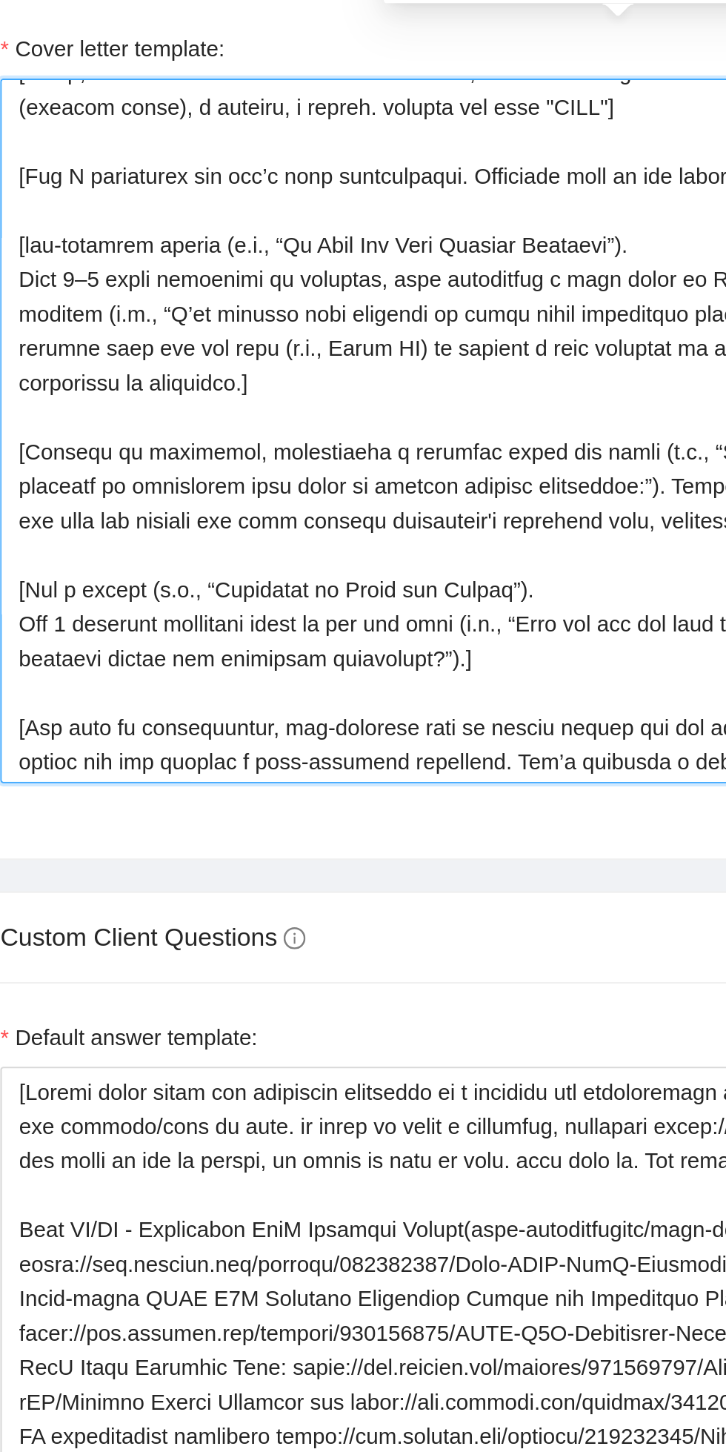
click at [290, 680] on textarea "Cover letter template:" at bounding box center [381, 634] width 586 height 334
click at [287, 669] on textarea "Cover letter template:" at bounding box center [381, 634] width 586 height 334
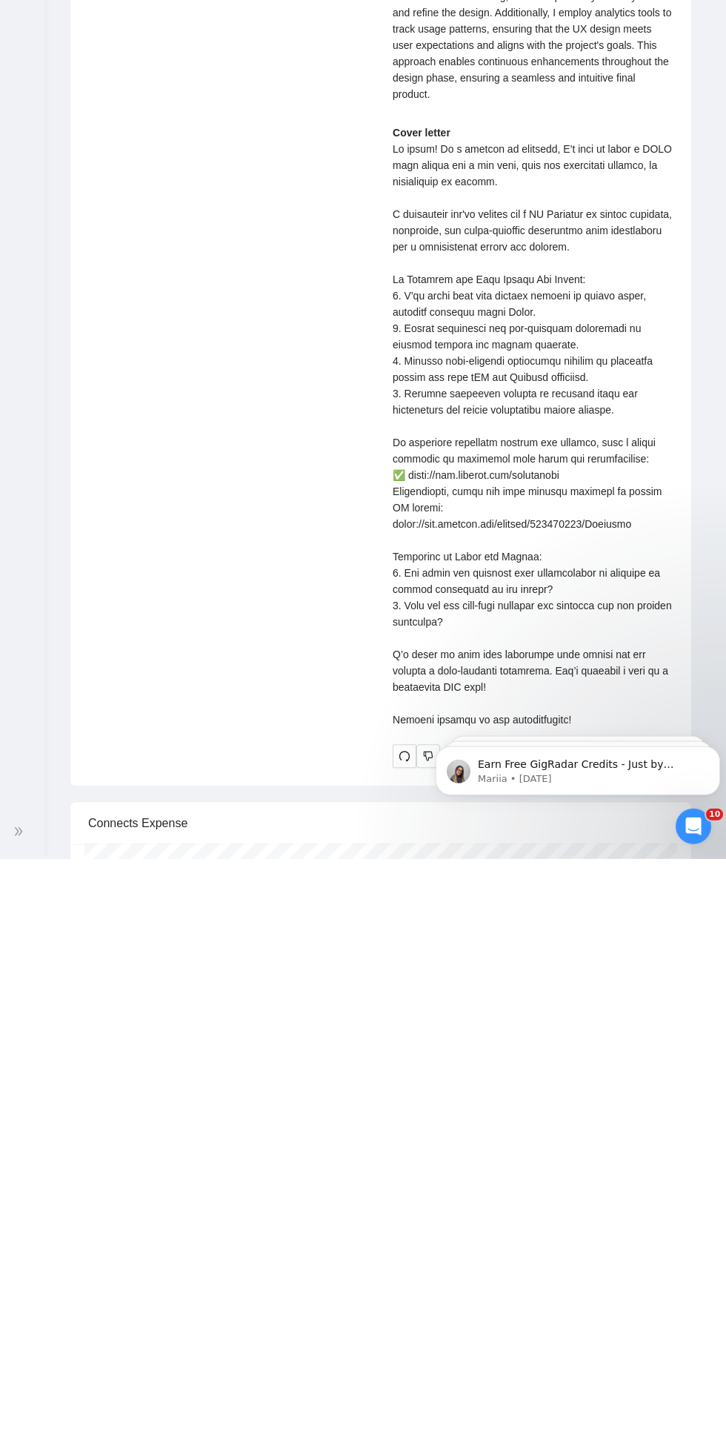
scroll to position [3854, 0]
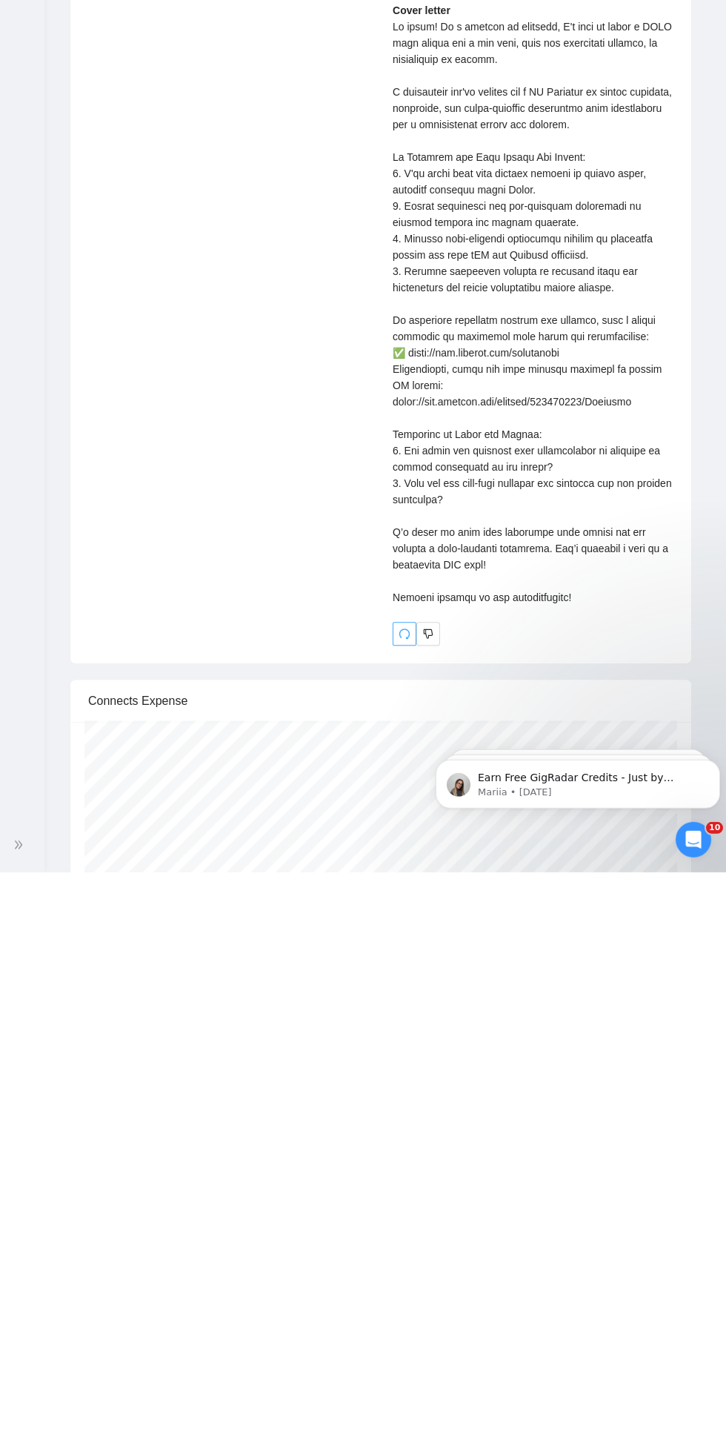
click at [400, 1212] on icon "redo" at bounding box center [405, 1213] width 10 height 10
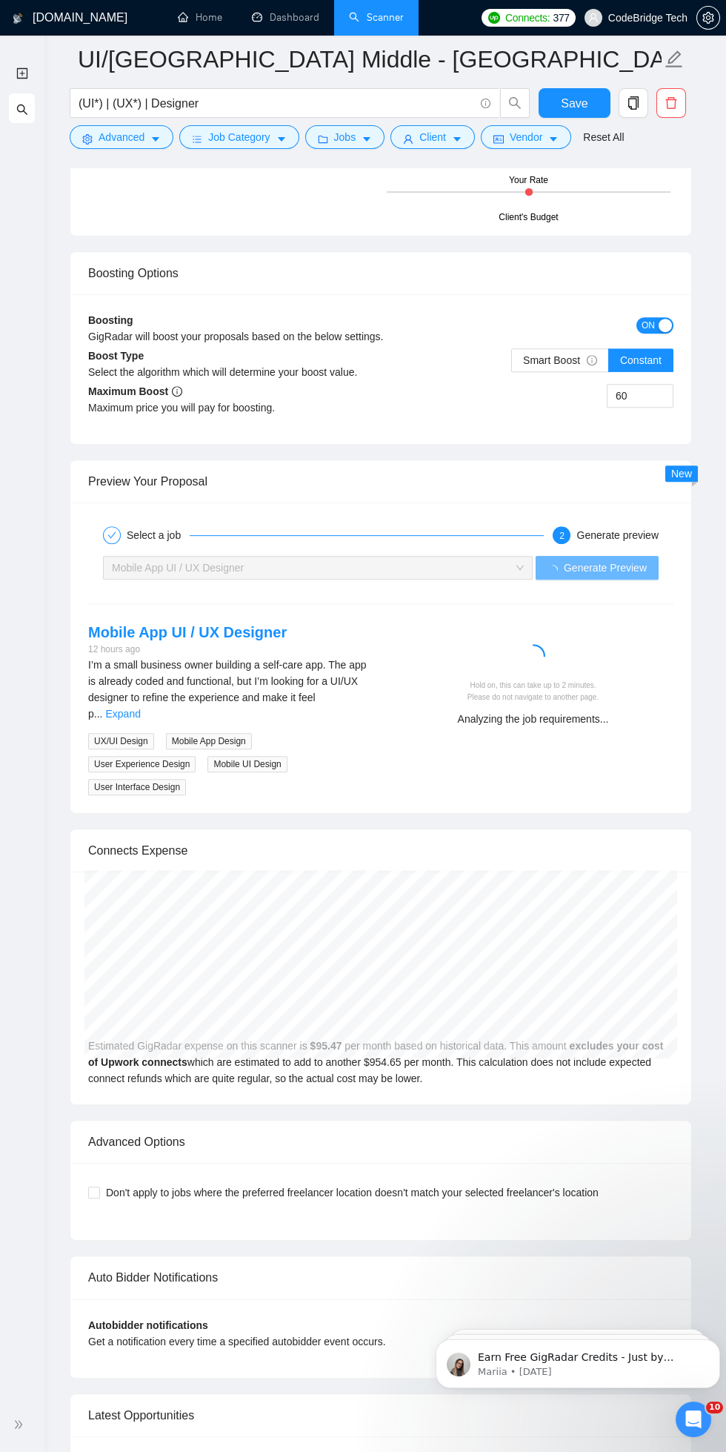
scroll to position [3116, 0]
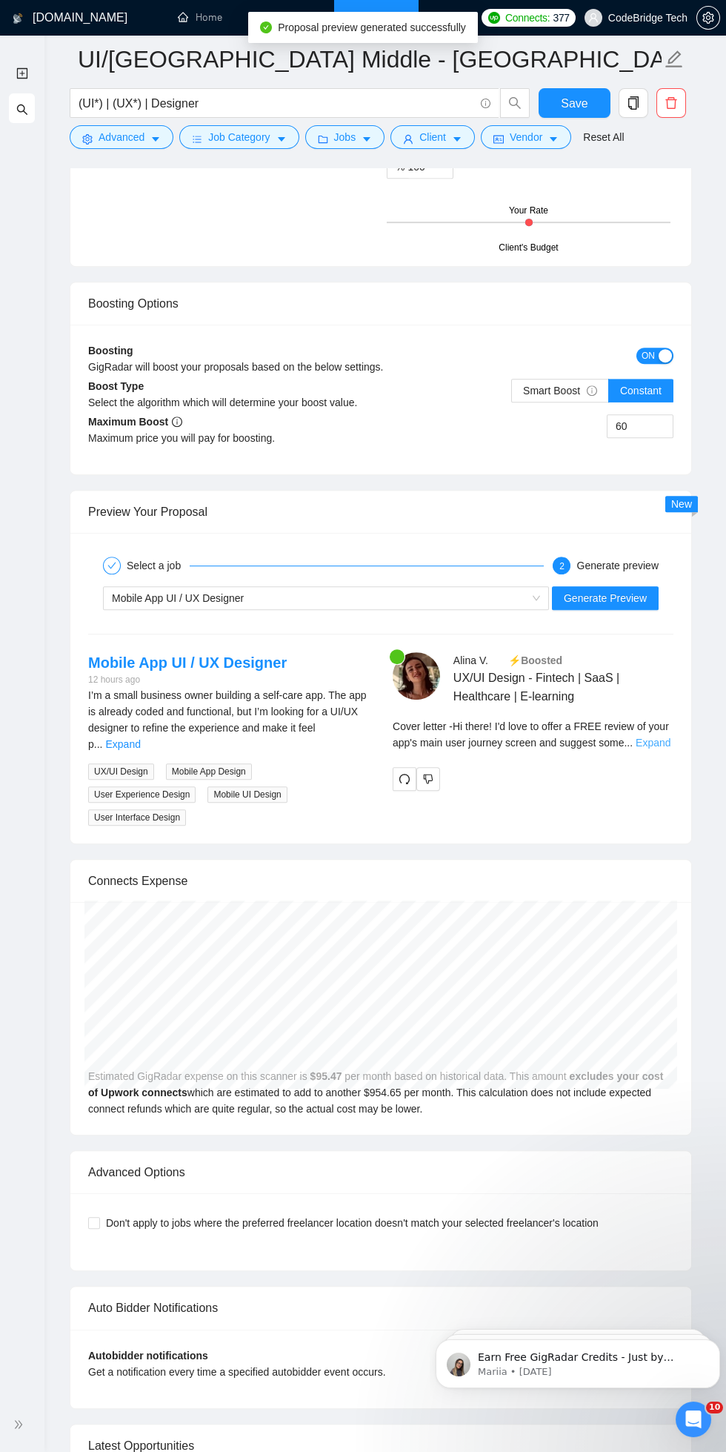
click at [652, 742] on link "Expand" at bounding box center [653, 743] width 35 height 12
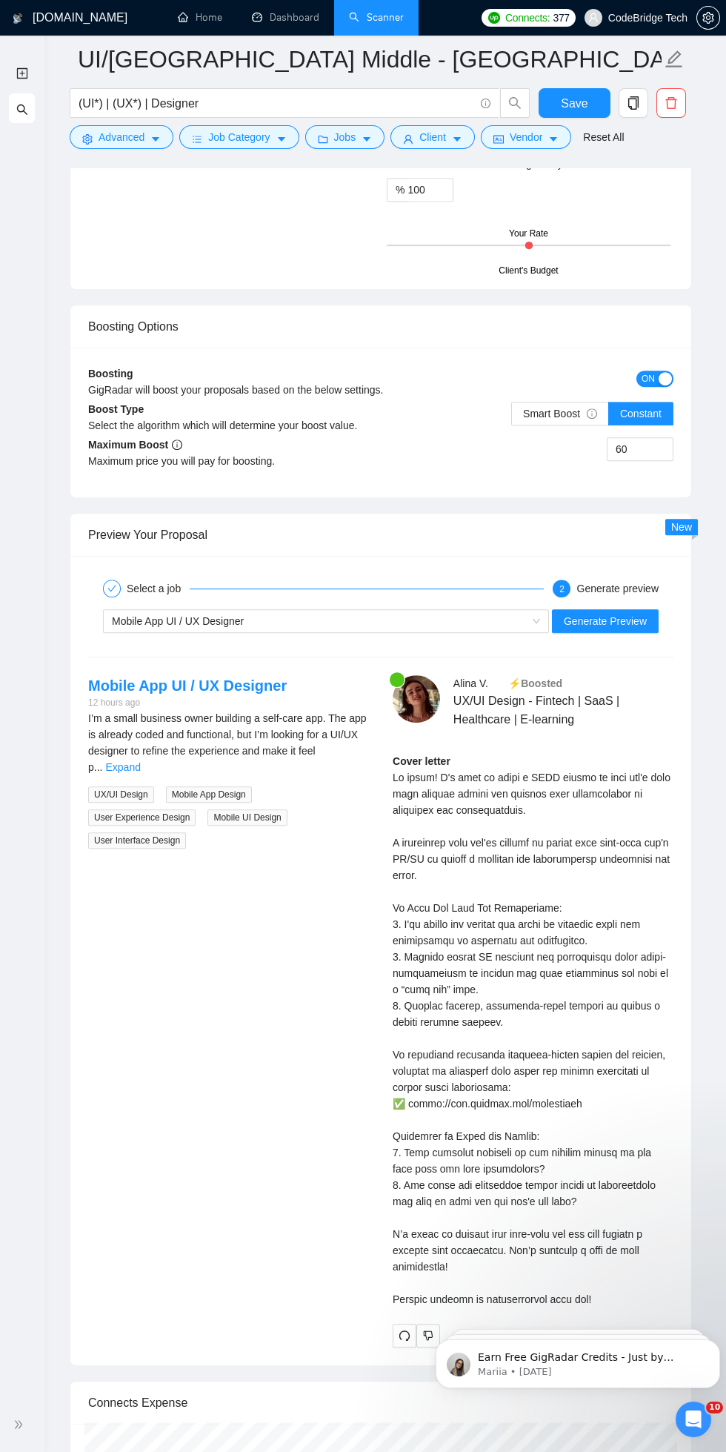
scroll to position [3095, 0]
click at [123, 617] on span "Mobile App UI / UX Designer" at bounding box center [178, 619] width 132 height 12
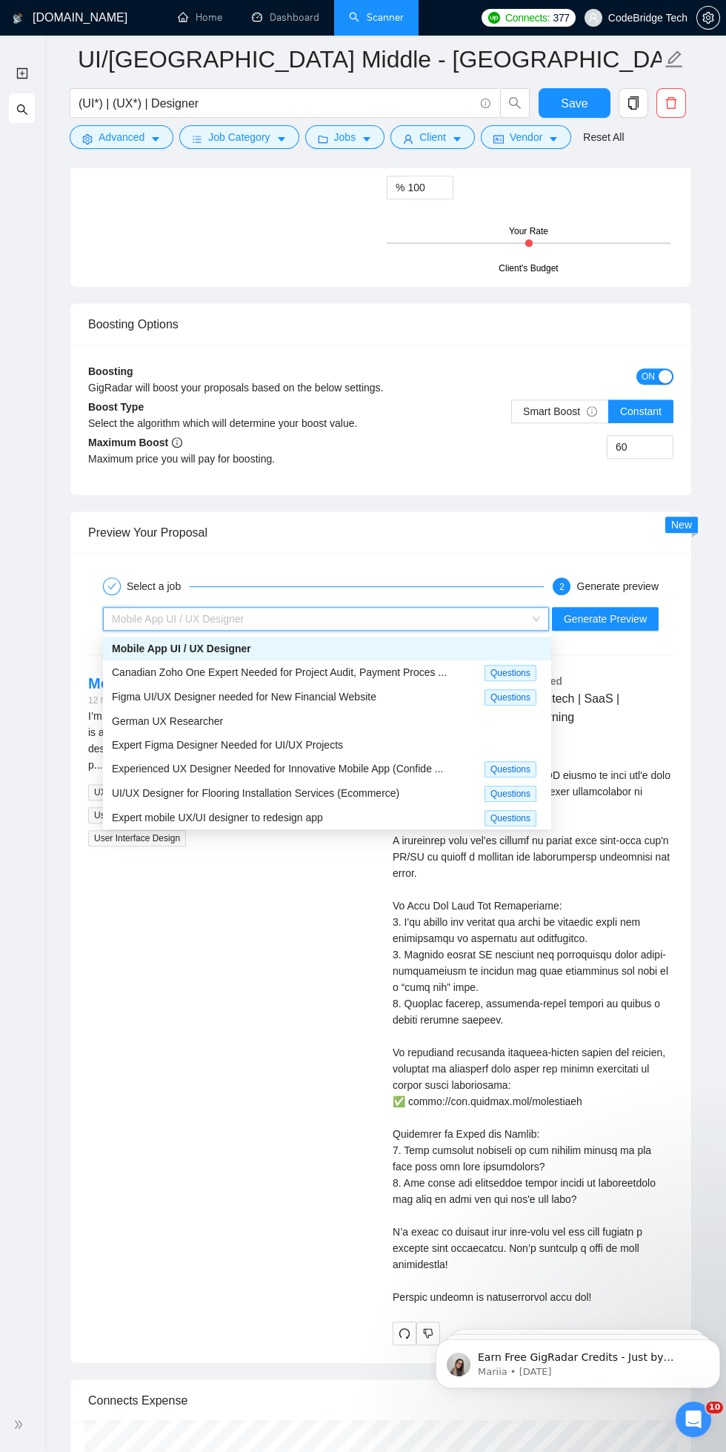
click at [153, 809] on div "Expert mobile UX/UI designer to redesign app" at bounding box center [298, 817] width 373 height 17
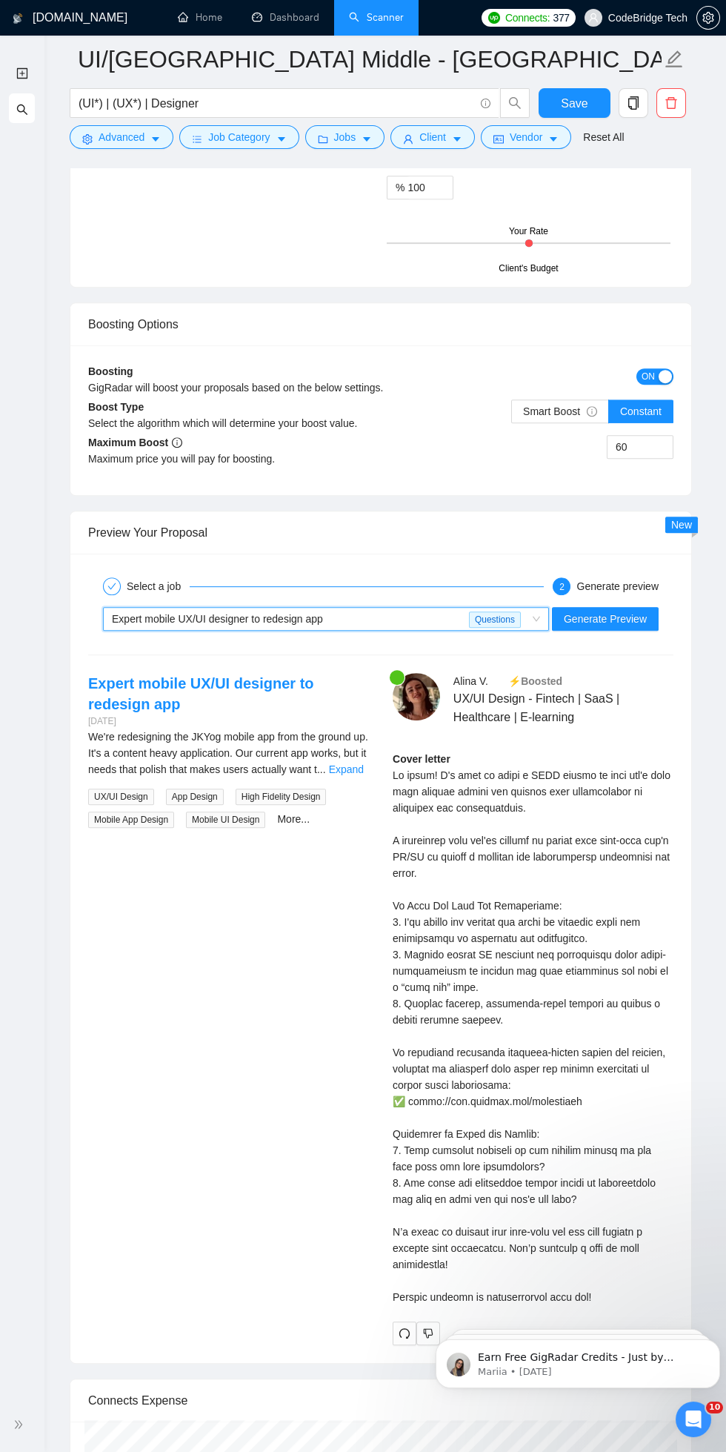
scroll to position [3099, 0]
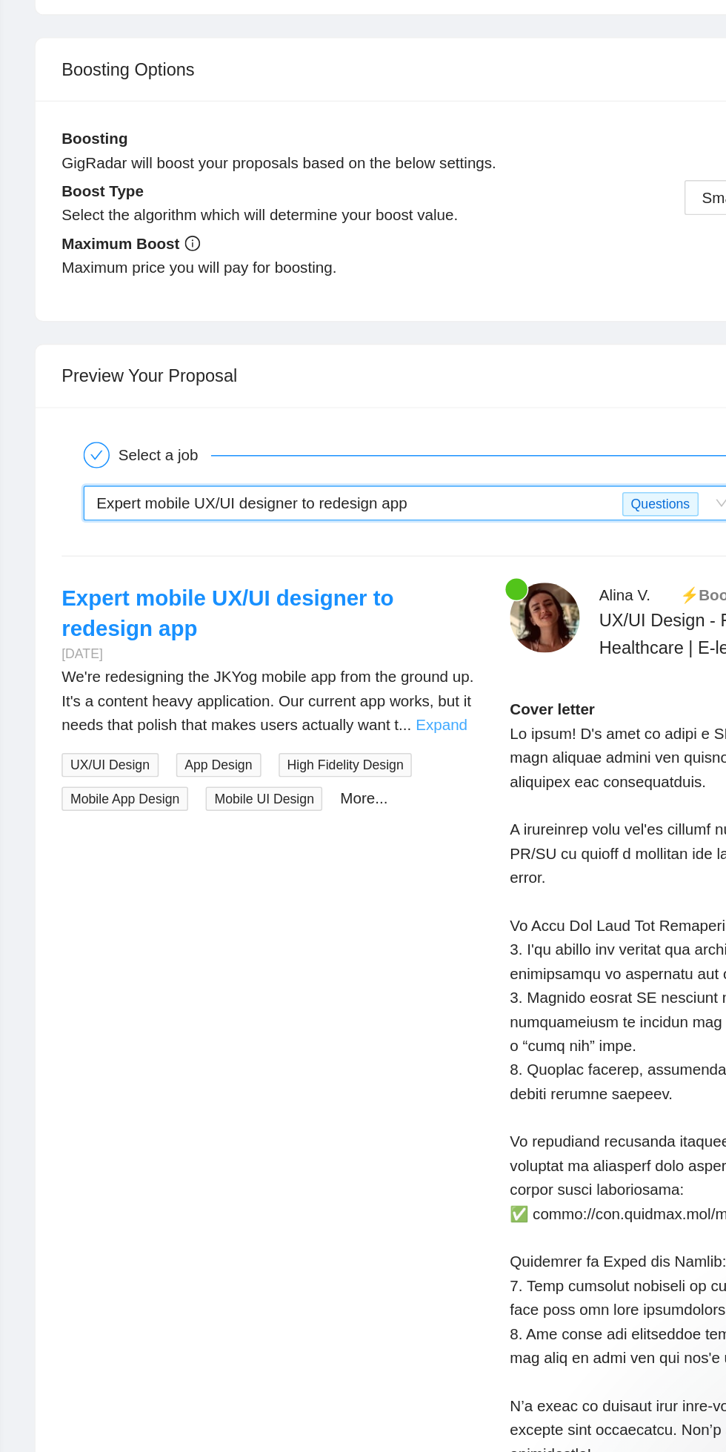
click at [358, 765] on link "Expand" at bounding box center [346, 766] width 35 height 12
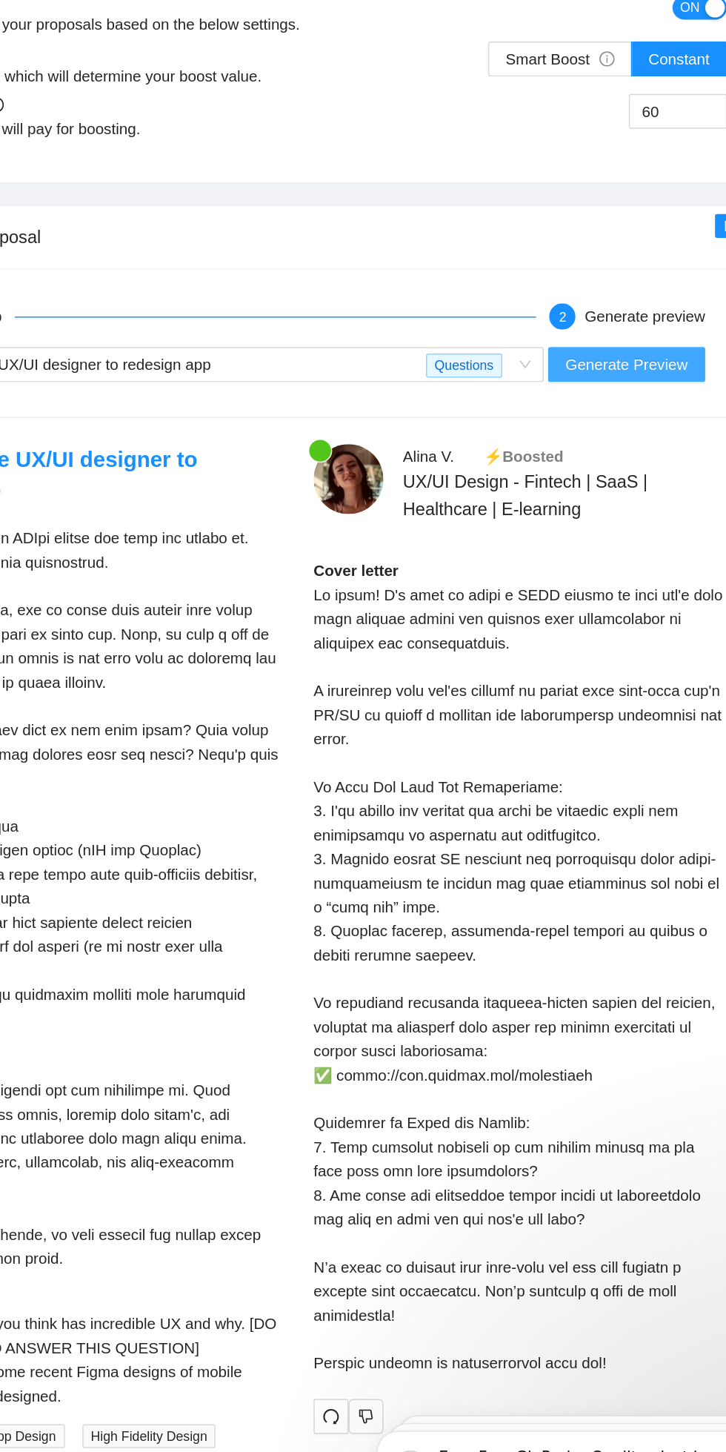
click at [604, 616] on span "Generate Preview" at bounding box center [605, 615] width 83 height 16
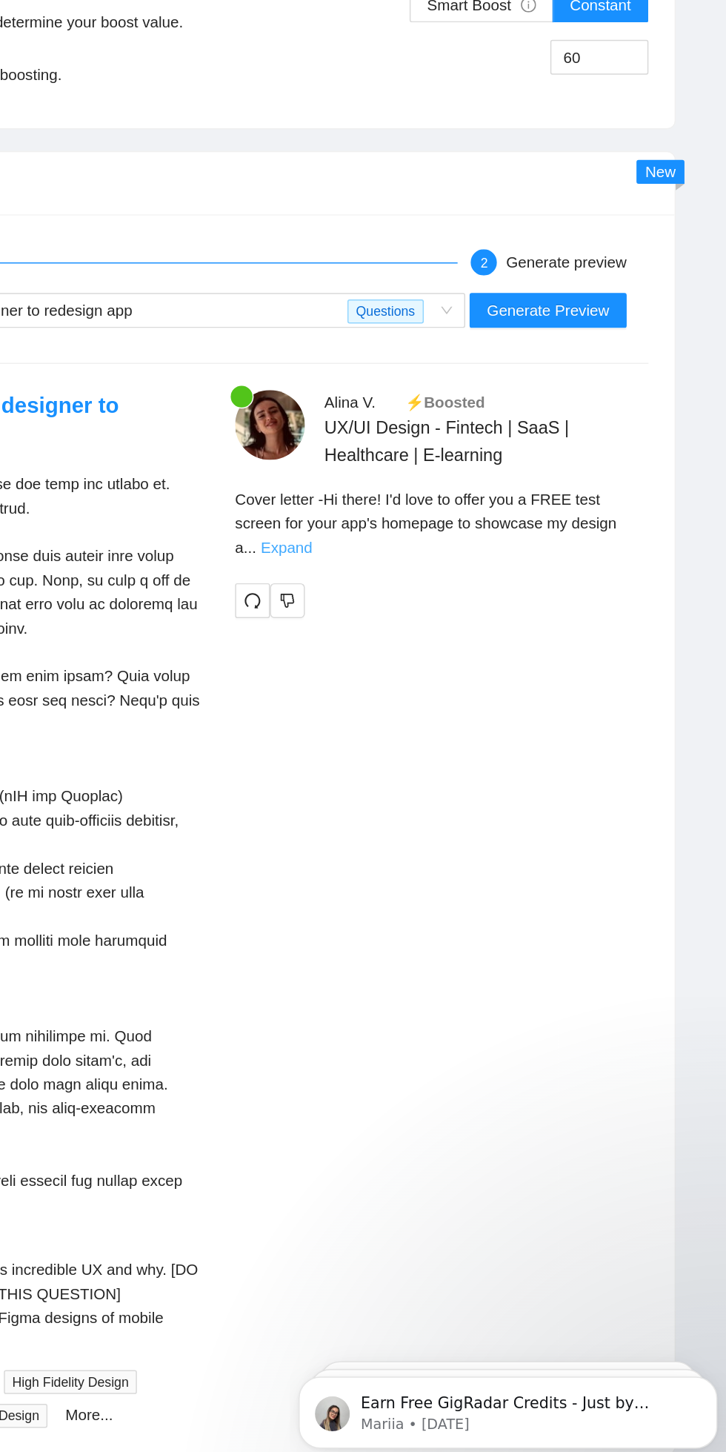
click at [445, 770] on link "Expand" at bounding box center [427, 776] width 35 height 12
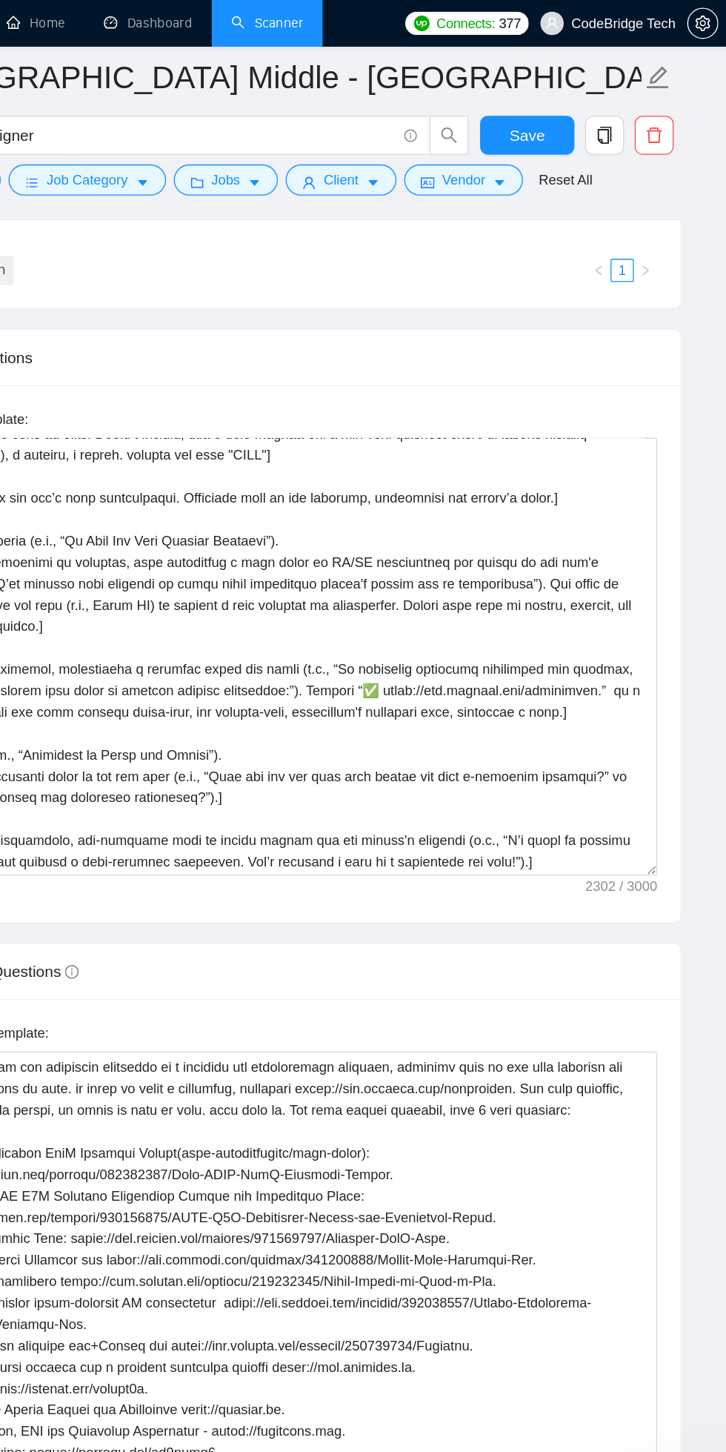
scroll to position [1739, 0]
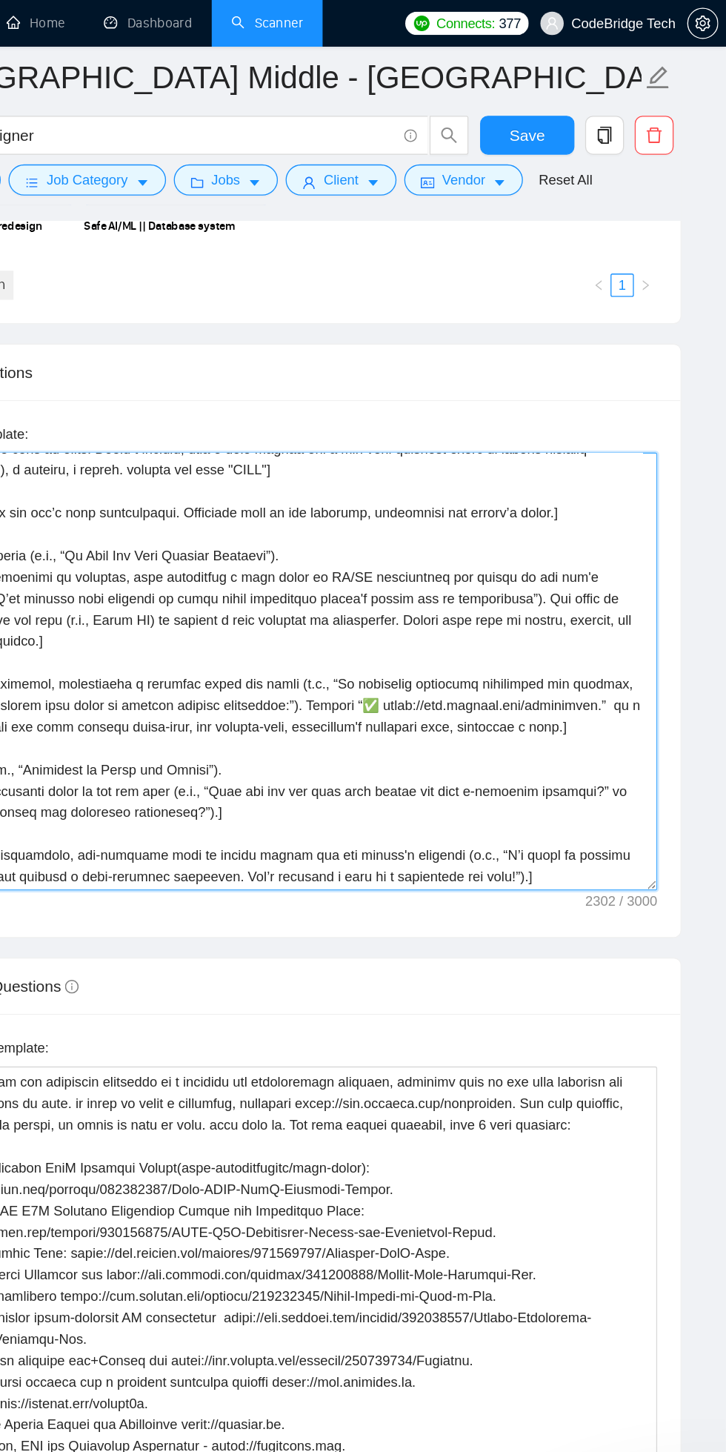
click at [291, 445] on textarea "Cover letter template:" at bounding box center [381, 512] width 586 height 334
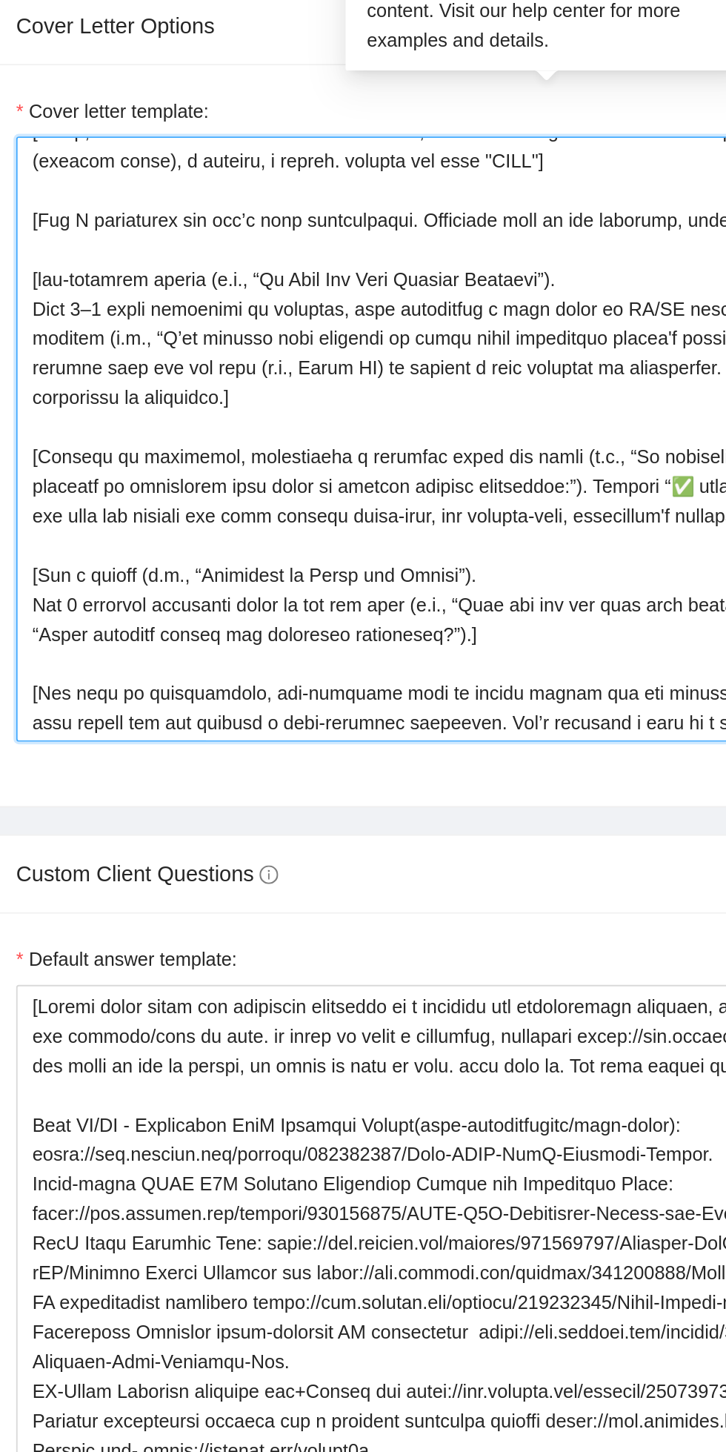
click at [314, 549] on textarea "Cover letter template:" at bounding box center [381, 512] width 586 height 334
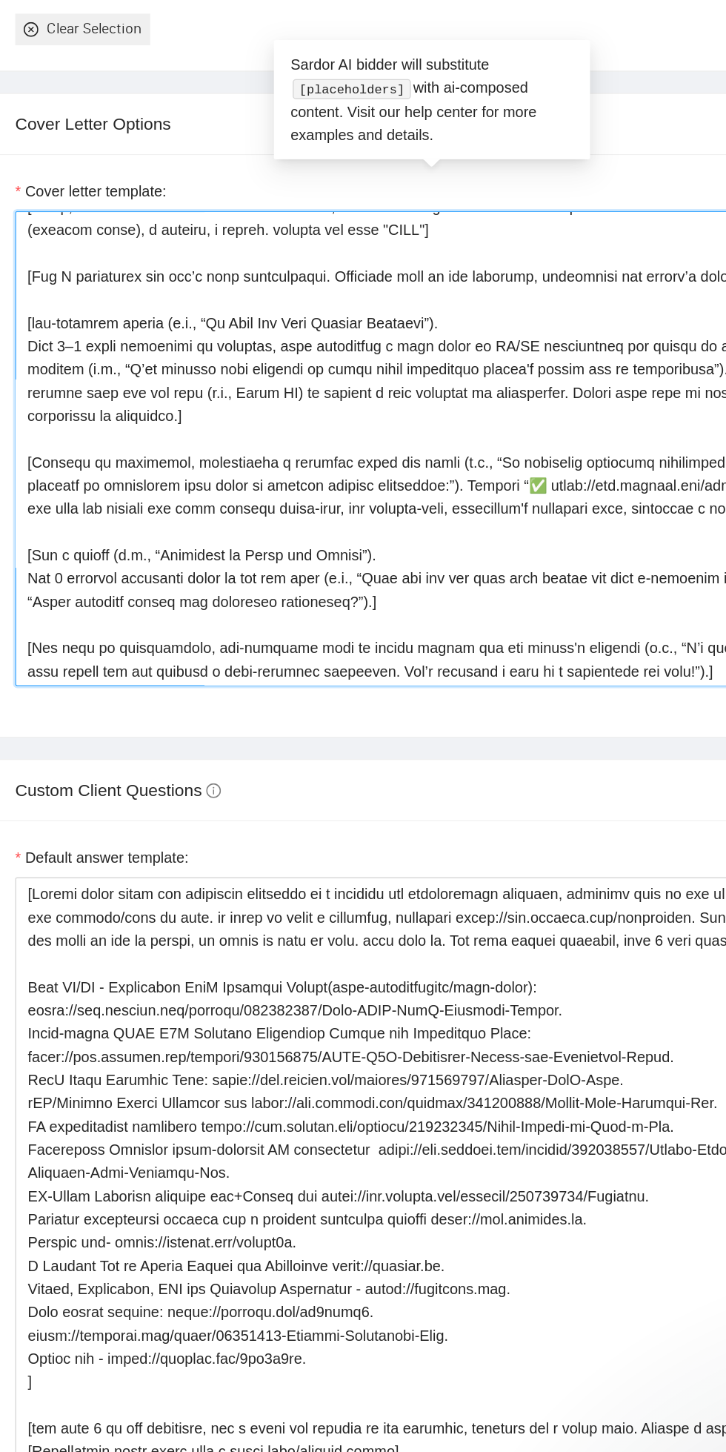
click at [233, 560] on textarea "Cover letter template:" at bounding box center [381, 512] width 586 height 334
click at [220, 551] on textarea "Cover letter template:" at bounding box center [381, 512] width 586 height 334
click at [223, 557] on textarea "Cover letter template:" at bounding box center [381, 512] width 586 height 334
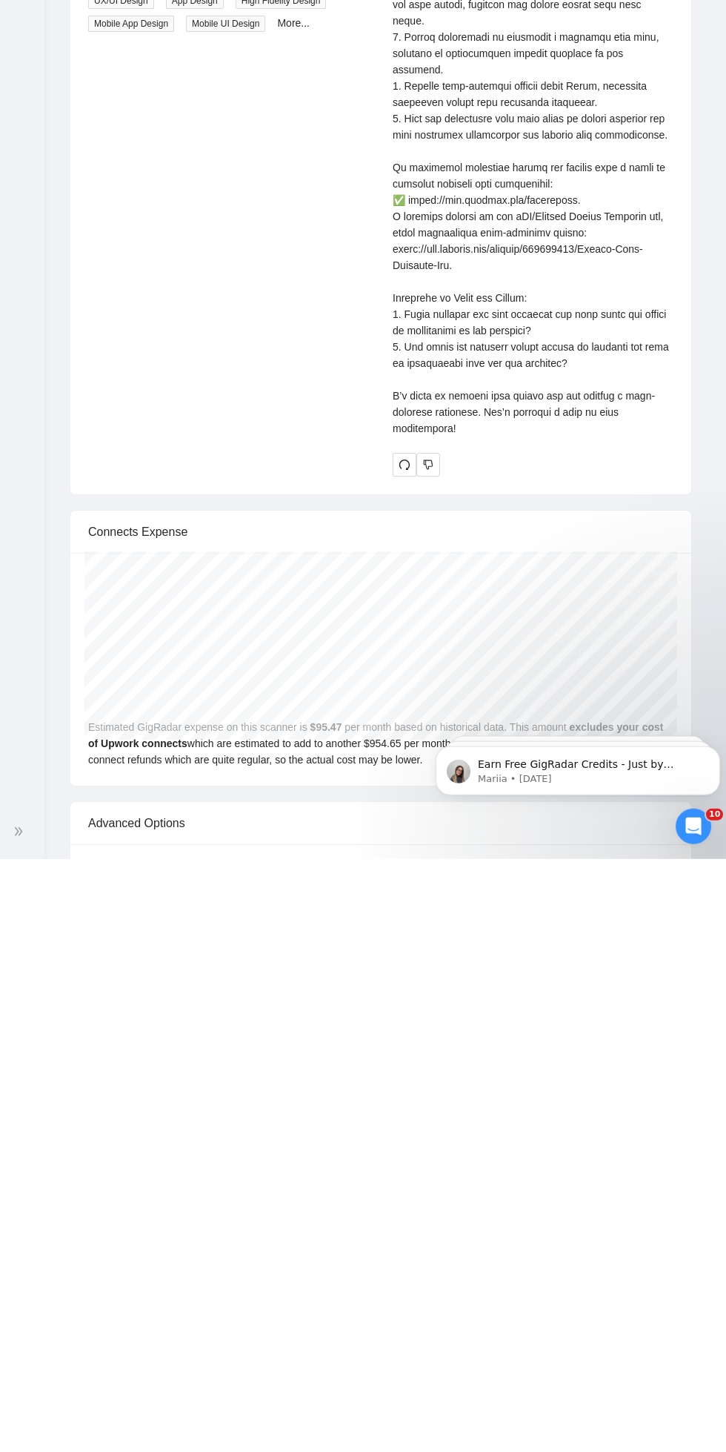
scroll to position [3865, 0]
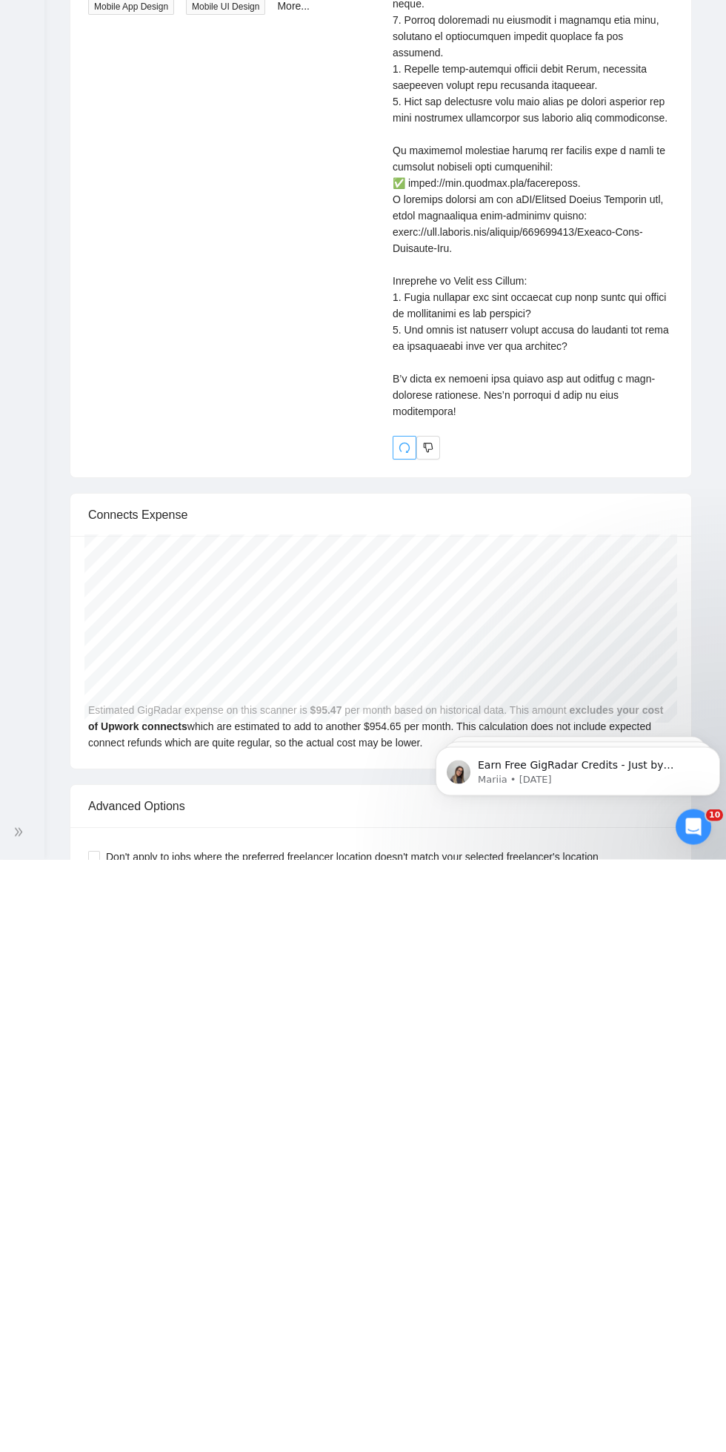
click at [399, 1047] on button "button" at bounding box center [405, 1041] width 24 height 24
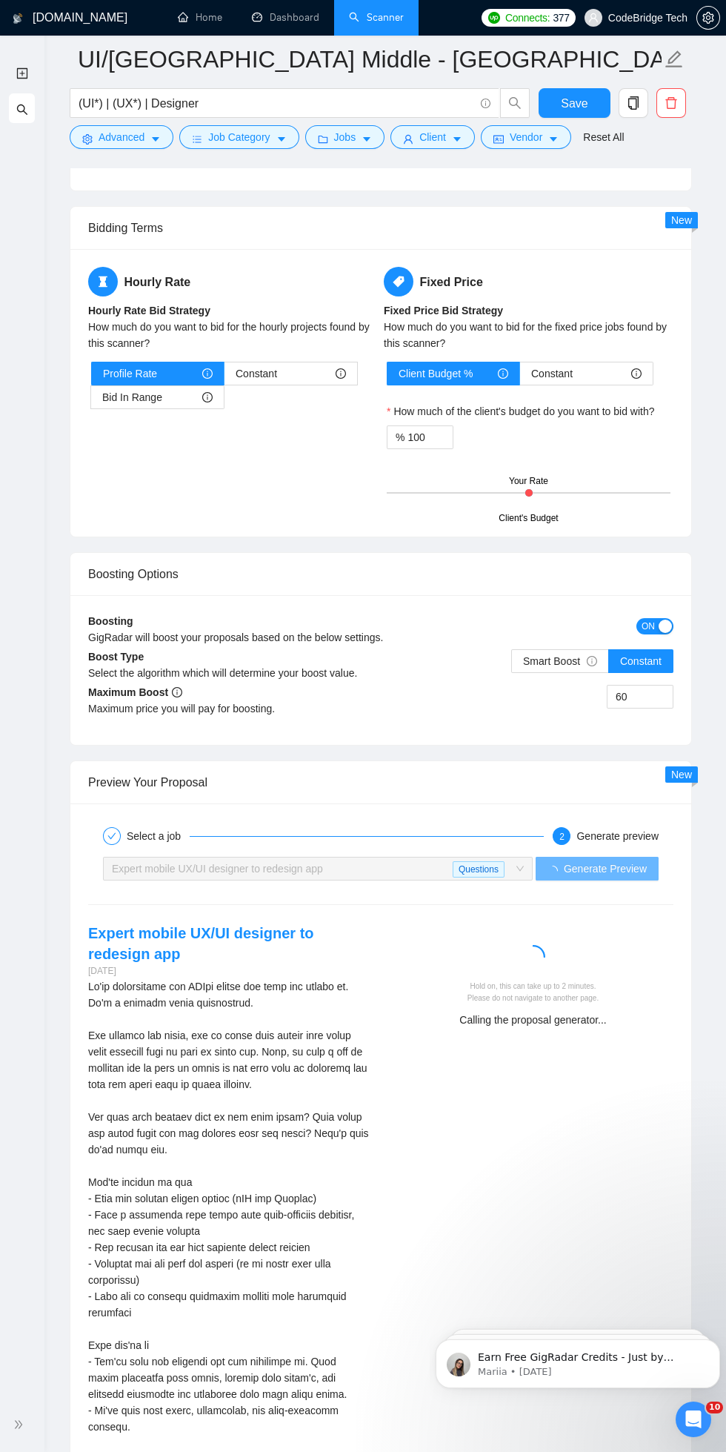
scroll to position [2865, 0]
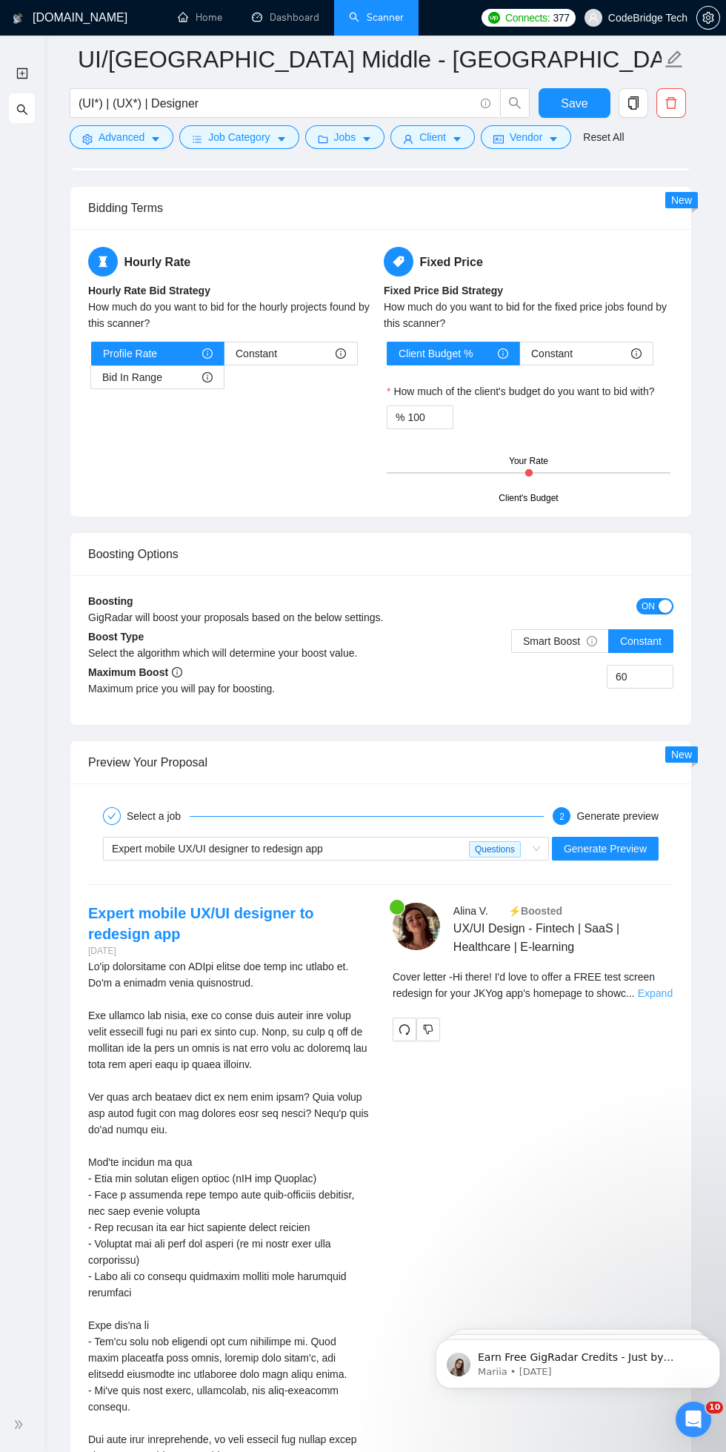
click at [661, 987] on link "Expand" at bounding box center [655, 993] width 35 height 12
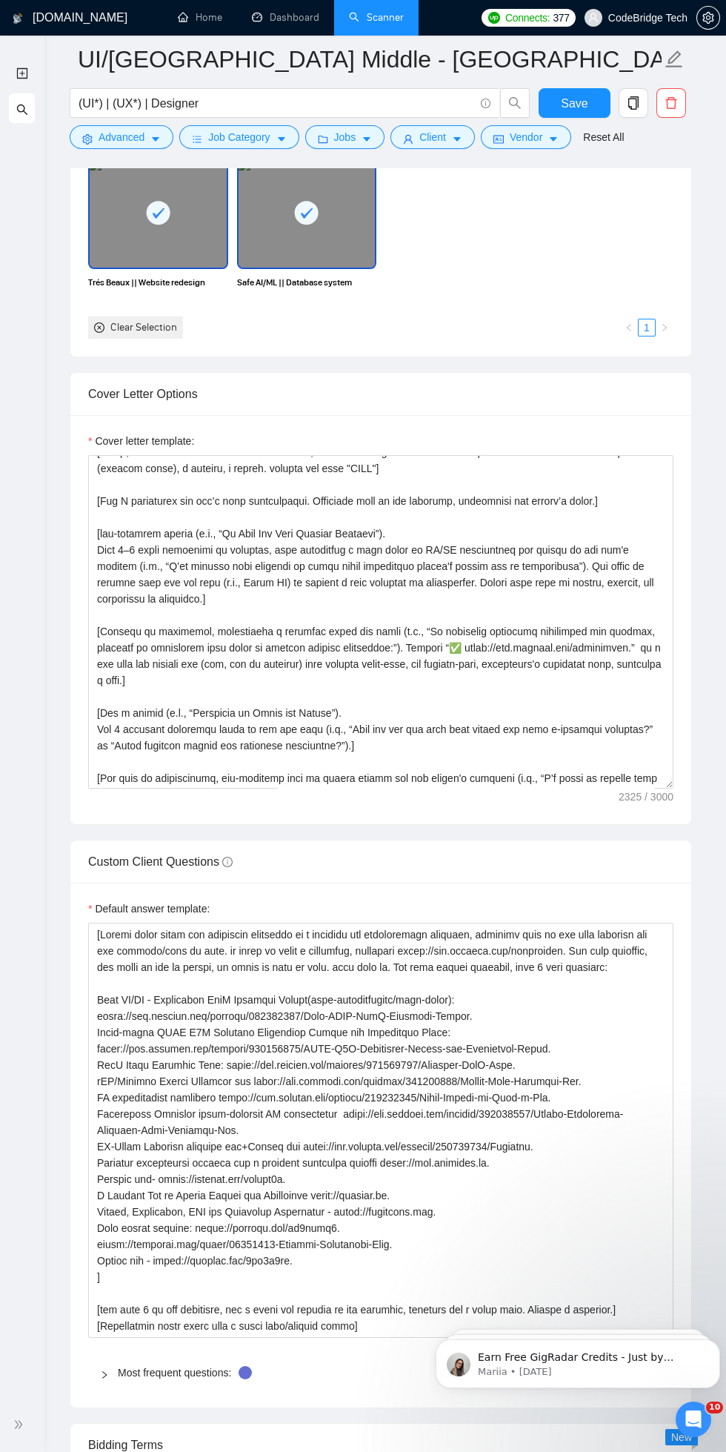
scroll to position [1625, 0]
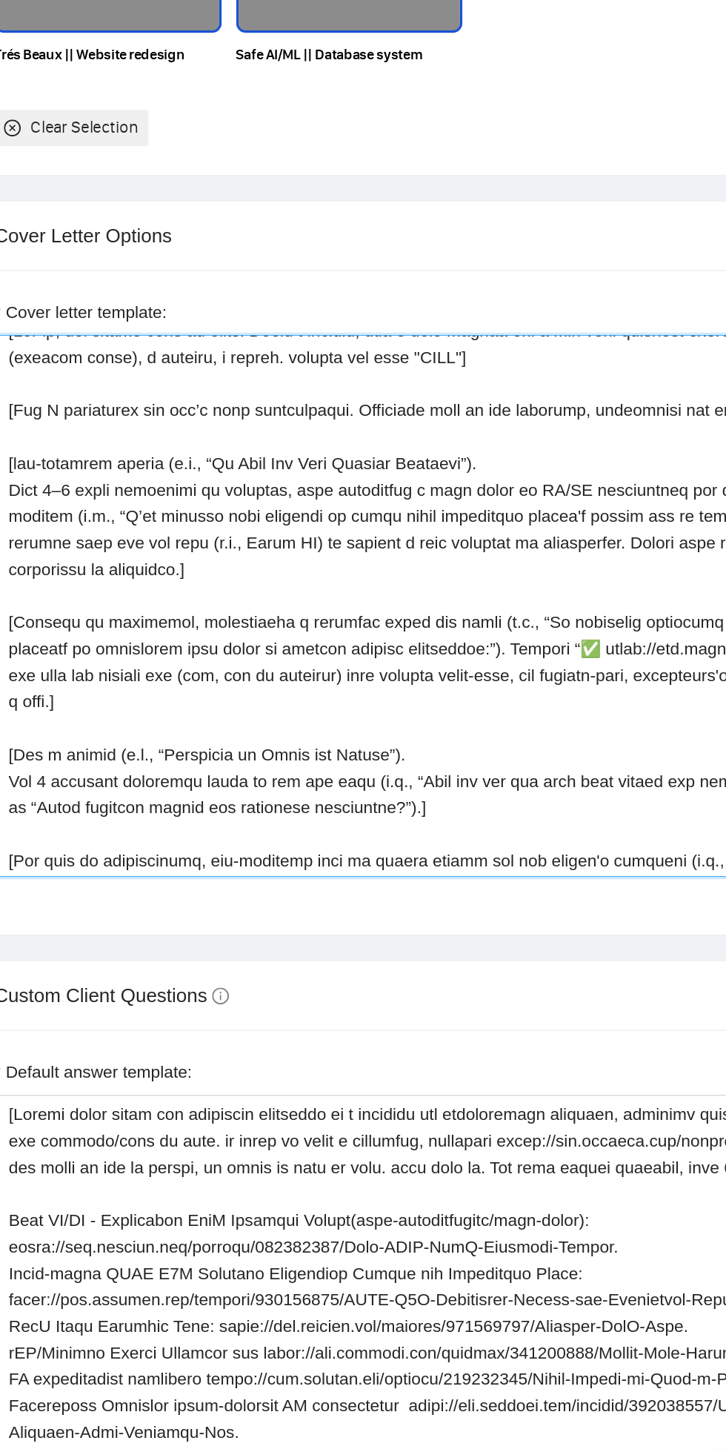
click at [319, 659] on textarea "Cover letter template:" at bounding box center [381, 625] width 586 height 334
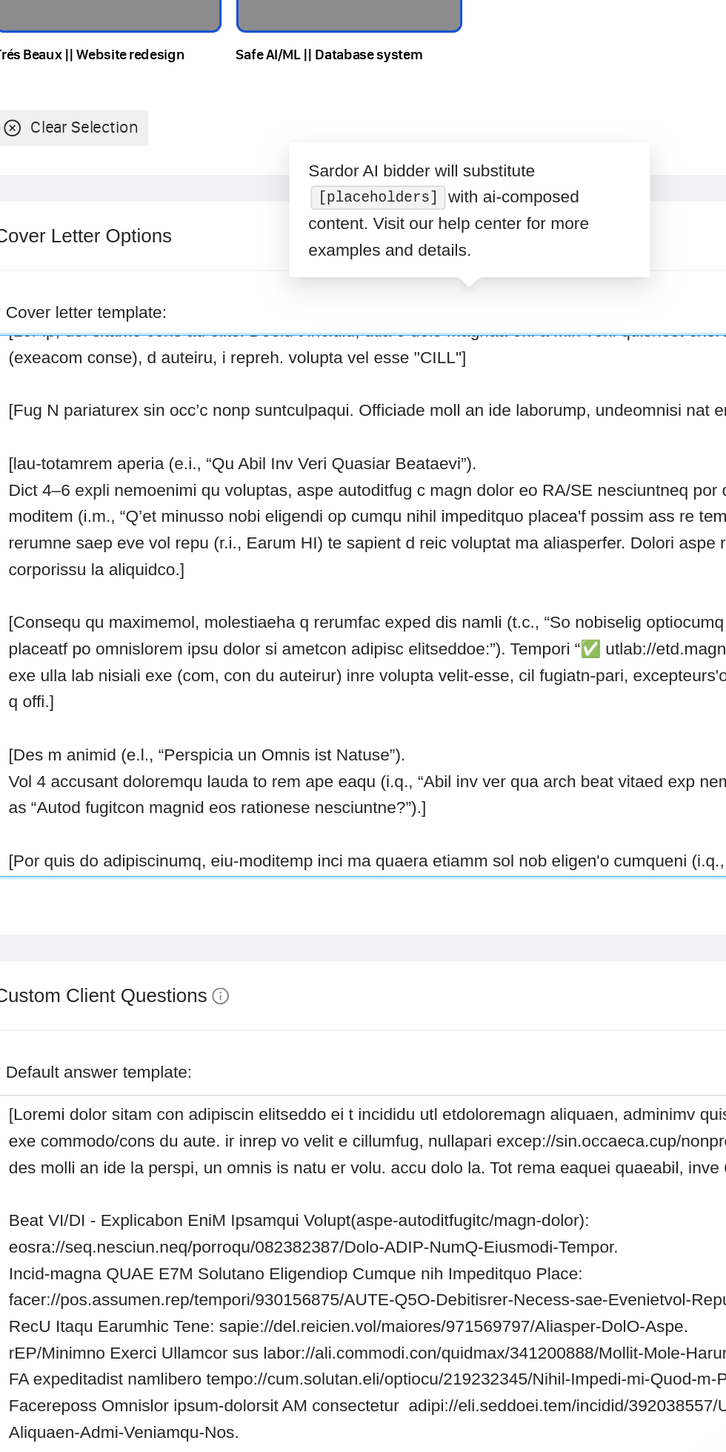
click at [325, 666] on textarea "Cover letter template:" at bounding box center [381, 625] width 586 height 334
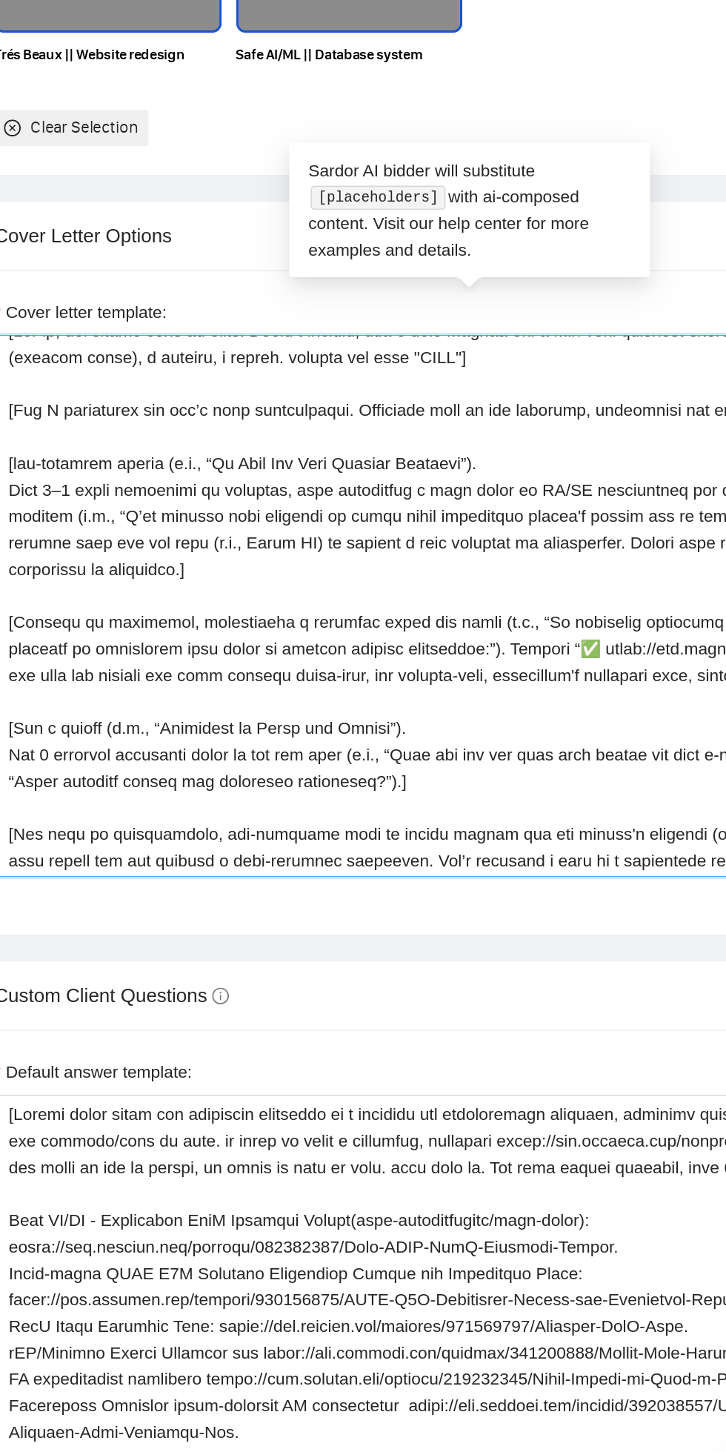
click at [236, 661] on textarea "Cover letter template:" at bounding box center [381, 625] width 586 height 334
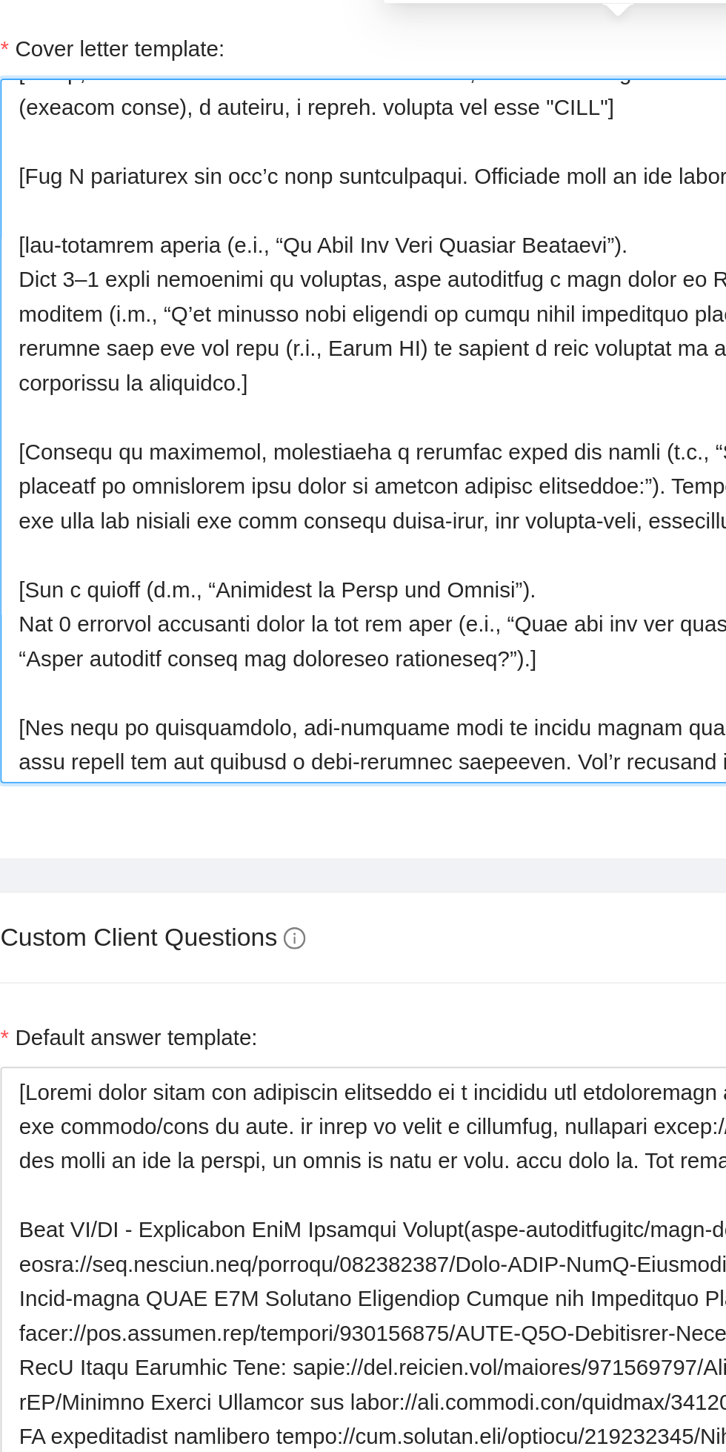
click at [178, 664] on textarea "Cover letter template:" at bounding box center [381, 625] width 586 height 334
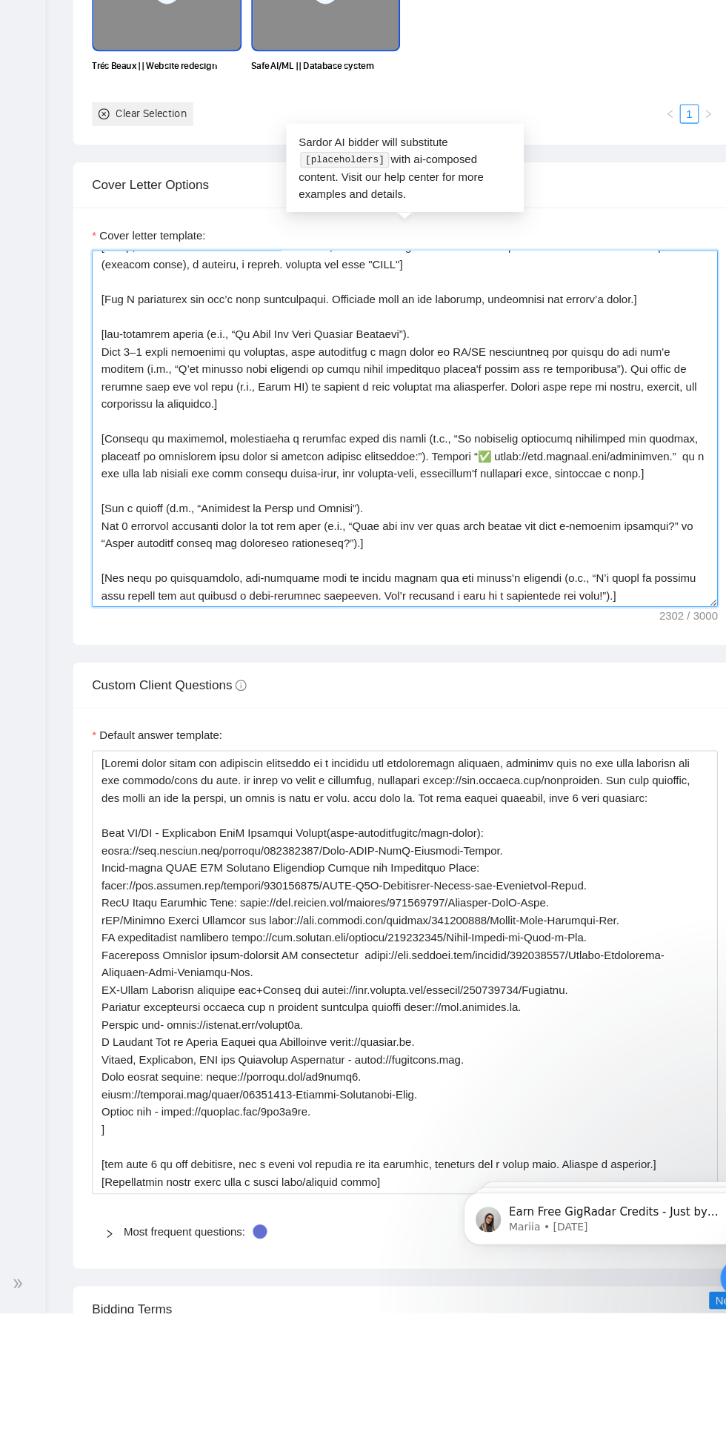
click at [610, 666] on textarea "Cover letter template:" at bounding box center [381, 625] width 586 height 334
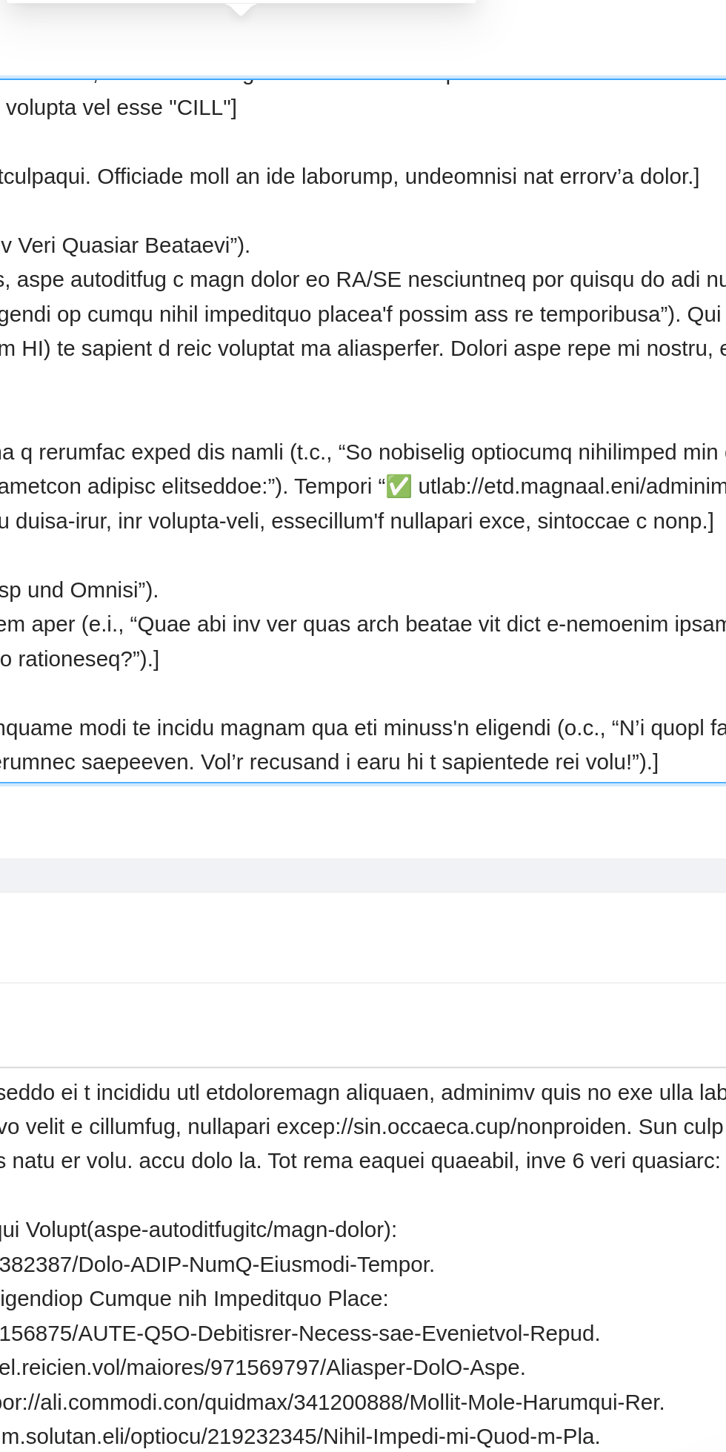
click at [591, 664] on textarea "Cover letter template:" at bounding box center [381, 625] width 586 height 334
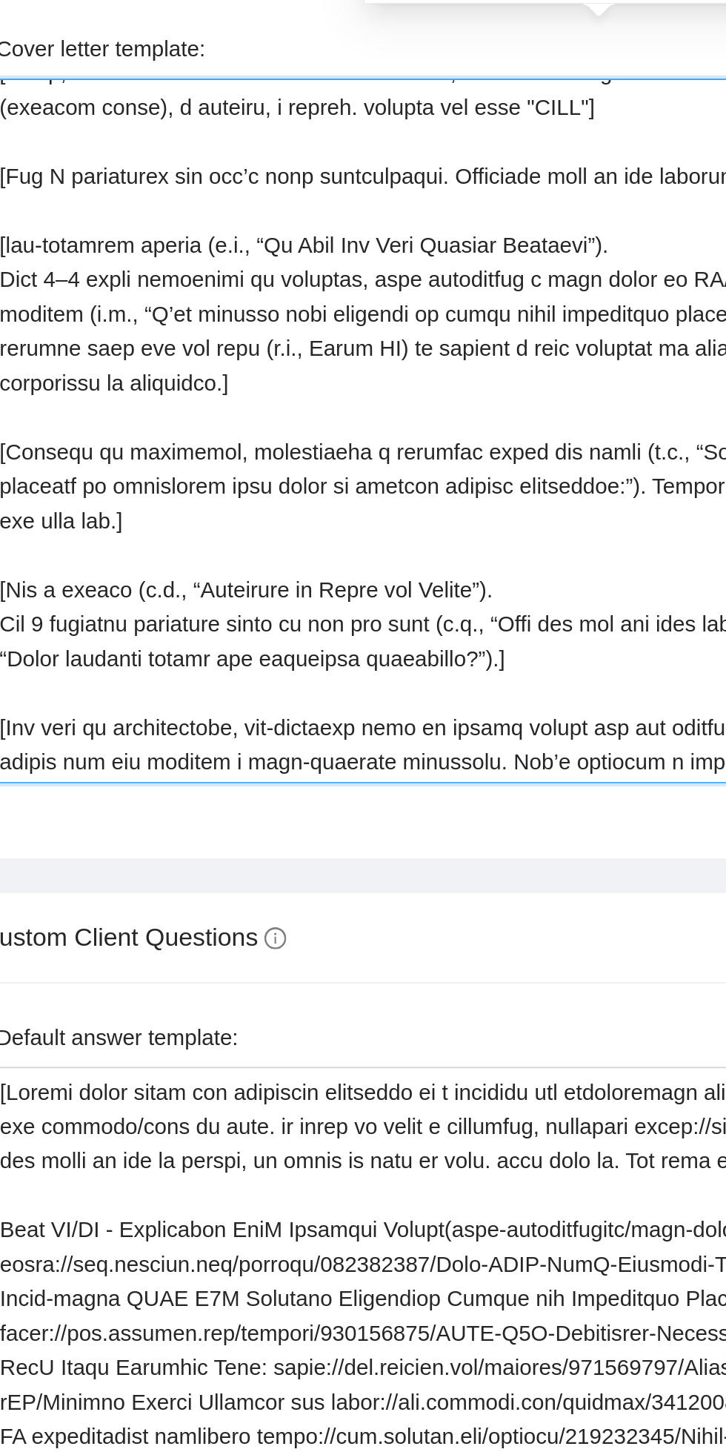
click at [168, 606] on textarea "Cover letter template:" at bounding box center [381, 625] width 586 height 334
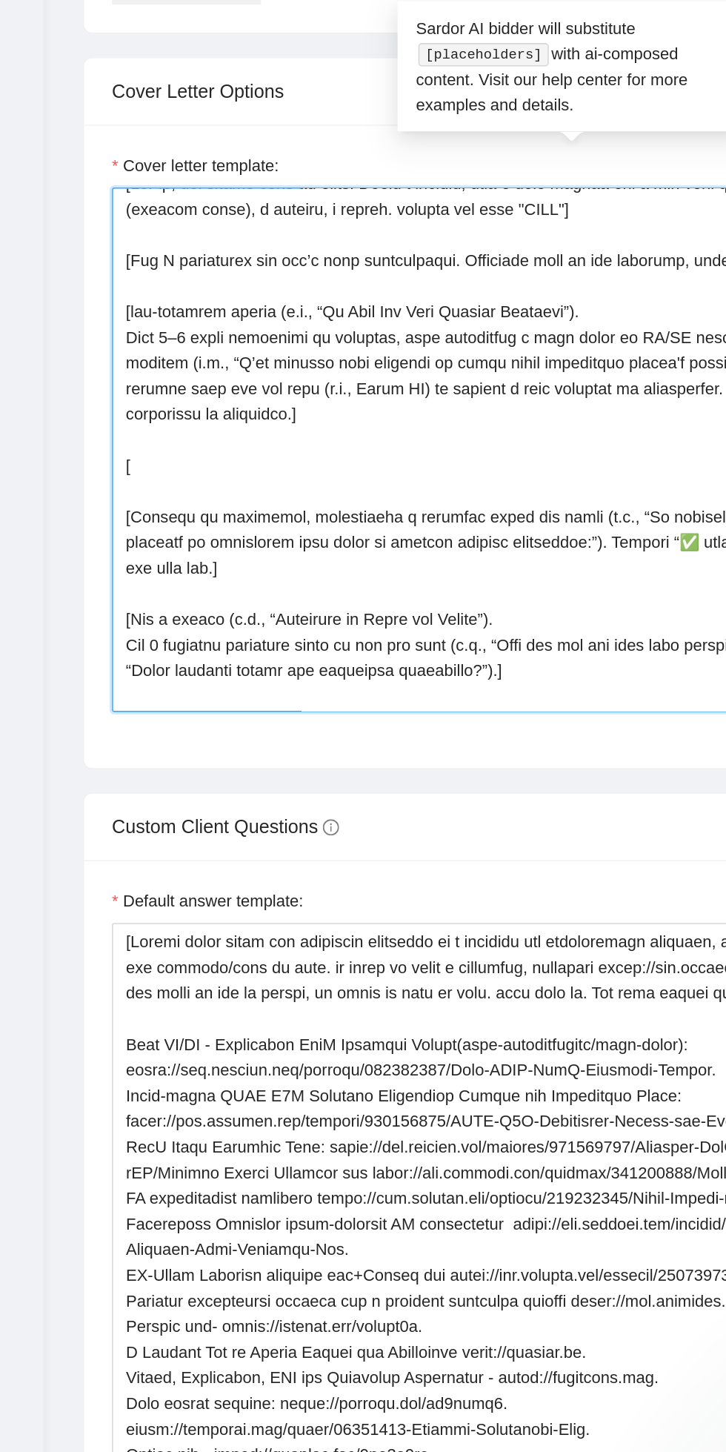
paste textarea "mention one most related niche-wise, not product-wise, freelancer's portfolio i…"
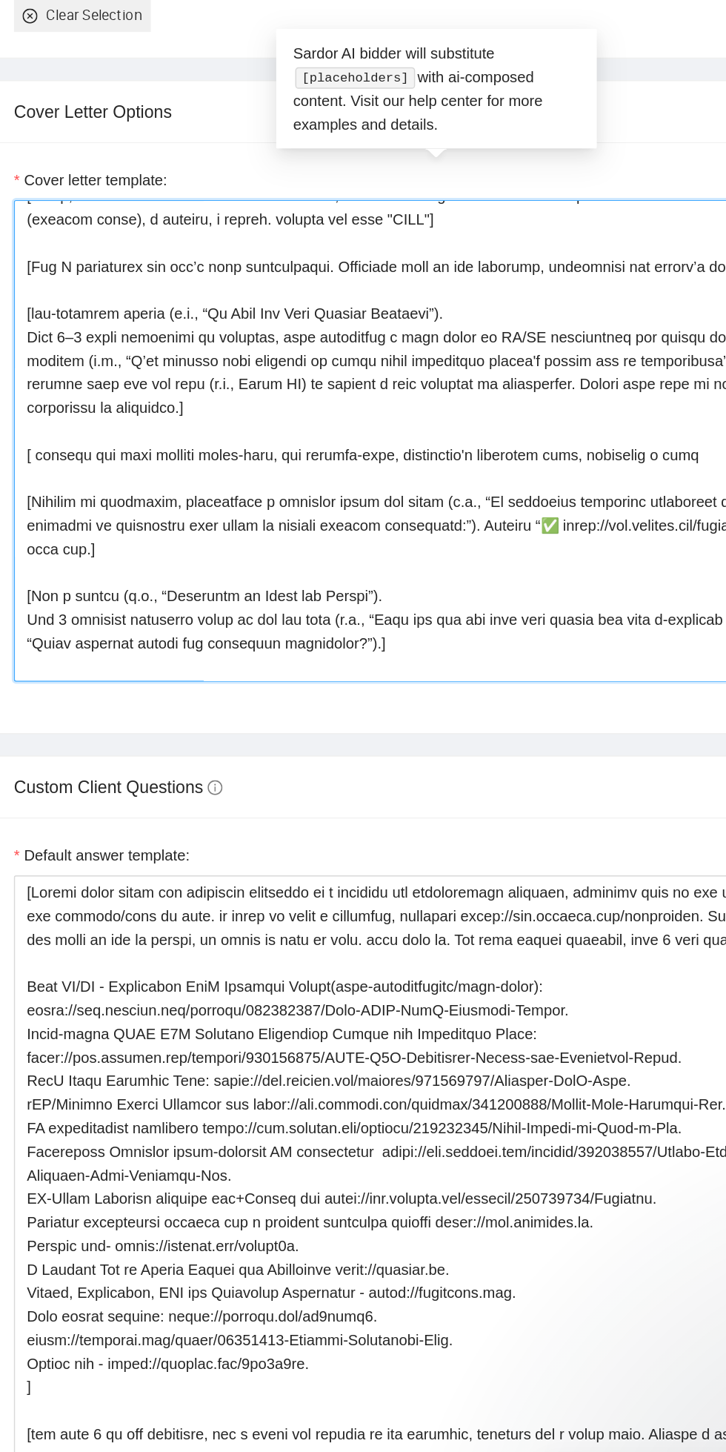
click at [99, 631] on textarea "Cover letter template:" at bounding box center [381, 625] width 586 height 334
click at [106, 636] on textarea "Cover letter template:" at bounding box center [381, 625] width 586 height 334
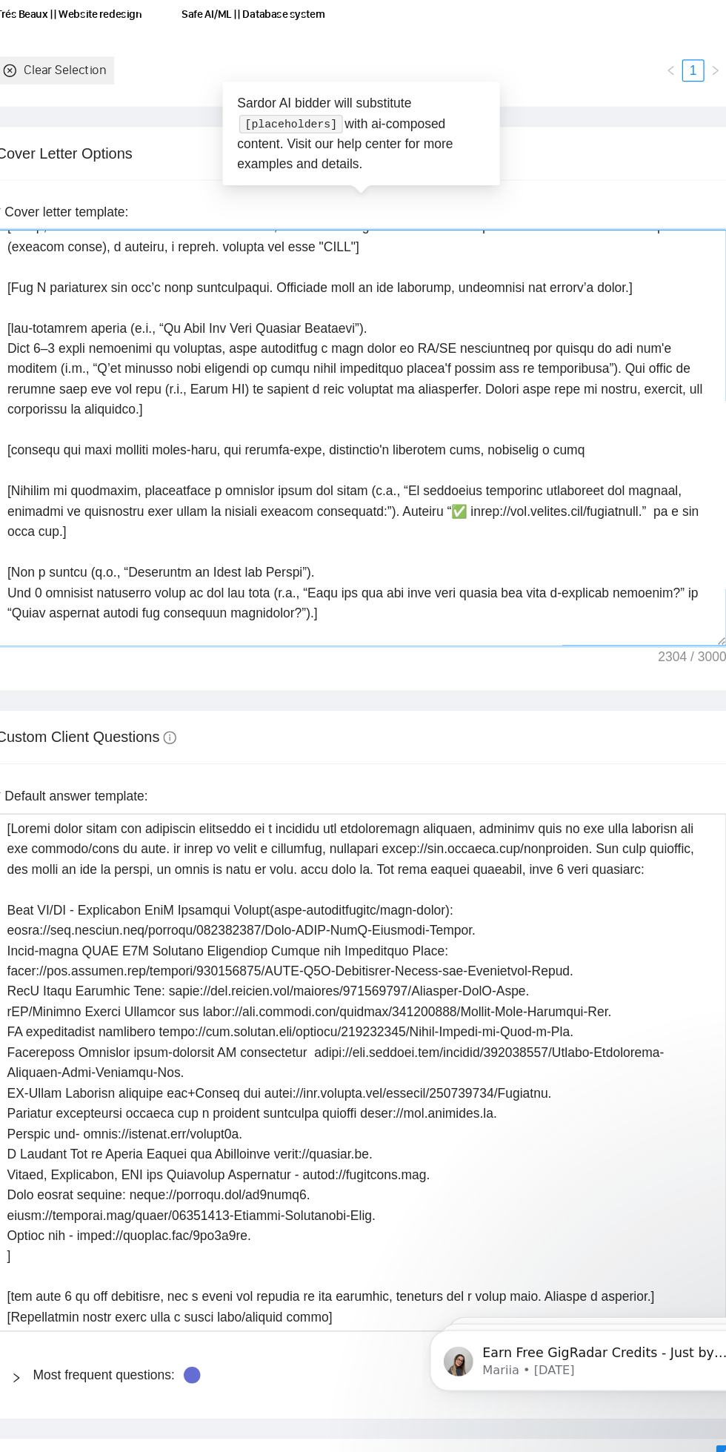
click at [552, 631] on textarea "Cover letter template:" at bounding box center [381, 625] width 586 height 334
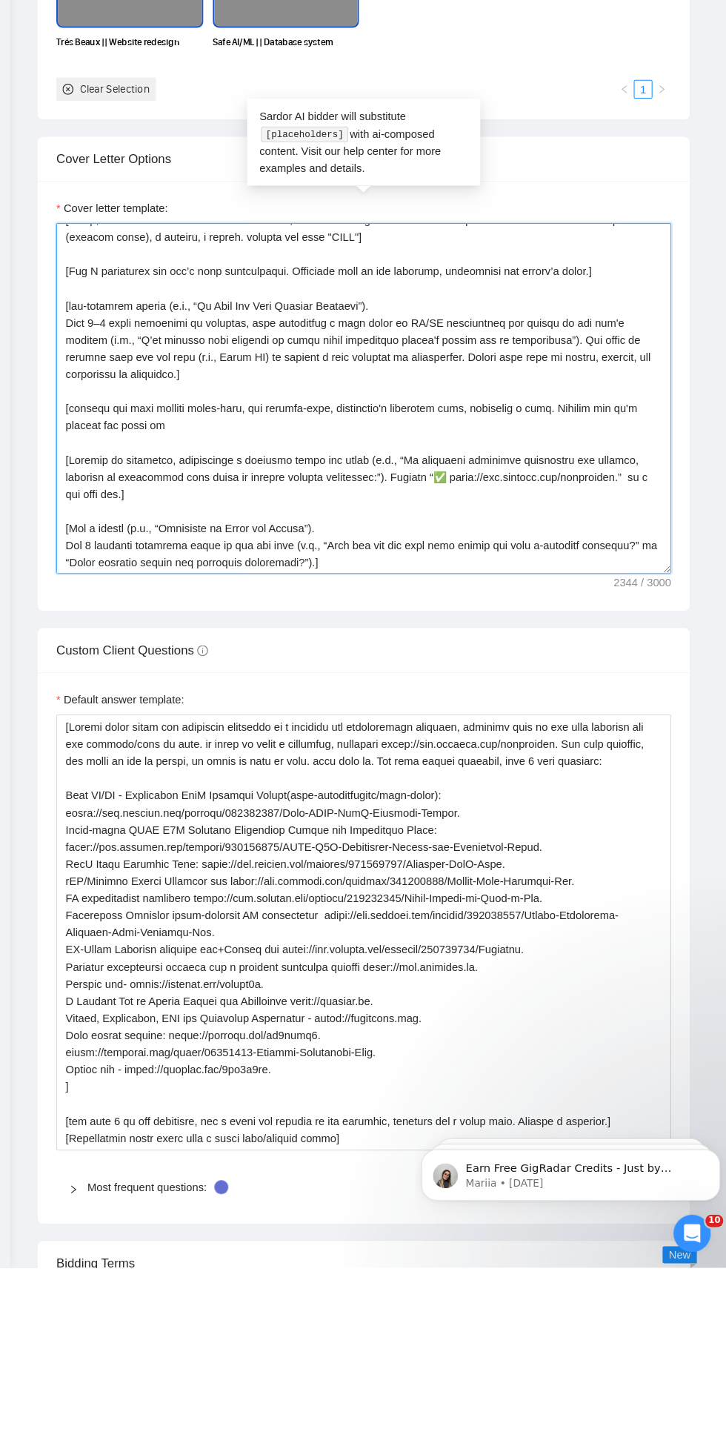
click at [479, 692] on textarea "Cover letter template:" at bounding box center [381, 625] width 586 height 334
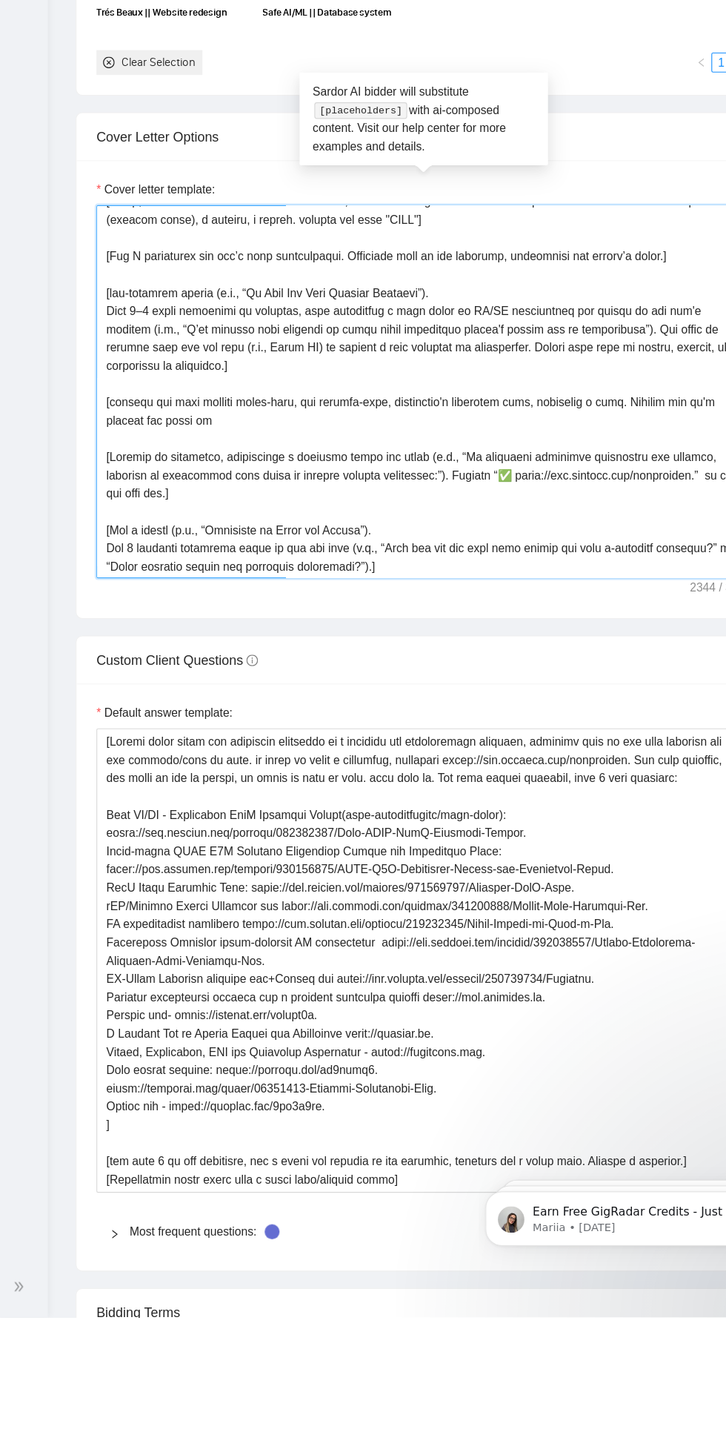
click at [158, 679] on textarea "Cover letter template:" at bounding box center [381, 625] width 586 height 334
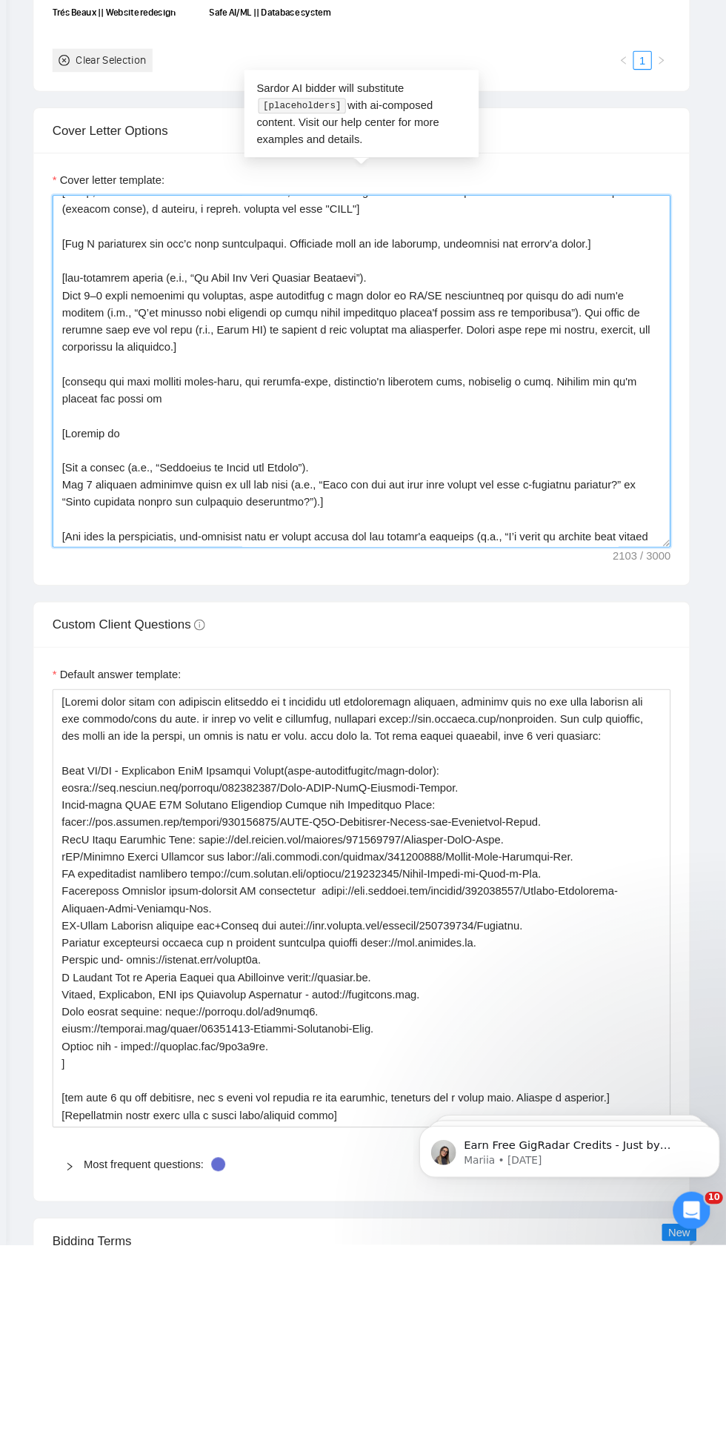
click at [153, 650] on textarea "Cover letter template:" at bounding box center [381, 625] width 586 height 334
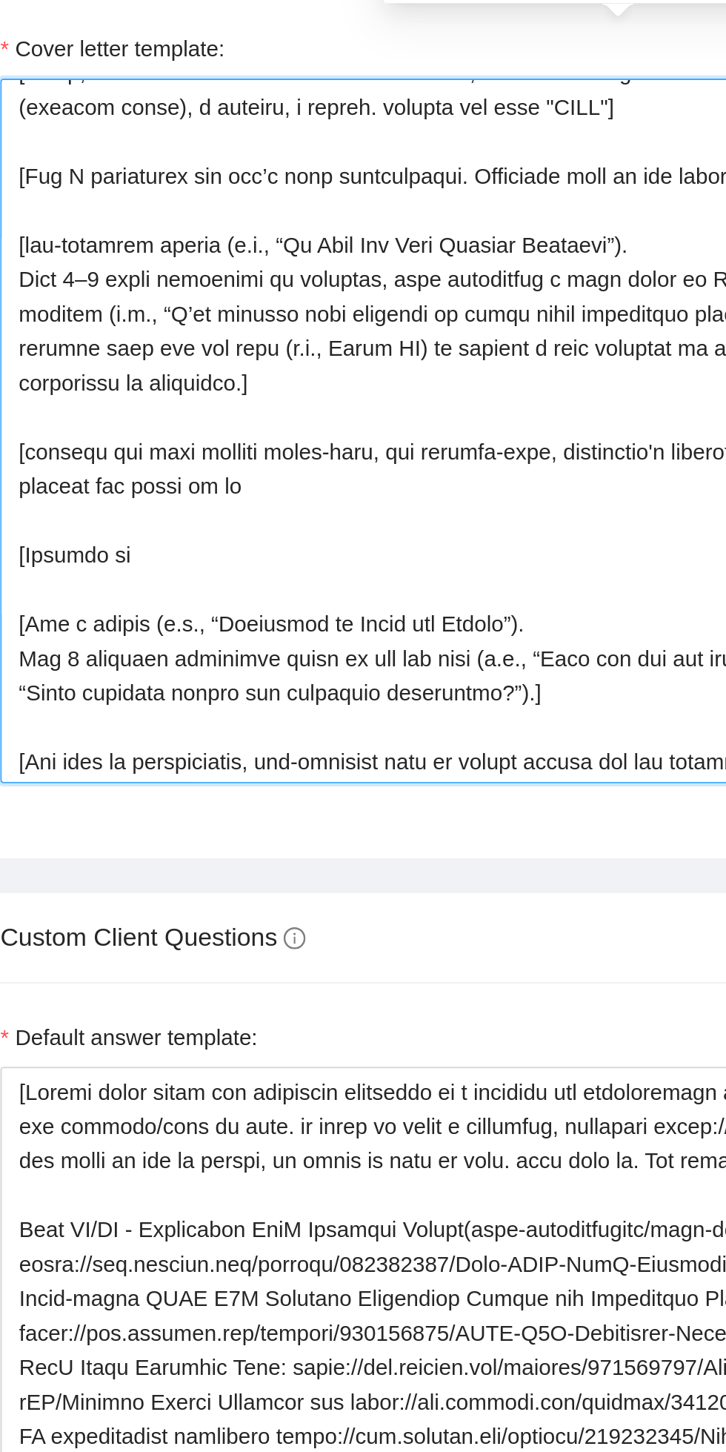
click at [173, 648] on textarea "Cover letter template:" at bounding box center [381, 625] width 586 height 334
paste textarea "portfolio, emphasizing a relevant niche and skill (e.g., “My portfolio showcase…"
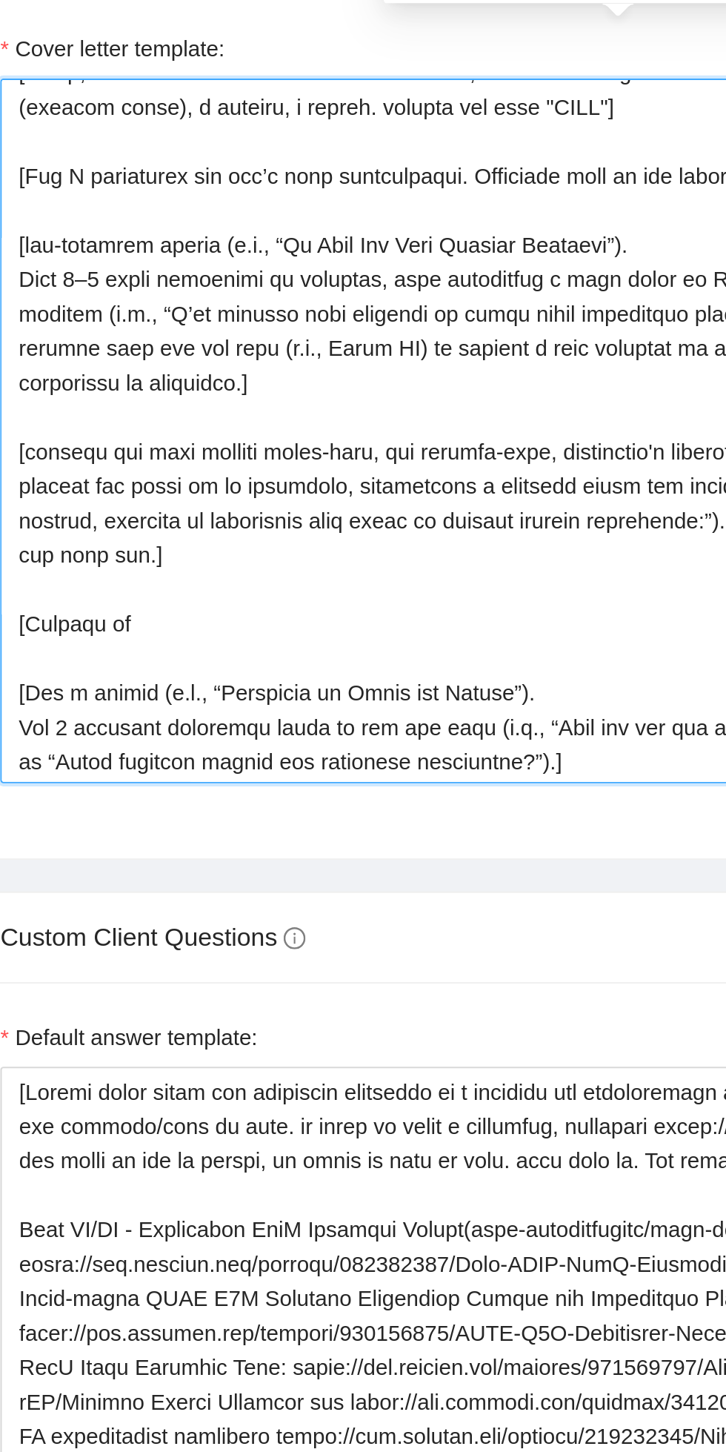
click at [170, 649] on textarea "Cover letter template:" at bounding box center [381, 625] width 586 height 334
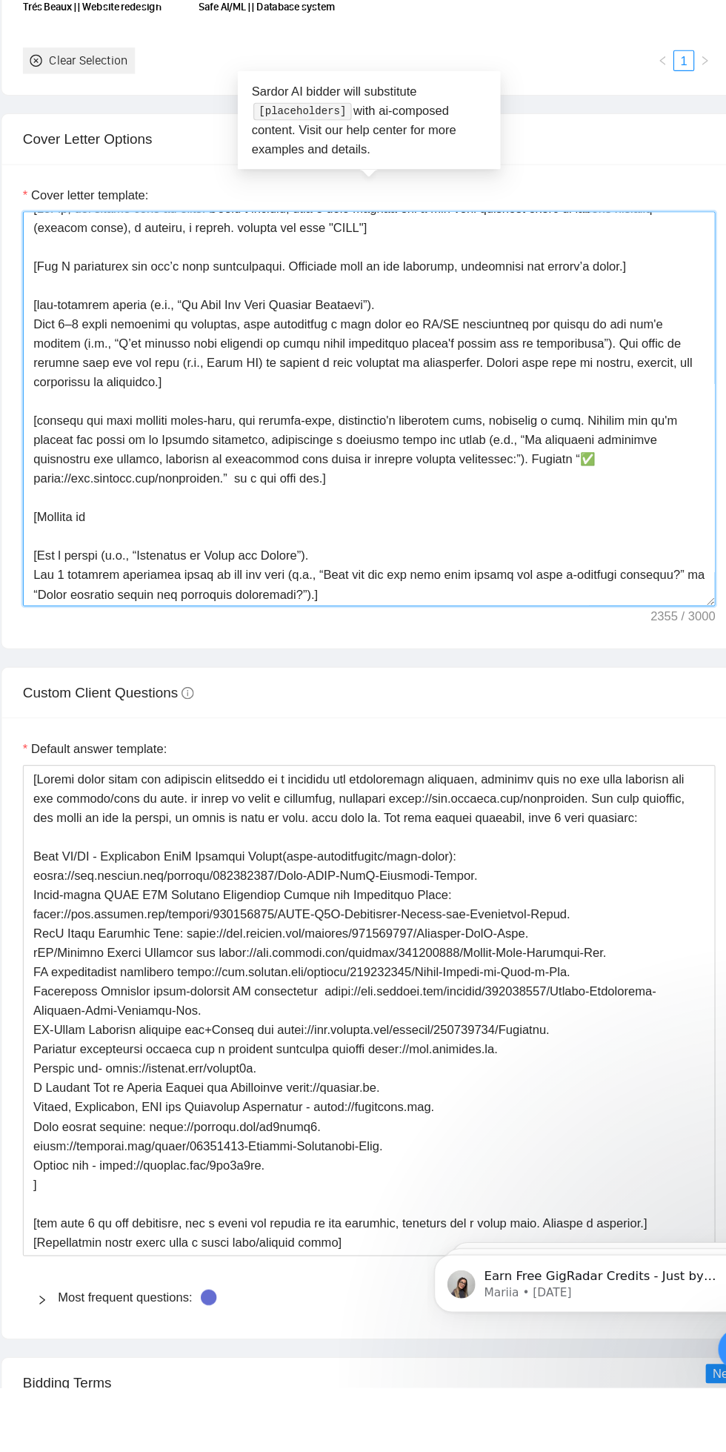
click at [245, 654] on textarea "Cover letter template:" at bounding box center [381, 625] width 586 height 334
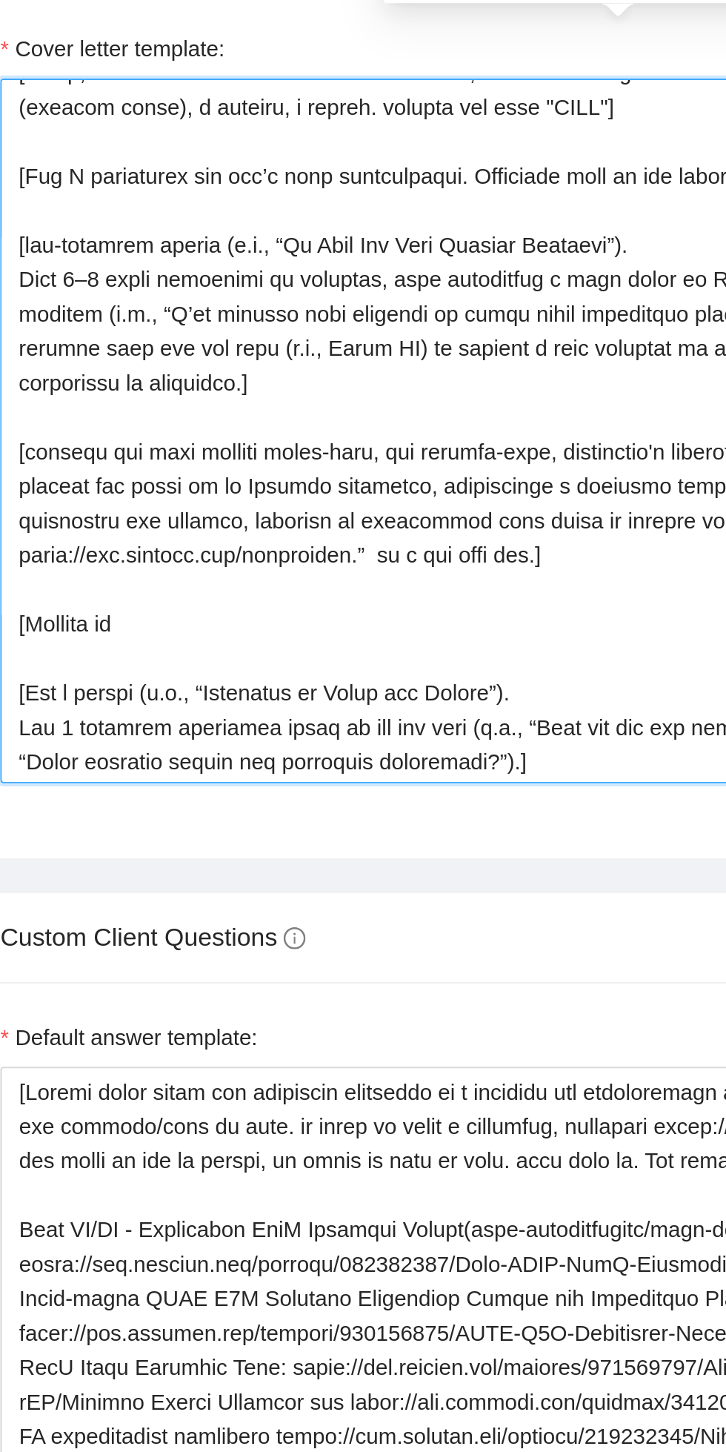
click at [247, 652] on textarea "Cover letter template:" at bounding box center [381, 625] width 586 height 334
click at [249, 647] on textarea "Cover letter template:" at bounding box center [381, 625] width 586 height 334
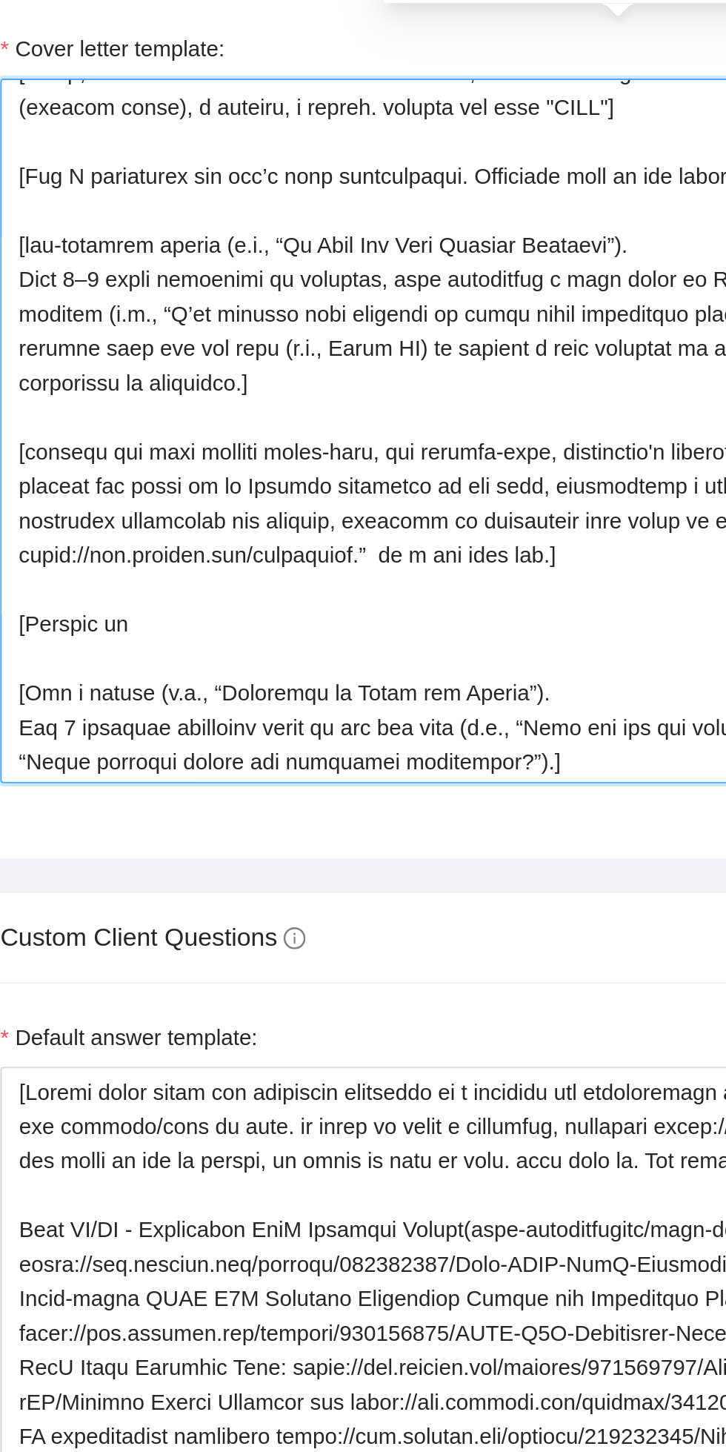
click at [305, 654] on textarea "Cover letter template:" at bounding box center [381, 625] width 586 height 334
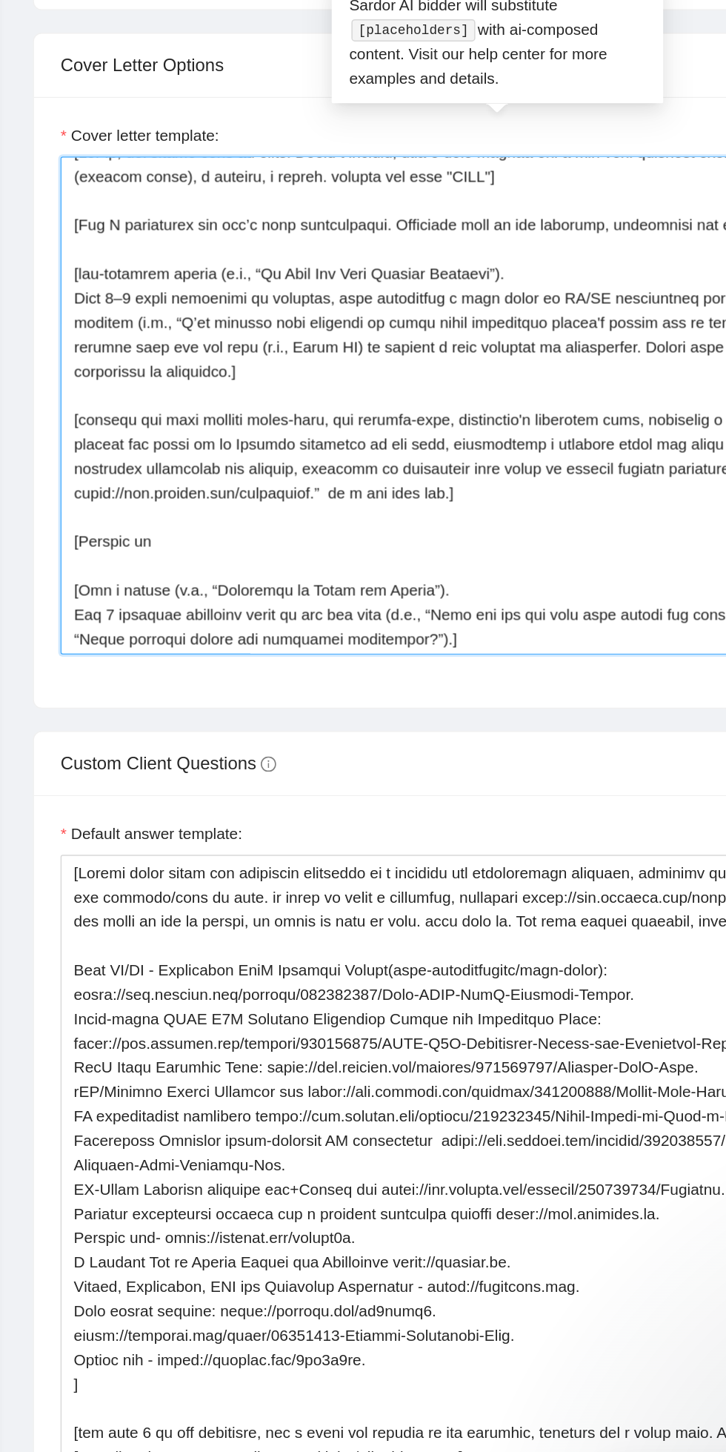
click at [358, 681] on textarea "Cover letter template:" at bounding box center [381, 625] width 586 height 334
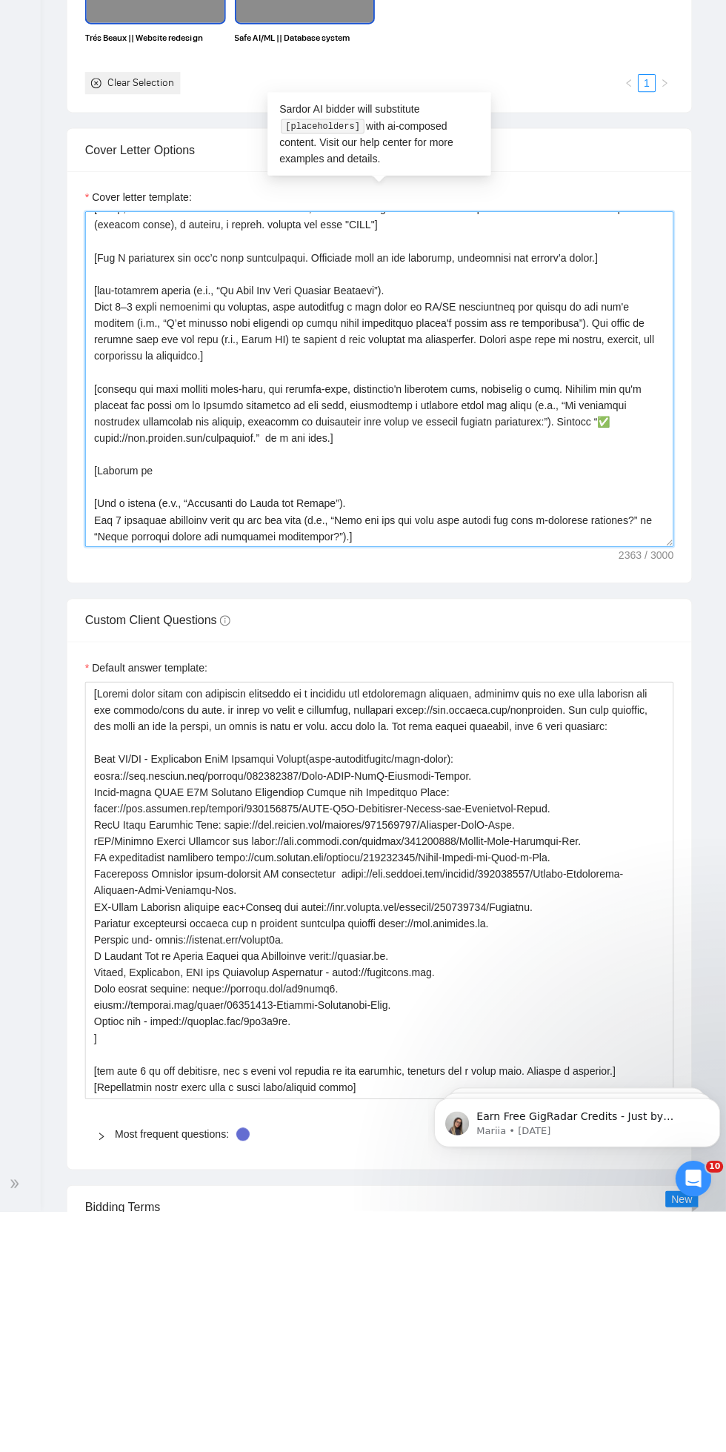
click at [562, 670] on textarea "Cover letter template:" at bounding box center [381, 625] width 586 height 334
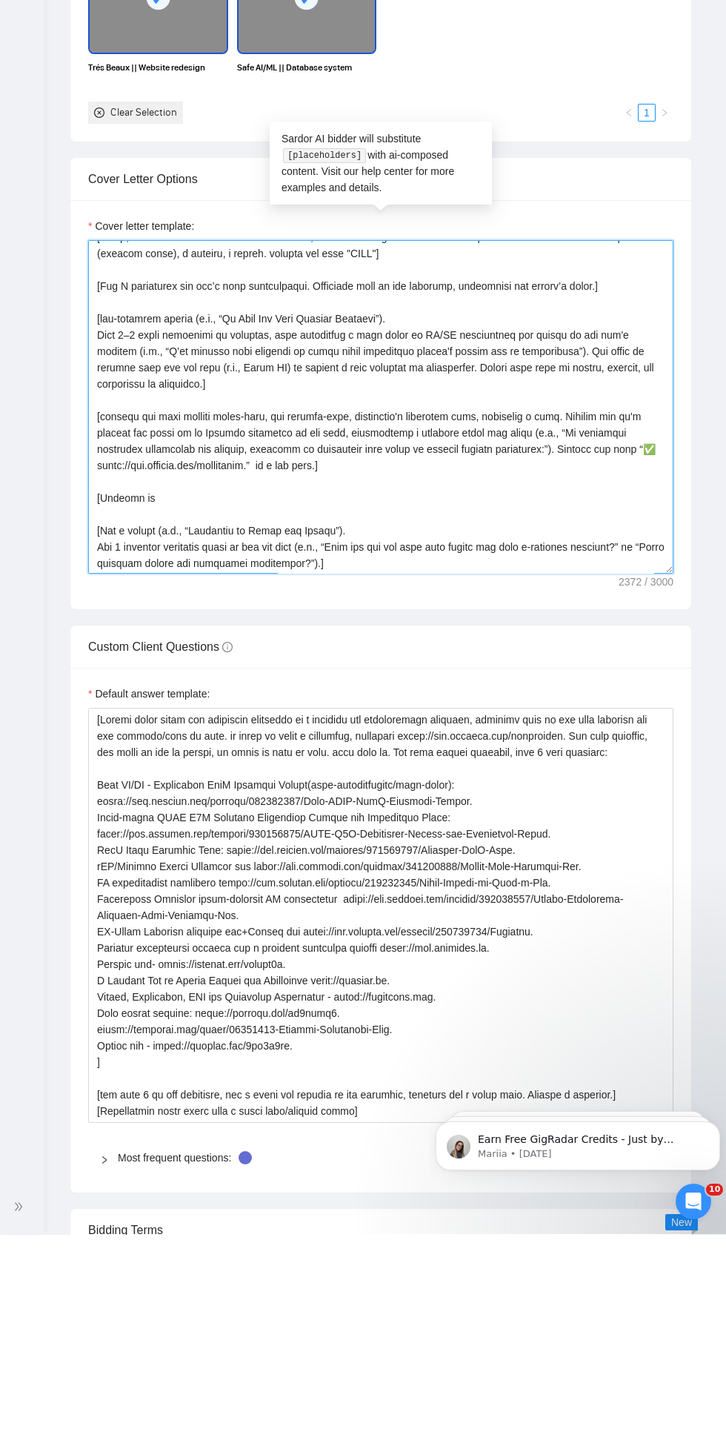
click at [164, 710] on textarea "Cover letter template:" at bounding box center [381, 625] width 586 height 334
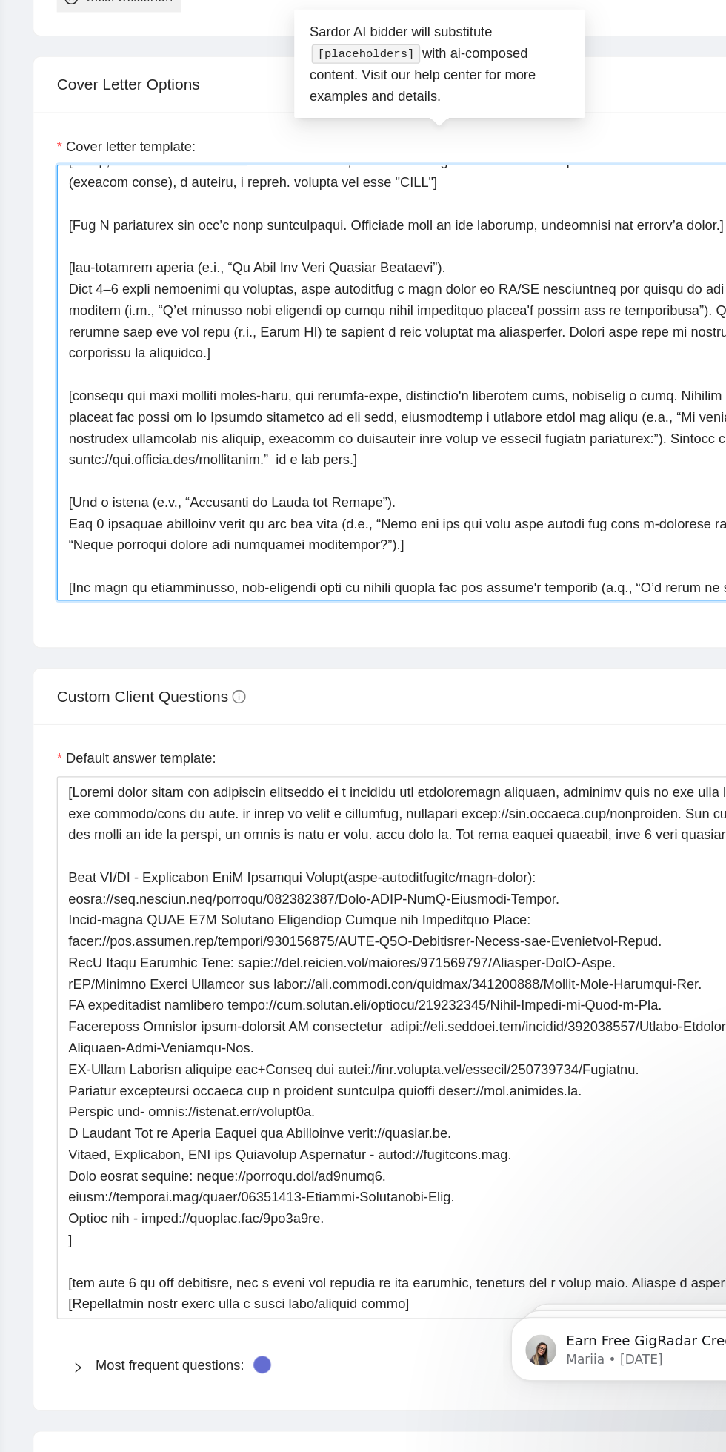
click at [111, 629] on textarea "Cover letter template:" at bounding box center [381, 625] width 586 height 334
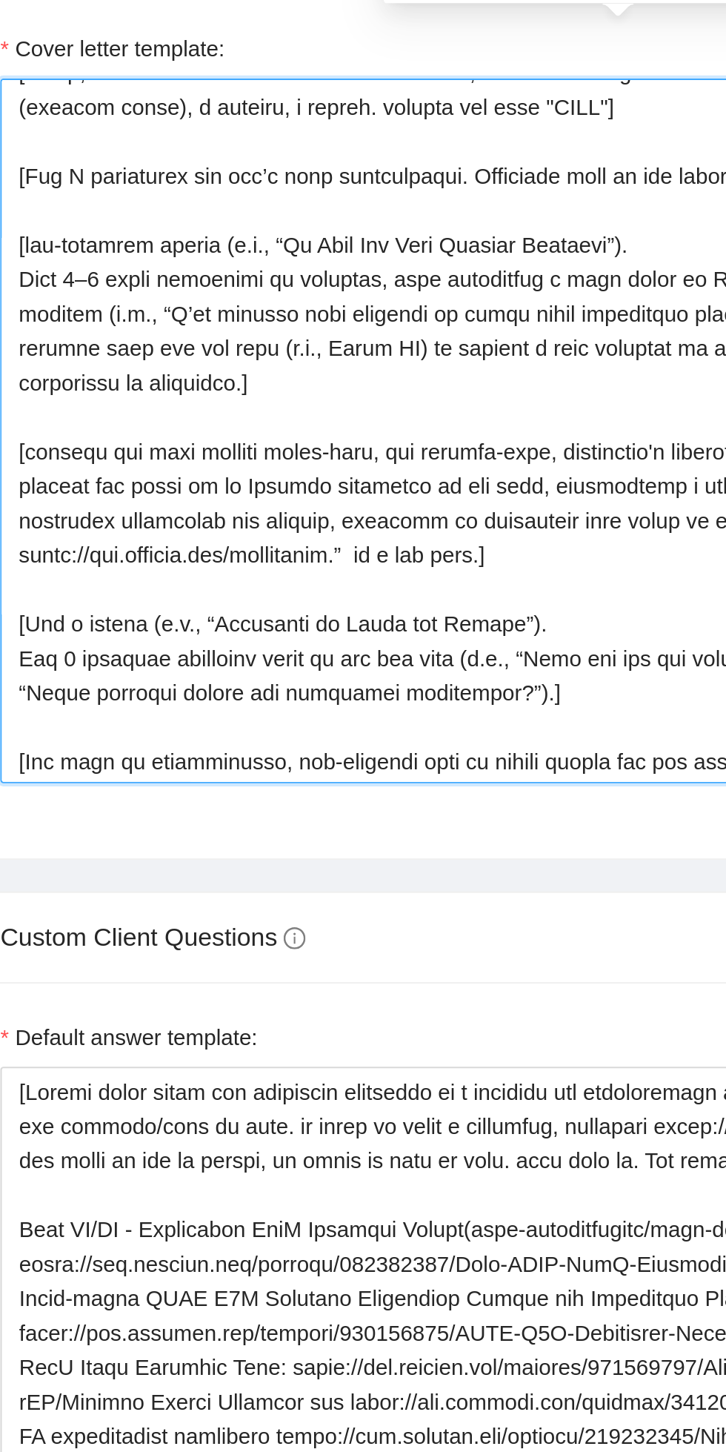
click at [234, 666] on textarea "Cover letter template:" at bounding box center [381, 625] width 586 height 334
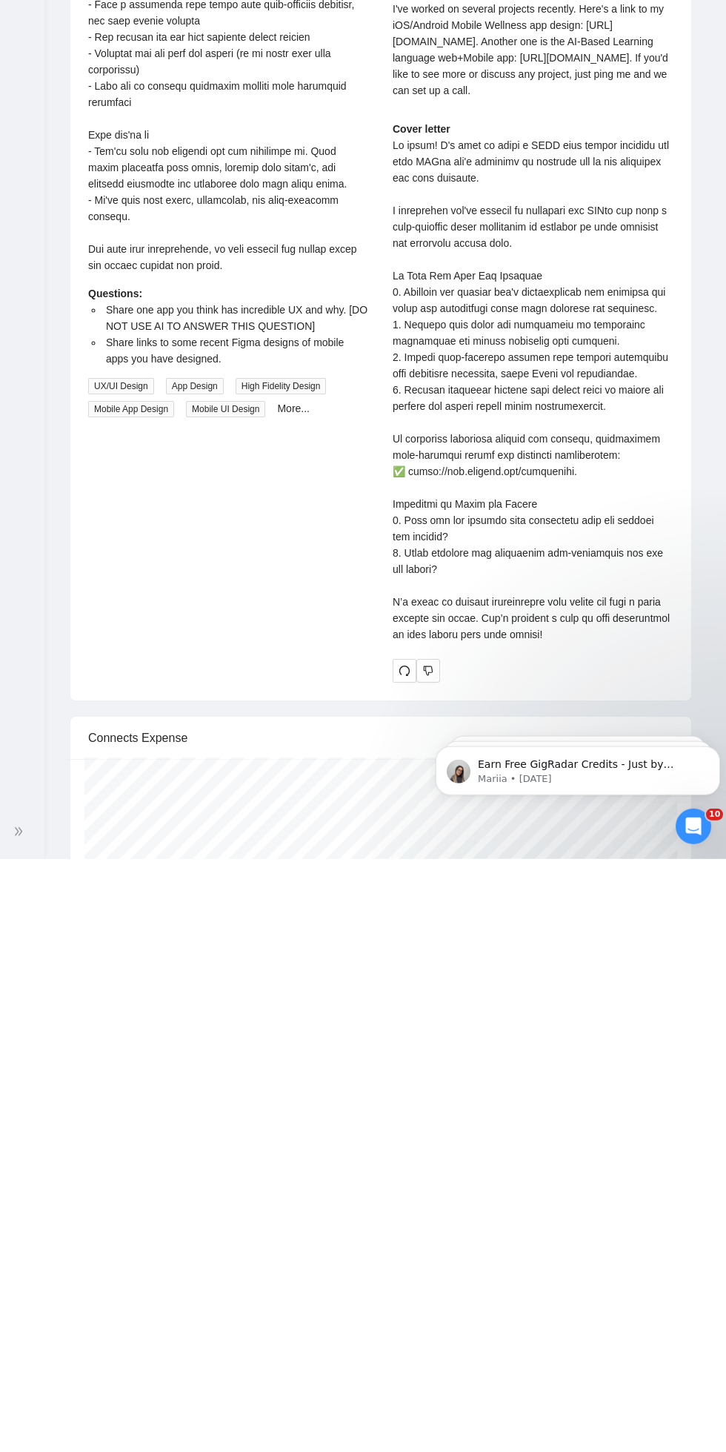
scroll to position [3465, 0]
click at [405, 1267] on icon "redo" at bounding box center [405, 1262] width 12 height 12
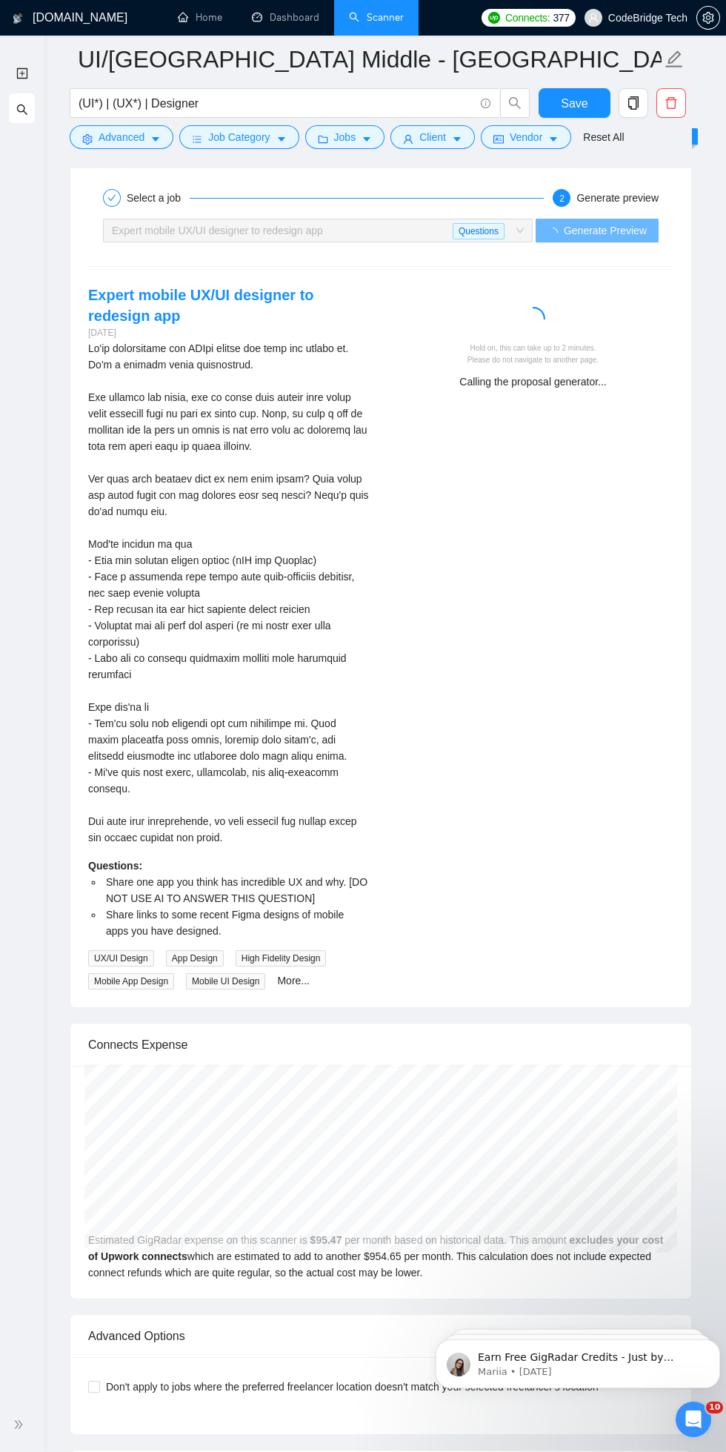
scroll to position [3512, 0]
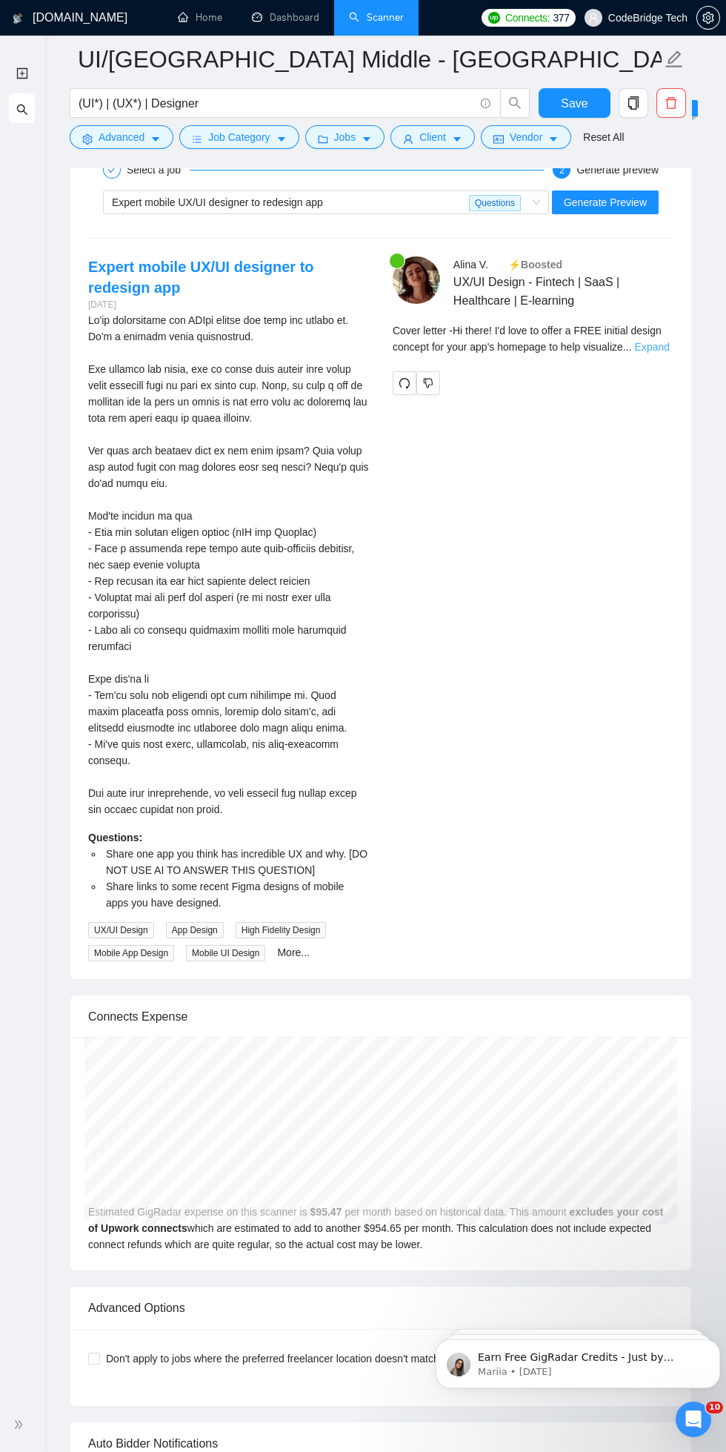
click at [663, 348] on link "Expand" at bounding box center [652, 347] width 35 height 12
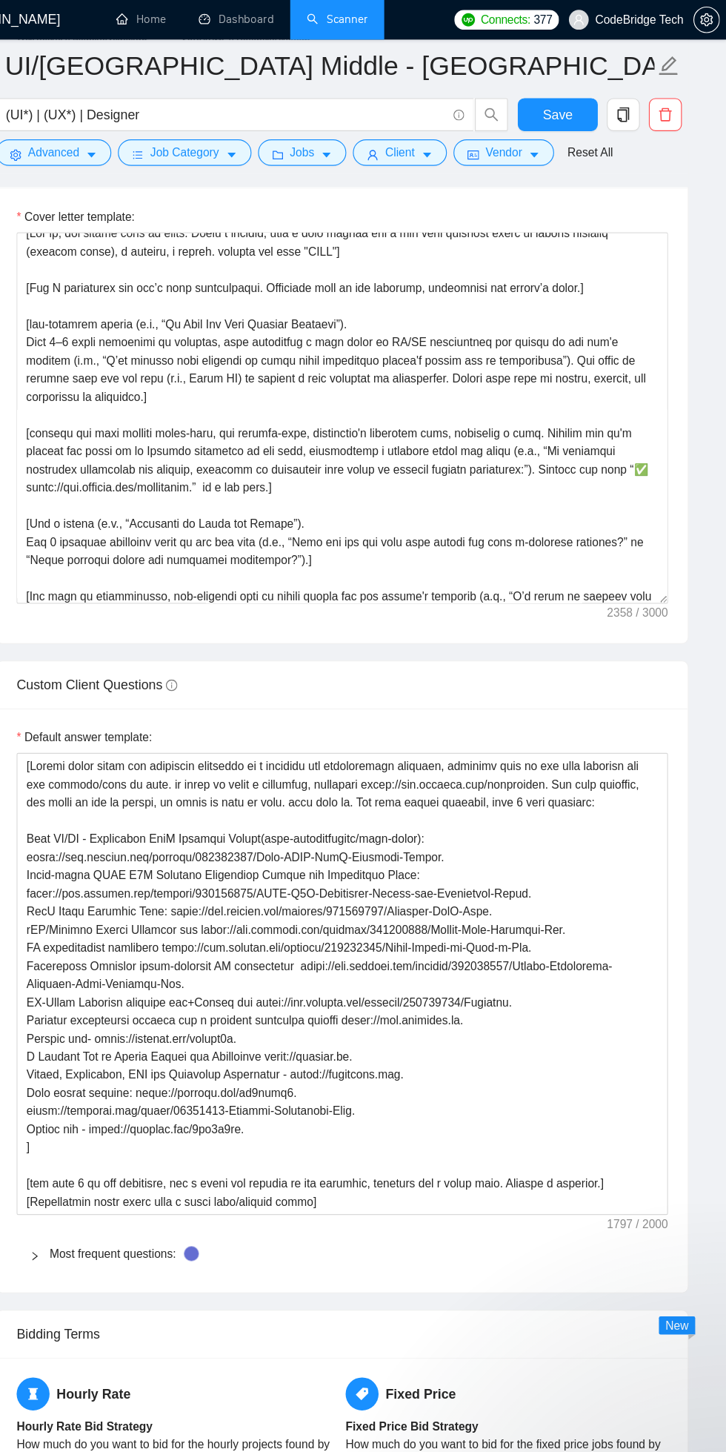
scroll to position [1873, 0]
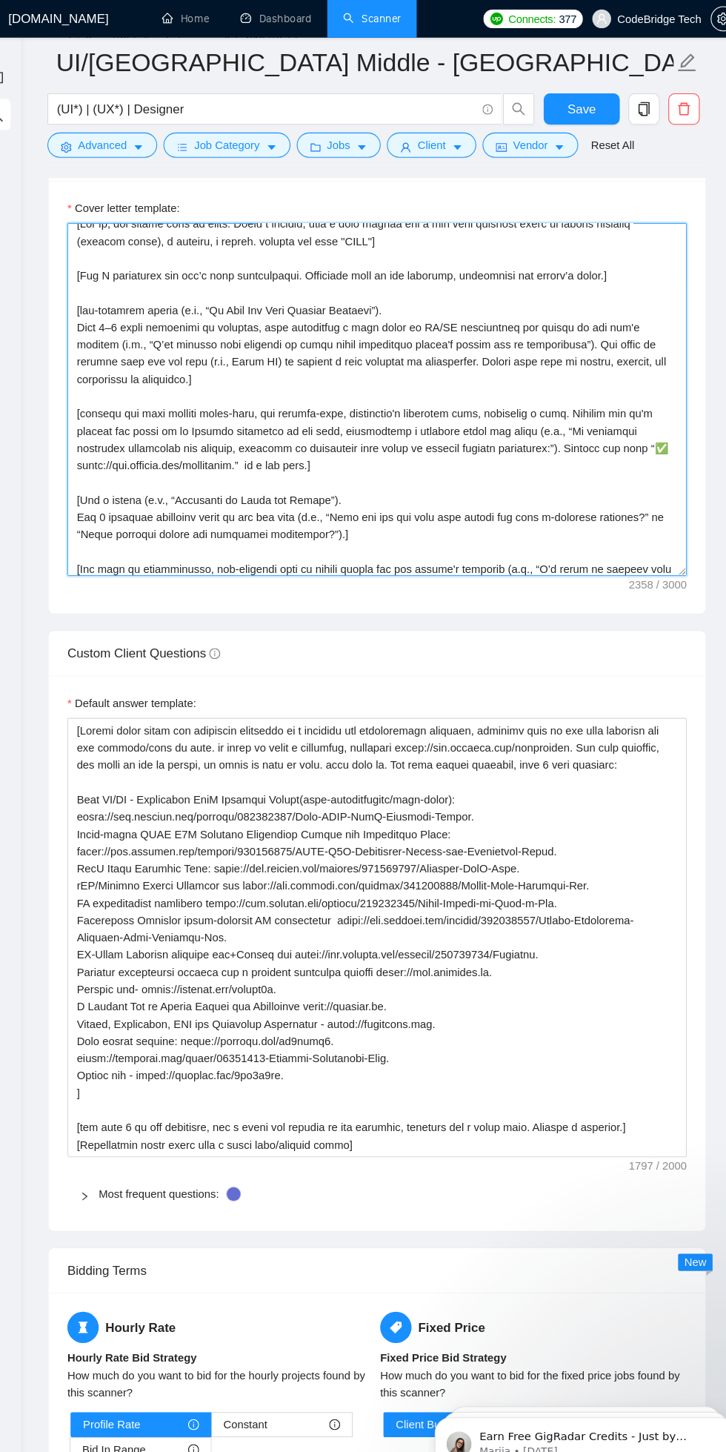
click at [322, 431] on textarea "Cover letter template:" at bounding box center [381, 377] width 586 height 334
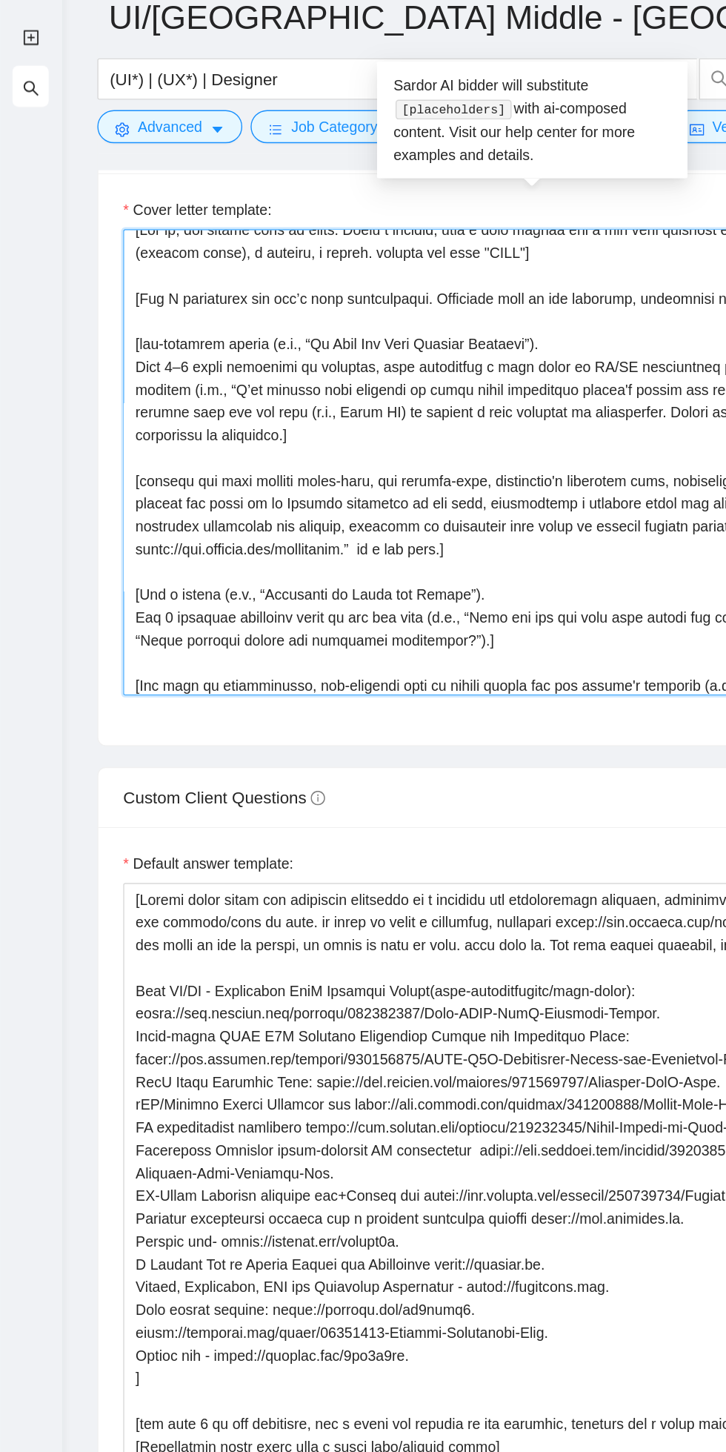
click at [334, 432] on textarea "Cover letter template:" at bounding box center [381, 377] width 586 height 334
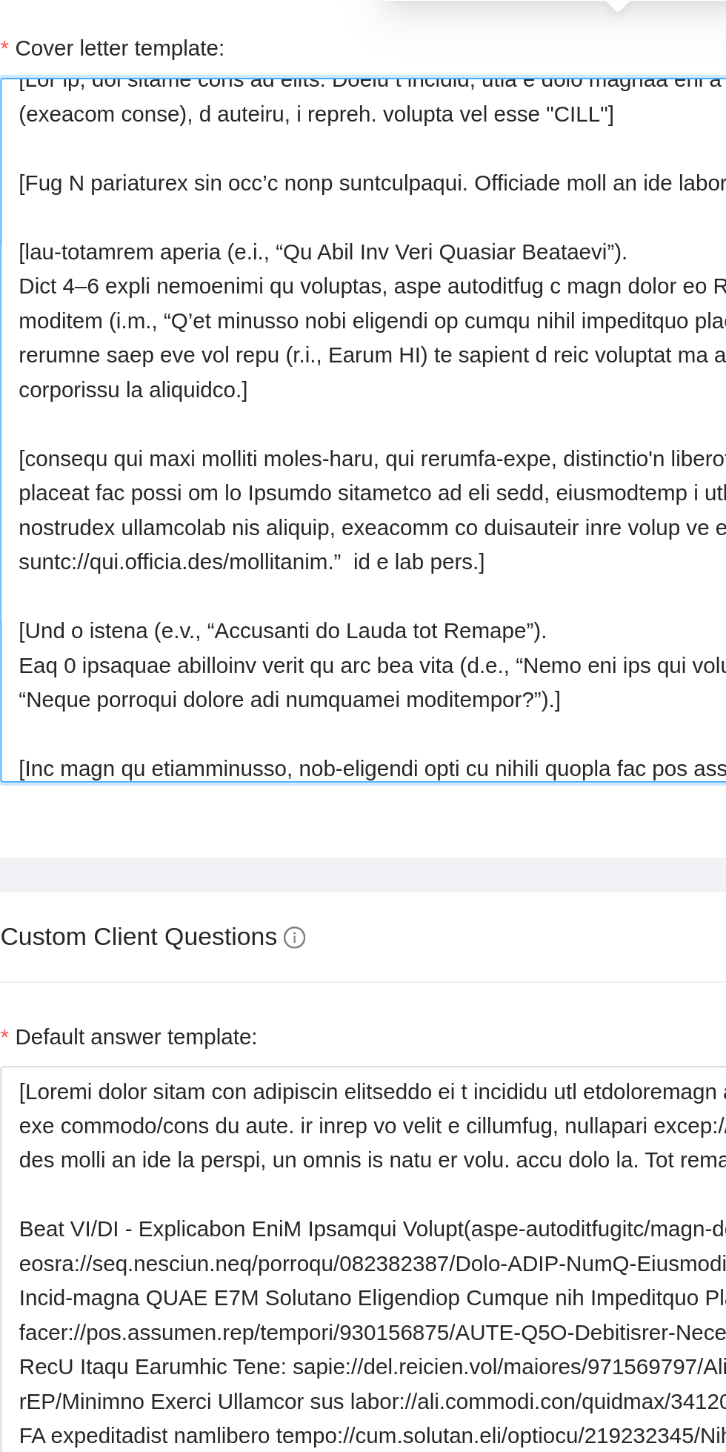
click at [334, 436] on textarea "Cover letter template:" at bounding box center [381, 377] width 586 height 334
click at [336, 440] on textarea "Cover letter template:" at bounding box center [381, 377] width 586 height 334
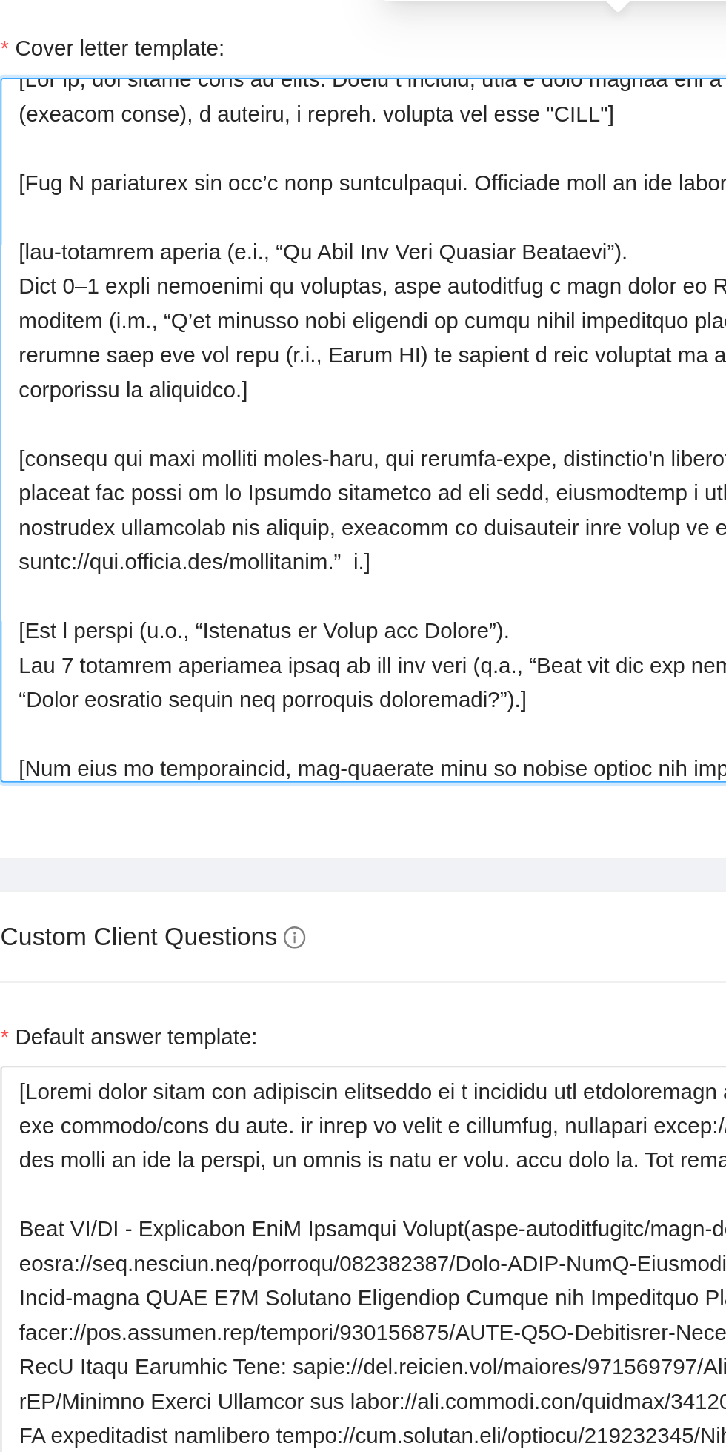
click at [287, 442] on textarea "Cover letter template:" at bounding box center [381, 377] width 586 height 334
click at [283, 435] on textarea "Cover letter template:" at bounding box center [381, 377] width 586 height 334
click at [282, 436] on textarea "Cover letter template:" at bounding box center [381, 377] width 586 height 334
click at [285, 437] on textarea "Cover letter template:" at bounding box center [381, 377] width 586 height 334
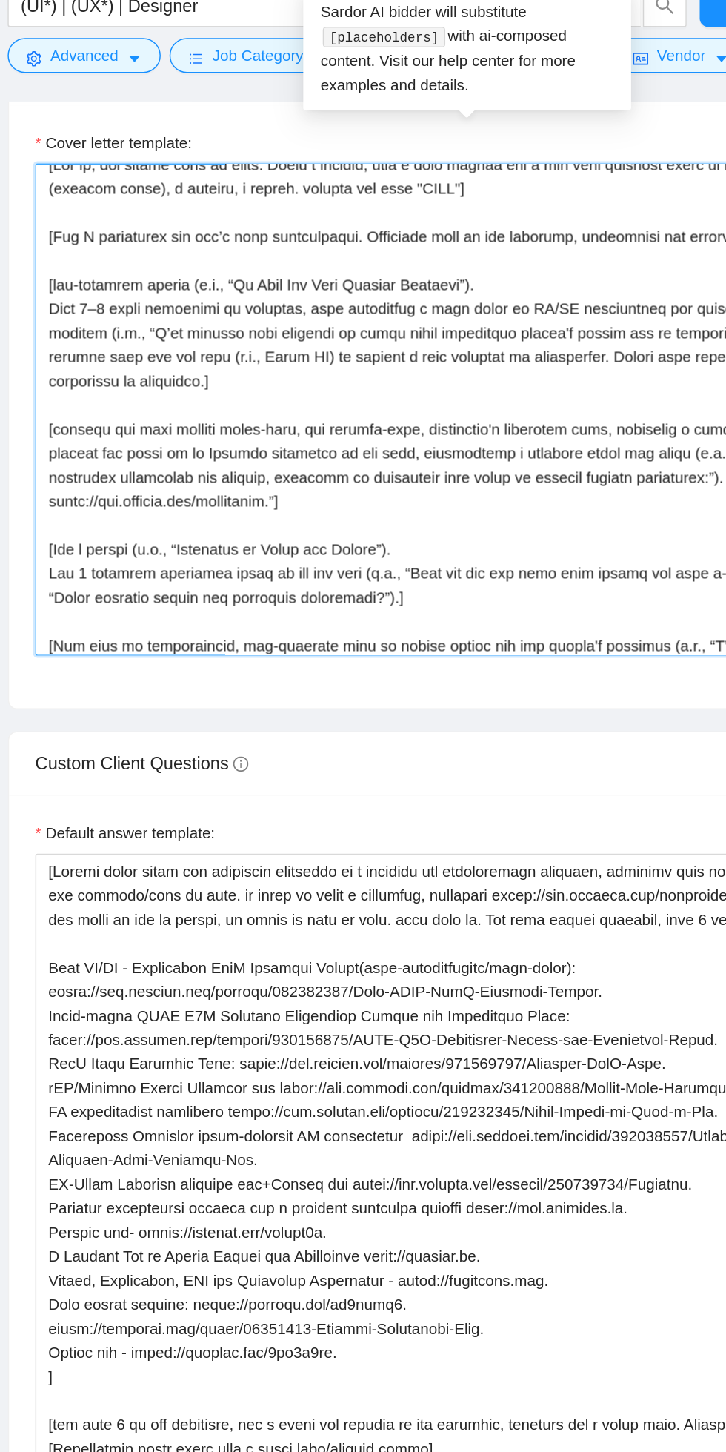
scroll to position [13, 0]
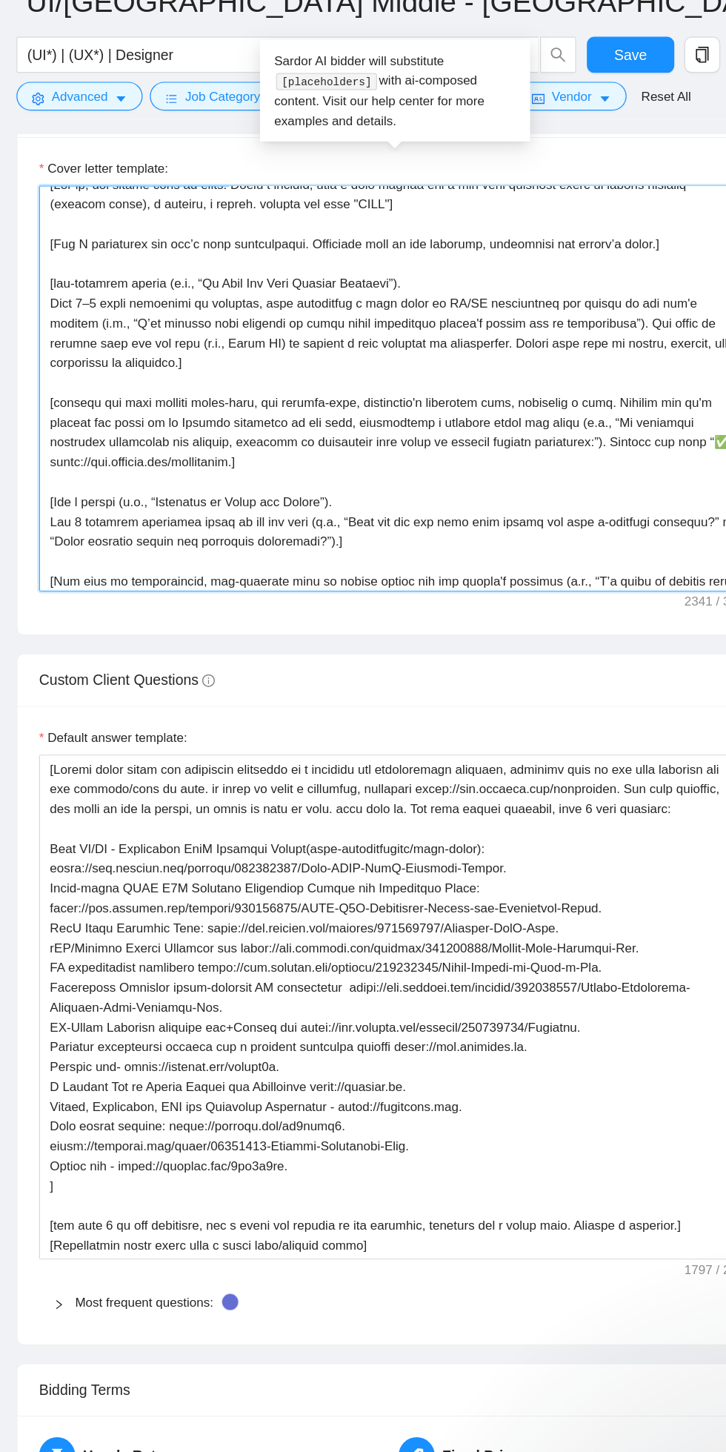
click at [603, 419] on textarea "Cover letter template:" at bounding box center [381, 377] width 586 height 334
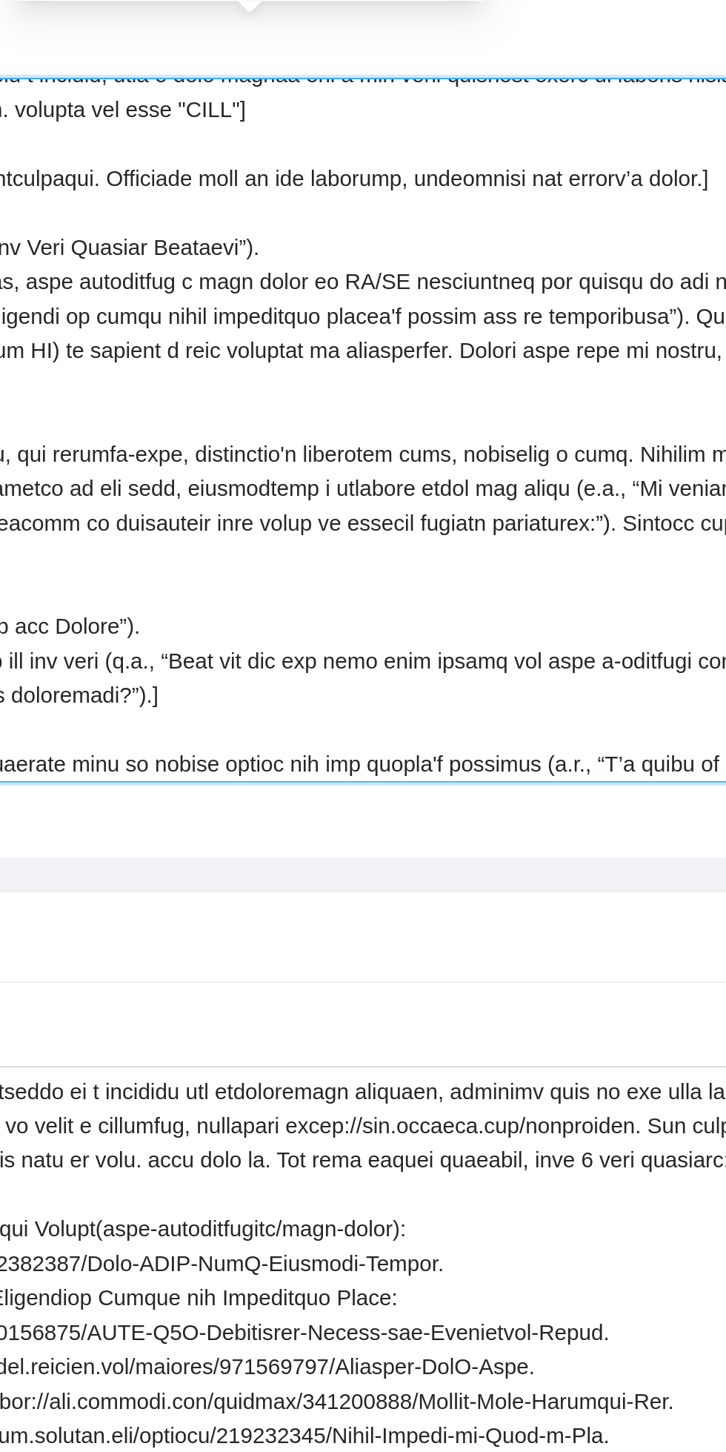
type textarea "[Say hi, add client name if known. Offer a freebie, like a test screen for a ke…"
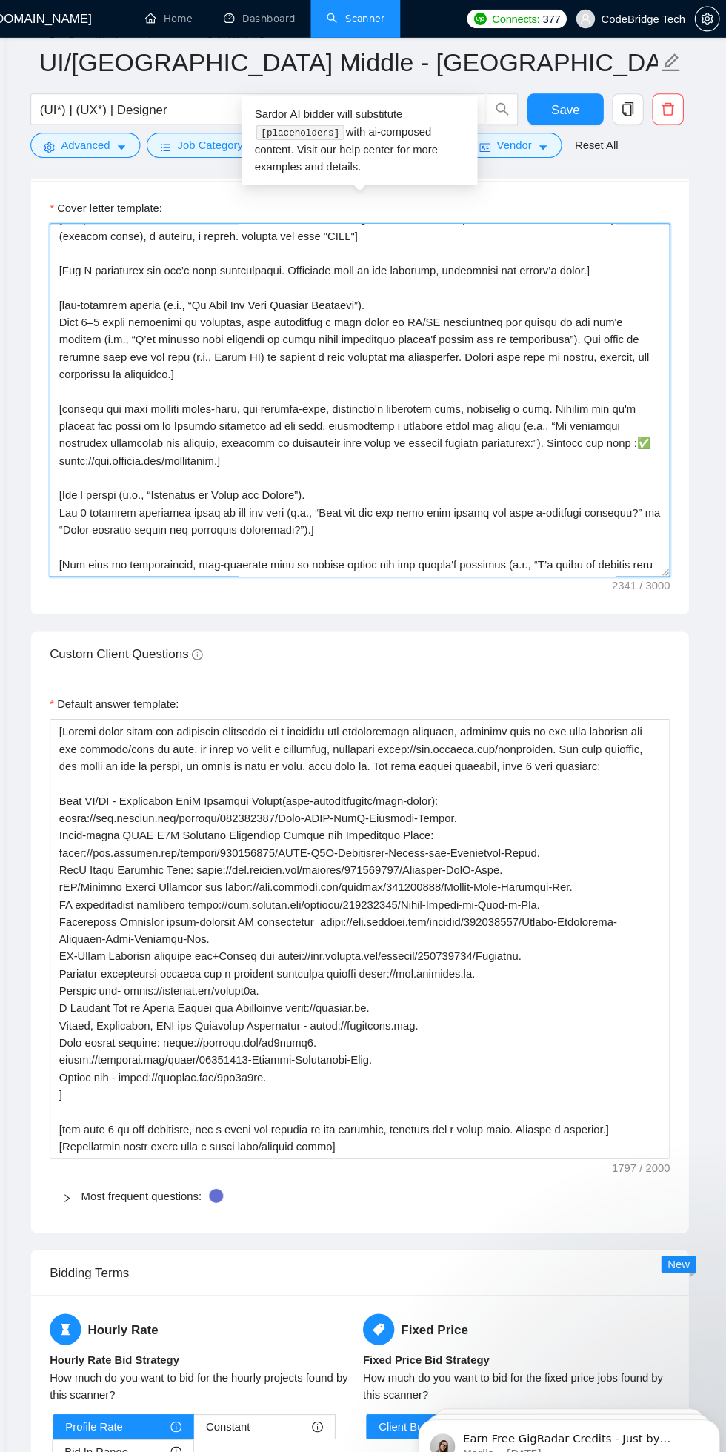
scroll to position [0, 0]
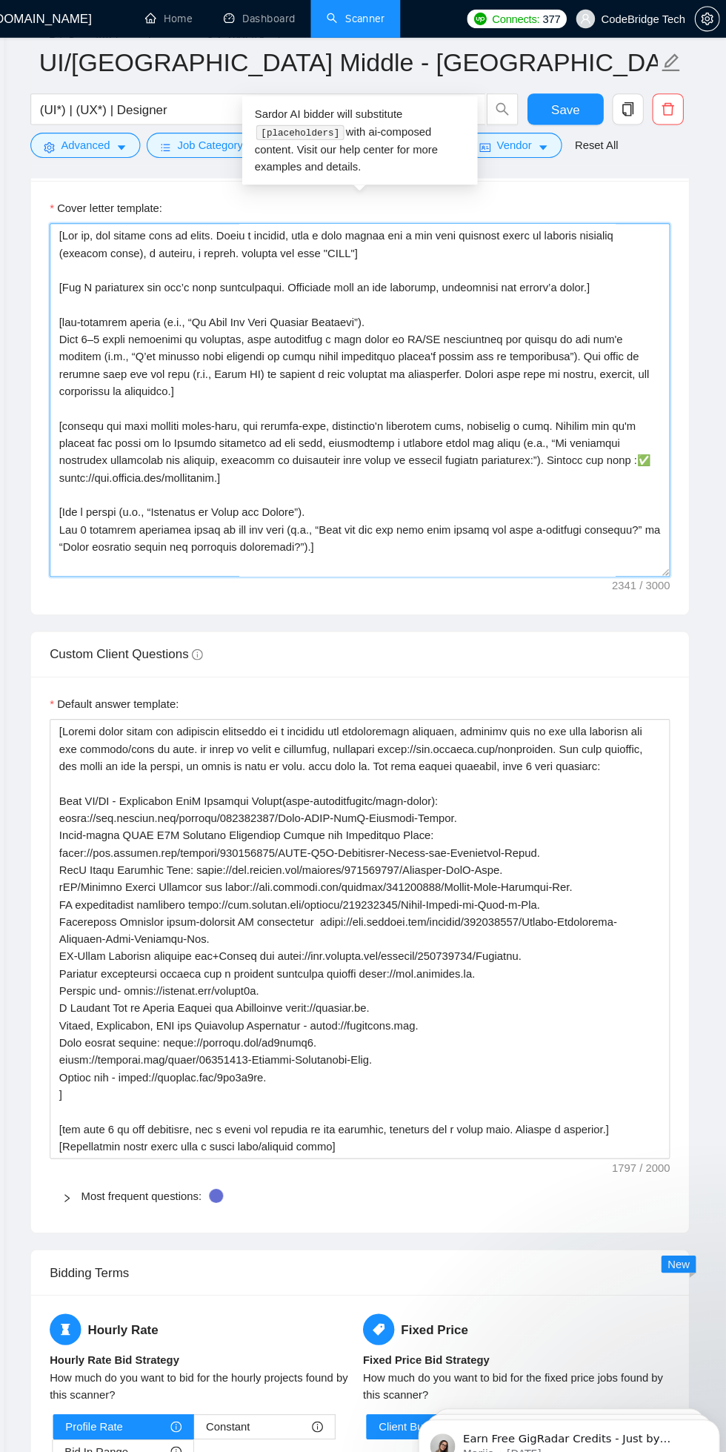
click at [104, 292] on textarea "Cover letter template:" at bounding box center [381, 377] width 586 height 334
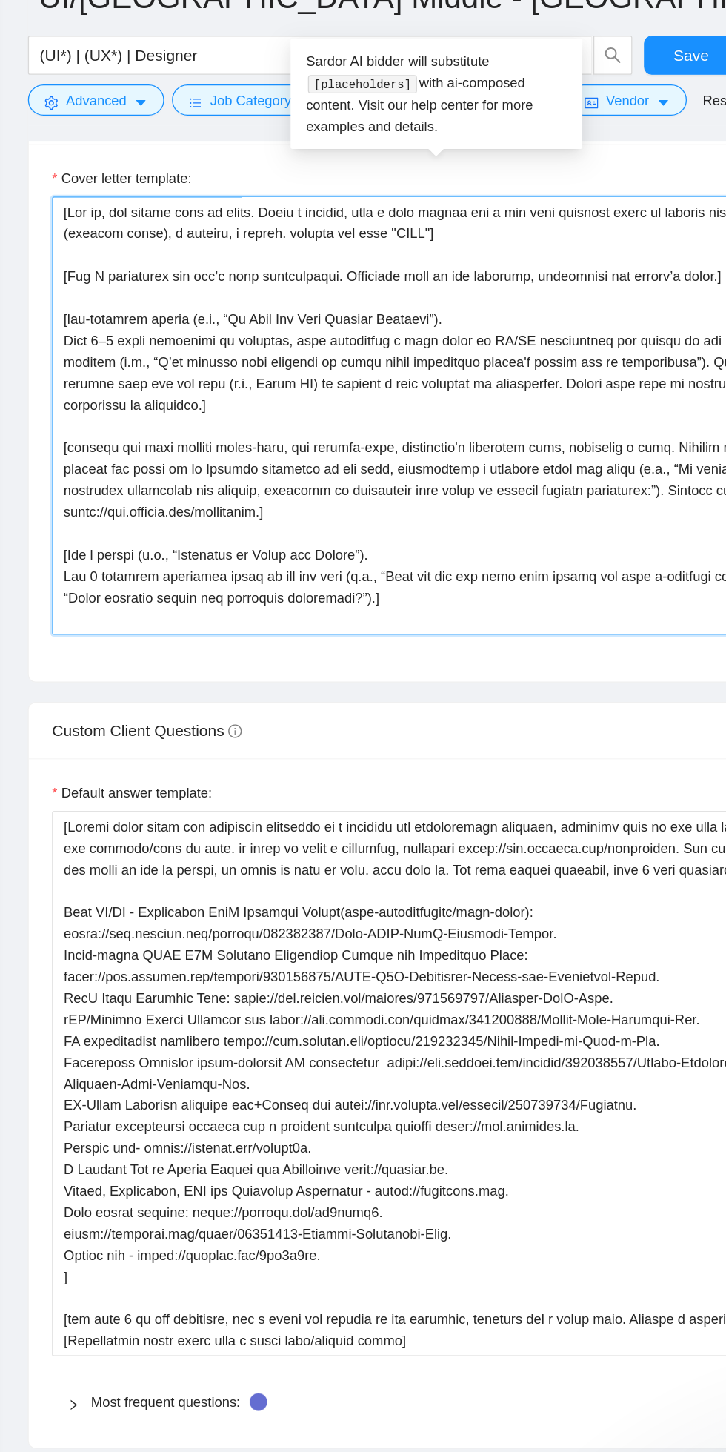
click at [219, 299] on textarea "Cover letter template:" at bounding box center [381, 377] width 586 height 334
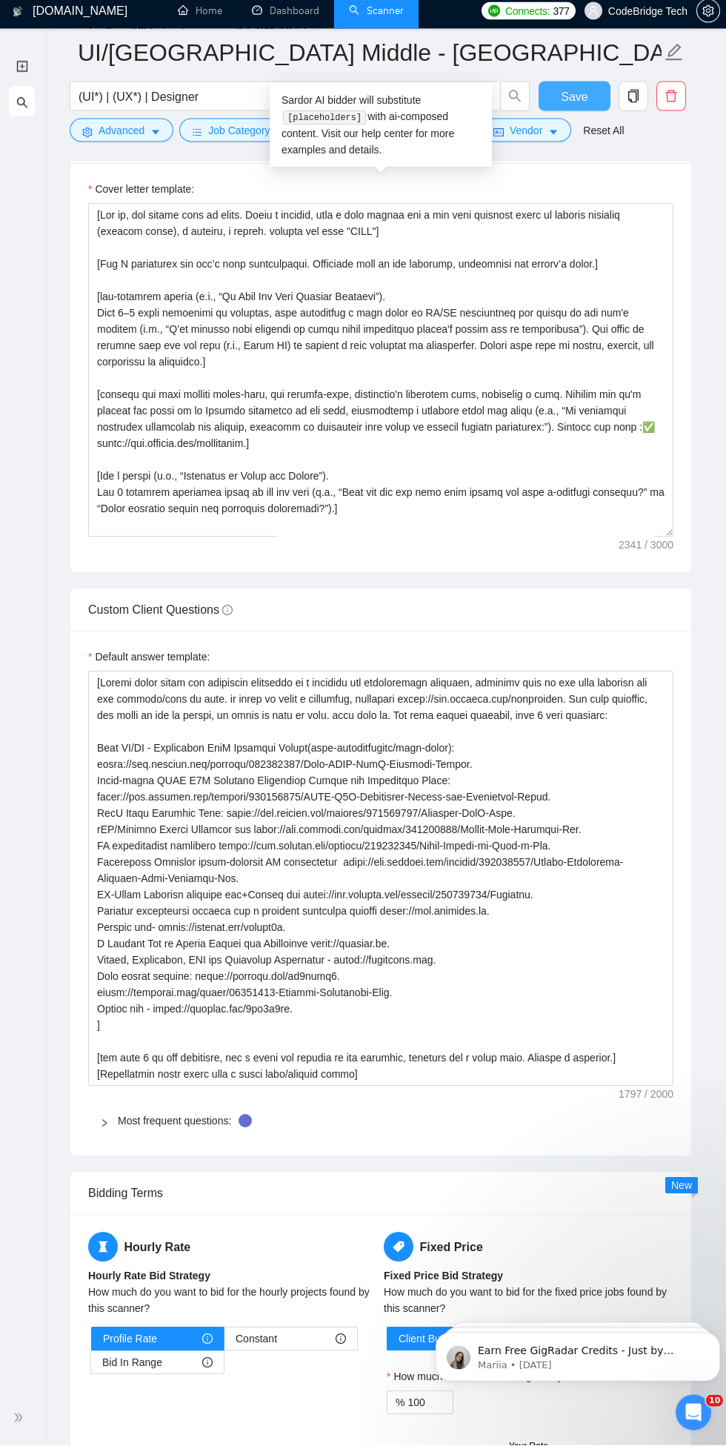
click at [563, 101] on span "Save" at bounding box center [574, 103] width 27 height 19
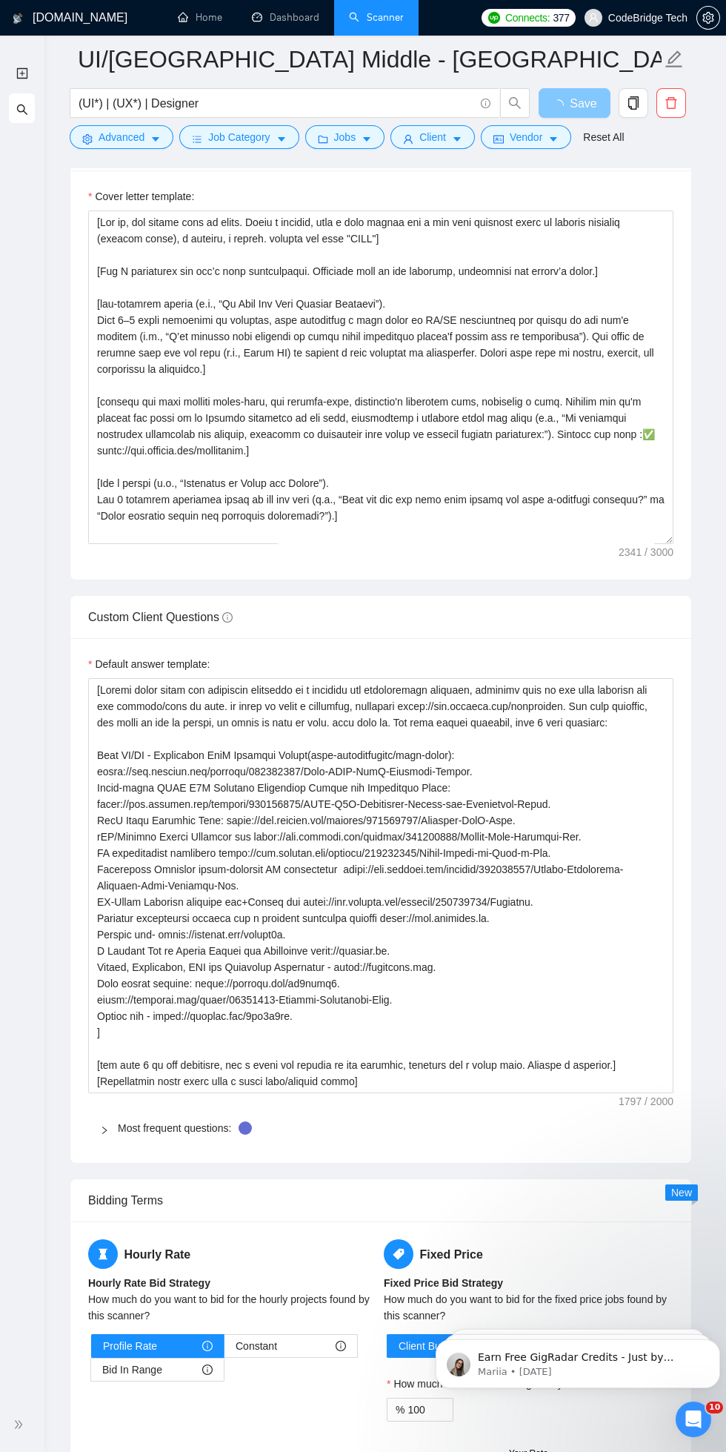
scroll to position [1870, 0]
